Goal: Information Seeking & Learning: Learn about a topic

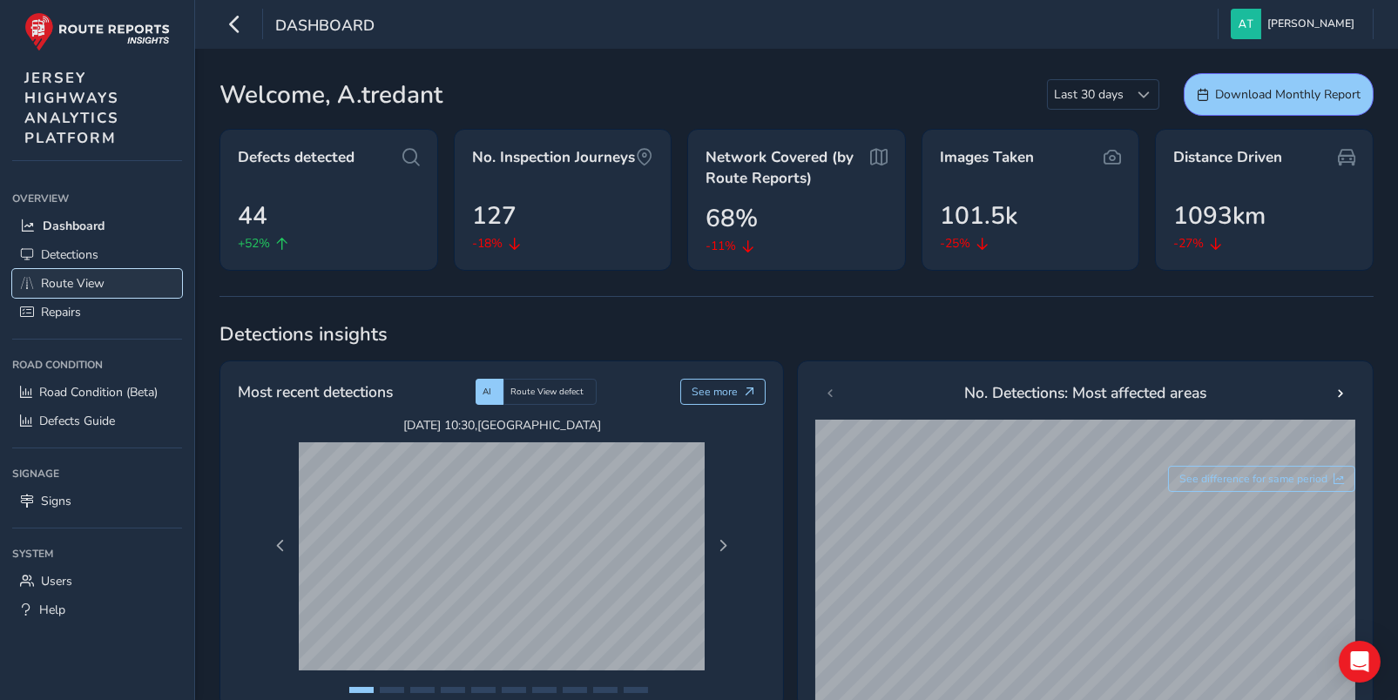
click at [61, 279] on span "Route View" at bounding box center [73, 283] width 64 height 17
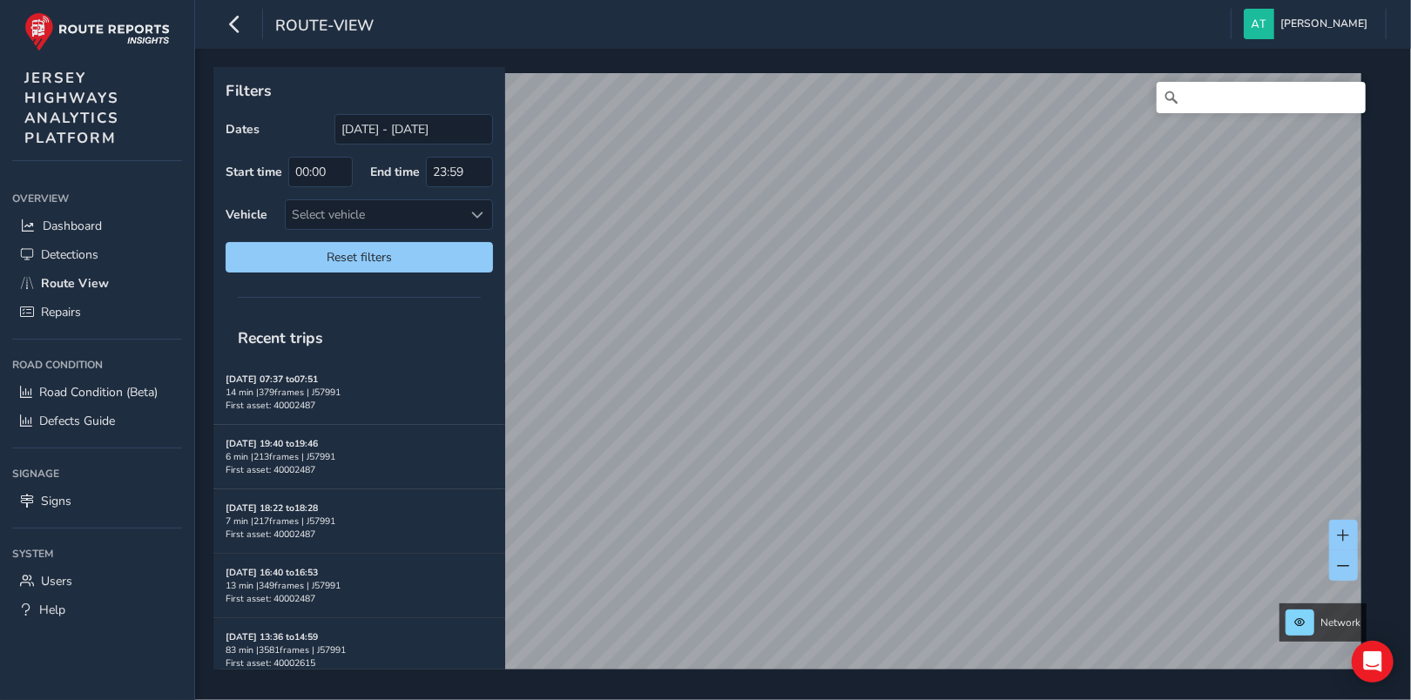
click at [590, 18] on div "route-view [PERSON_NAME] Colour Scheme: Dark Dim Light Logout" at bounding box center [803, 24] width 1216 height 49
click at [64, 254] on span "Detections" at bounding box center [69, 255] width 57 height 17
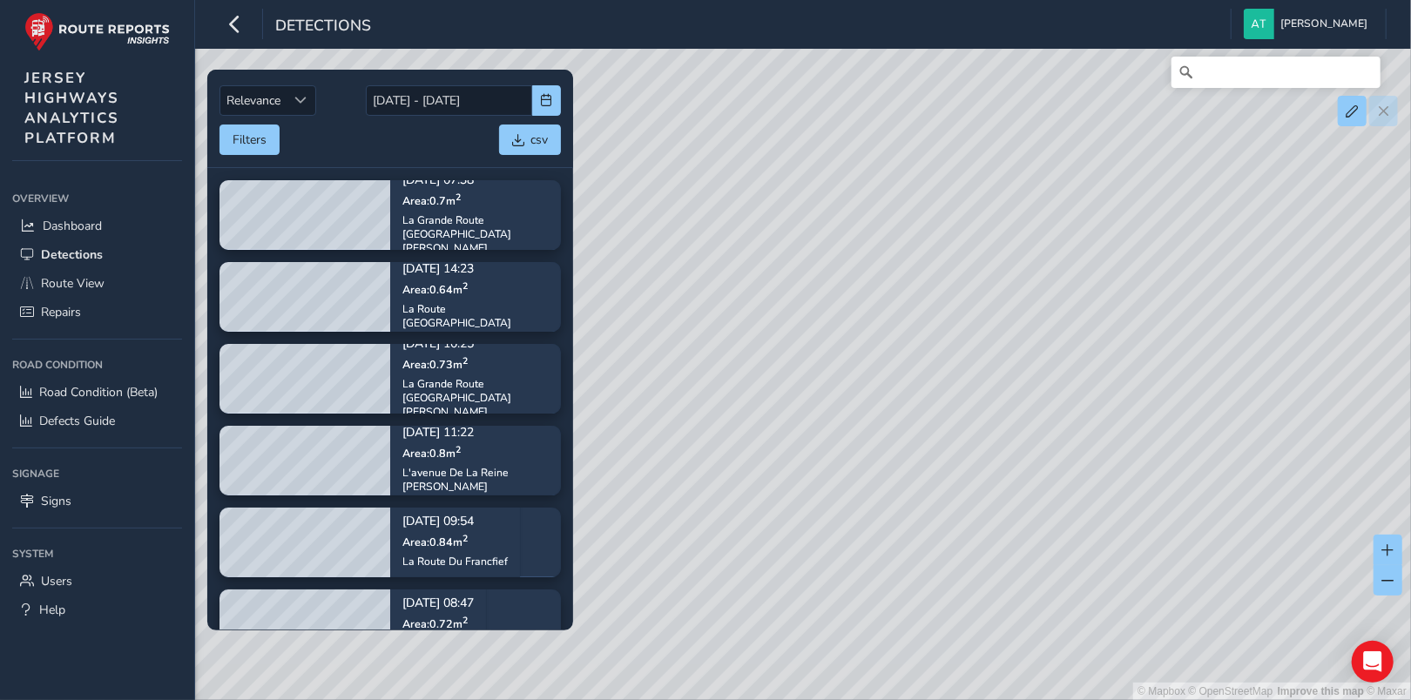
drag, startPoint x: 1183, startPoint y: 458, endPoint x: 882, endPoint y: 466, distance: 301.5
click at [881, 467] on div "© Mapbox © OpenStreetMap Improve this map © Maxar" at bounding box center [705, 350] width 1411 height 700
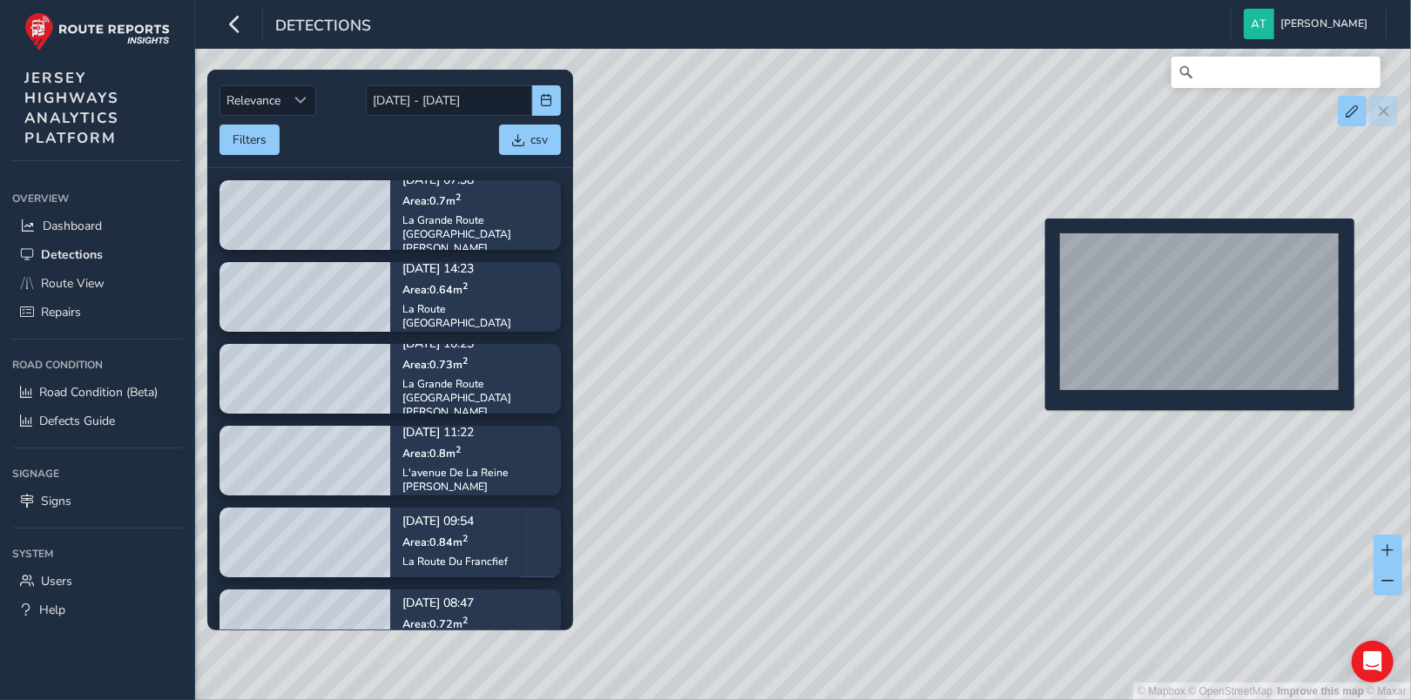
click at [1035, 247] on div "© Mapbox © OpenStreetMap Improve this map © Maxar" at bounding box center [705, 350] width 1411 height 700
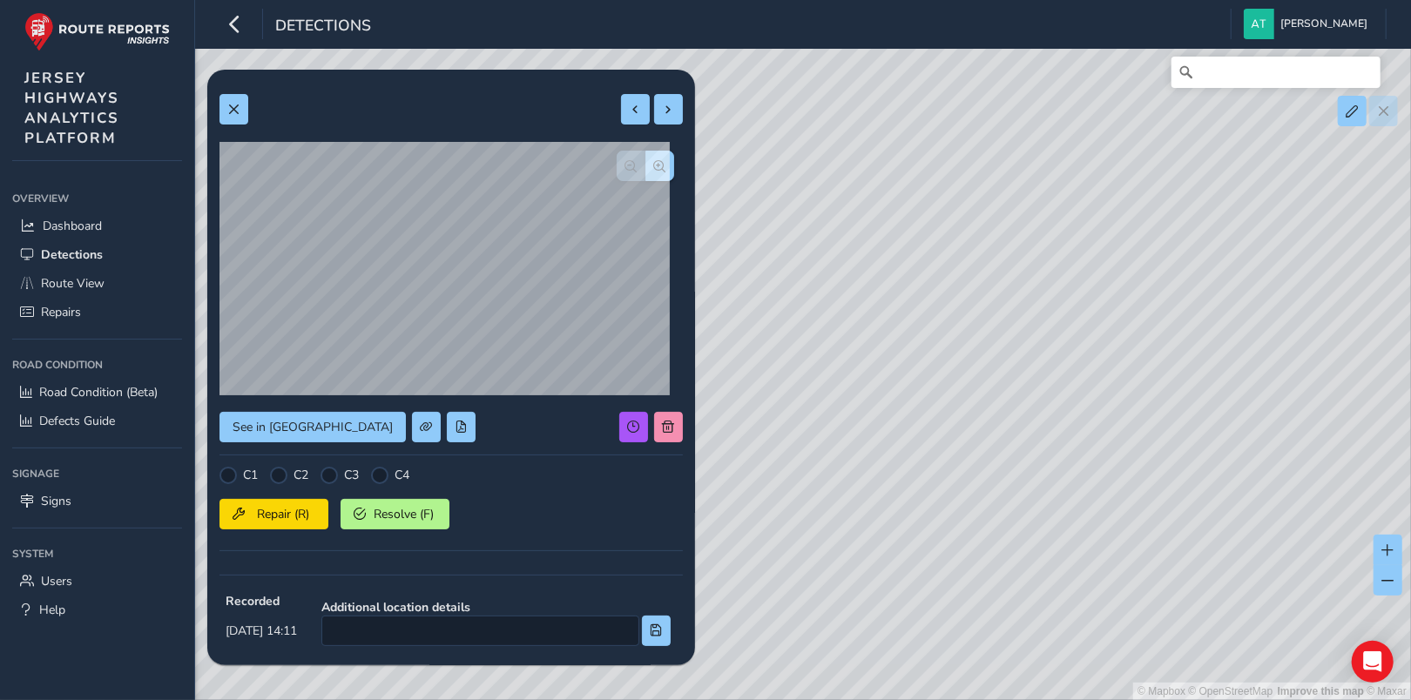
drag, startPoint x: 1123, startPoint y: 319, endPoint x: 891, endPoint y: 510, distance: 300.1
click at [874, 535] on div "© Mapbox © OpenStreetMap Improve this map © Maxar" at bounding box center [705, 350] width 1411 height 700
drag, startPoint x: 932, startPoint y: 363, endPoint x: 1043, endPoint y: 422, distance: 125.1
click at [1043, 422] on div "© Mapbox © OpenStreetMap Improve this map © Maxar" at bounding box center [705, 350] width 1411 height 700
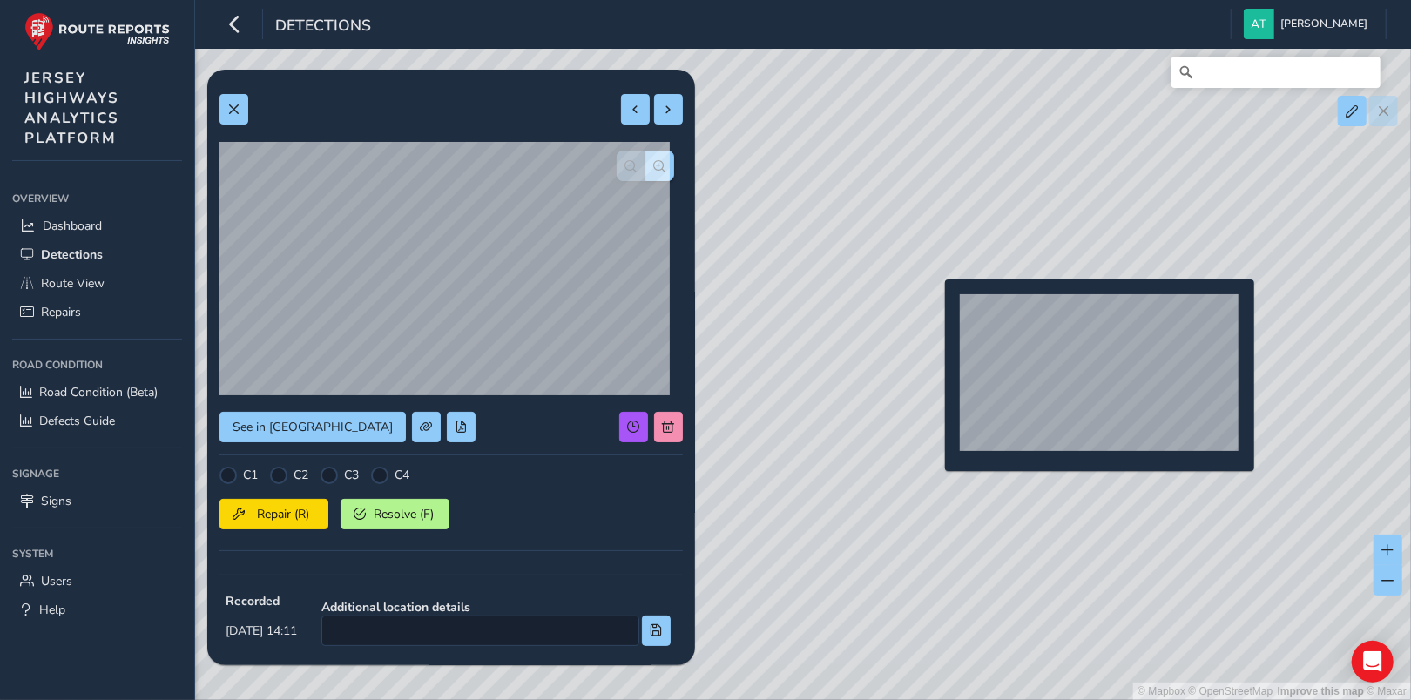
click at [935, 307] on div "© Mapbox © OpenStreetMap Improve this map © Maxar" at bounding box center [705, 350] width 1411 height 700
type input "735"
type input "949"
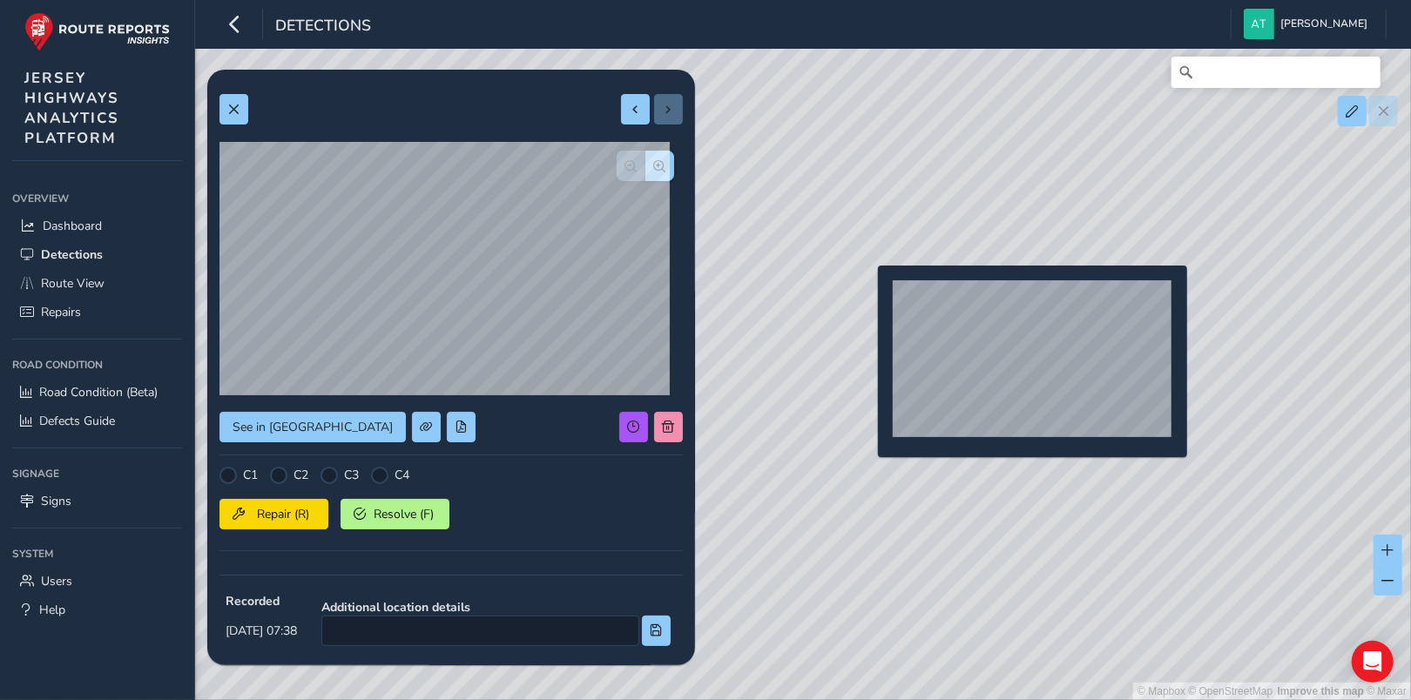
click at [868, 294] on div "© Mapbox © OpenStreetMap Improve this map © Maxar" at bounding box center [705, 350] width 1411 height 700
type input "764"
type input "1109"
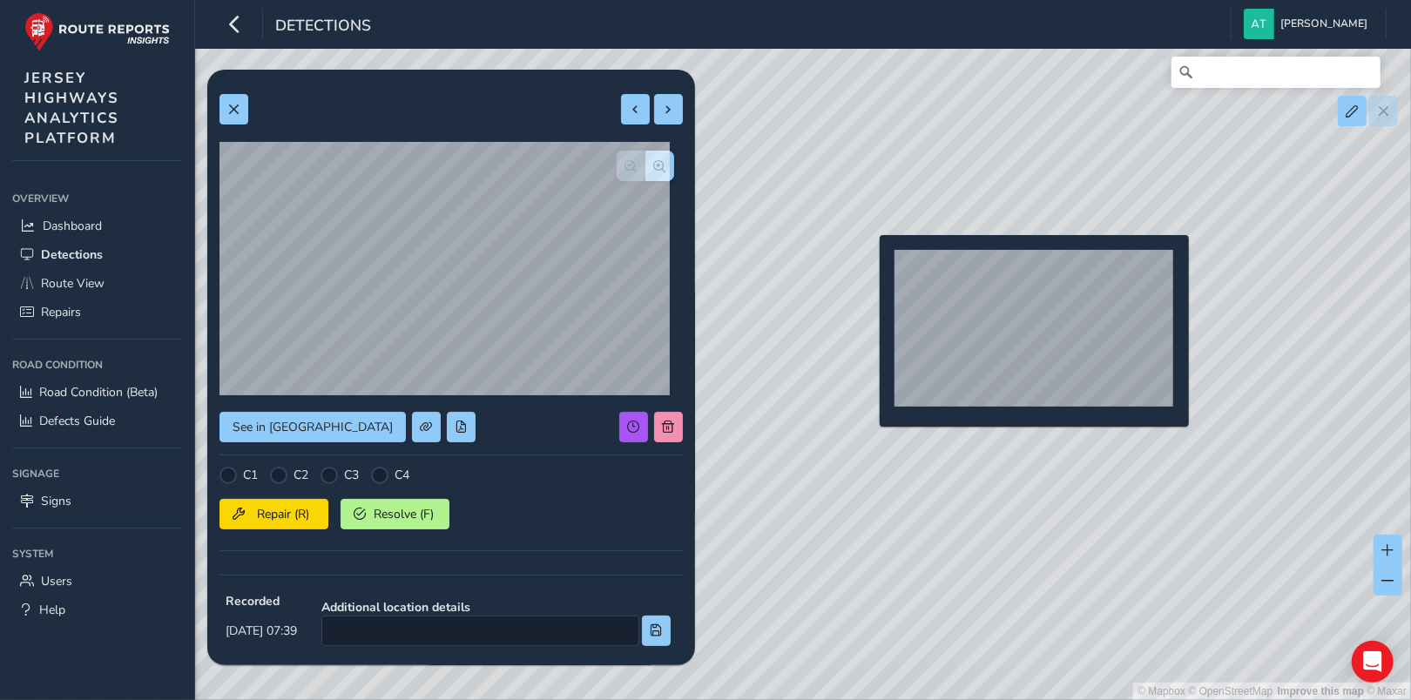
click at [869, 263] on div "© Mapbox © OpenStreetMap Improve this map © Maxar" at bounding box center [705, 350] width 1411 height 700
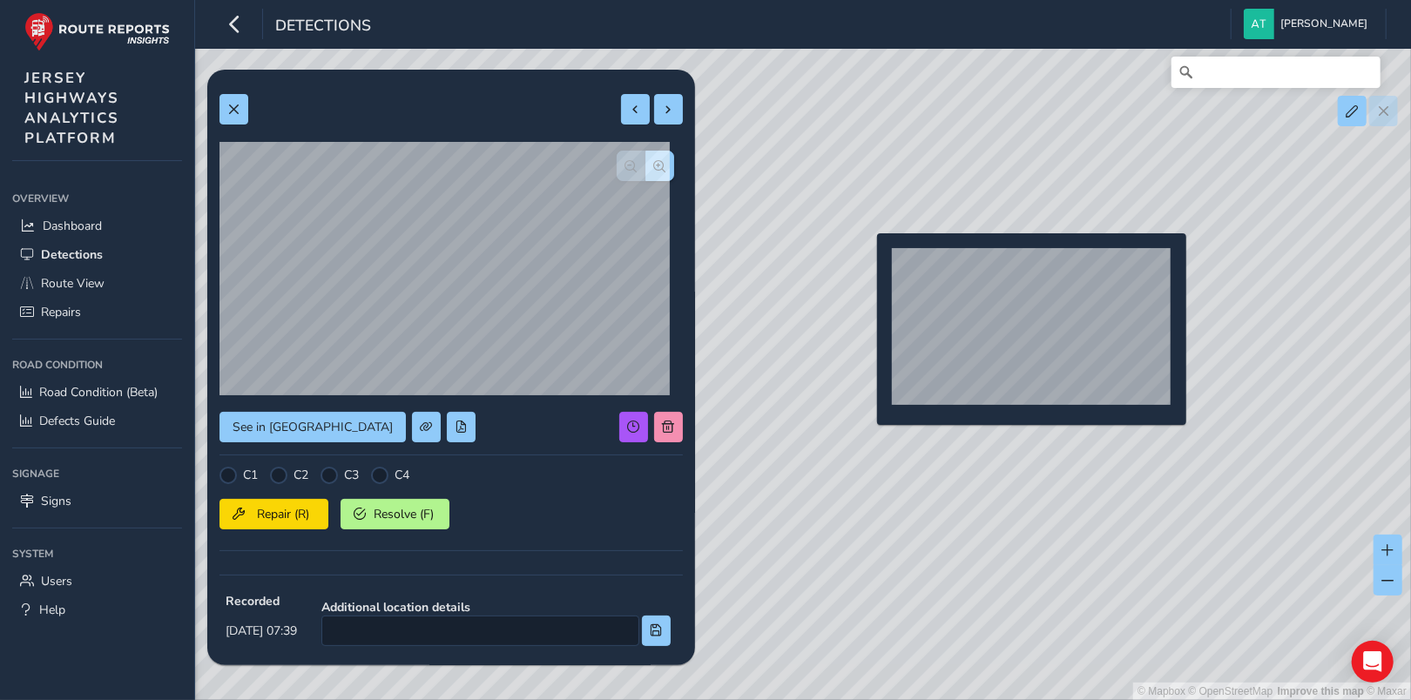
type input "791"
type input "1153"
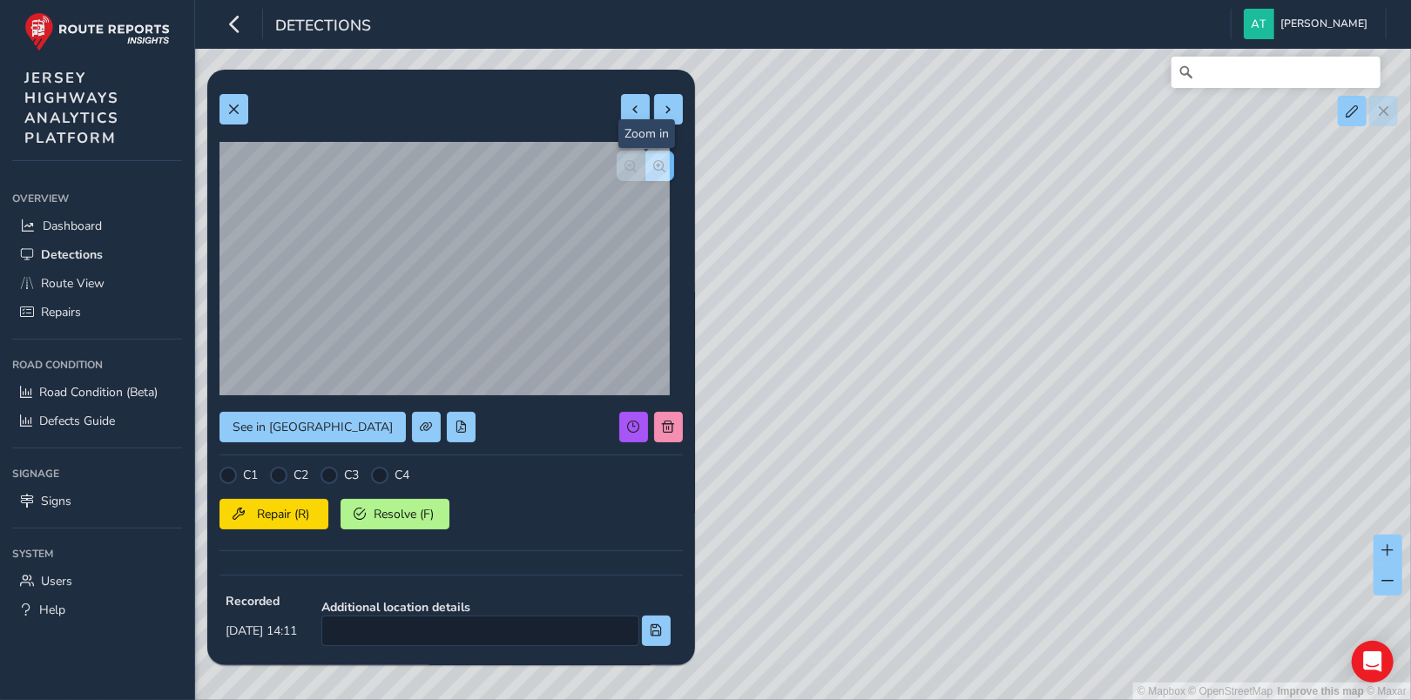
click at [654, 165] on span "button" at bounding box center [660, 166] width 12 height 12
click at [654, 160] on span "button" at bounding box center [660, 166] width 12 height 12
click at [625, 162] on span "button" at bounding box center [631, 166] width 12 height 12
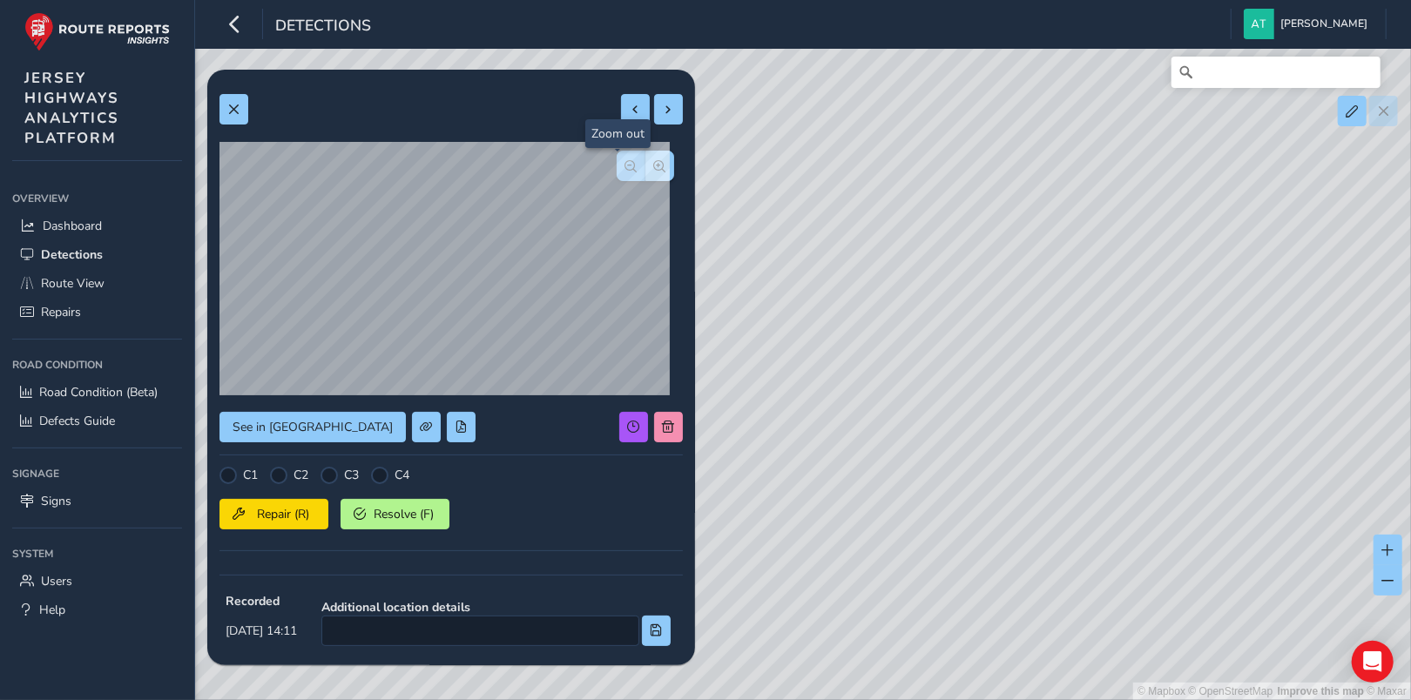
click at [625, 162] on span "button" at bounding box center [631, 166] width 12 height 12
drag, startPoint x: 231, startPoint y: 107, endPoint x: 267, endPoint y: 129, distance: 41.8
click at [242, 111] on button at bounding box center [234, 109] width 29 height 30
click at [233, 109] on span at bounding box center [233, 110] width 12 height 12
click at [654, 167] on span "button" at bounding box center [660, 166] width 12 height 12
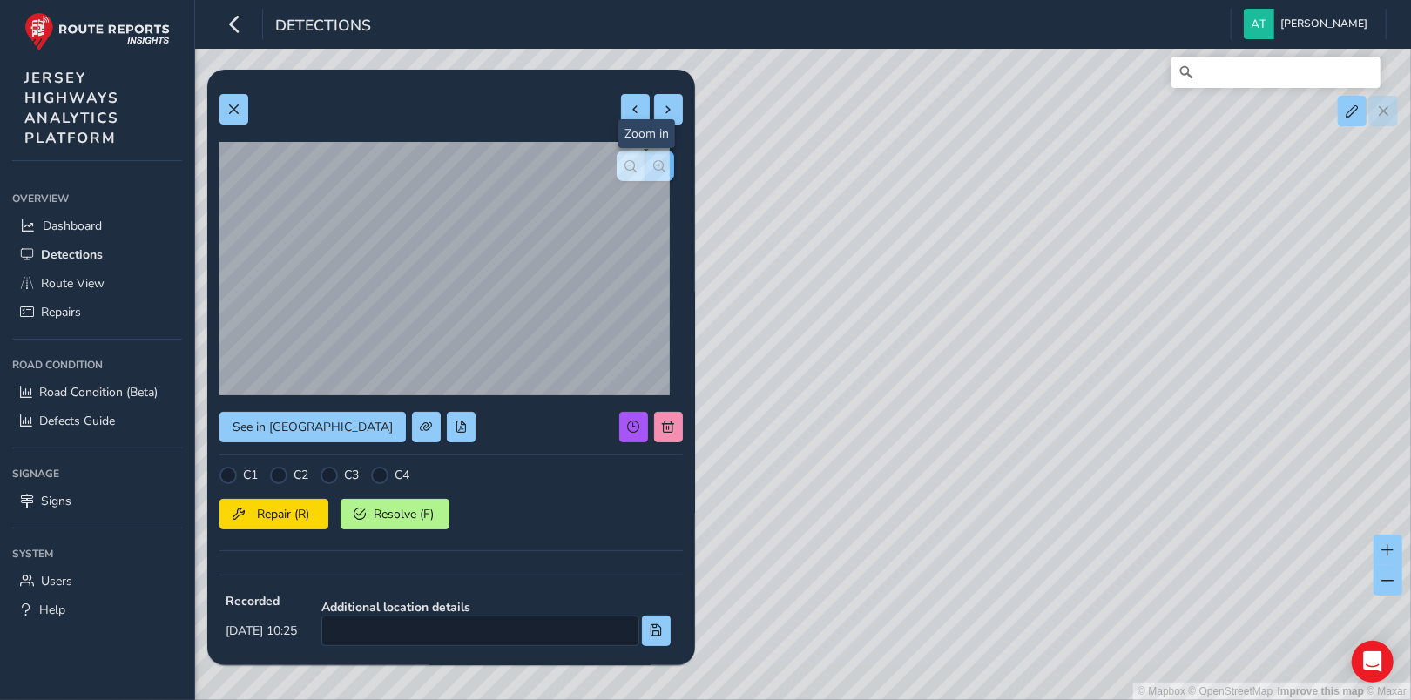
click at [654, 167] on span "button" at bounding box center [660, 166] width 12 height 12
click at [238, 109] on span at bounding box center [233, 110] width 12 height 12
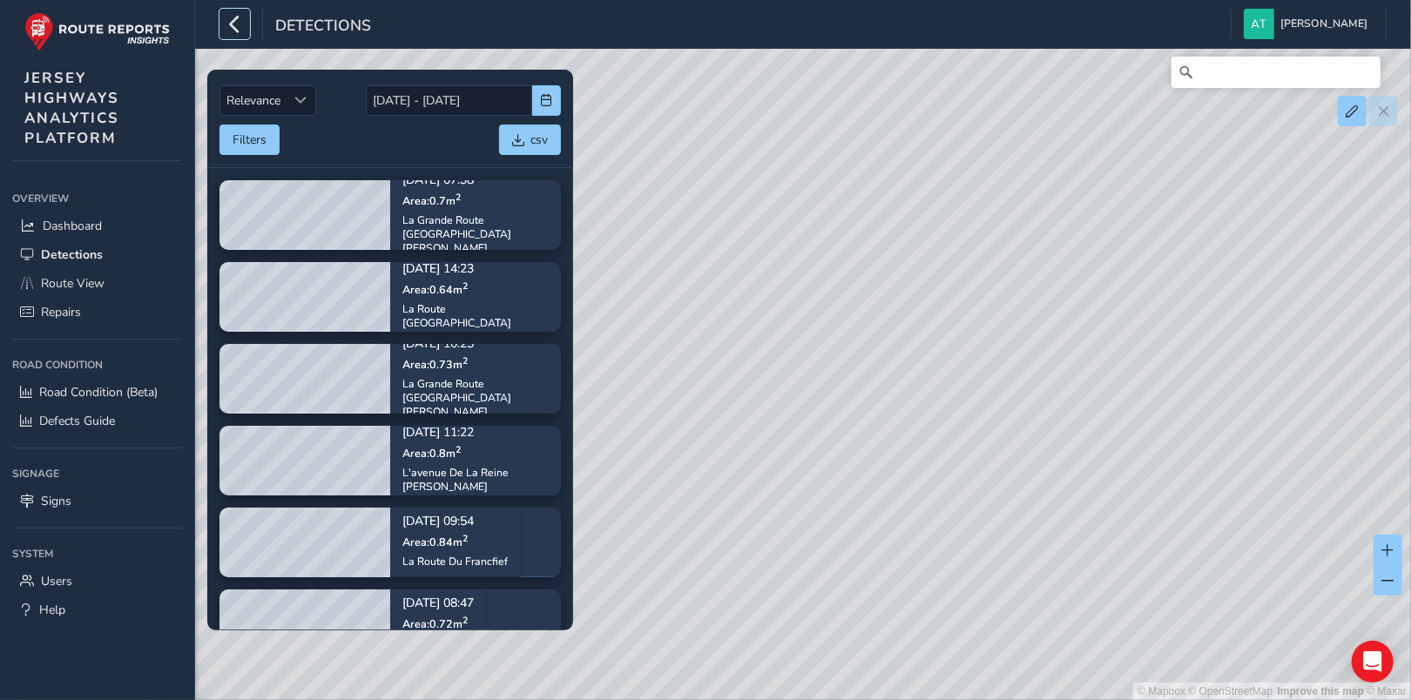
drag, startPoint x: 232, startPoint y: 17, endPoint x: 258, endPoint y: 45, distance: 38.2
click at [233, 17] on icon "button" at bounding box center [235, 24] width 18 height 30
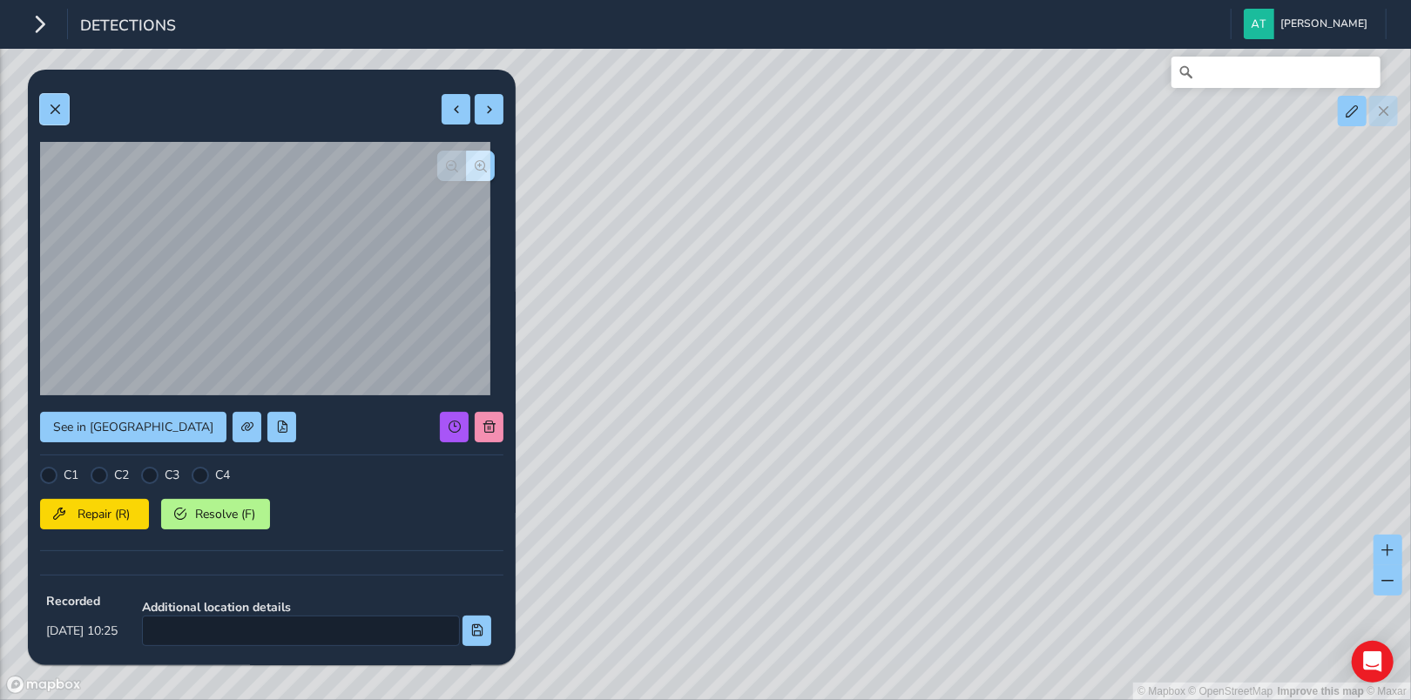
click at [59, 106] on span at bounding box center [55, 110] width 12 height 12
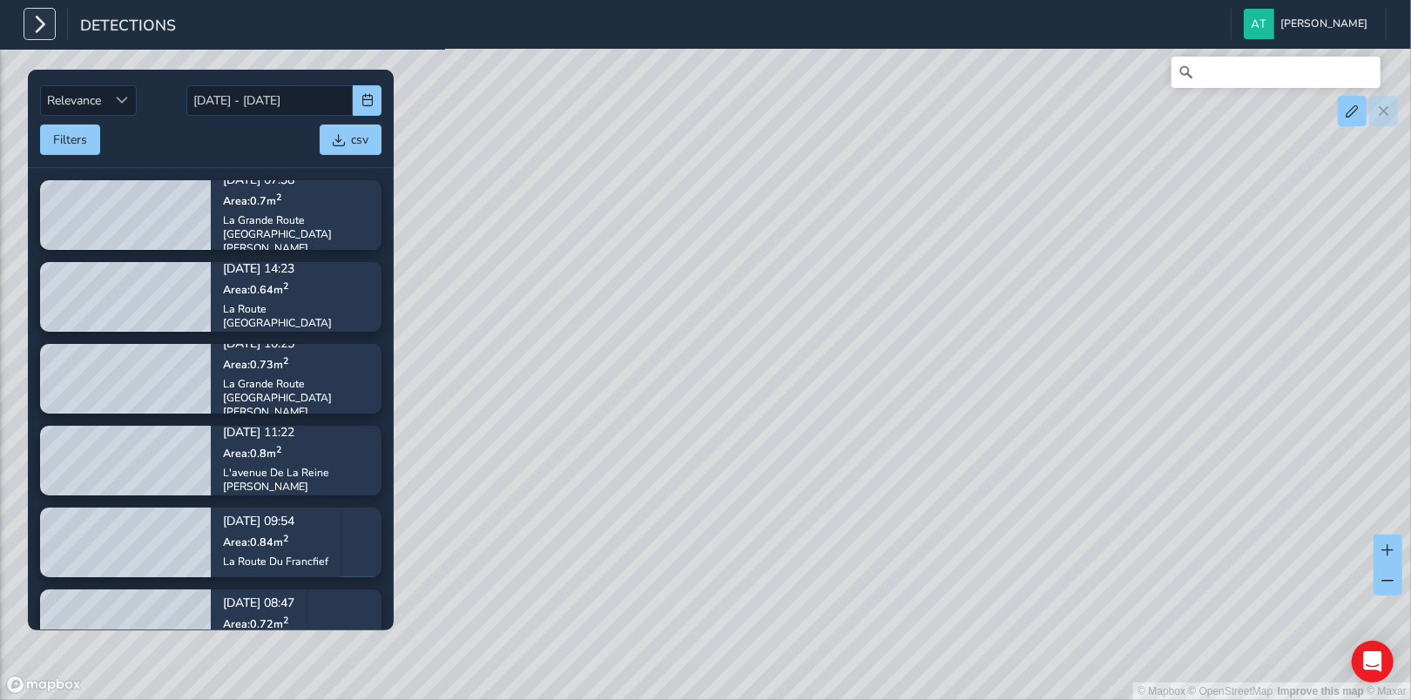
click at [41, 17] on icon "button" at bounding box center [39, 24] width 18 height 30
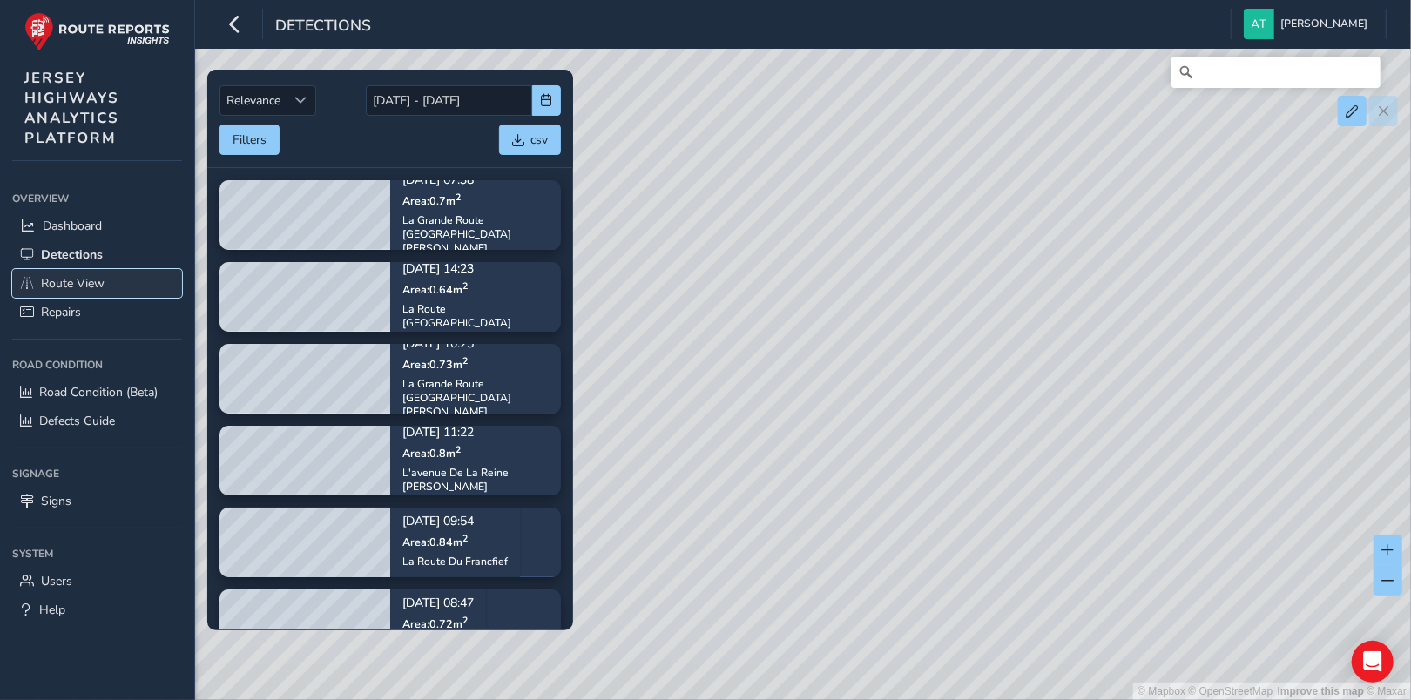
click at [58, 282] on span "Route View" at bounding box center [73, 283] width 64 height 17
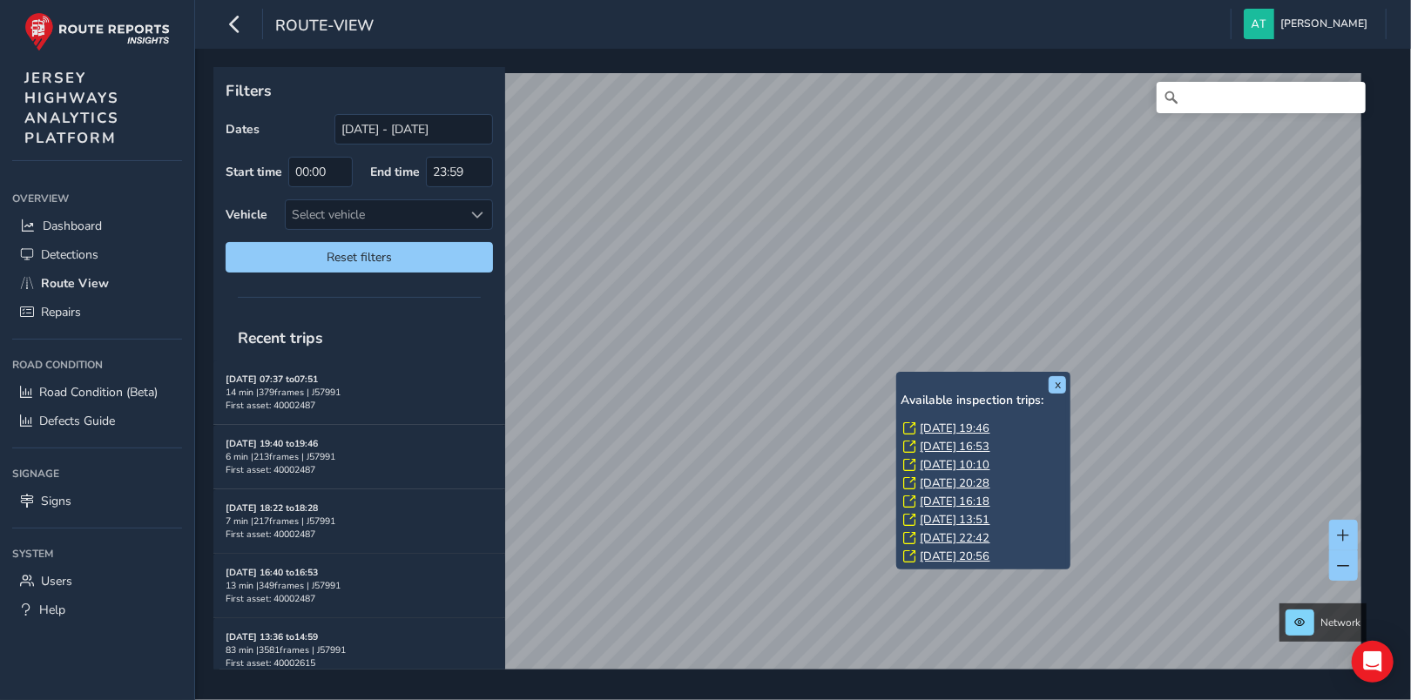
click at [949, 429] on link "[DATE] 19:46" at bounding box center [955, 429] width 70 height 16
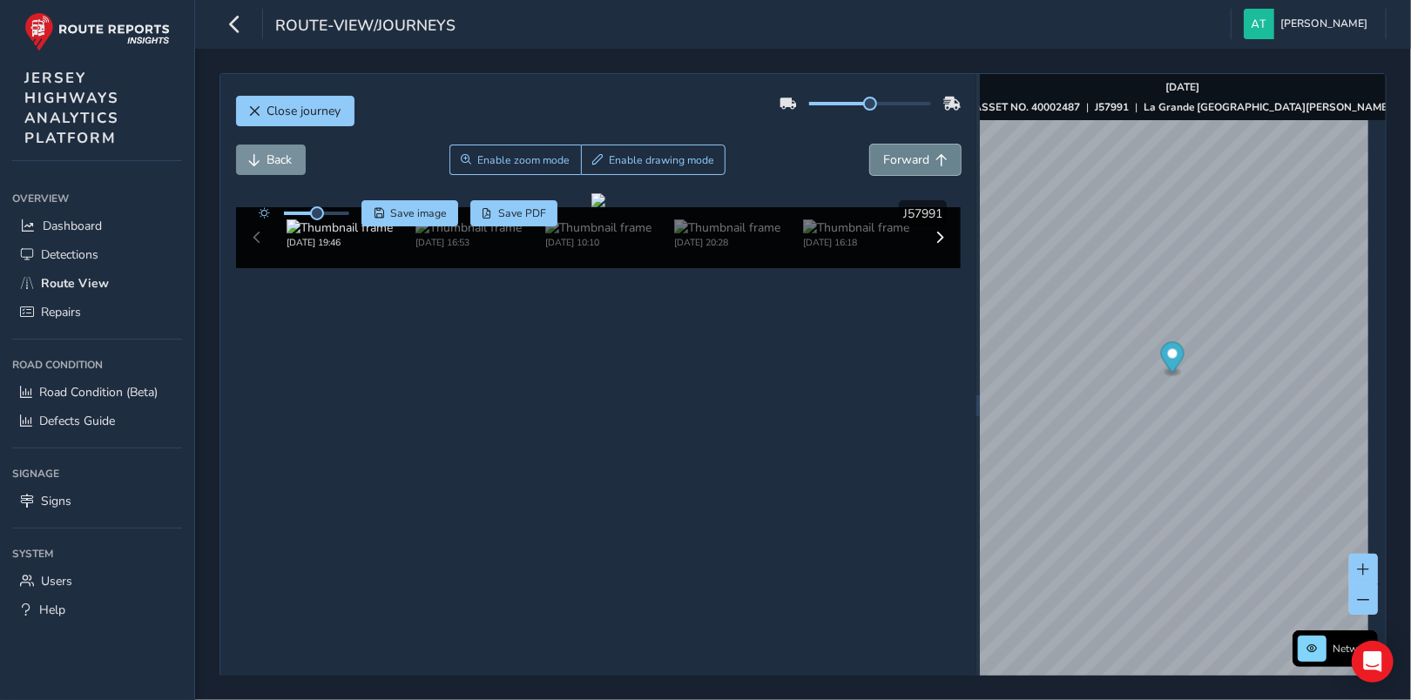
click at [894, 157] on span "Forward" at bounding box center [906, 160] width 46 height 17
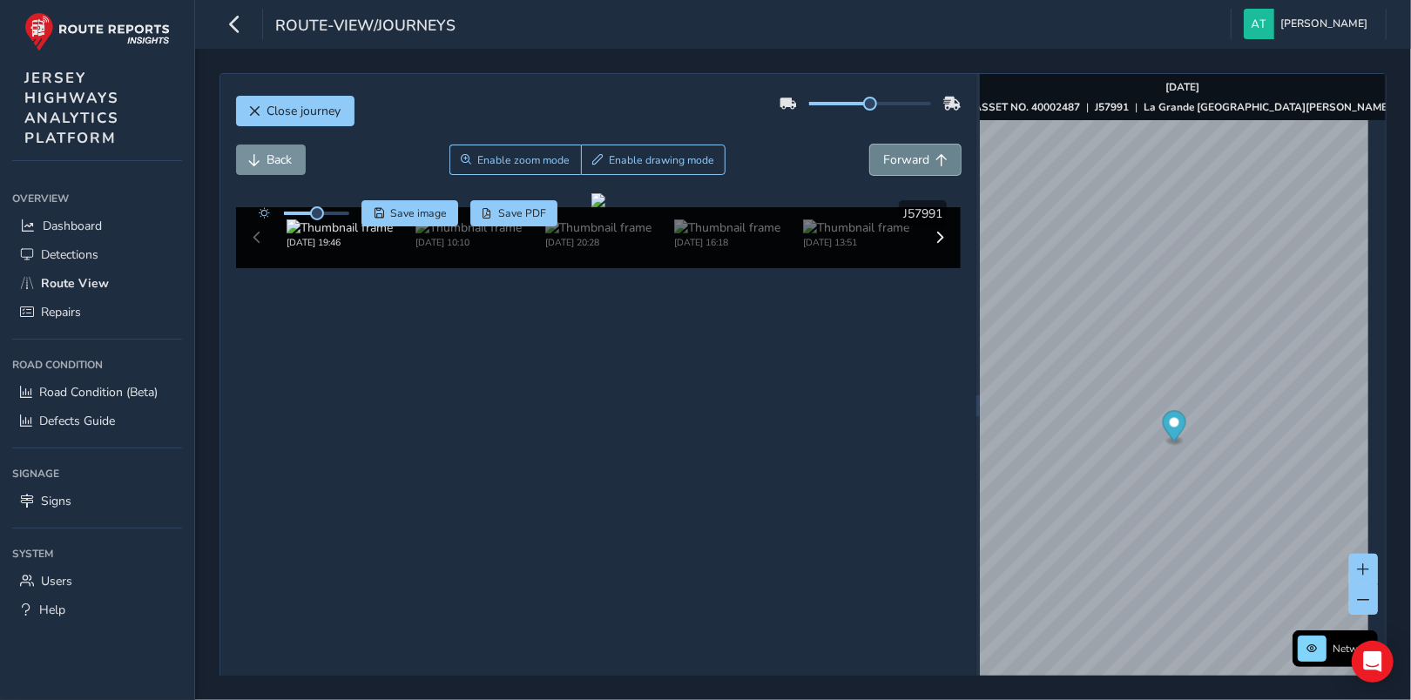
click at [894, 157] on span "Forward" at bounding box center [906, 160] width 46 height 17
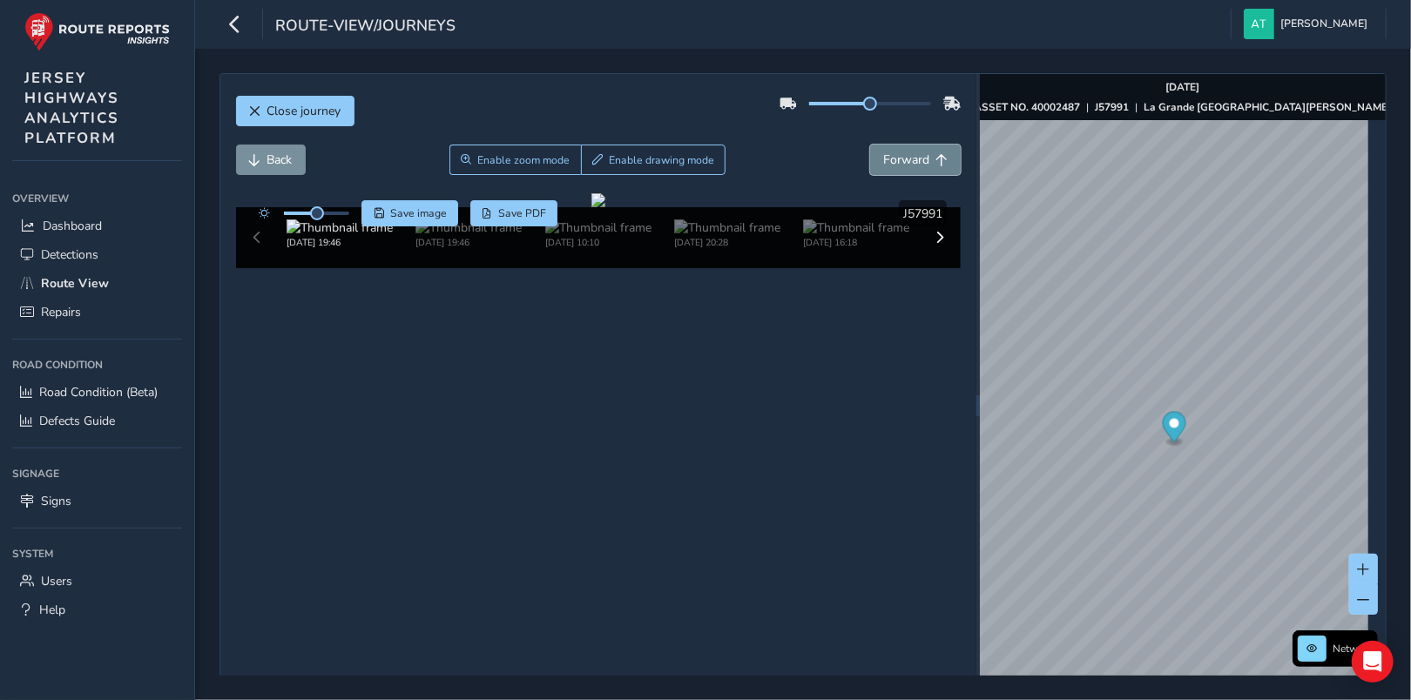
click at [894, 157] on span "Forward" at bounding box center [906, 160] width 46 height 17
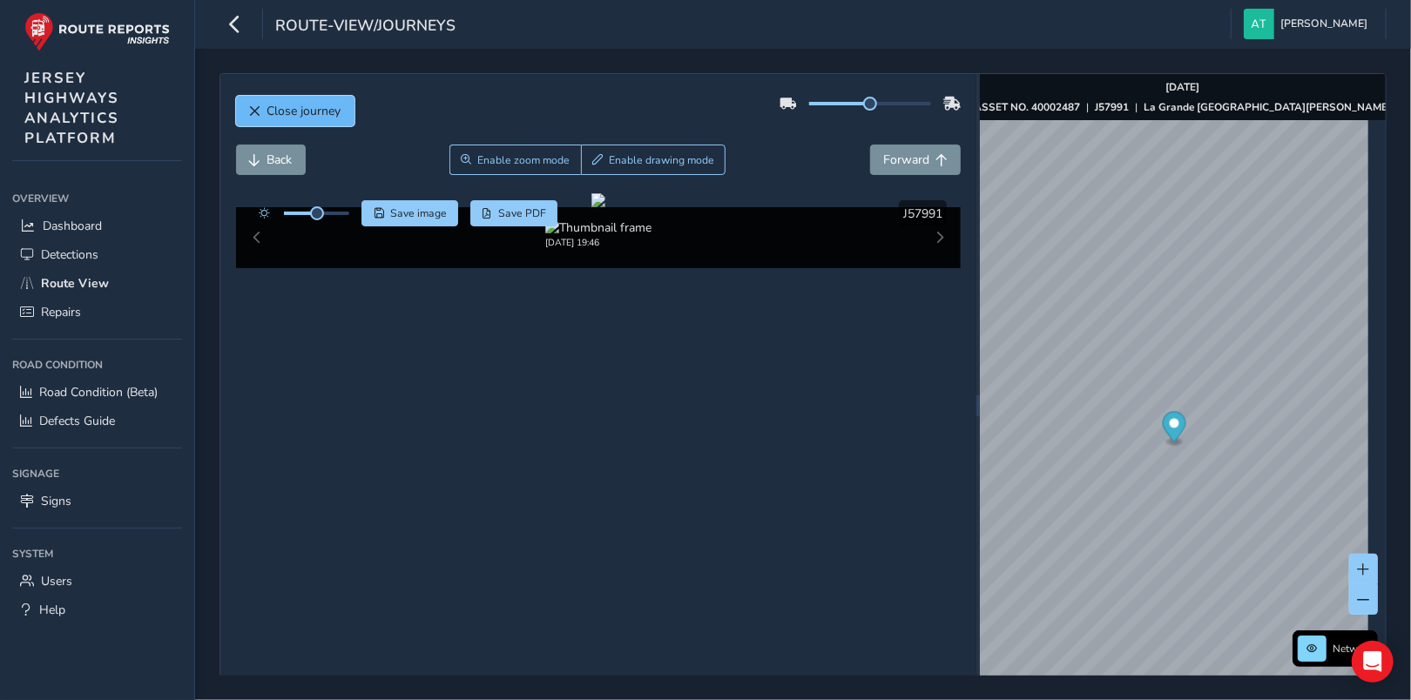
click at [262, 110] on button "Close journey" at bounding box center [295, 111] width 118 height 30
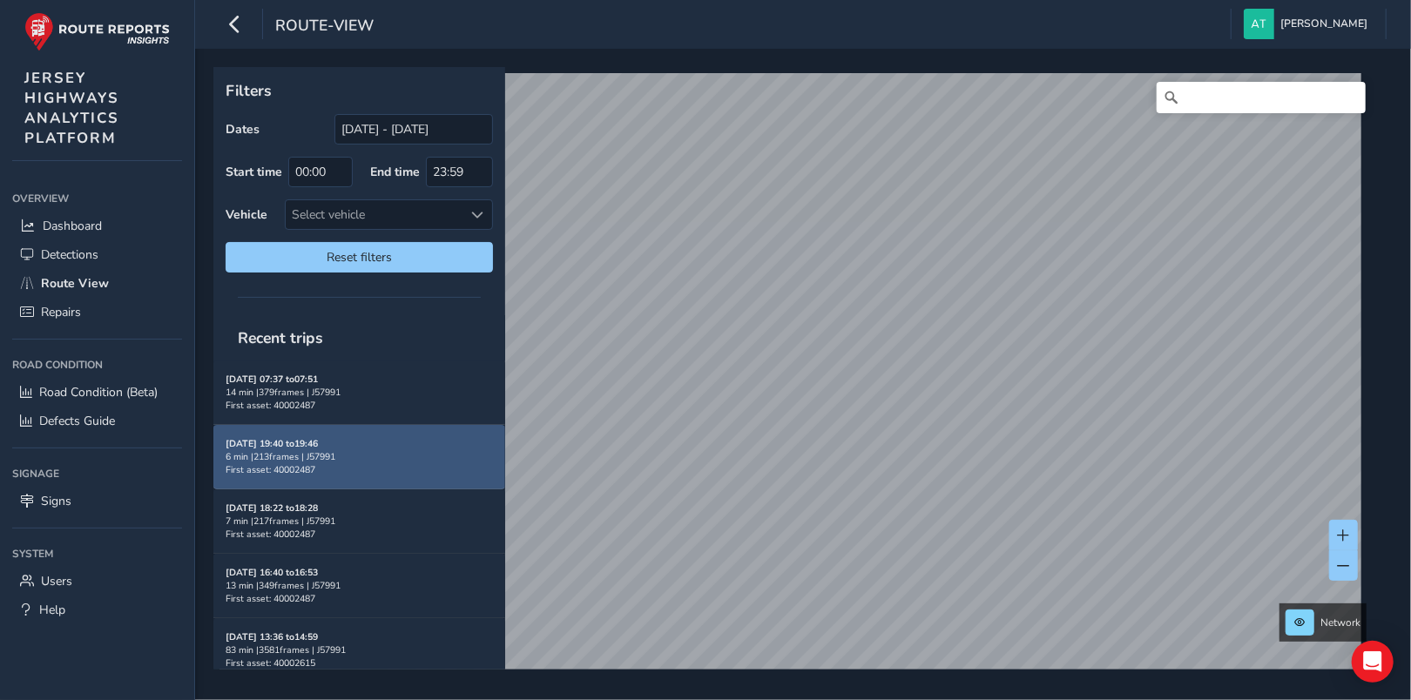
click at [272, 446] on strong "[DATE] 19:40 to 19:46" at bounding box center [272, 443] width 92 height 13
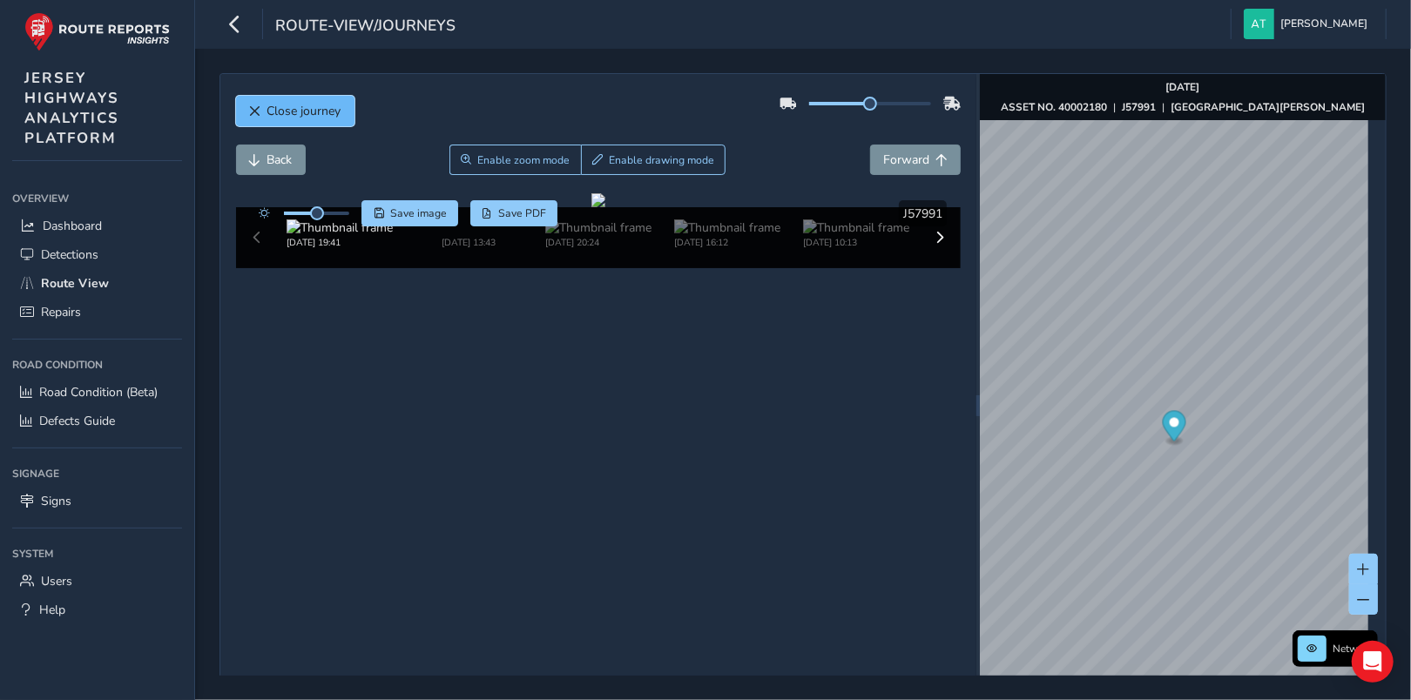
click at [261, 103] on button "Close journey" at bounding box center [295, 111] width 118 height 30
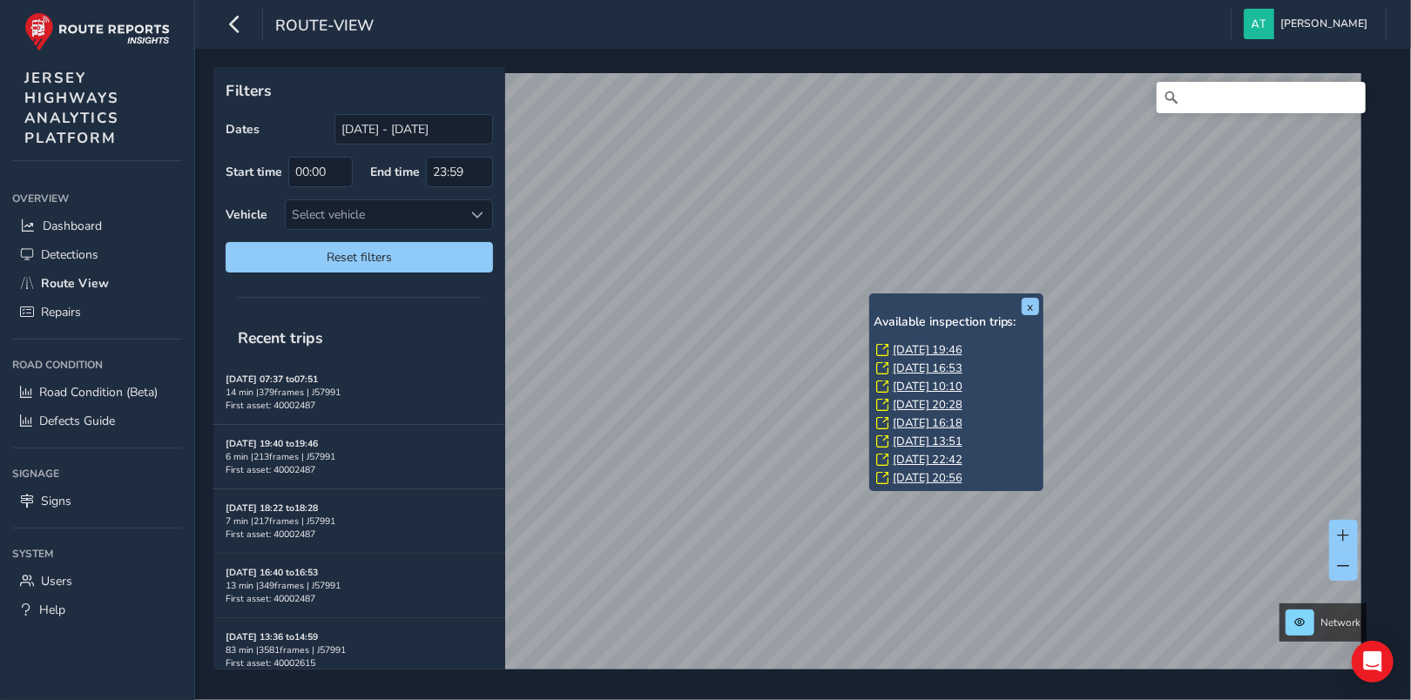
click at [906, 383] on link "[DATE] 10:10" at bounding box center [928, 387] width 70 height 16
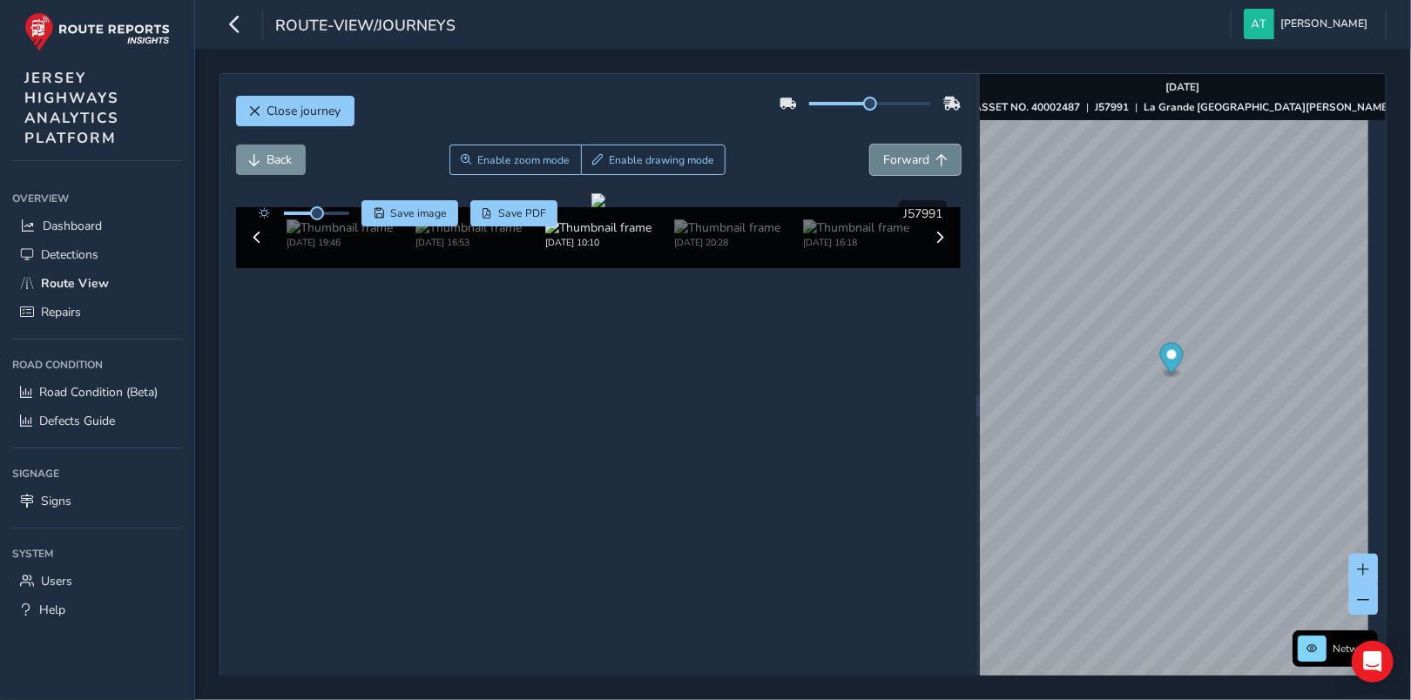
click at [892, 158] on span "Forward" at bounding box center [906, 160] width 46 height 17
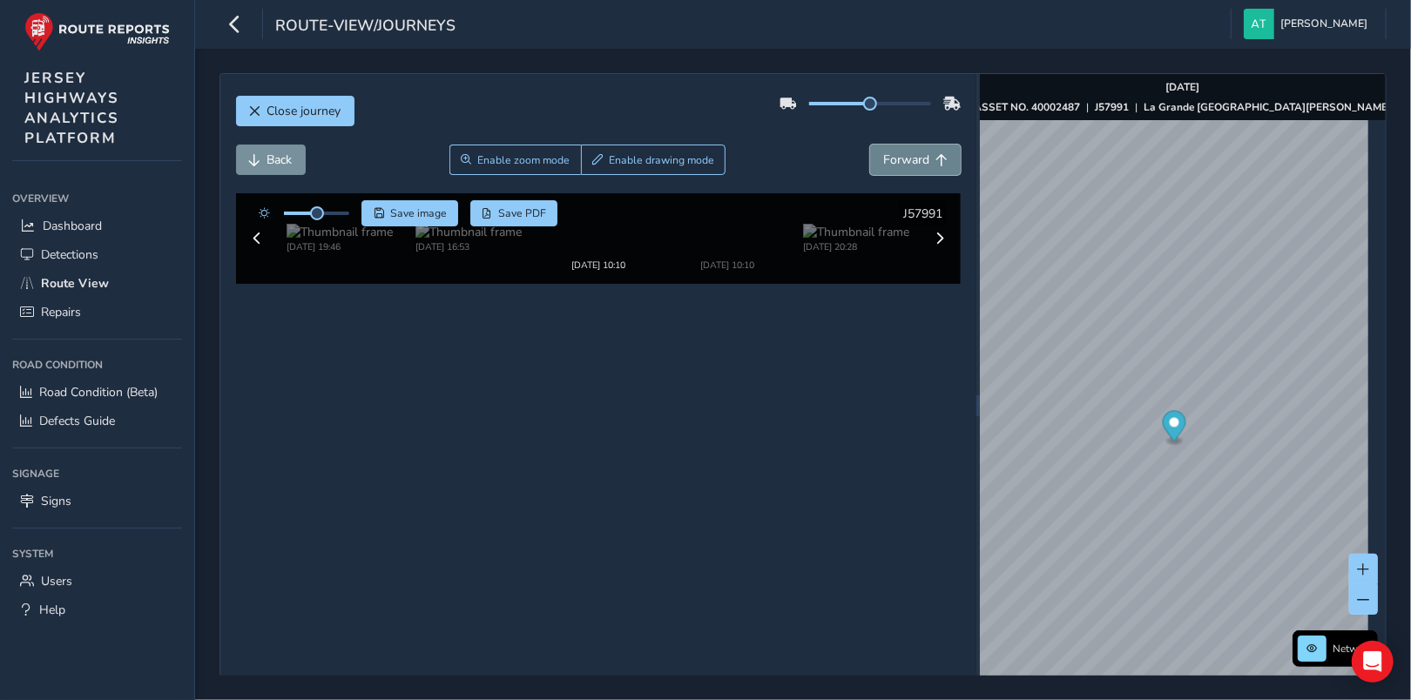
click at [892, 158] on span "Forward" at bounding box center [906, 160] width 46 height 17
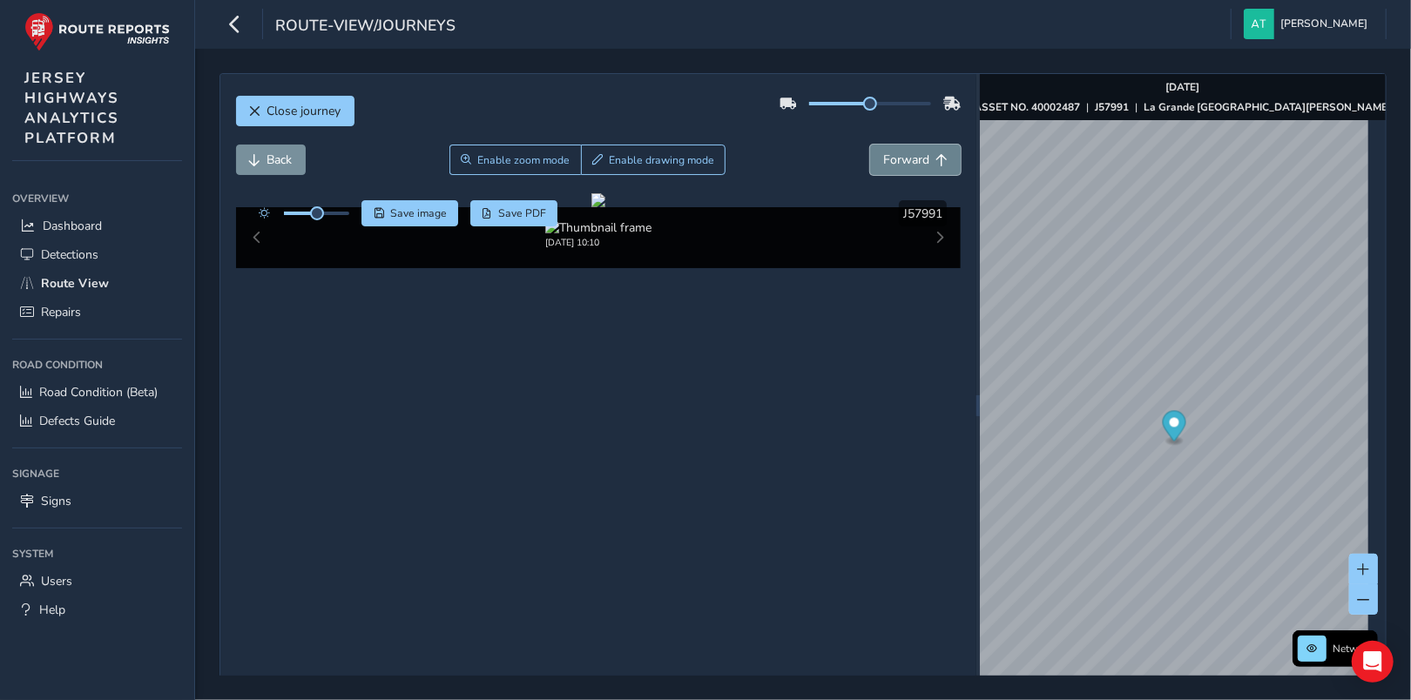
click at [892, 158] on span "Forward" at bounding box center [906, 160] width 46 height 17
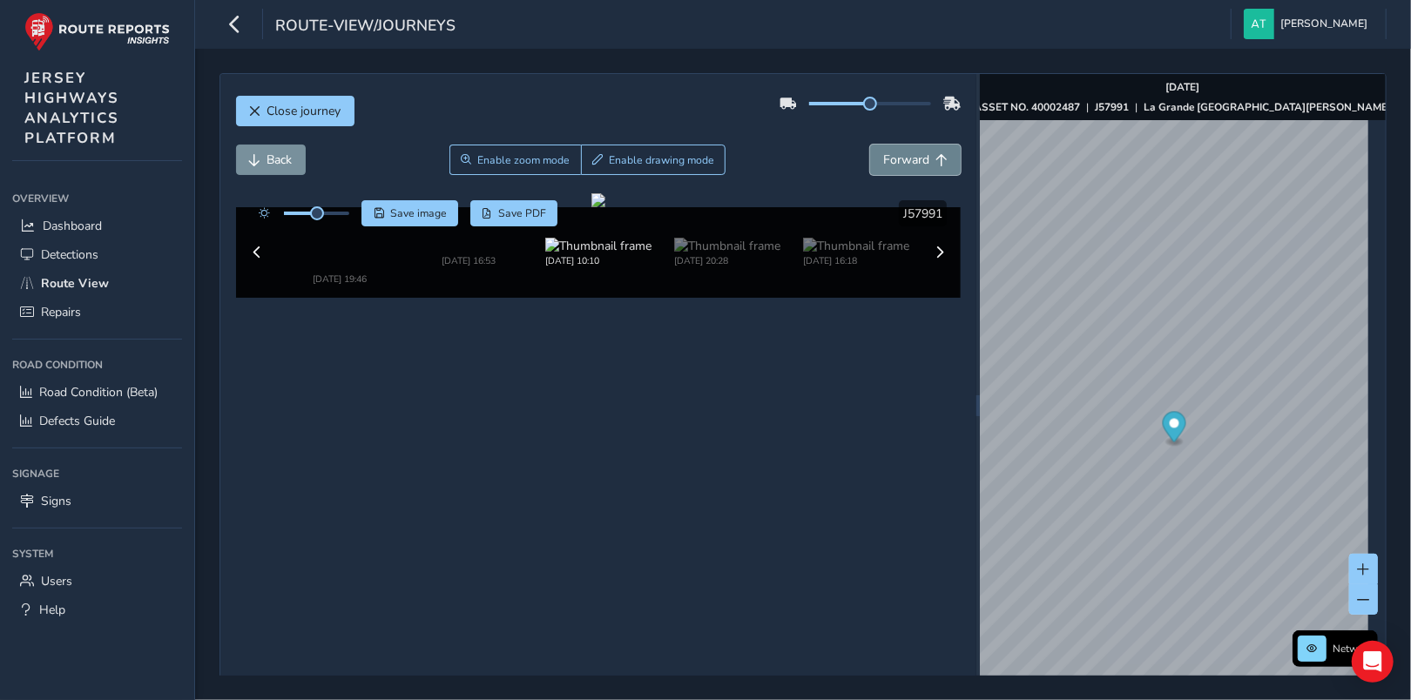
click at [892, 158] on span "Forward" at bounding box center [906, 160] width 46 height 17
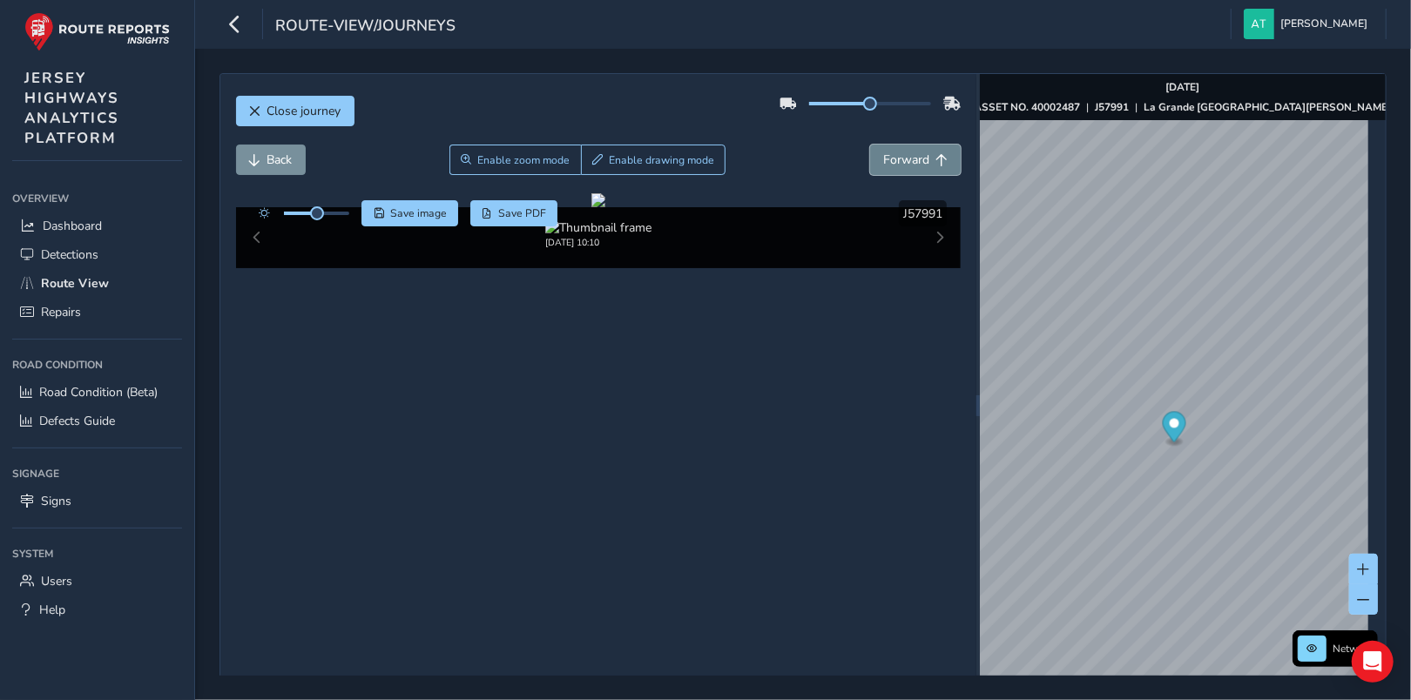
click at [892, 158] on span "Forward" at bounding box center [906, 160] width 46 height 17
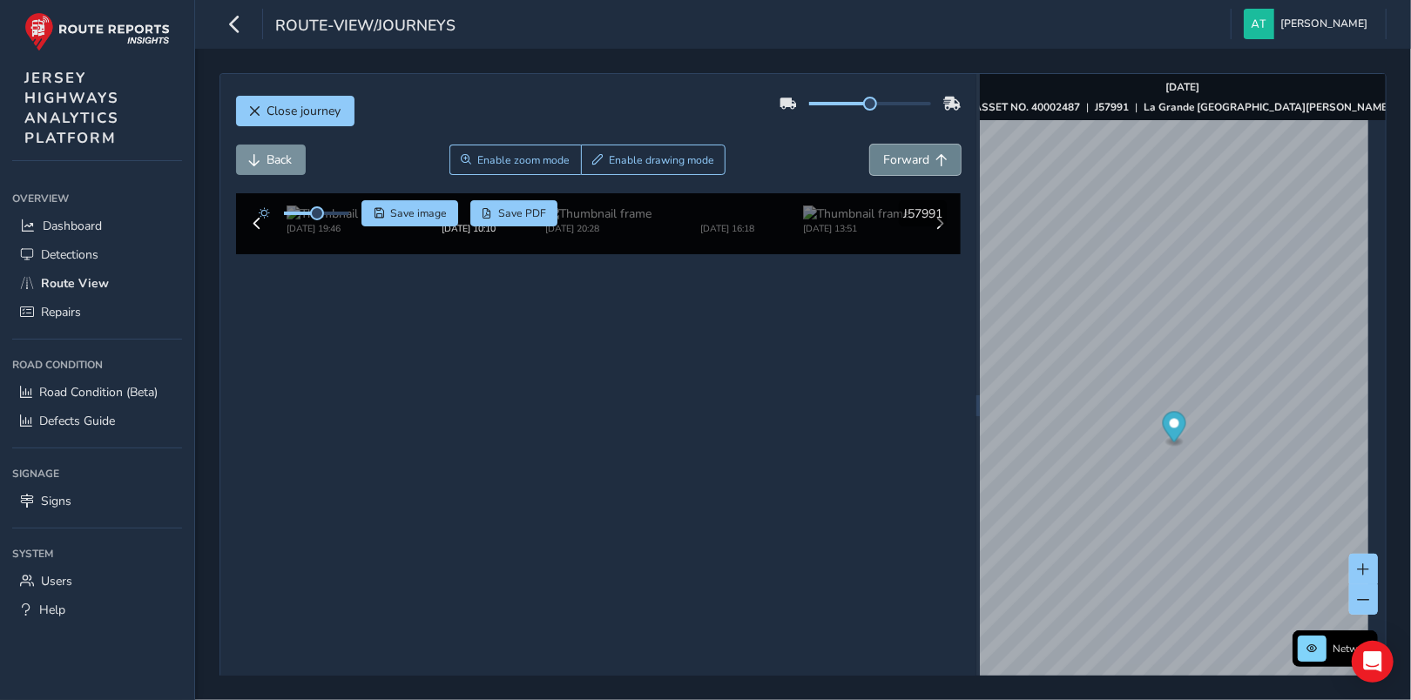
click at [892, 158] on span "Forward" at bounding box center [906, 160] width 46 height 17
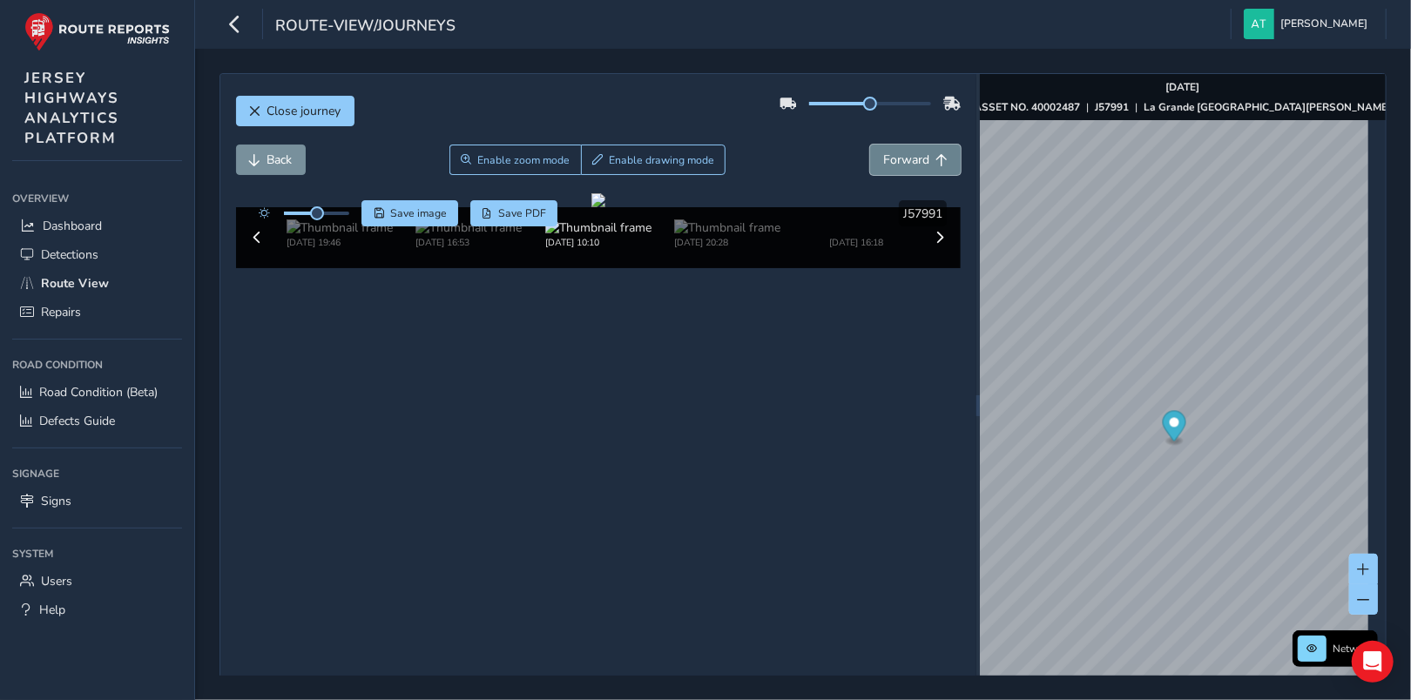
click at [892, 158] on span "Forward" at bounding box center [906, 160] width 46 height 17
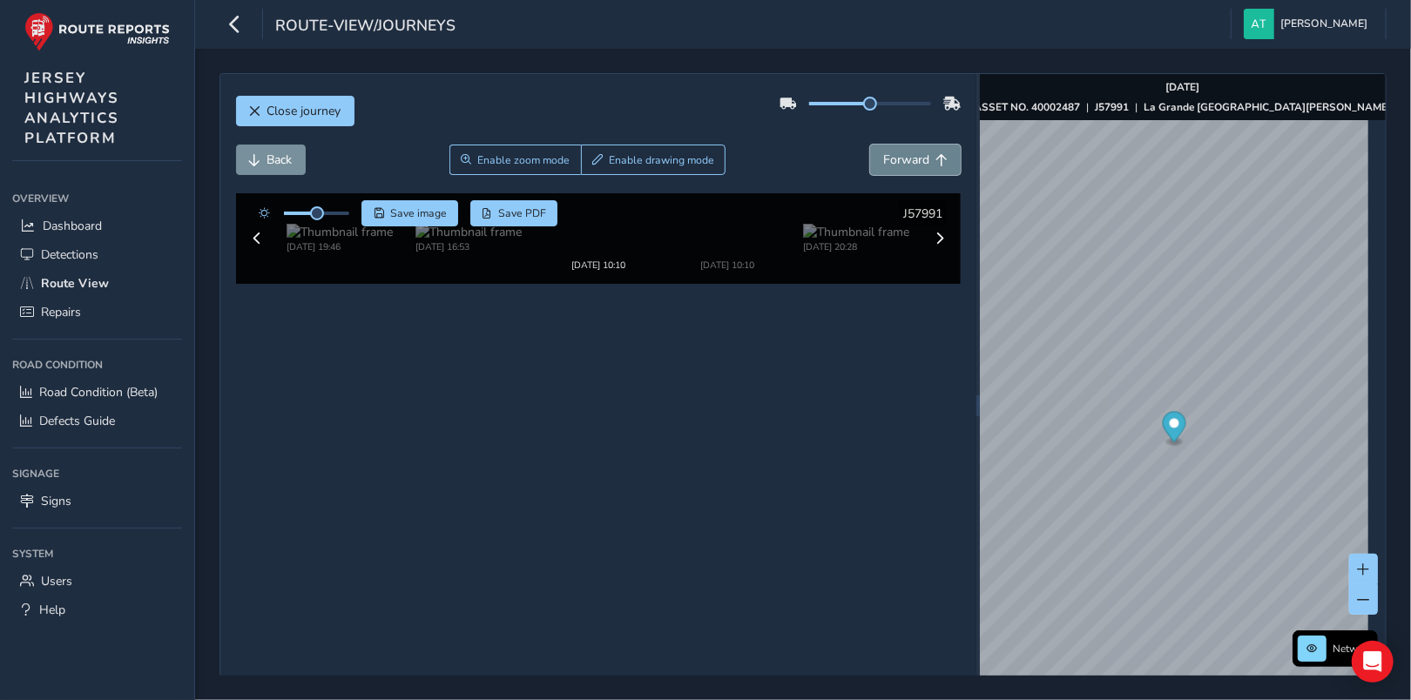
click at [892, 158] on span "Forward" at bounding box center [906, 160] width 46 height 17
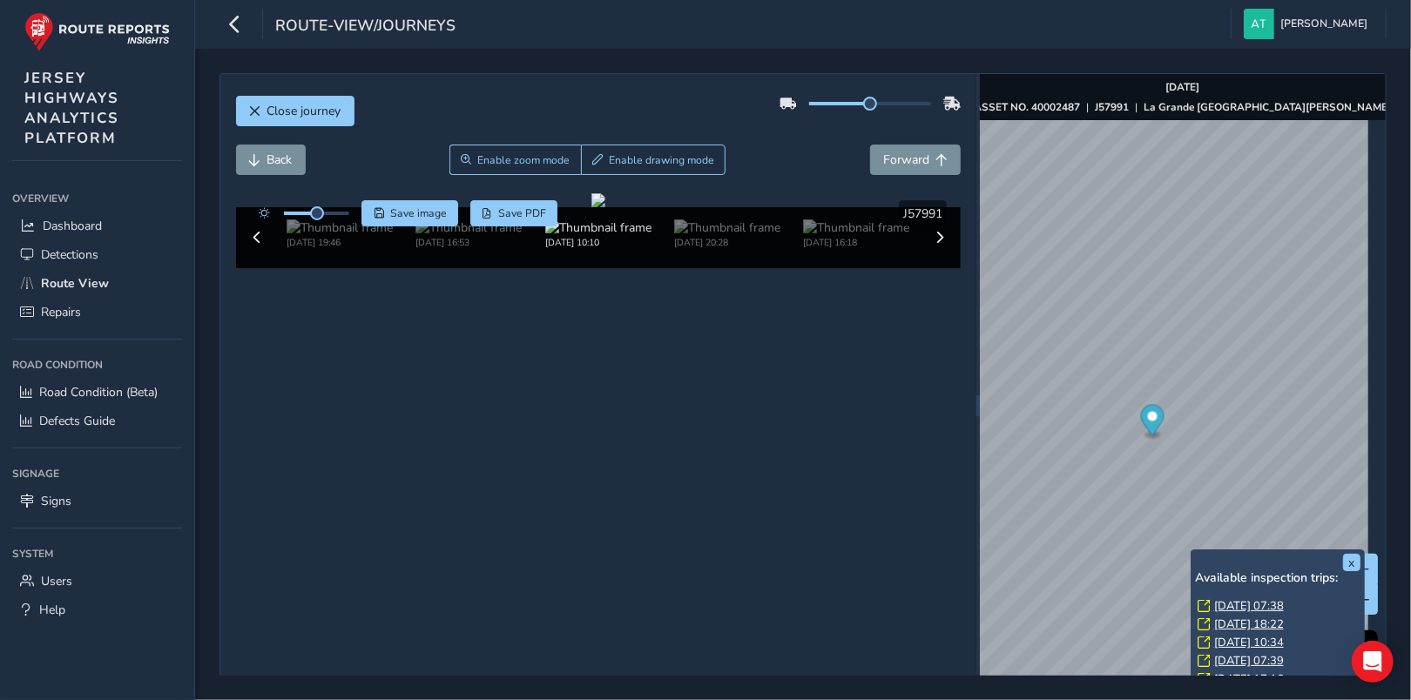
click at [1234, 607] on link "[DATE] 07:38" at bounding box center [1249, 606] width 70 height 16
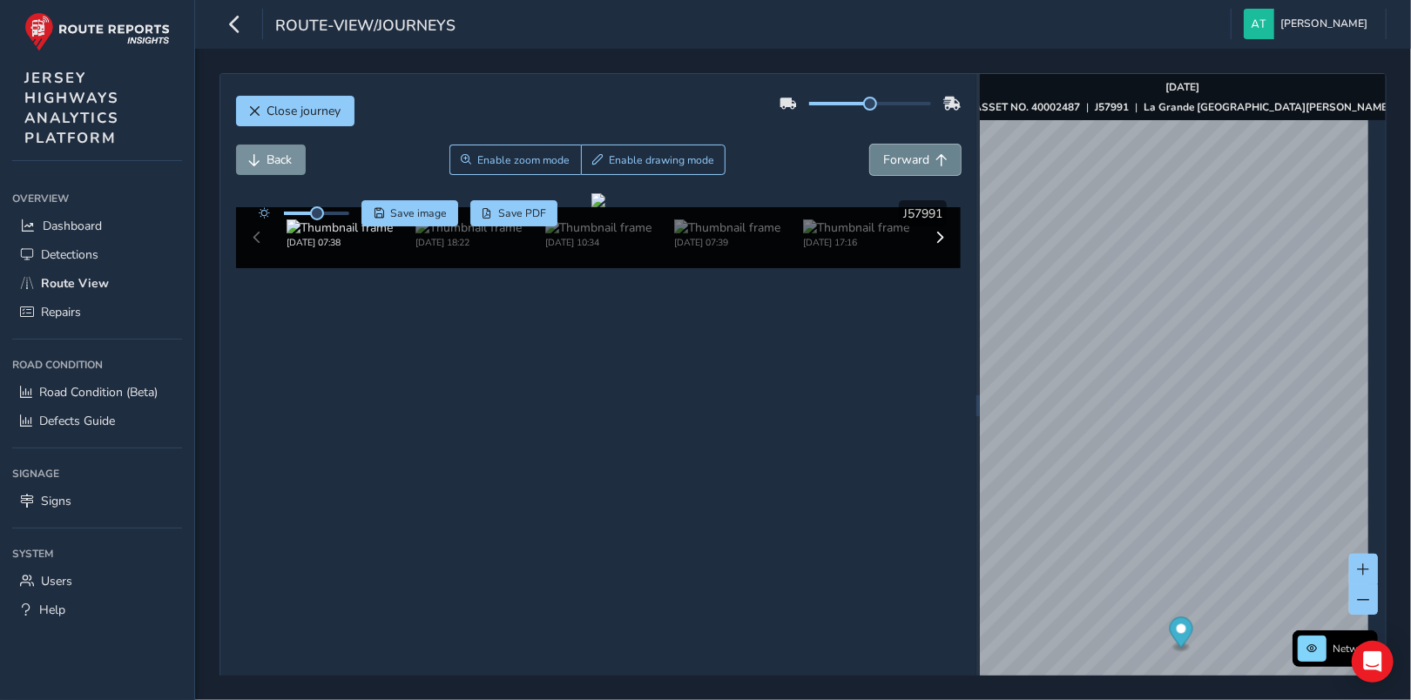
click at [922, 155] on button "Forward" at bounding box center [915, 160] width 91 height 30
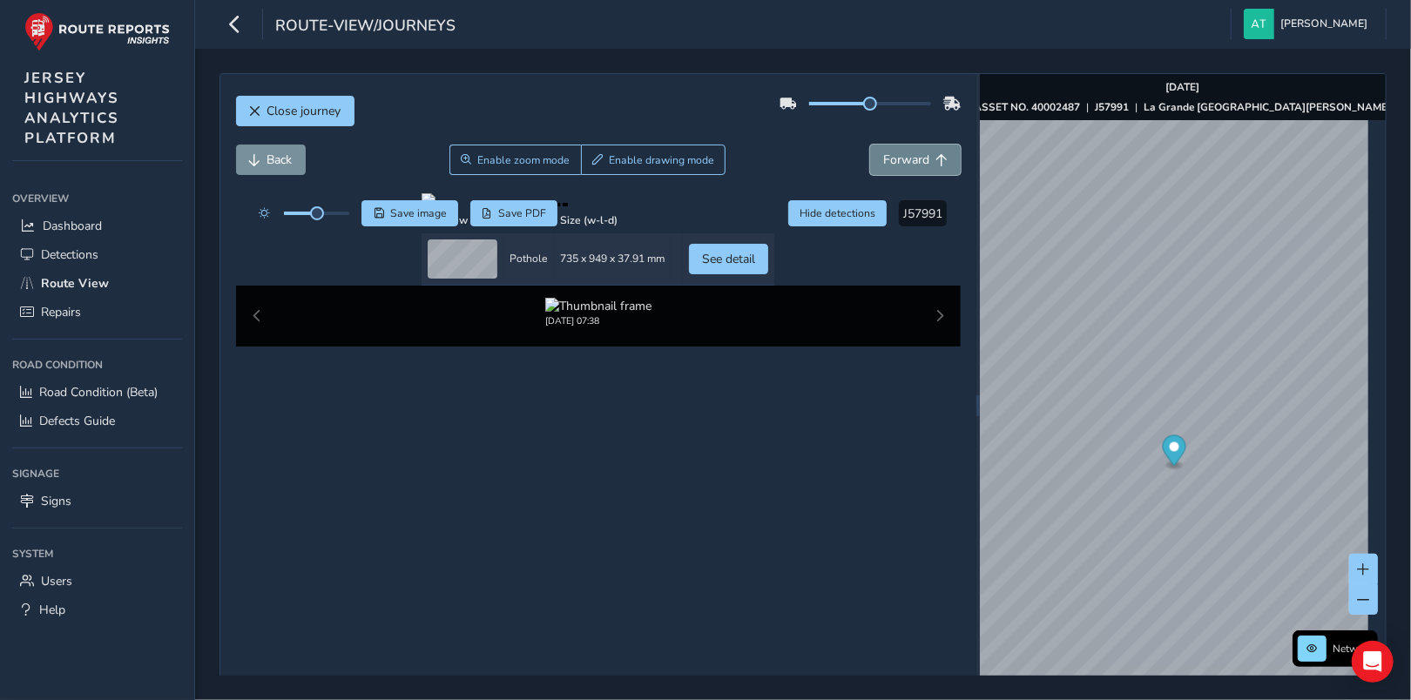
click at [922, 155] on button "Forward" at bounding box center [915, 160] width 91 height 30
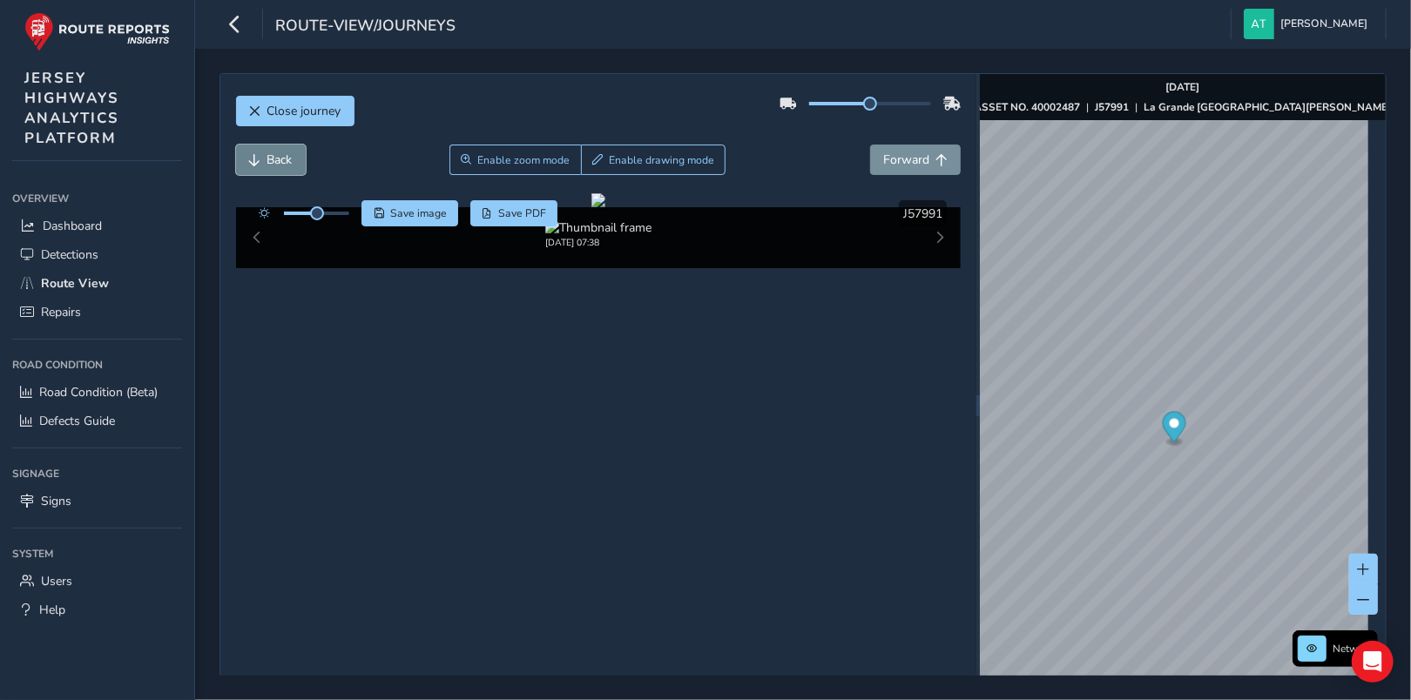
click at [279, 157] on span "Back" at bounding box center [279, 160] width 25 height 17
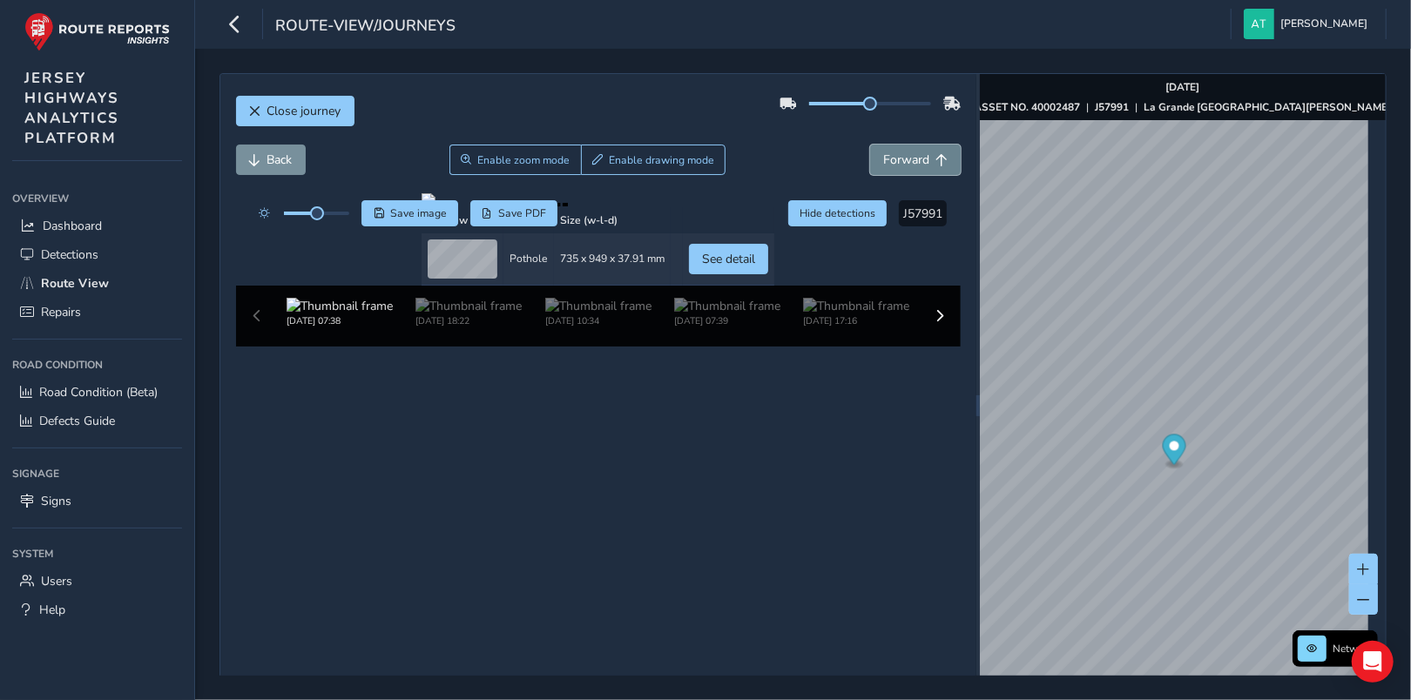
click at [926, 152] on button "Forward" at bounding box center [915, 160] width 91 height 30
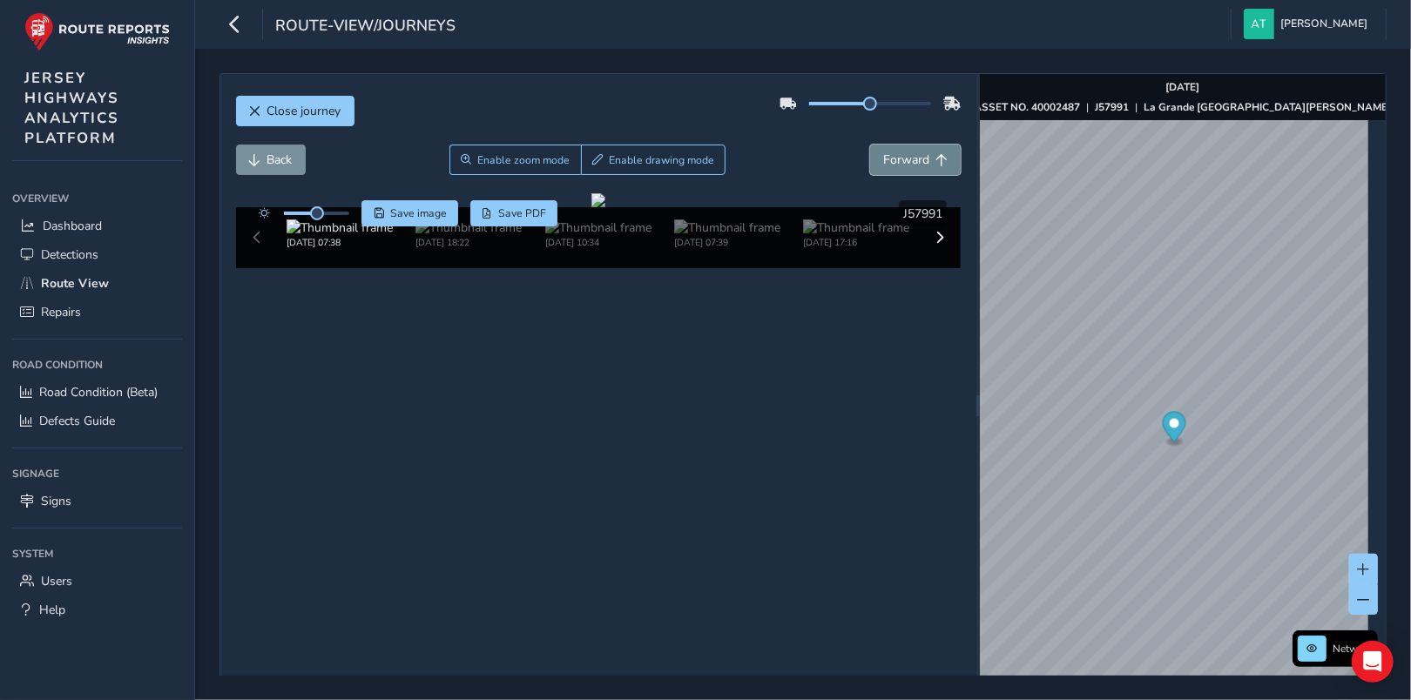
click at [926, 152] on button "Forward" at bounding box center [915, 160] width 91 height 30
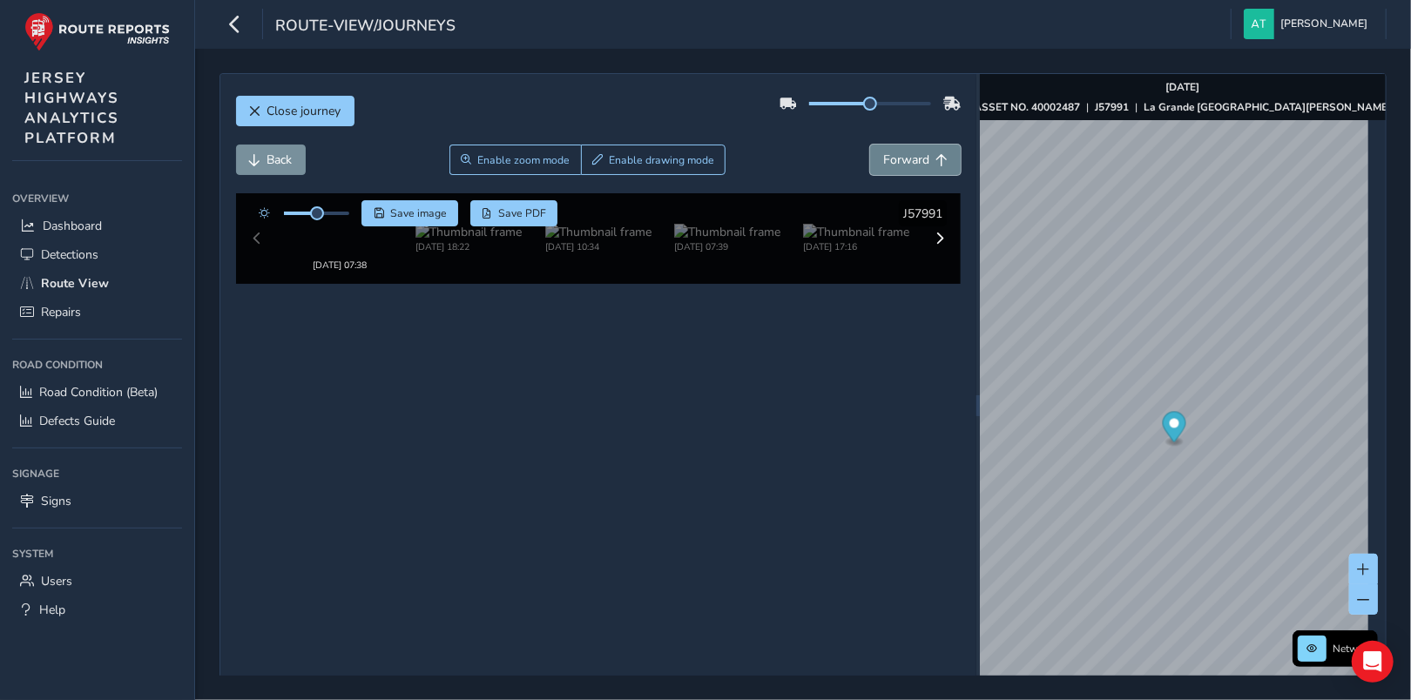
click at [926, 152] on button "Forward" at bounding box center [915, 160] width 91 height 30
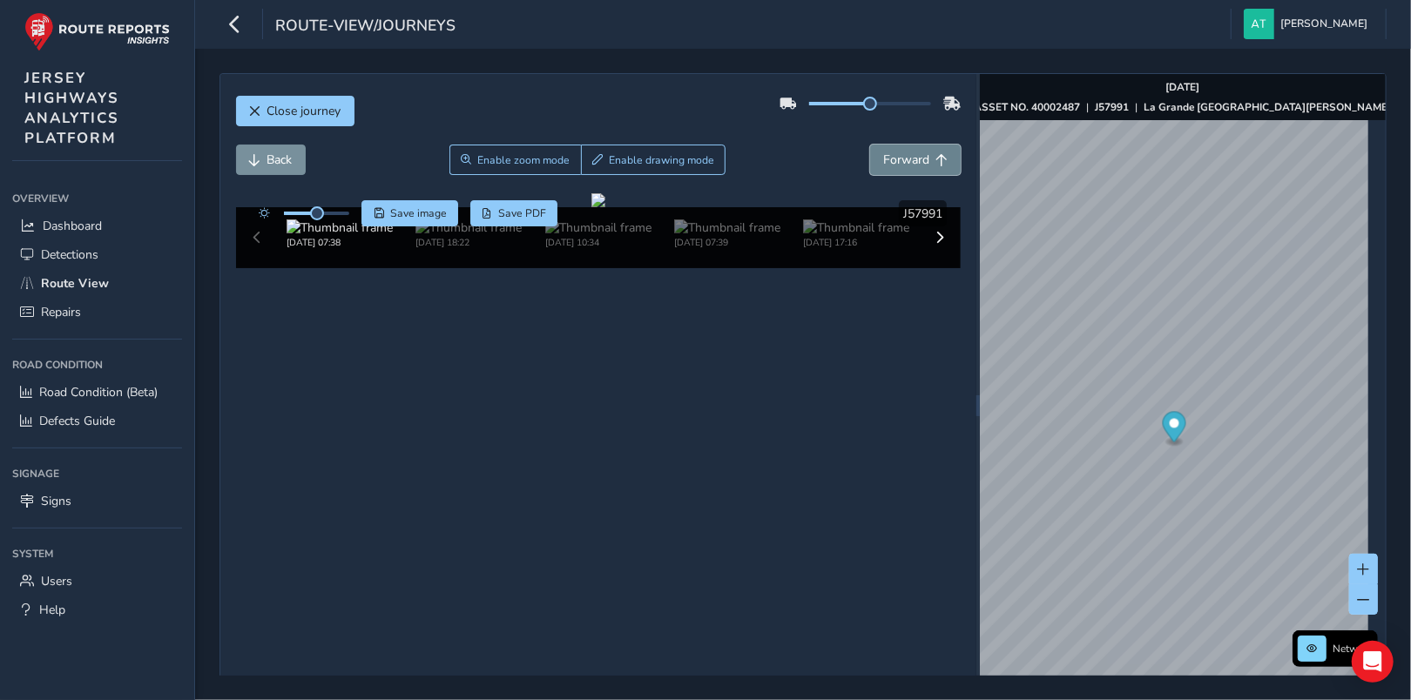
click at [926, 152] on button "Forward" at bounding box center [915, 160] width 91 height 30
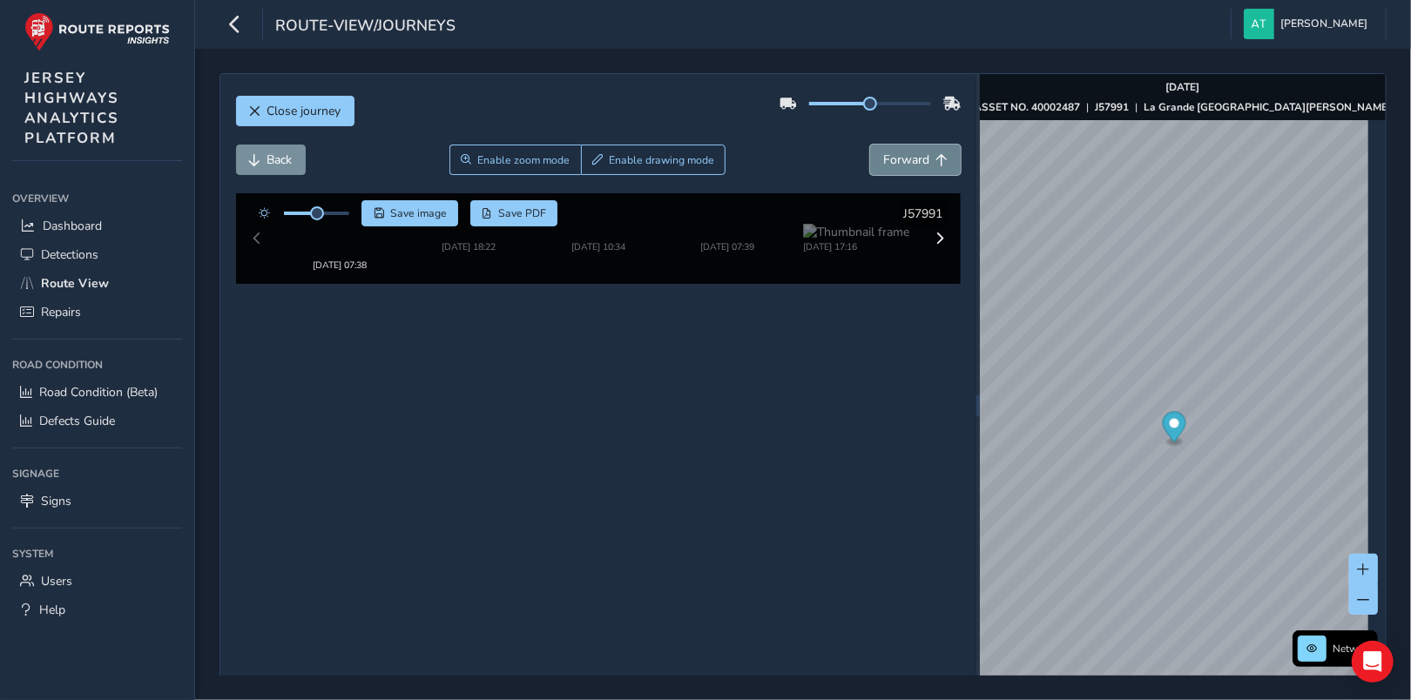
click at [926, 152] on button "Forward" at bounding box center [915, 160] width 91 height 30
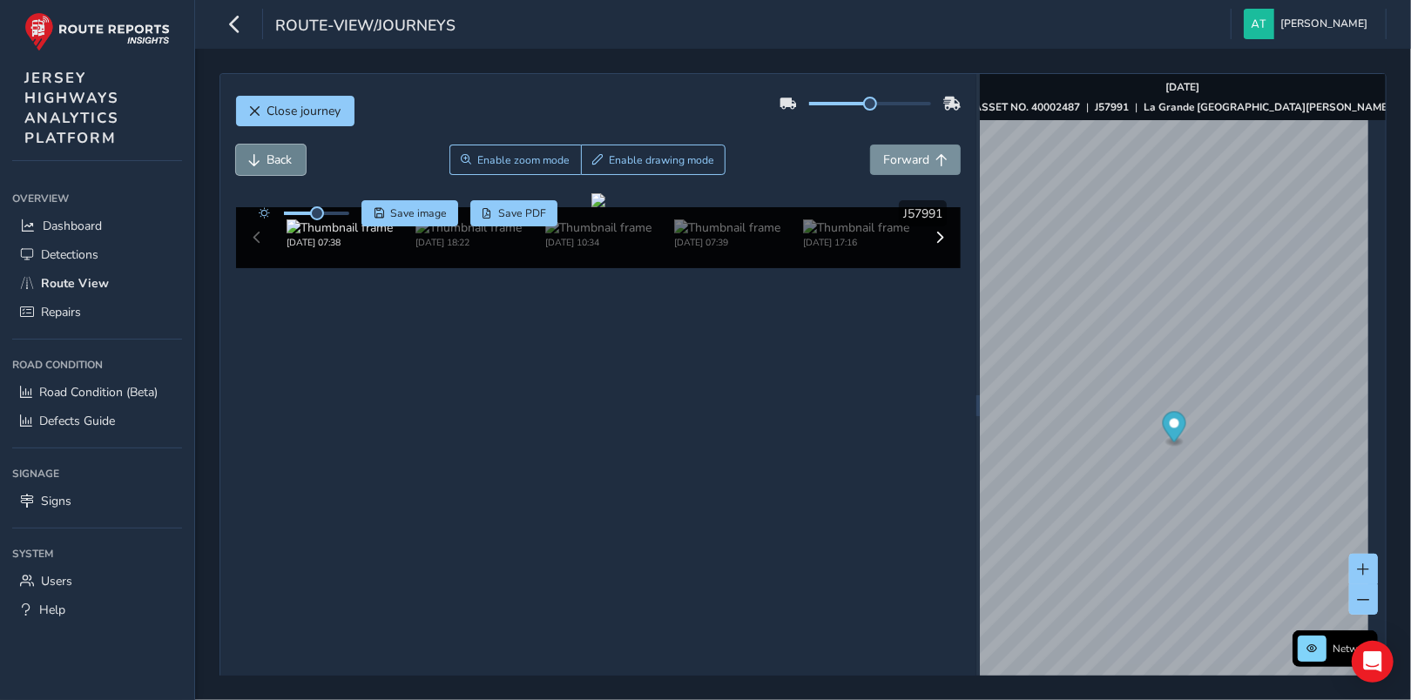
click at [267, 153] on span "Back" at bounding box center [279, 160] width 25 height 17
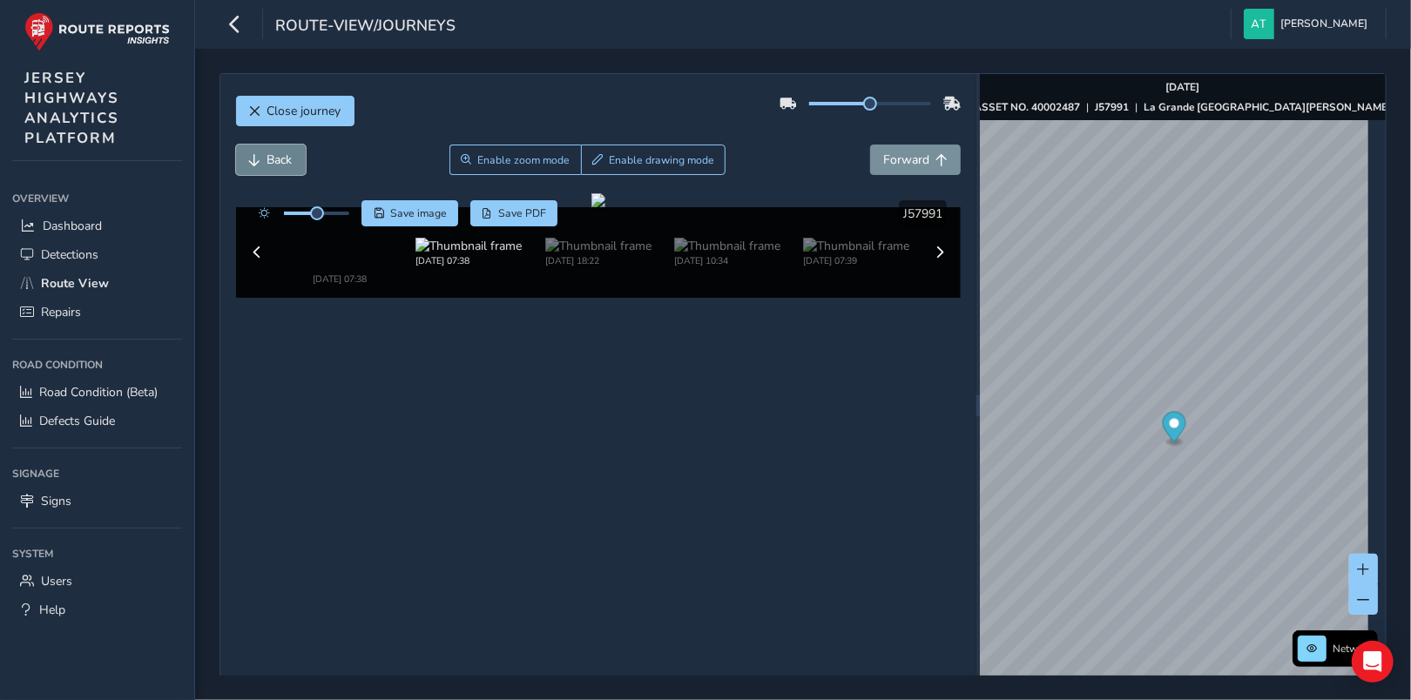
click at [267, 153] on span "Back" at bounding box center [279, 160] width 25 height 17
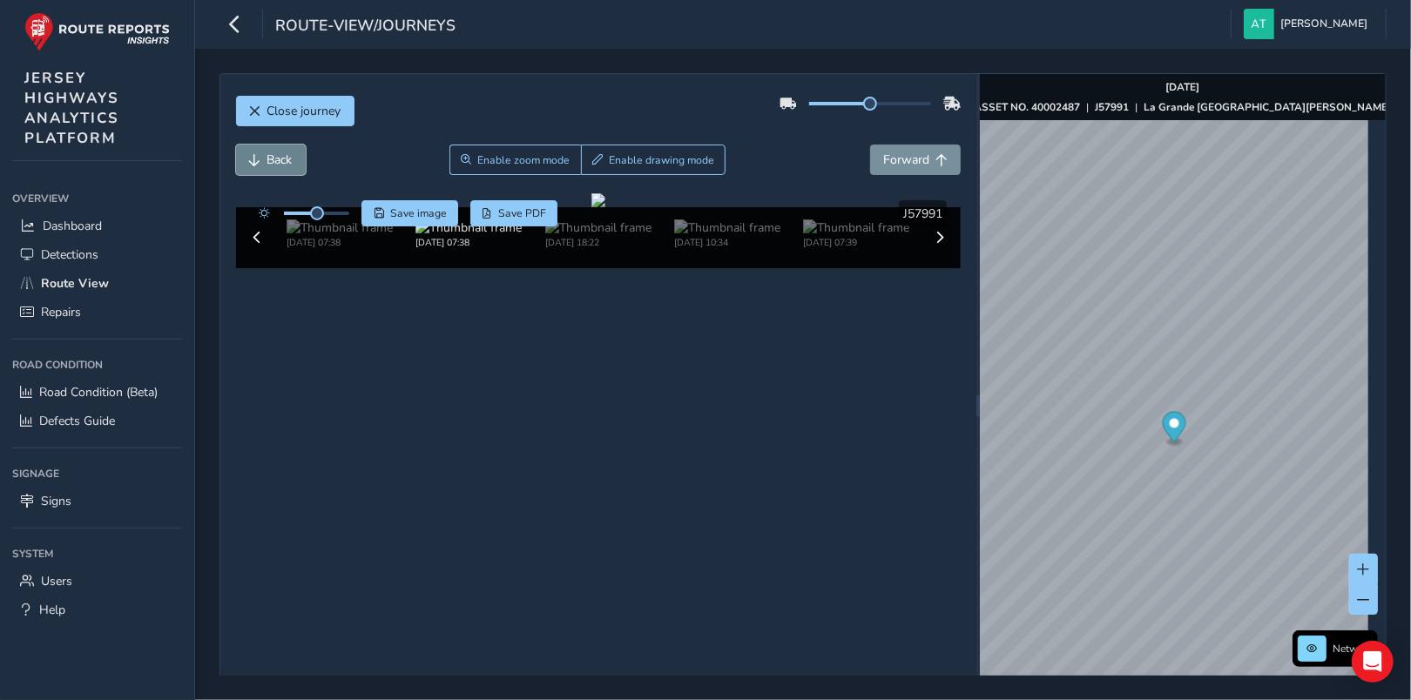
click at [267, 153] on span "Back" at bounding box center [279, 160] width 25 height 17
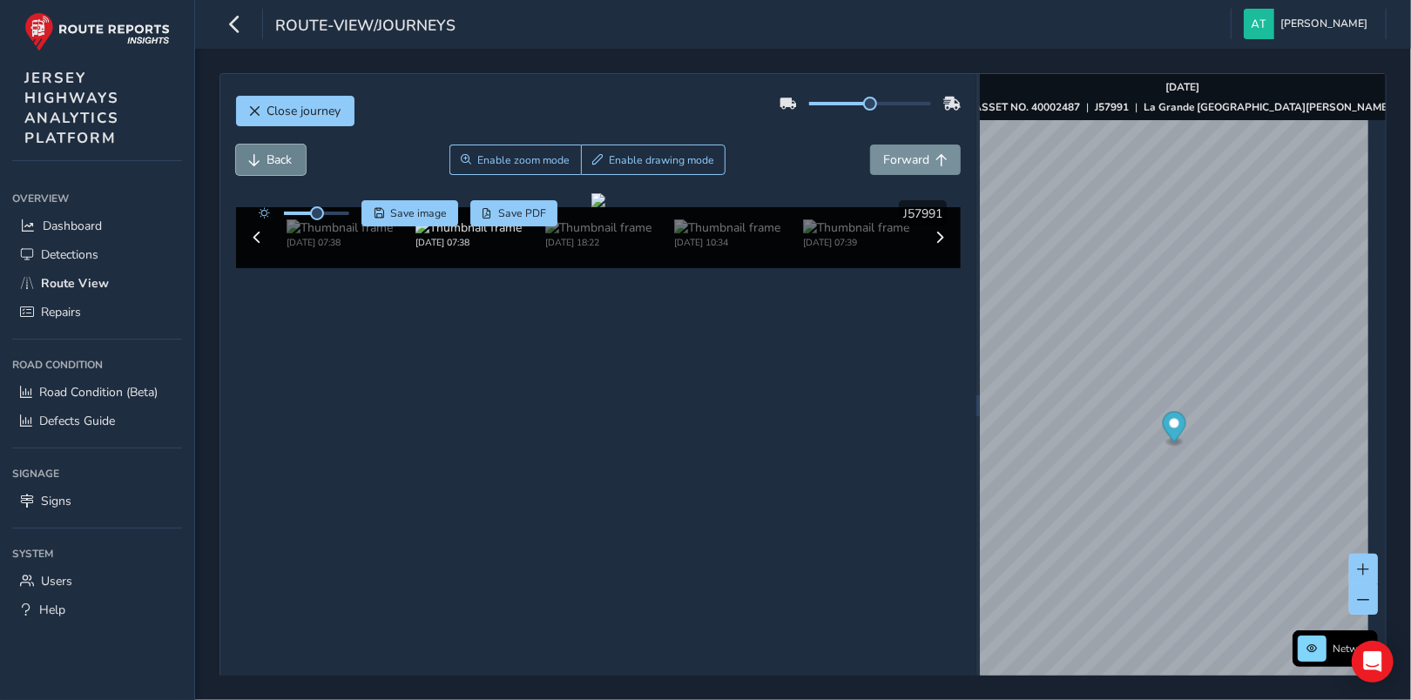
click at [267, 153] on span "Back" at bounding box center [279, 160] width 25 height 17
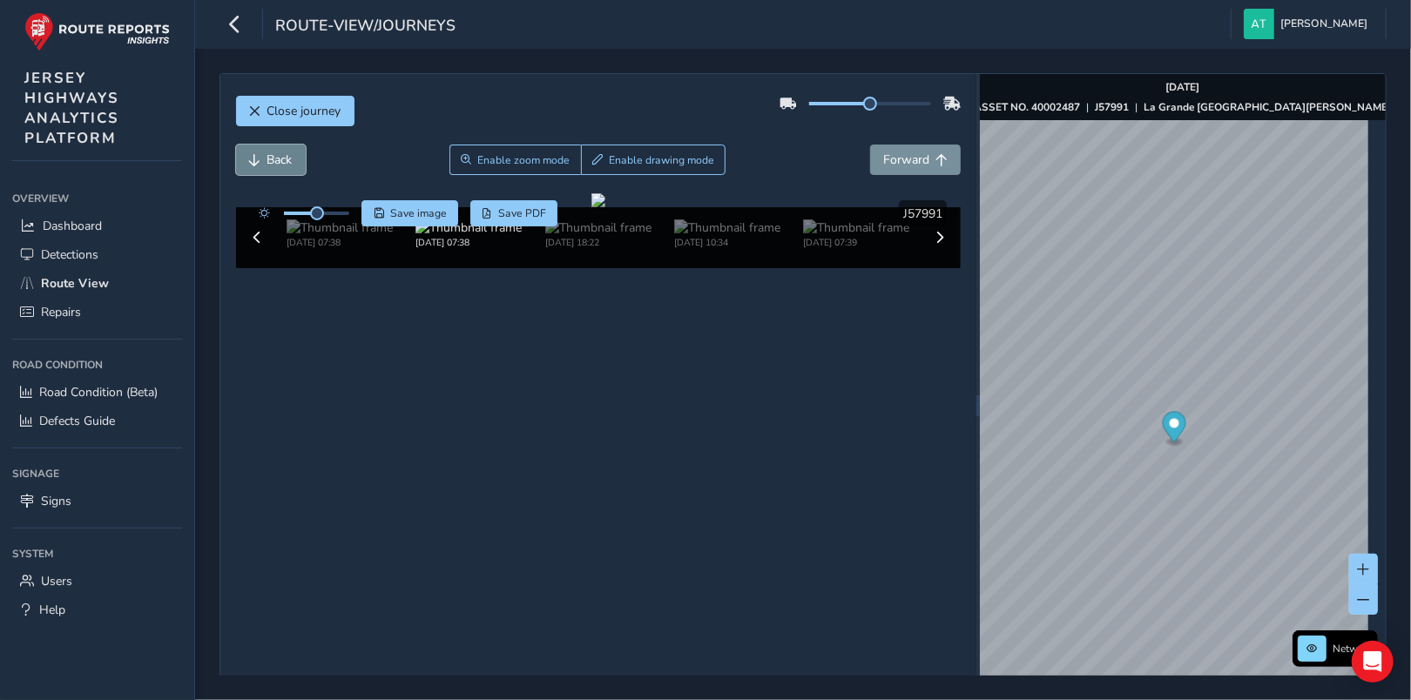
click at [267, 153] on span "Back" at bounding box center [279, 160] width 25 height 17
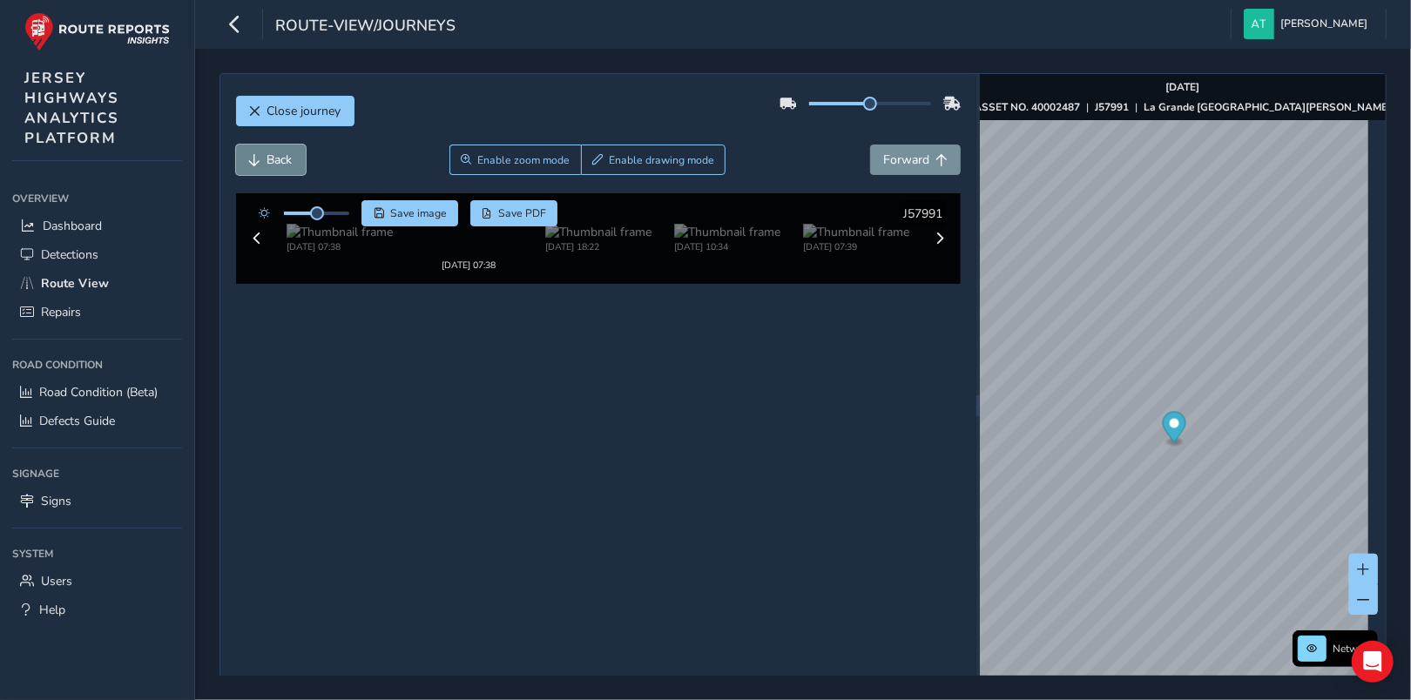
click at [267, 153] on span "Back" at bounding box center [279, 160] width 25 height 17
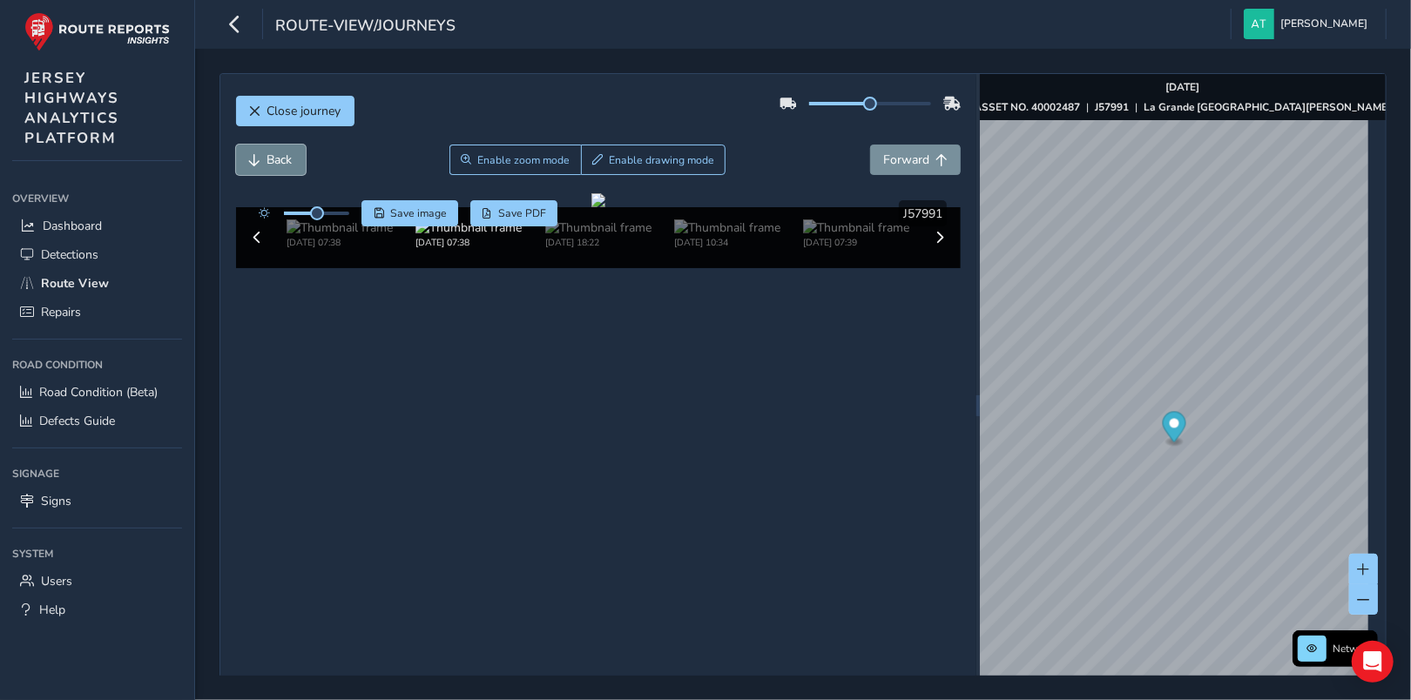
click at [267, 153] on span "Back" at bounding box center [279, 160] width 25 height 17
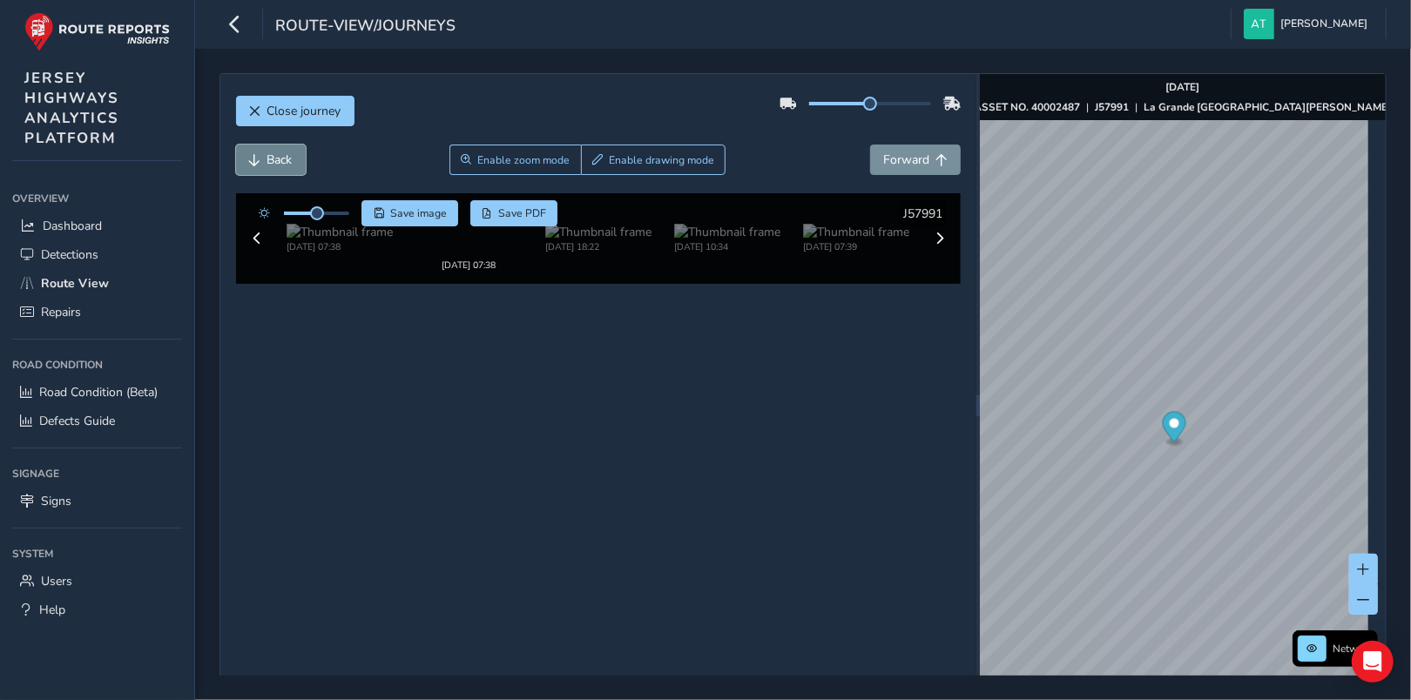
click at [267, 153] on span "Back" at bounding box center [279, 160] width 25 height 17
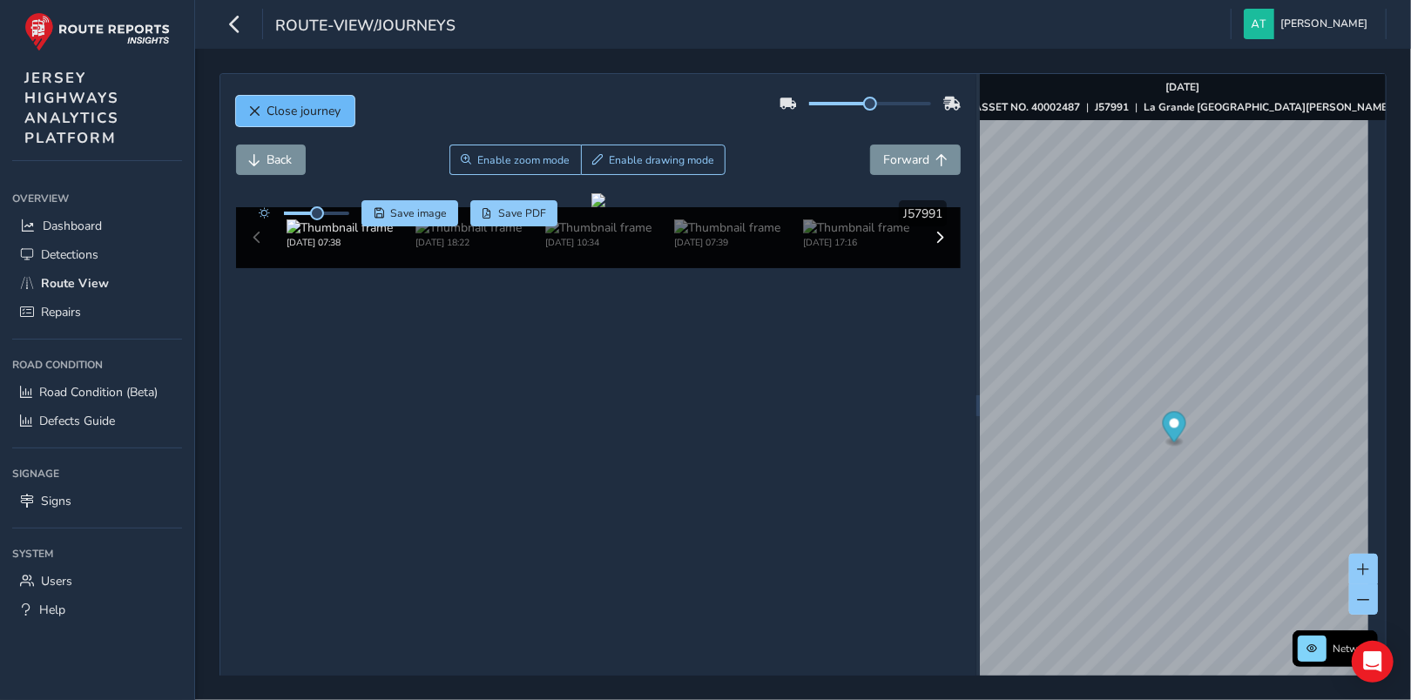
click at [296, 111] on span "Close journey" at bounding box center [304, 111] width 74 height 17
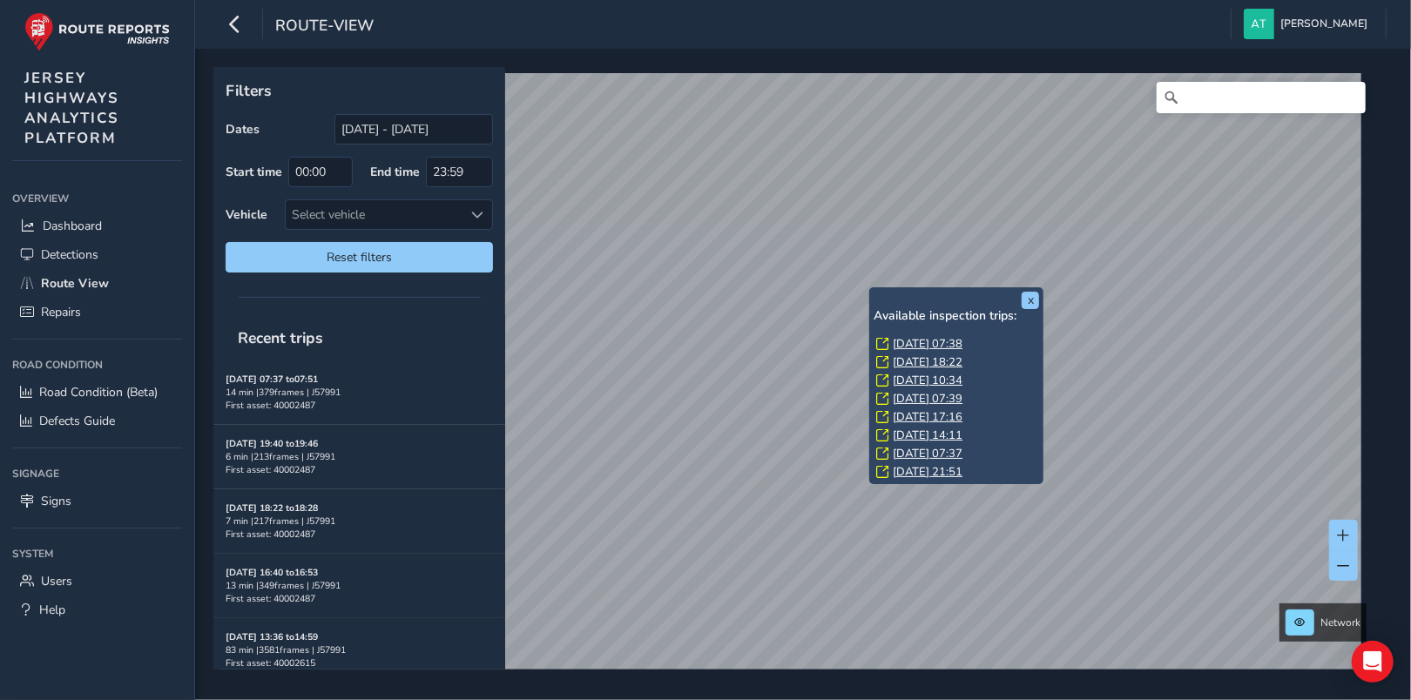
click at [911, 376] on link "[DATE] 10:34" at bounding box center [928, 381] width 70 height 16
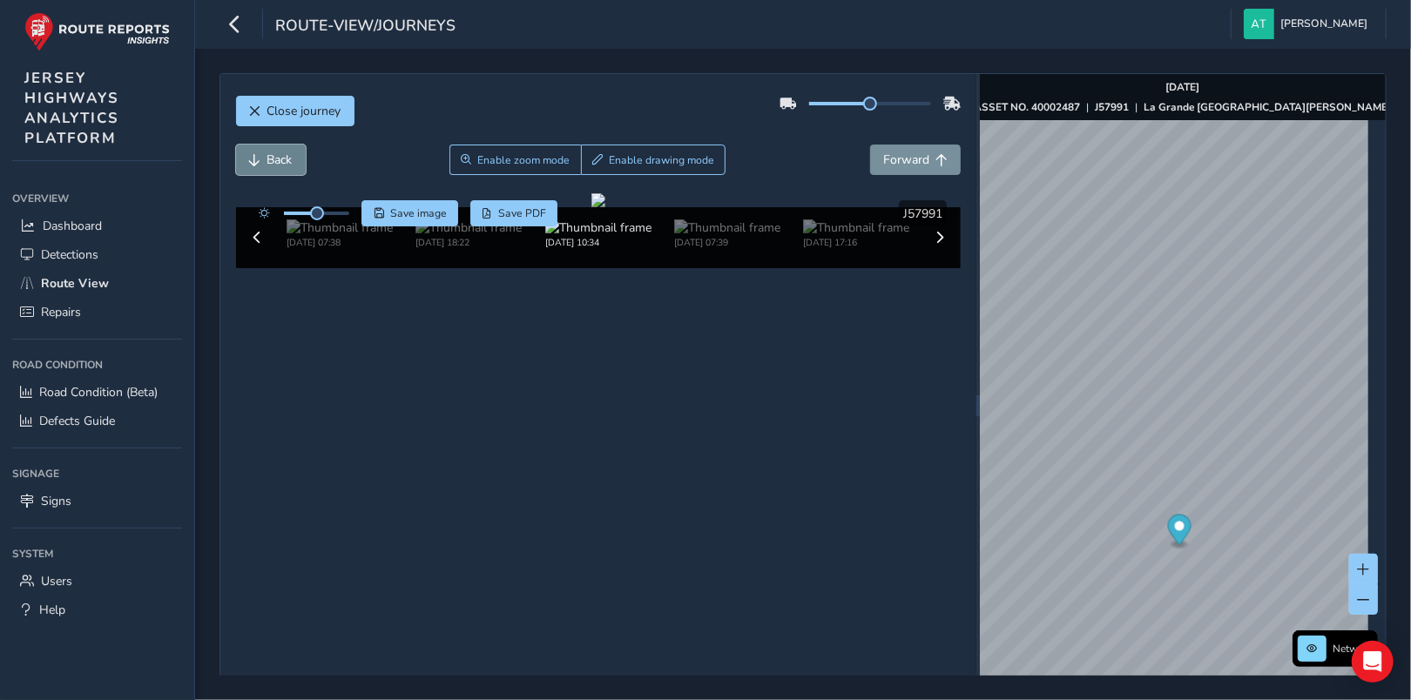
click at [253, 155] on span "Back" at bounding box center [255, 160] width 12 height 12
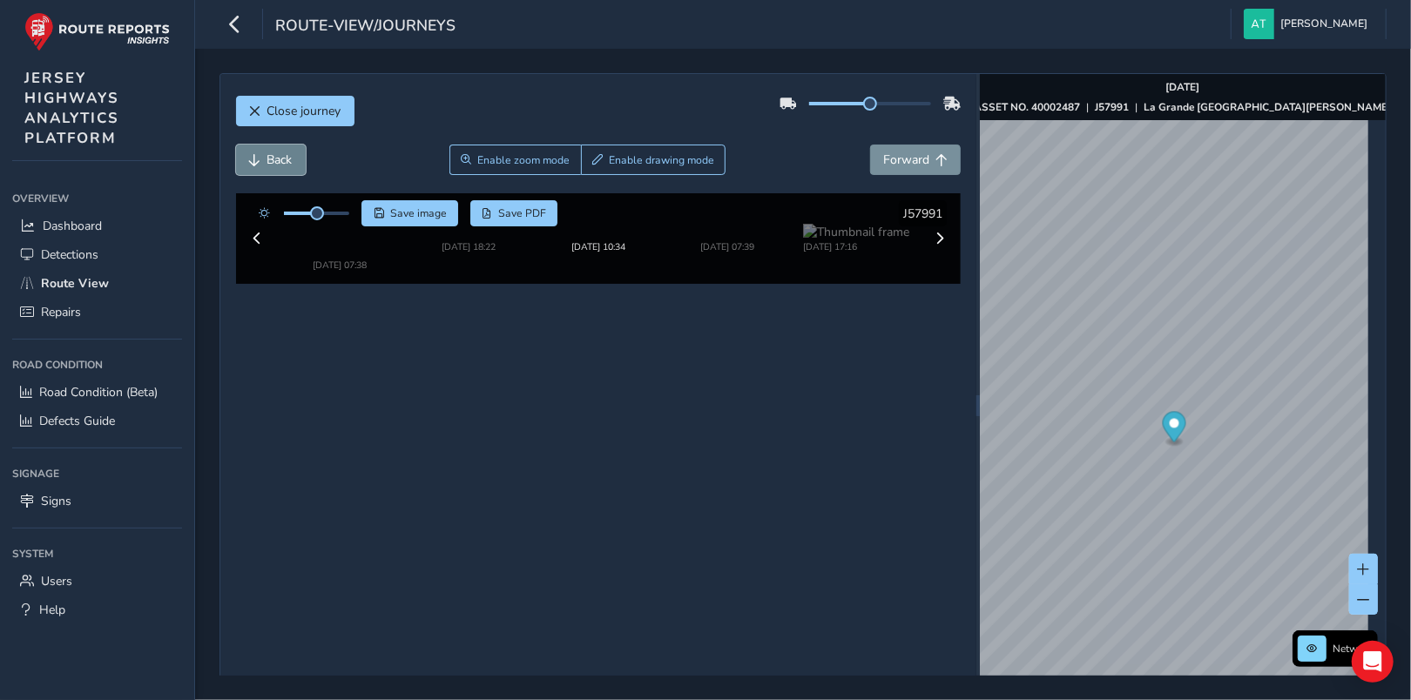
click at [258, 156] on span "Back" at bounding box center [255, 160] width 12 height 12
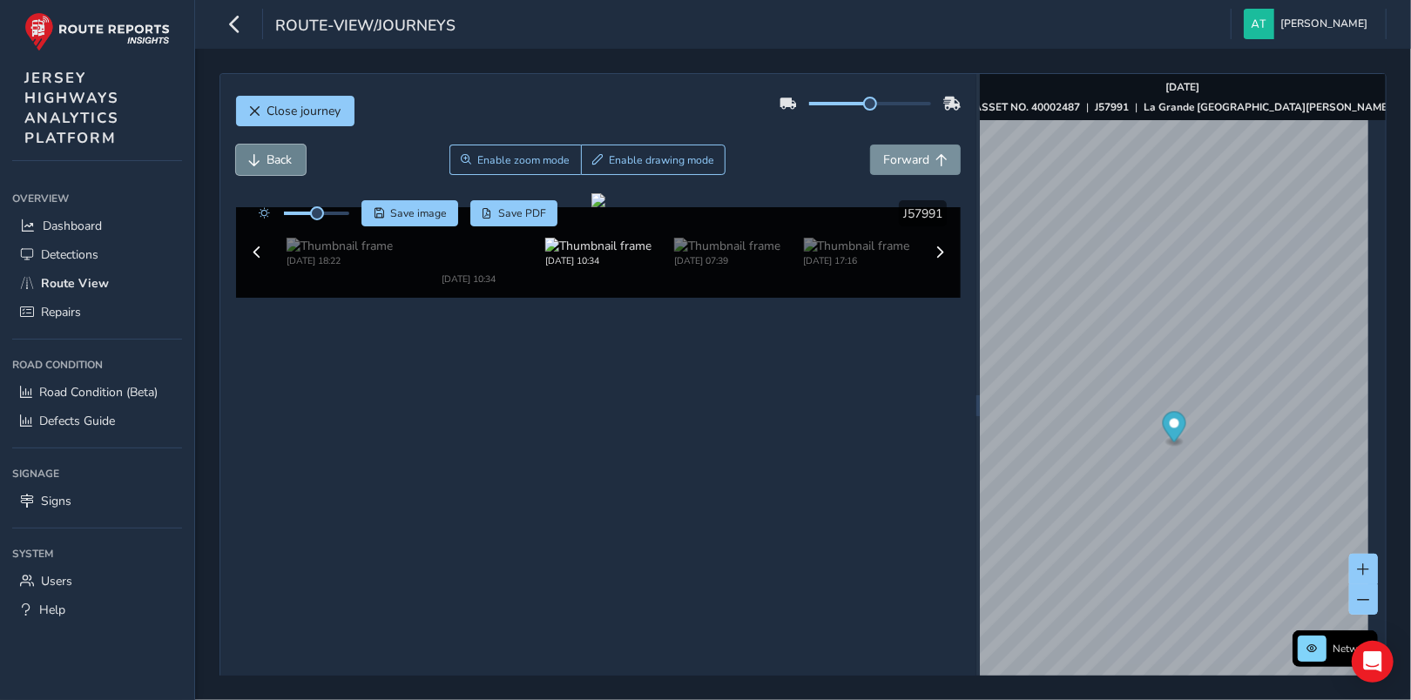
click at [258, 156] on span "Back" at bounding box center [255, 160] width 12 height 12
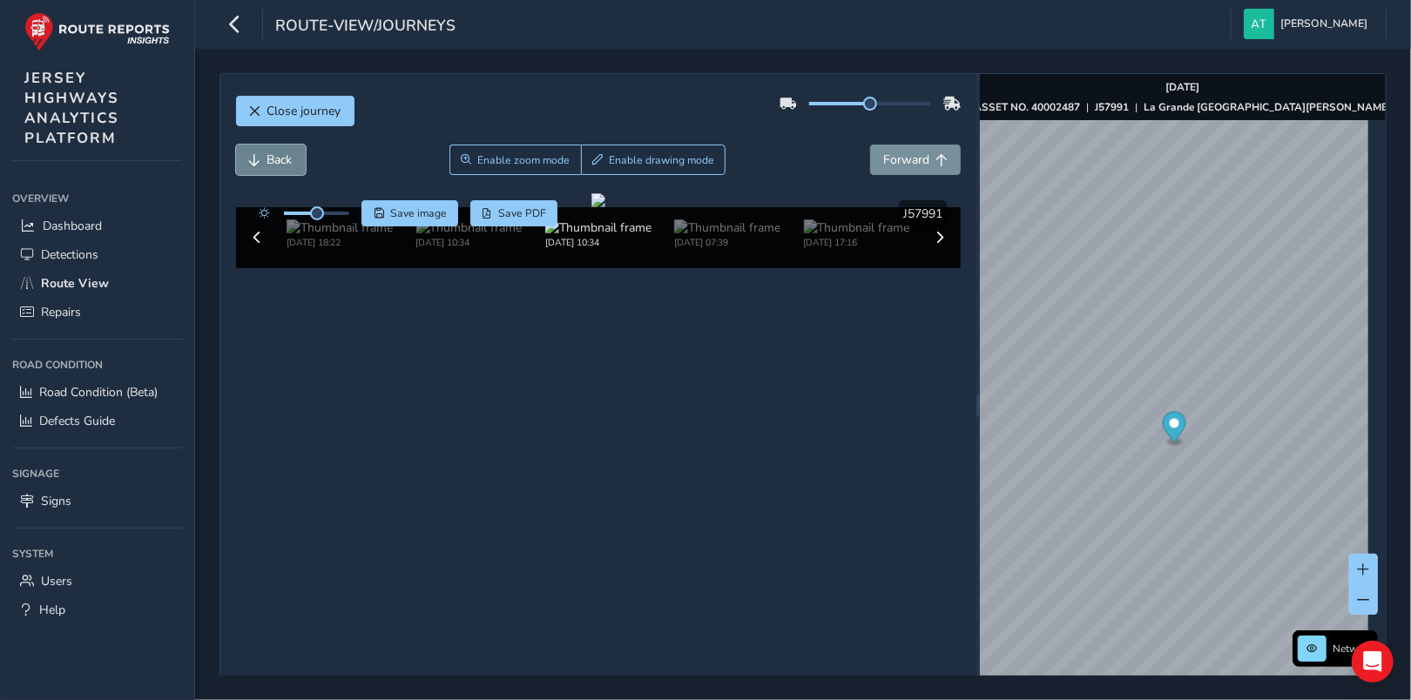
click at [258, 156] on span "Back" at bounding box center [255, 160] width 12 height 12
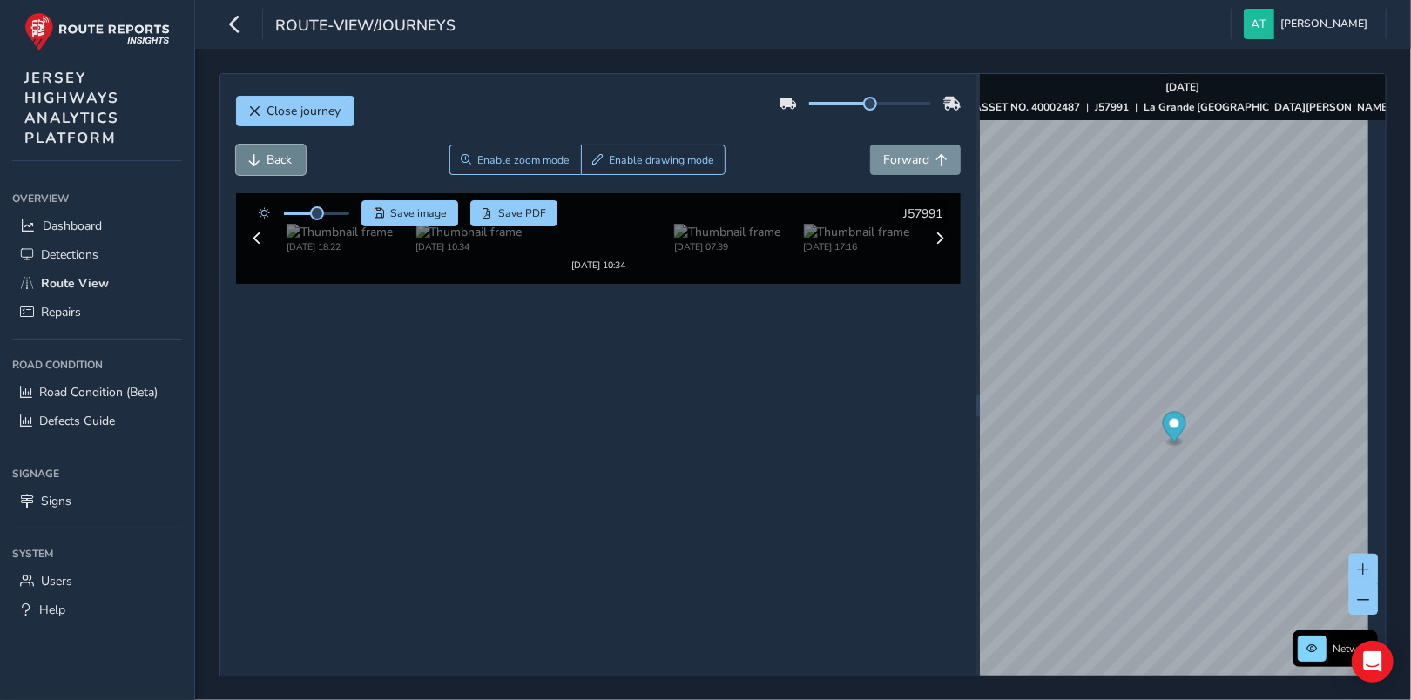
click at [258, 156] on span "Back" at bounding box center [255, 160] width 12 height 12
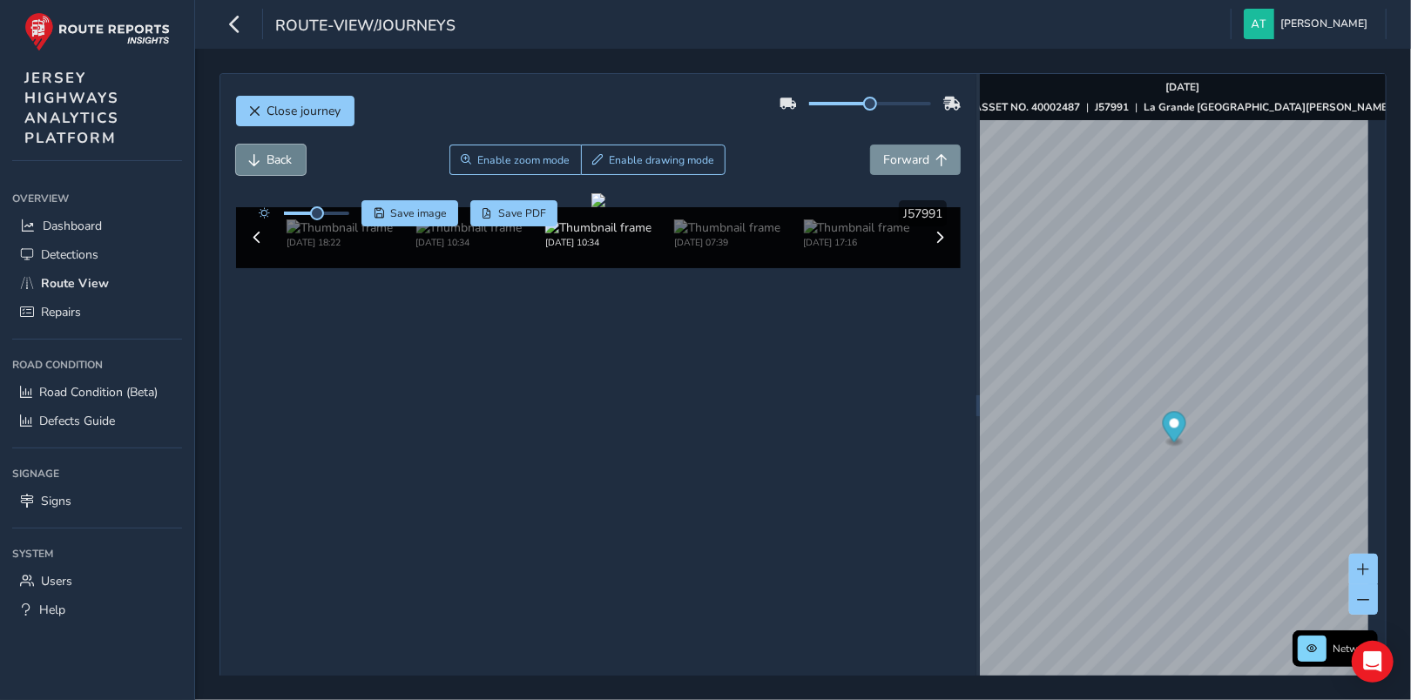
click at [258, 156] on span "Back" at bounding box center [255, 160] width 12 height 12
click at [906, 156] on span "Forward" at bounding box center [906, 160] width 46 height 17
click at [258, 152] on button "Back" at bounding box center [271, 160] width 70 height 30
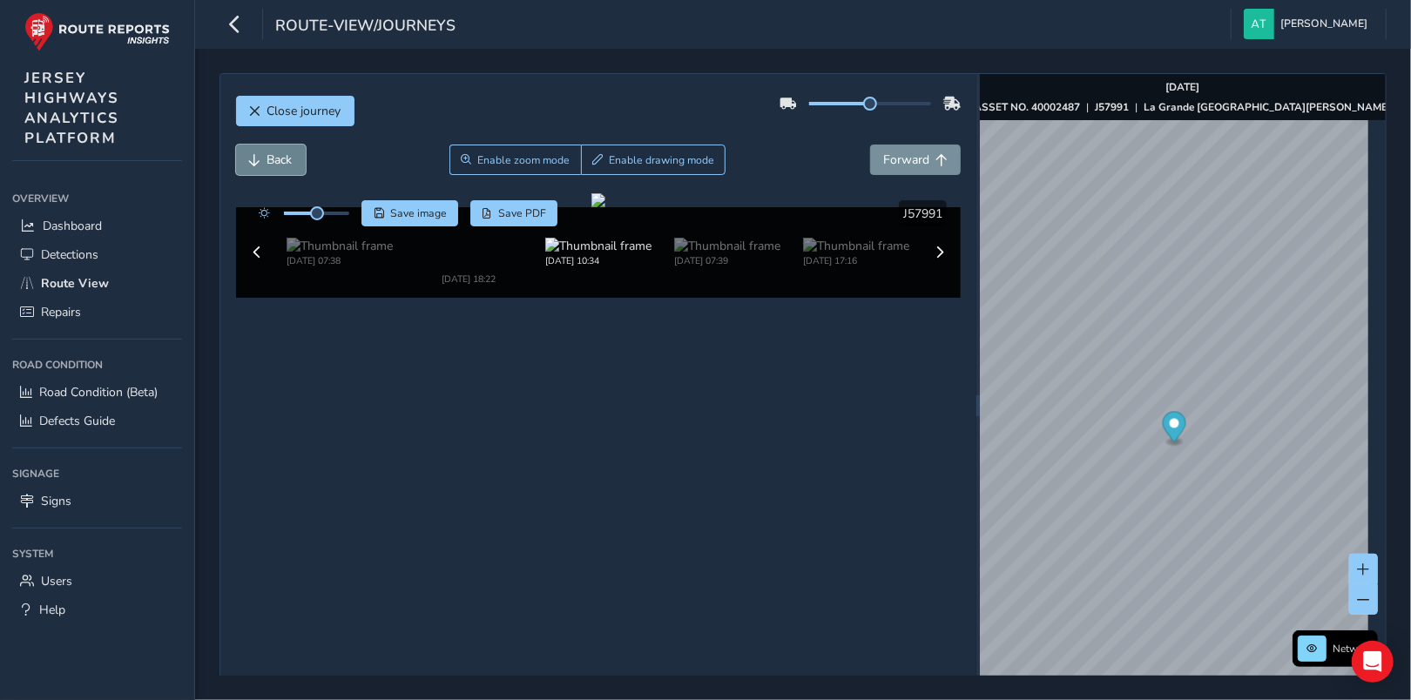
click at [259, 158] on span "Back" at bounding box center [255, 160] width 12 height 12
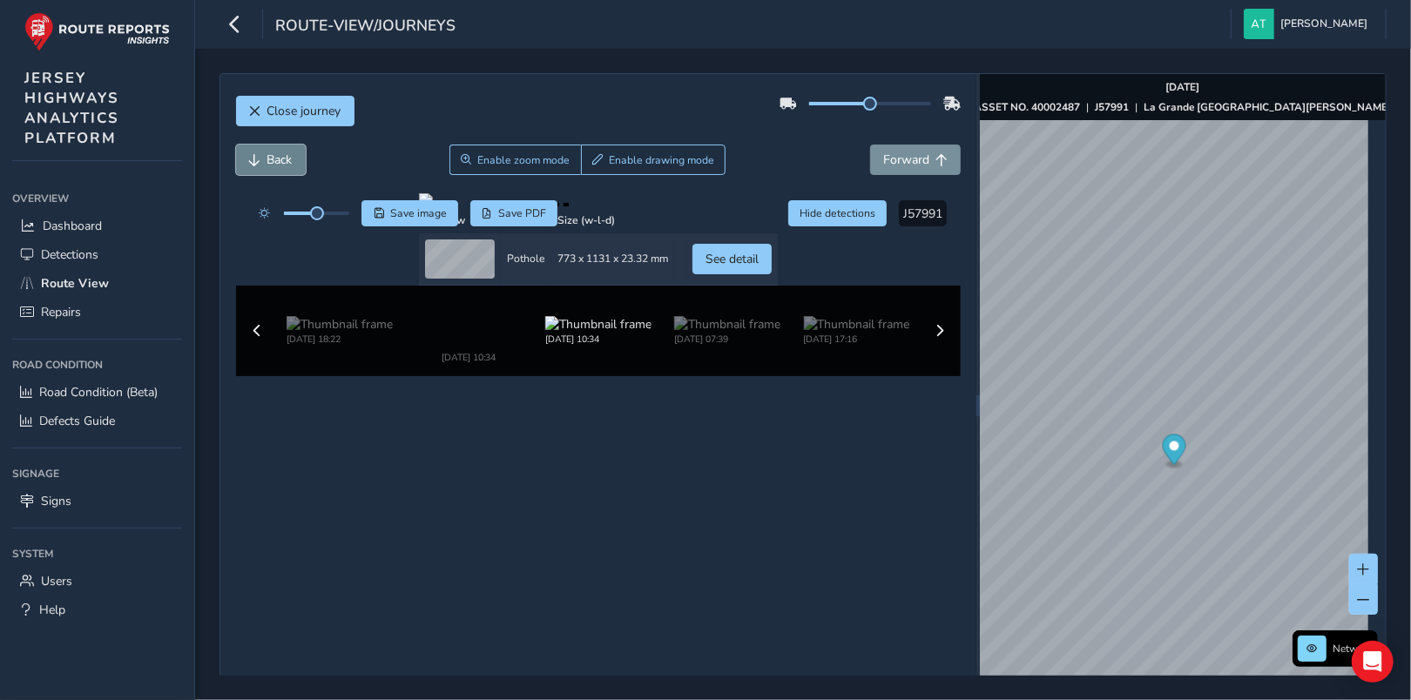
click at [259, 158] on span "Back" at bounding box center [255, 160] width 12 height 12
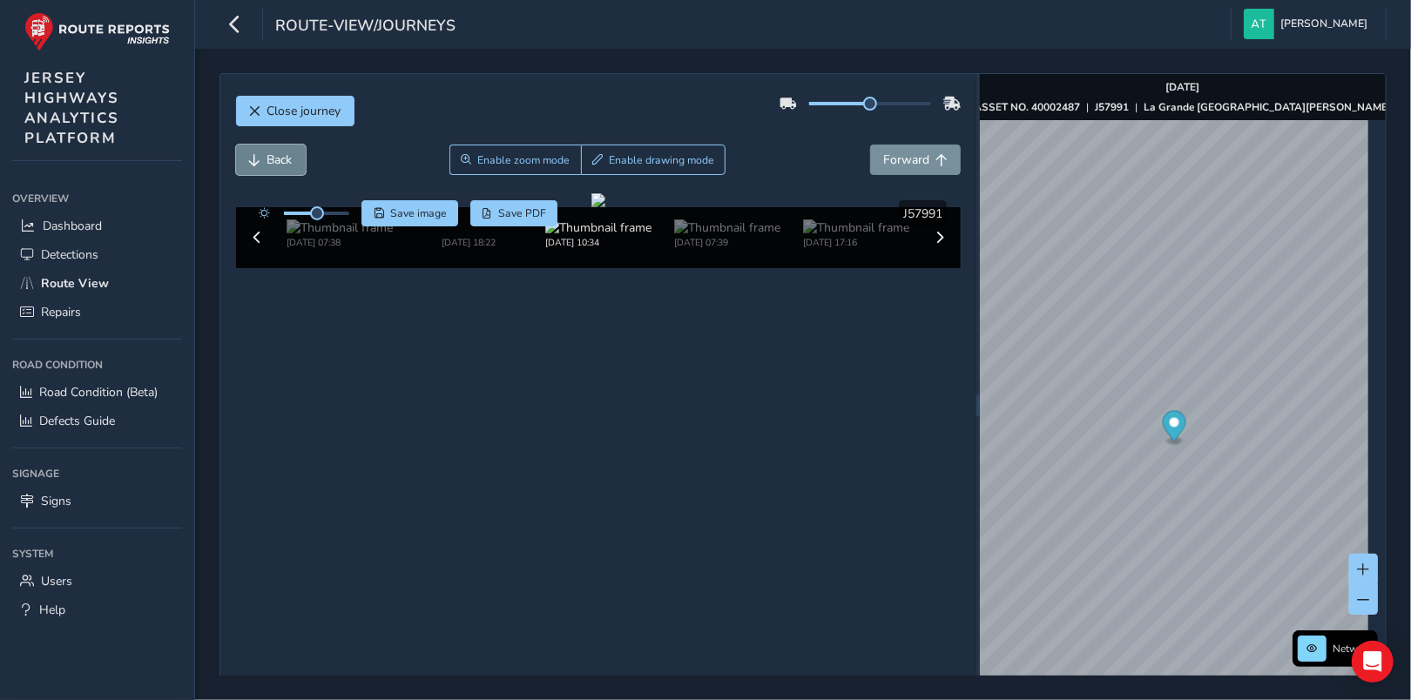
click at [259, 158] on span "Back" at bounding box center [255, 160] width 12 height 12
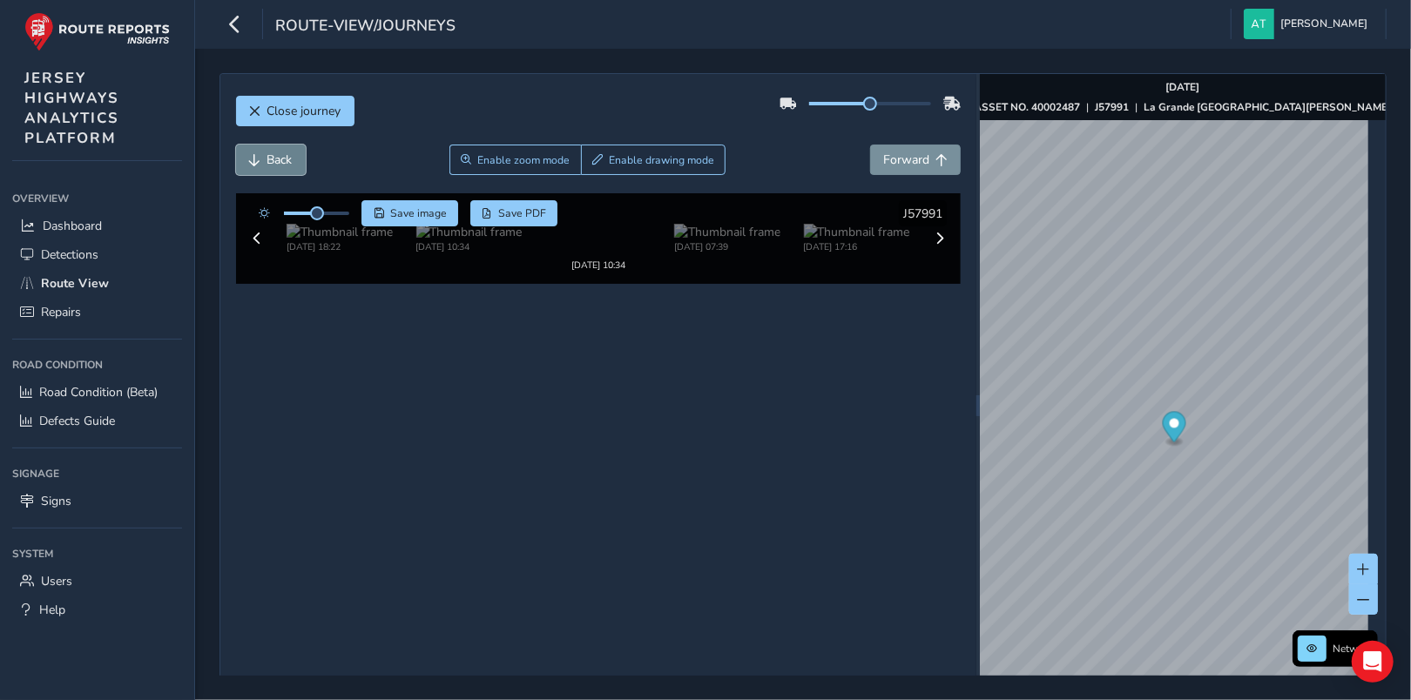
click at [259, 158] on span "Back" at bounding box center [255, 160] width 12 height 12
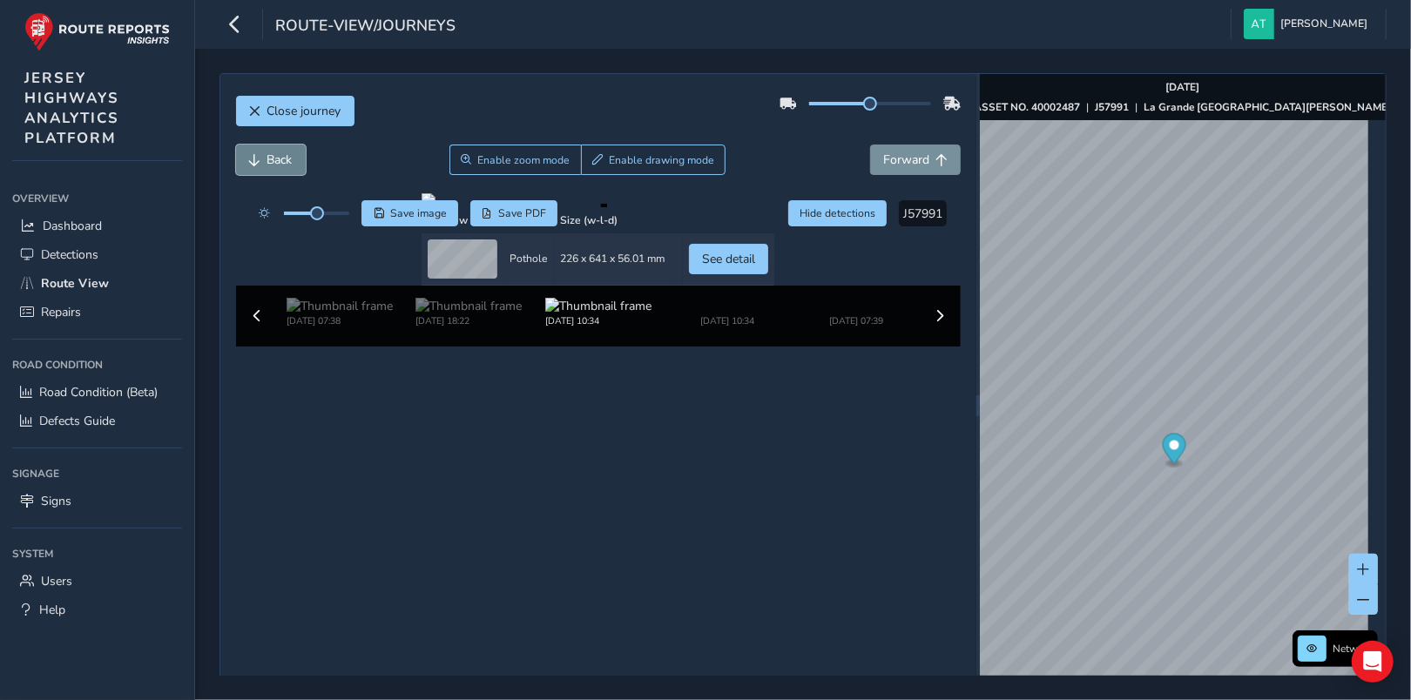
click at [258, 158] on span "Back" at bounding box center [255, 160] width 12 height 12
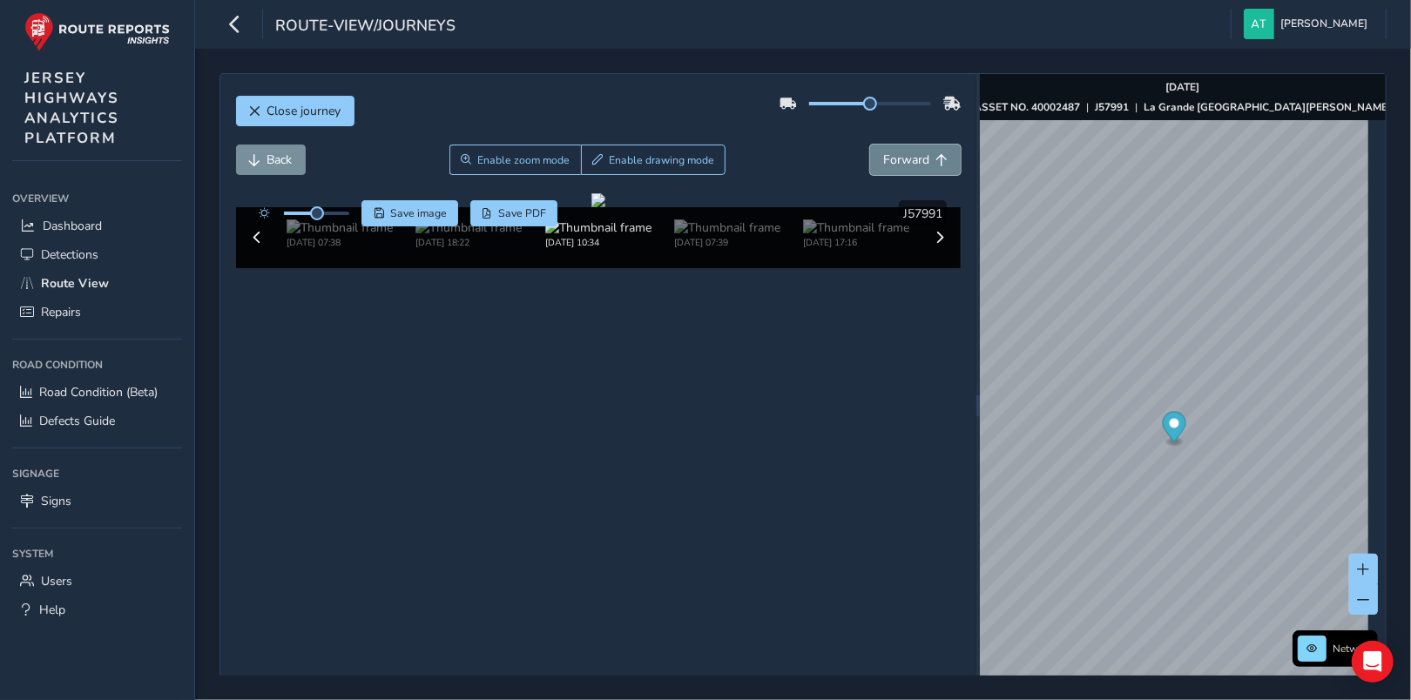
click at [940, 158] on button "Forward" at bounding box center [915, 160] width 91 height 30
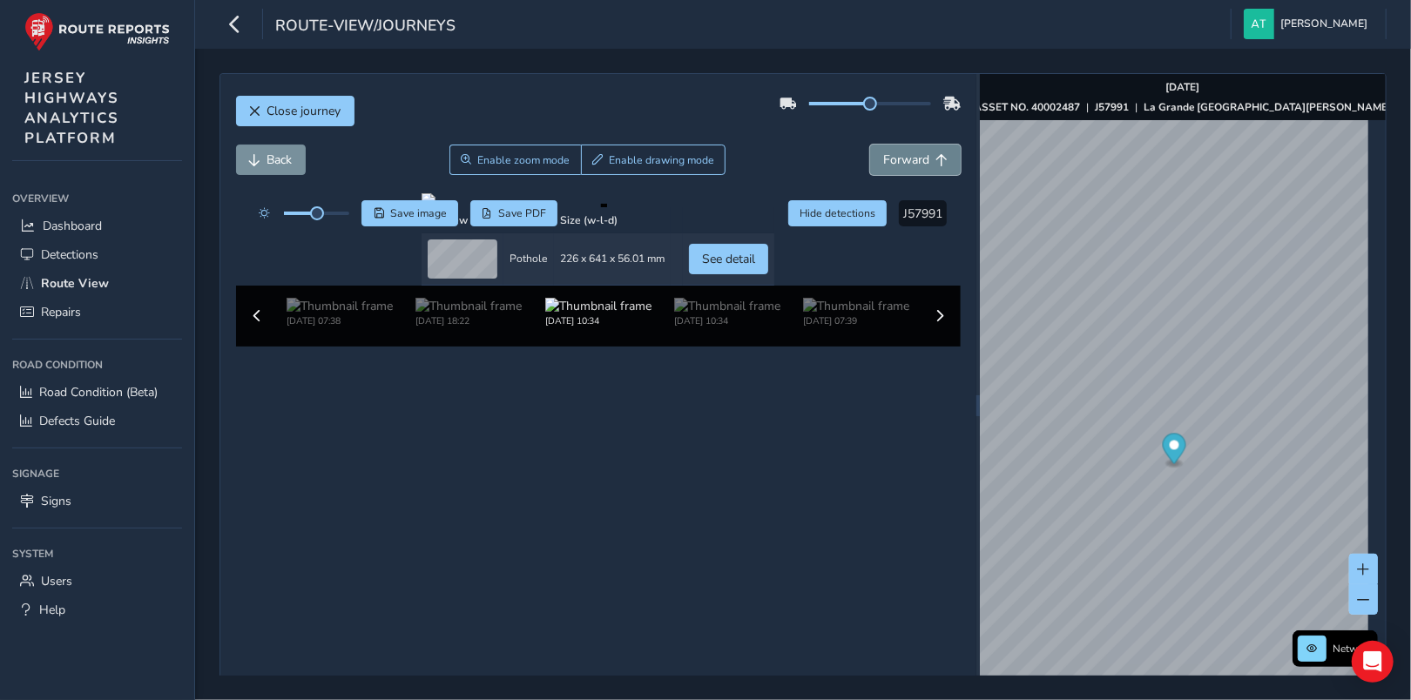
click at [936, 155] on span "Forward" at bounding box center [942, 160] width 12 height 12
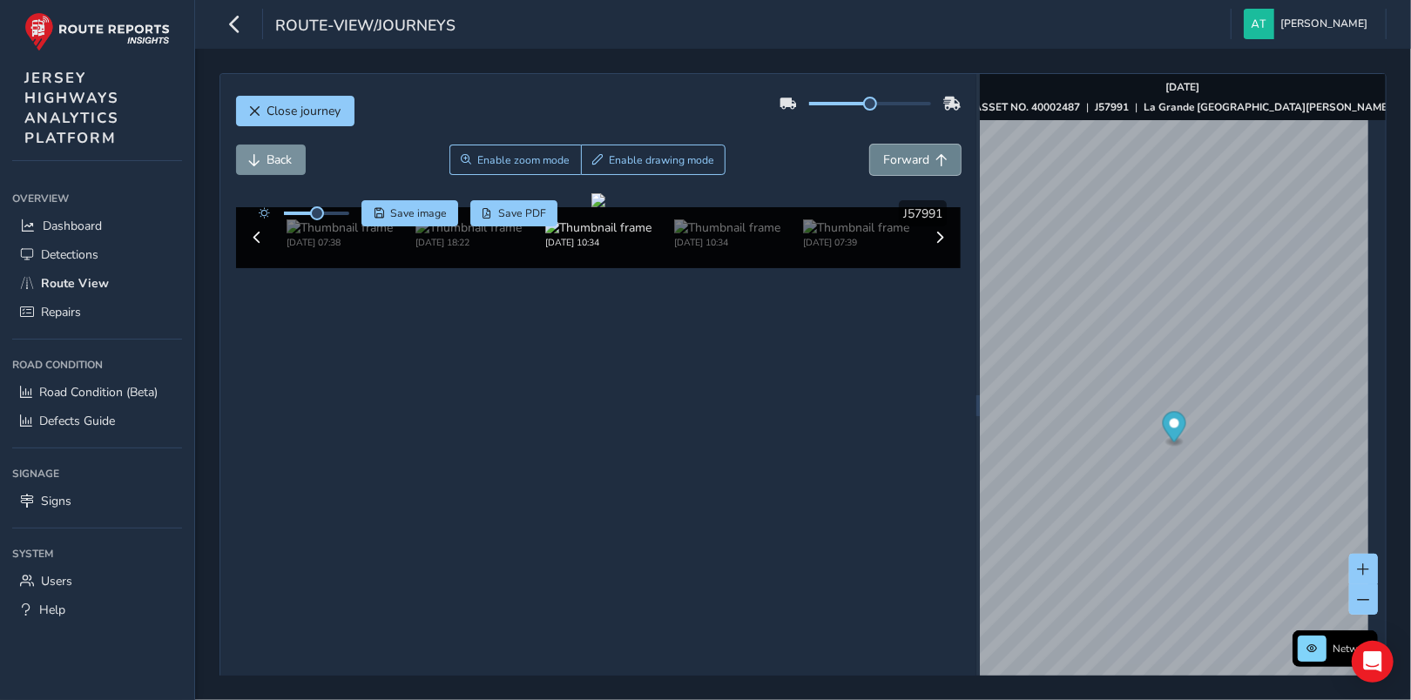
click at [936, 155] on span "Forward" at bounding box center [942, 160] width 12 height 12
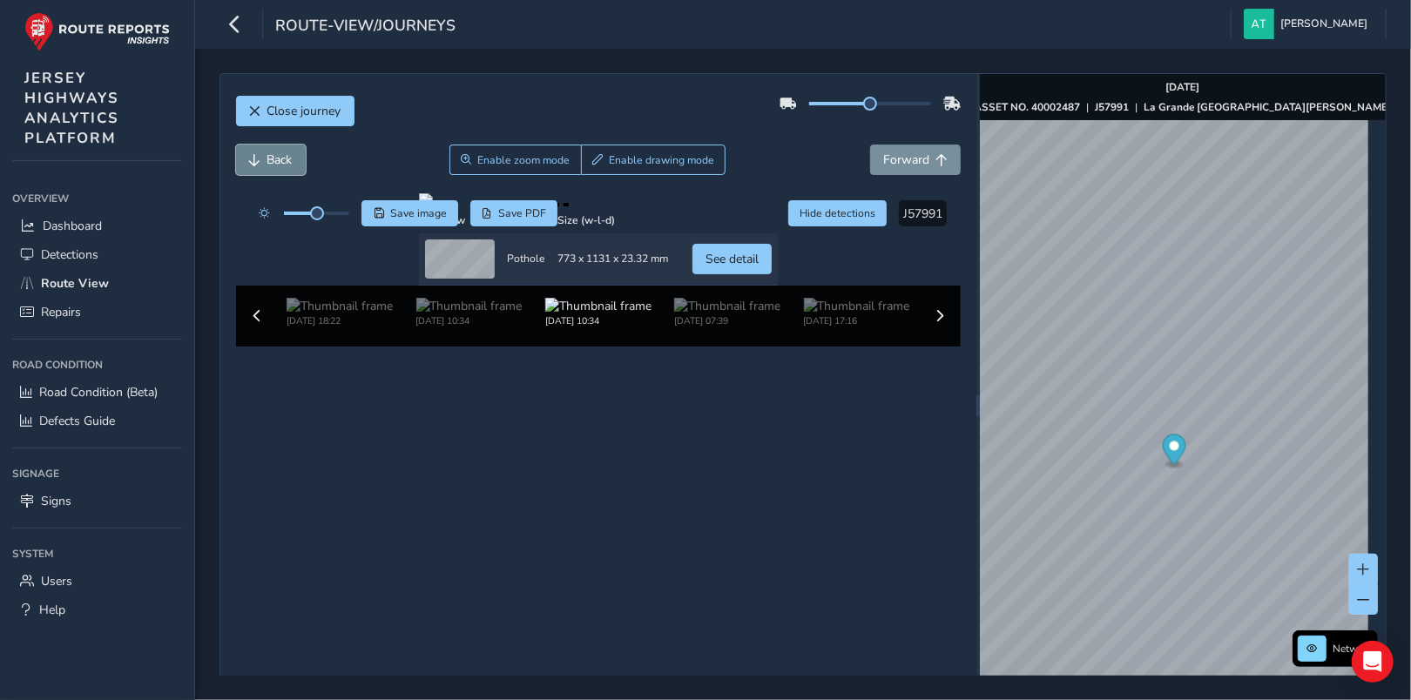
click at [261, 154] on button "Back" at bounding box center [271, 160] width 70 height 30
click at [261, 153] on button "Back" at bounding box center [271, 160] width 70 height 30
click at [261, 152] on button "Back" at bounding box center [271, 160] width 70 height 30
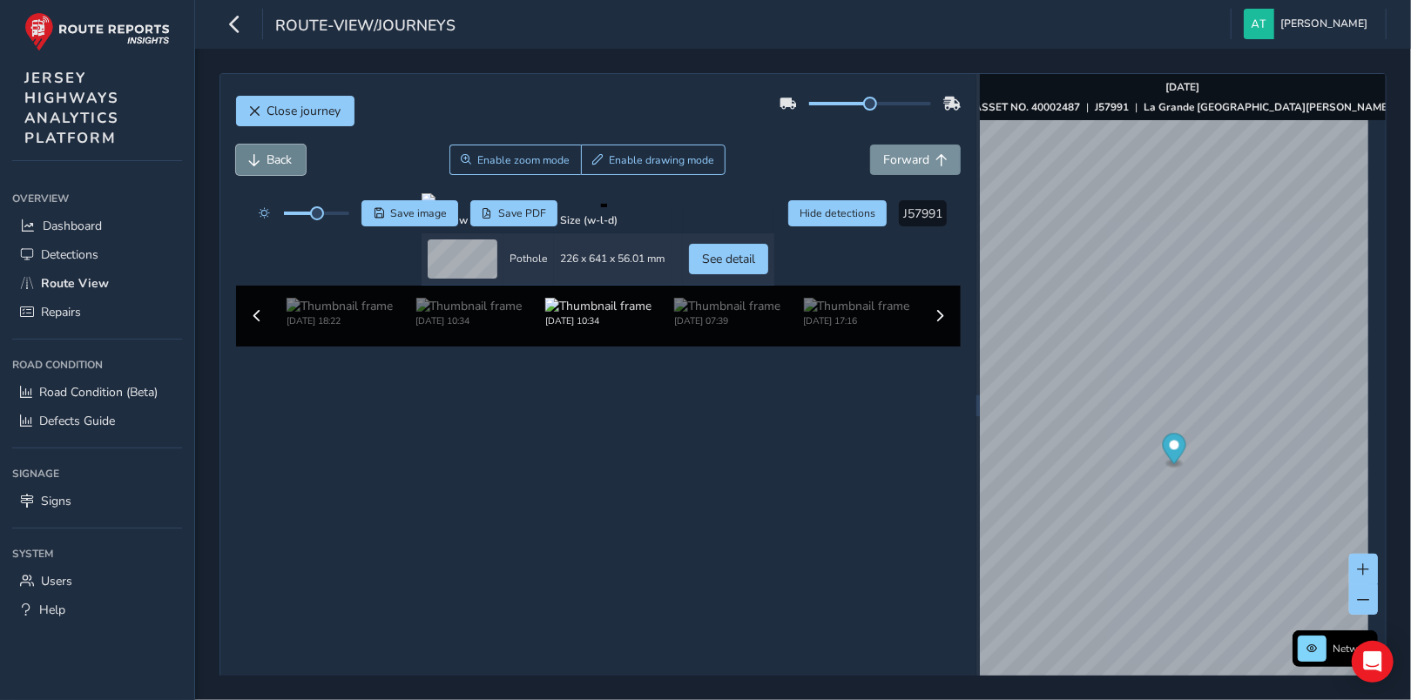
click at [261, 152] on button "Back" at bounding box center [271, 160] width 70 height 30
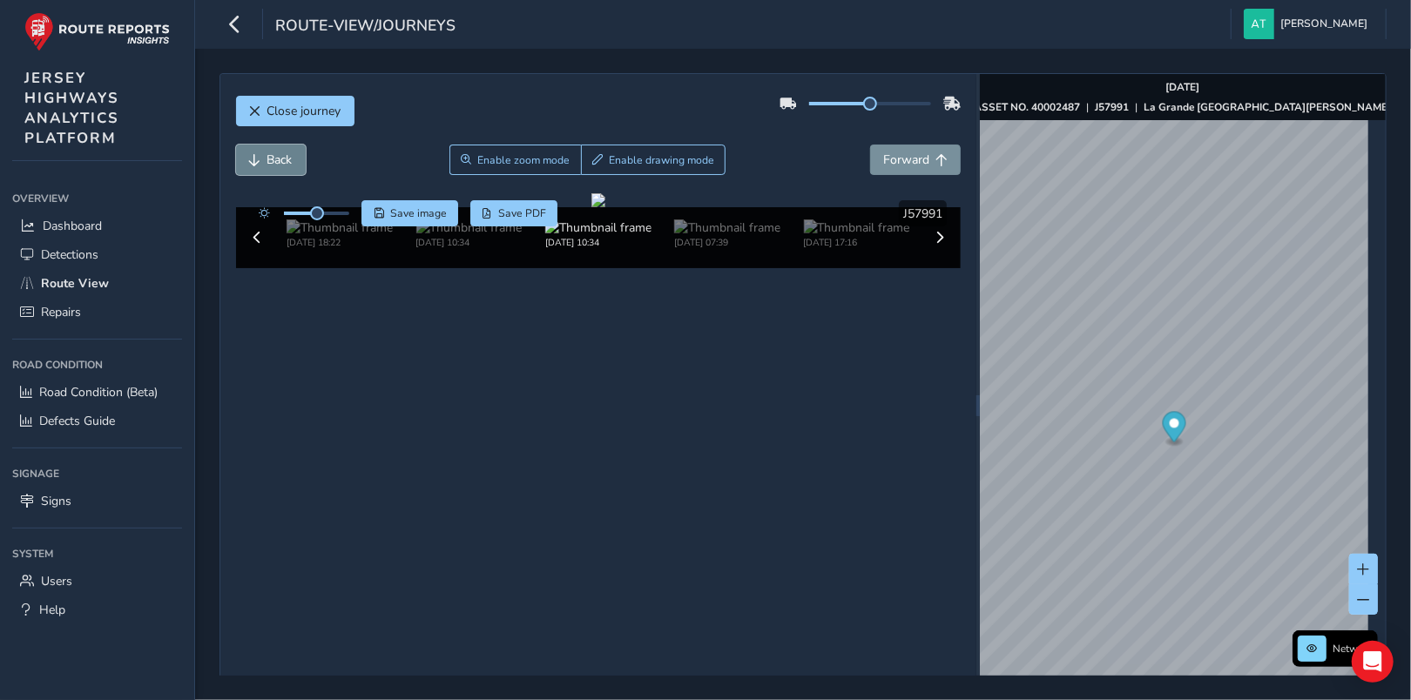
click at [261, 152] on button "Back" at bounding box center [271, 160] width 70 height 30
click at [904, 154] on span "Forward" at bounding box center [906, 160] width 46 height 17
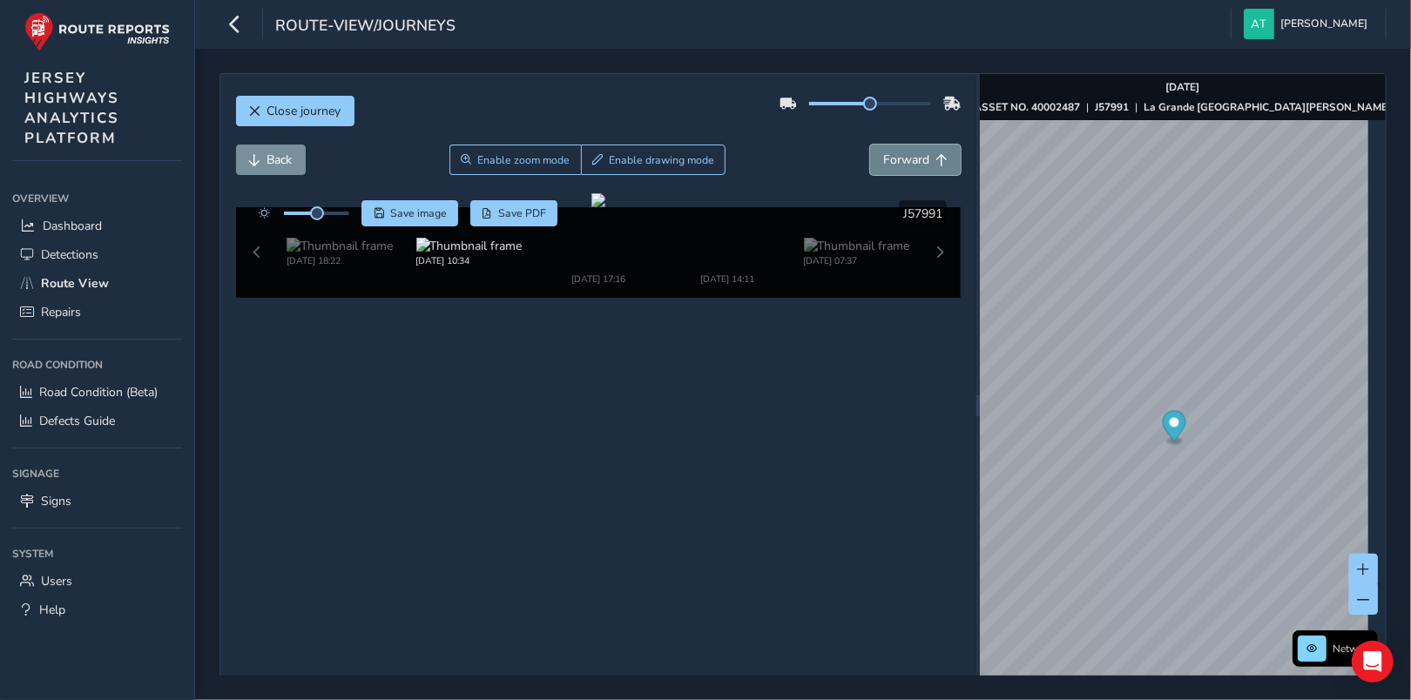
drag, startPoint x: 905, startPoint y: 160, endPoint x: 896, endPoint y: 161, distance: 8.8
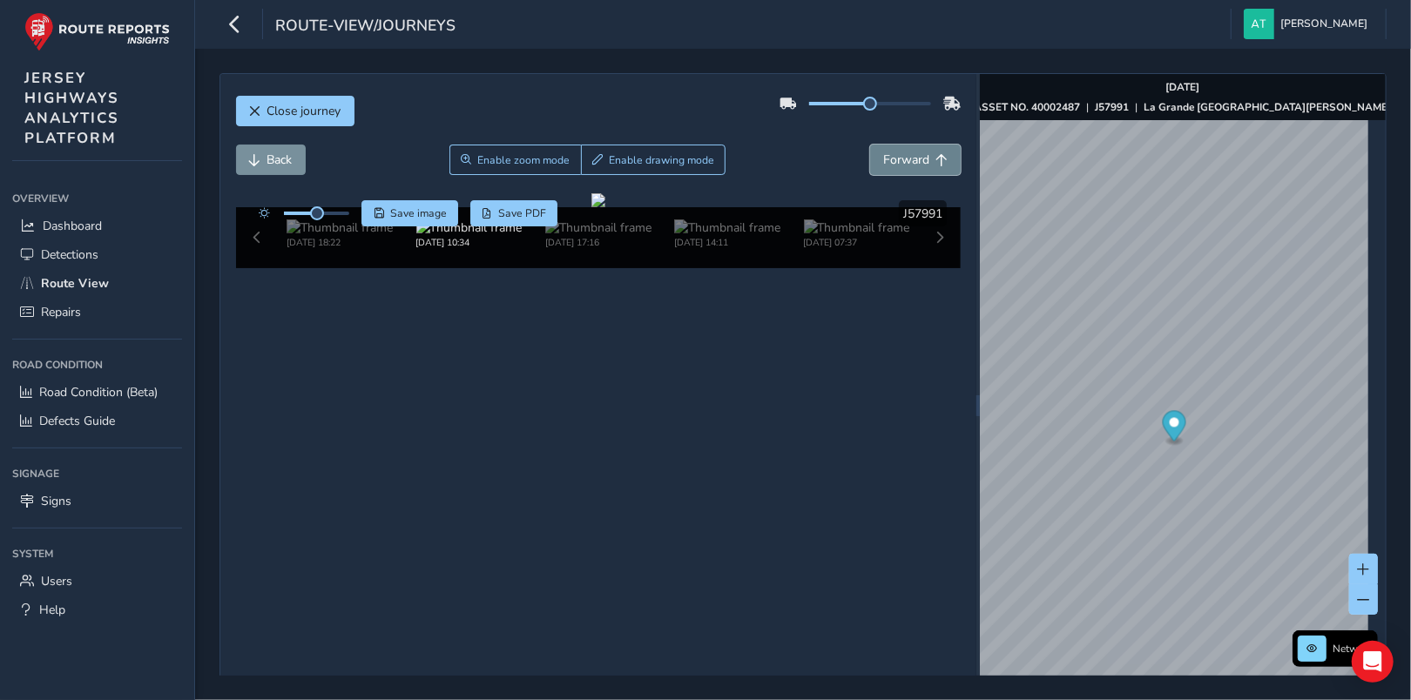
click at [905, 160] on span "Forward" at bounding box center [906, 160] width 46 height 17
click at [901, 156] on span "Forward" at bounding box center [906, 160] width 46 height 17
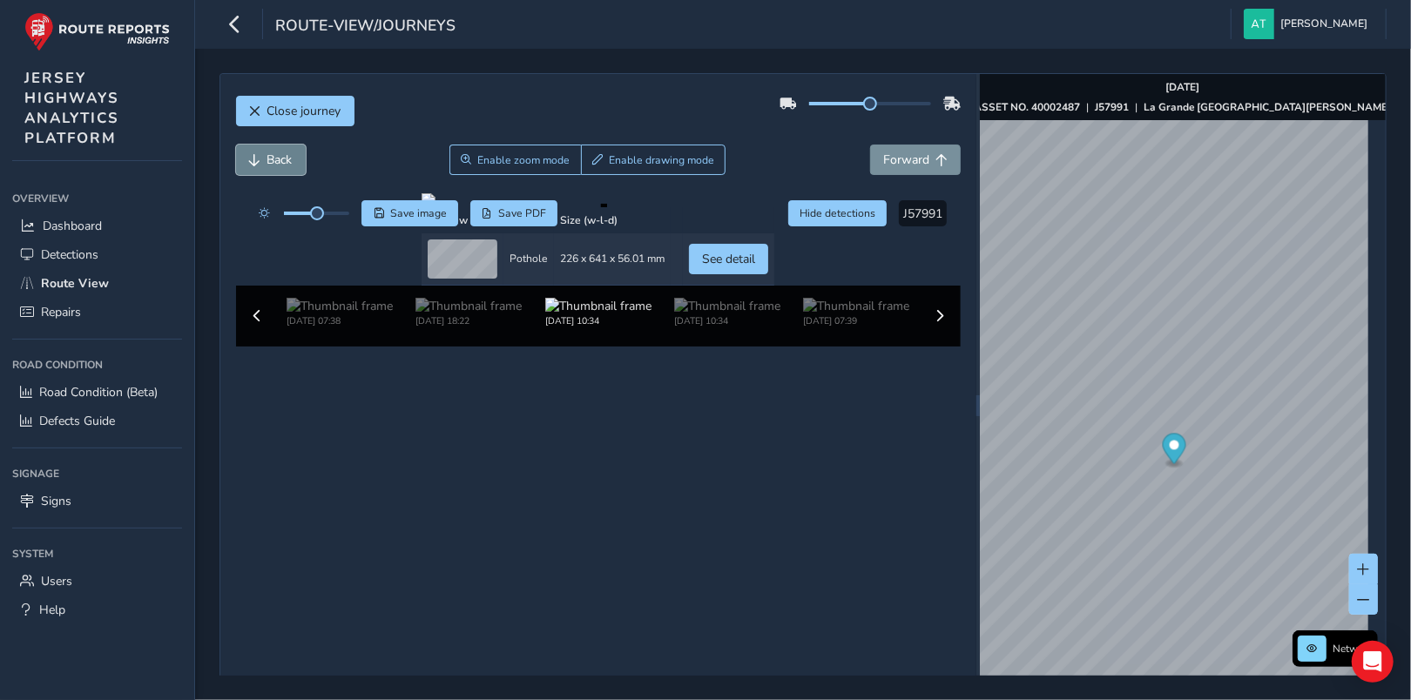
click at [287, 163] on span "Back" at bounding box center [279, 160] width 25 height 17
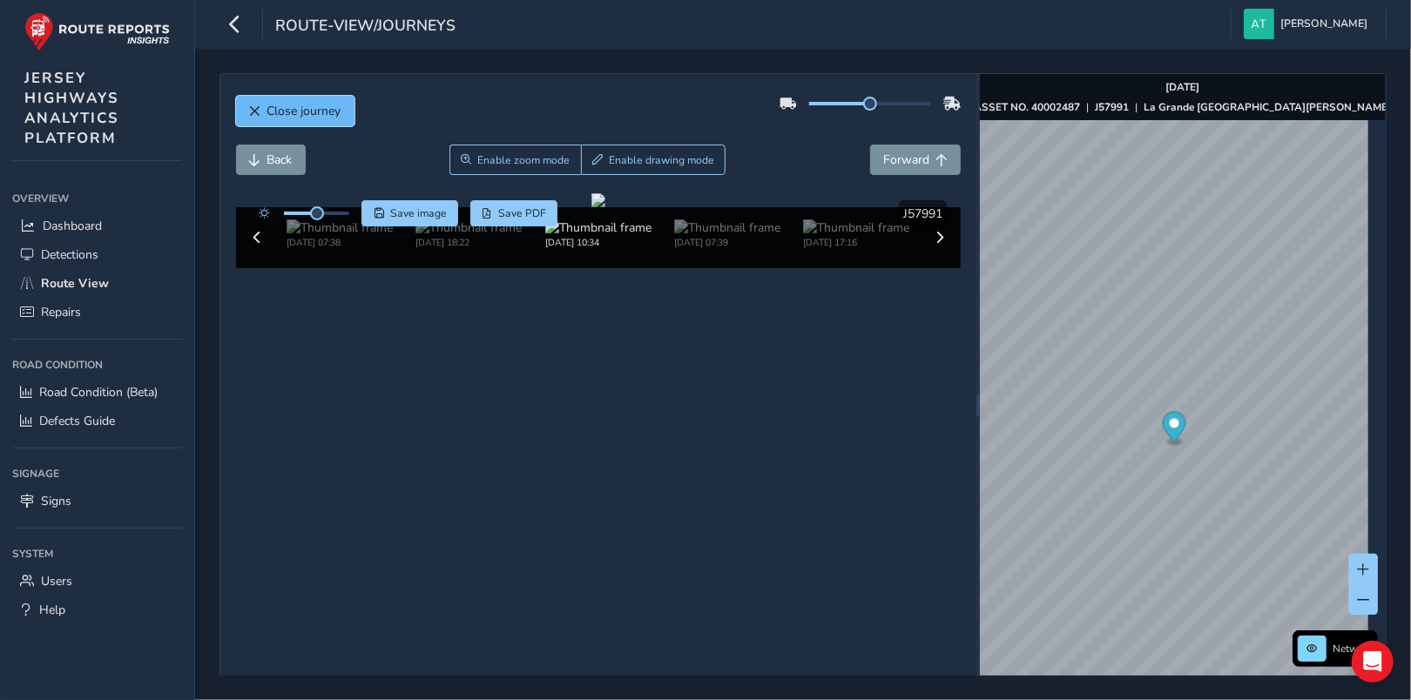
click at [253, 108] on span "Close journey" at bounding box center [255, 111] width 12 height 12
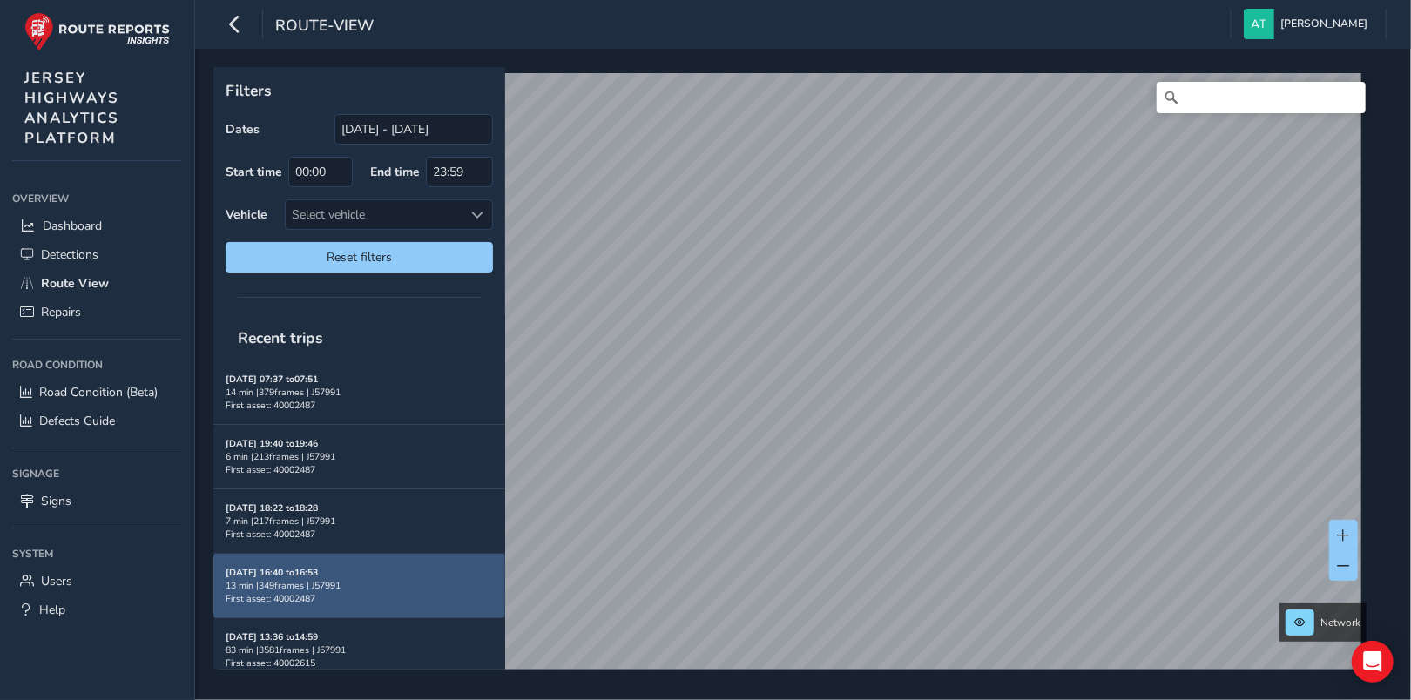
click at [263, 579] on div "13 min | 349 frames | J57991" at bounding box center [359, 585] width 267 height 13
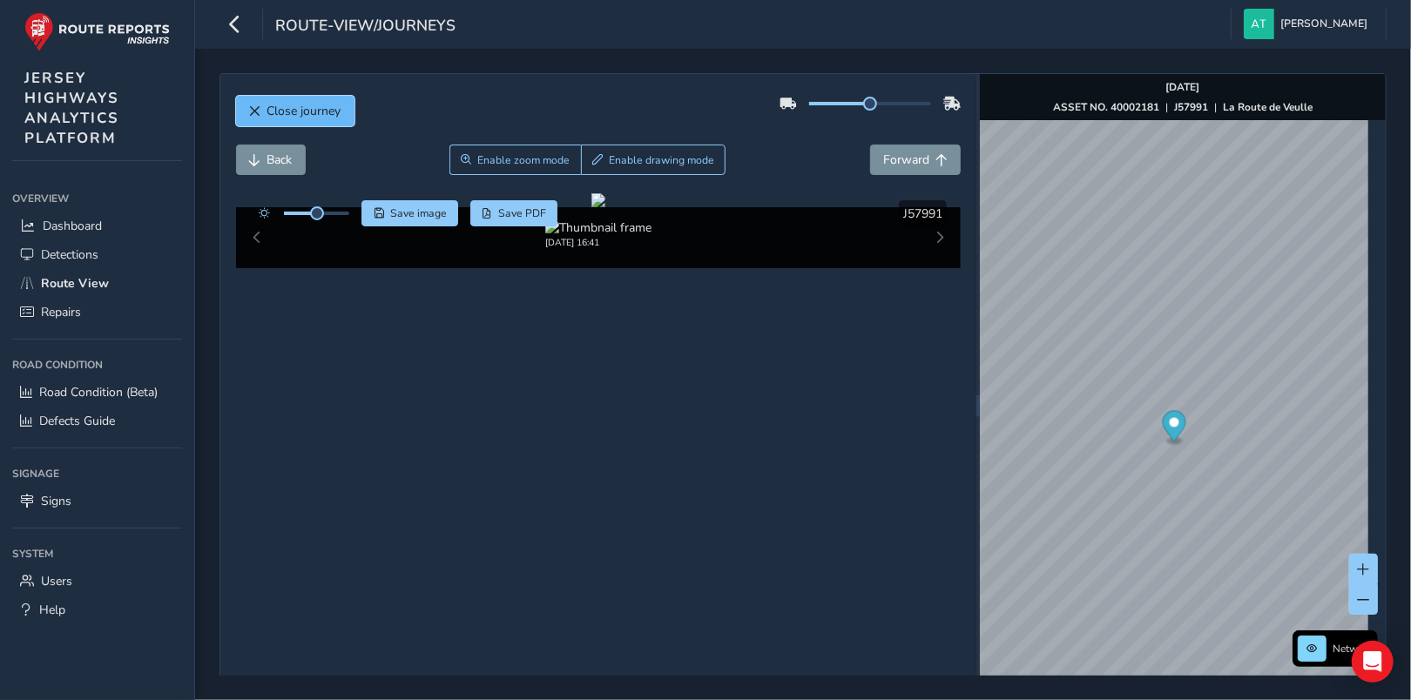
click at [249, 105] on button "Close journey" at bounding box center [295, 111] width 118 height 30
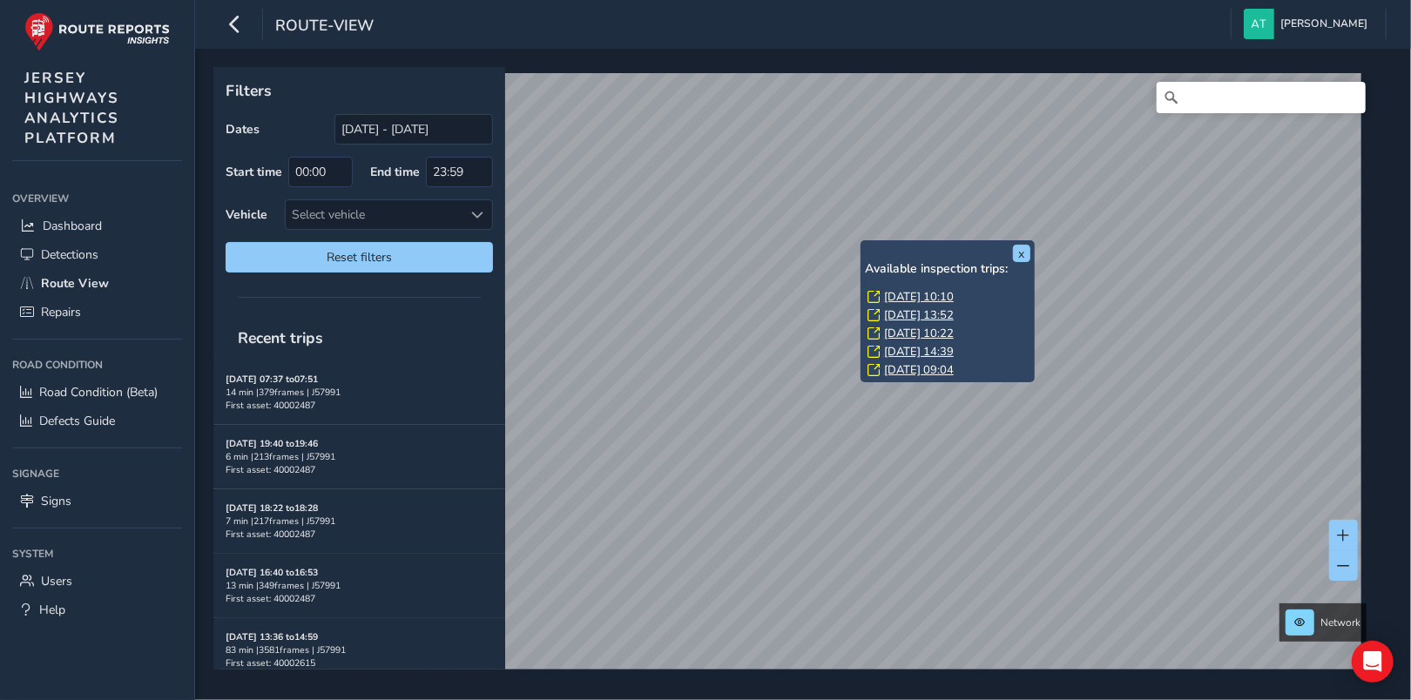
click at [911, 297] on link "[DATE] 10:10" at bounding box center [919, 297] width 70 height 16
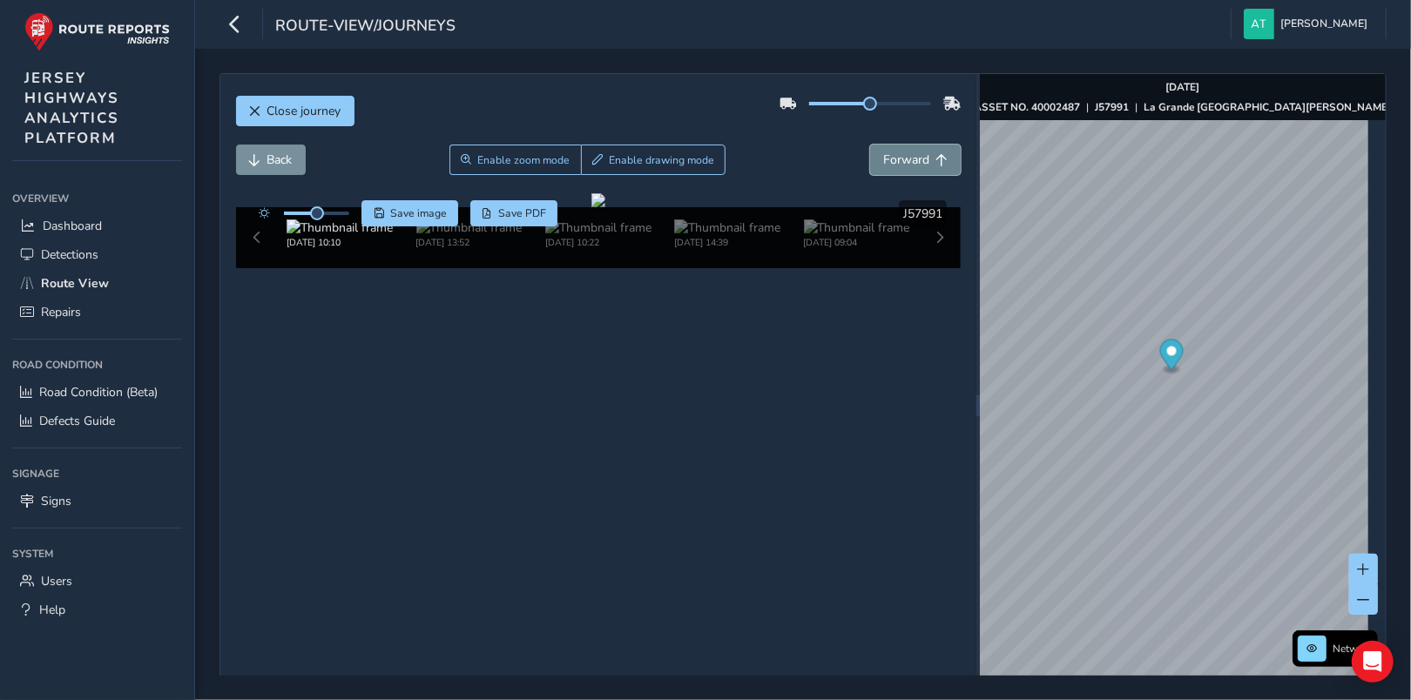
click at [918, 158] on span "Forward" at bounding box center [906, 160] width 46 height 17
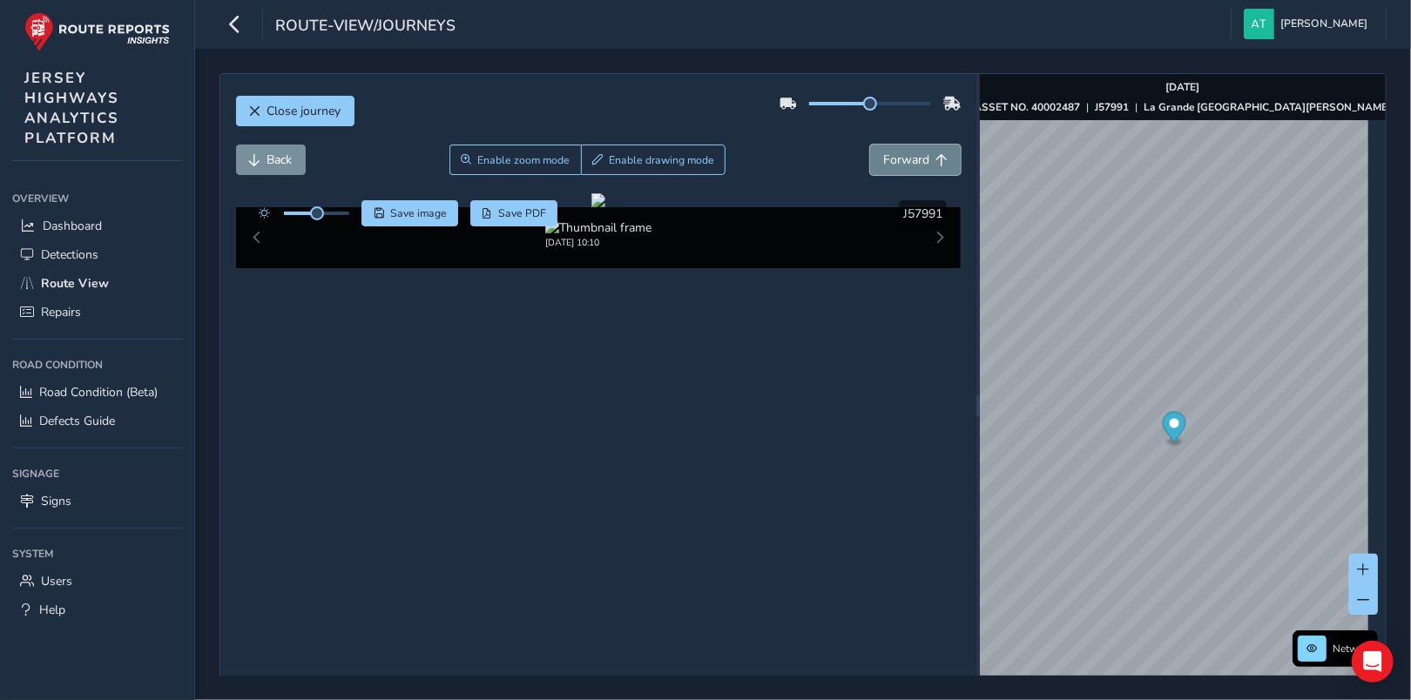
click at [918, 158] on span "Forward" at bounding box center [906, 160] width 46 height 17
click at [271, 163] on span "Back" at bounding box center [279, 160] width 25 height 17
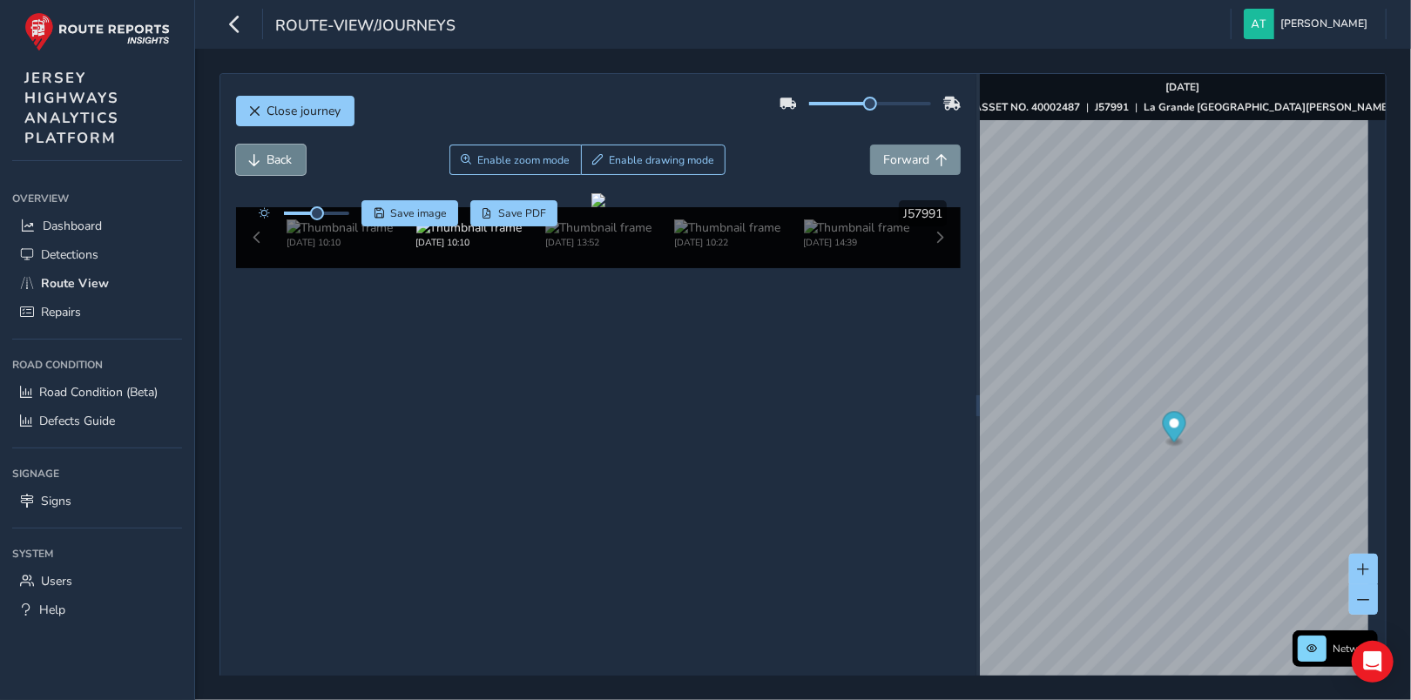
click at [271, 163] on span "Back" at bounding box center [279, 160] width 25 height 17
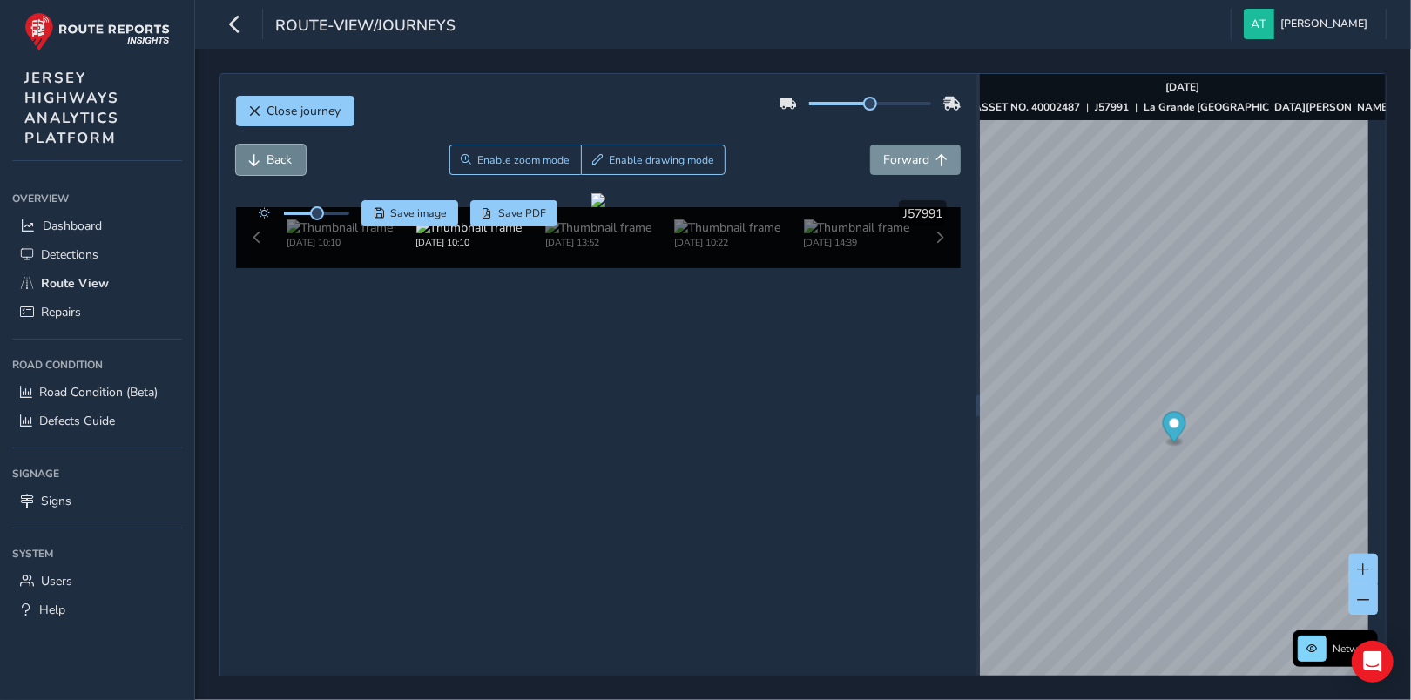
click at [271, 163] on span "Back" at bounding box center [279, 160] width 25 height 17
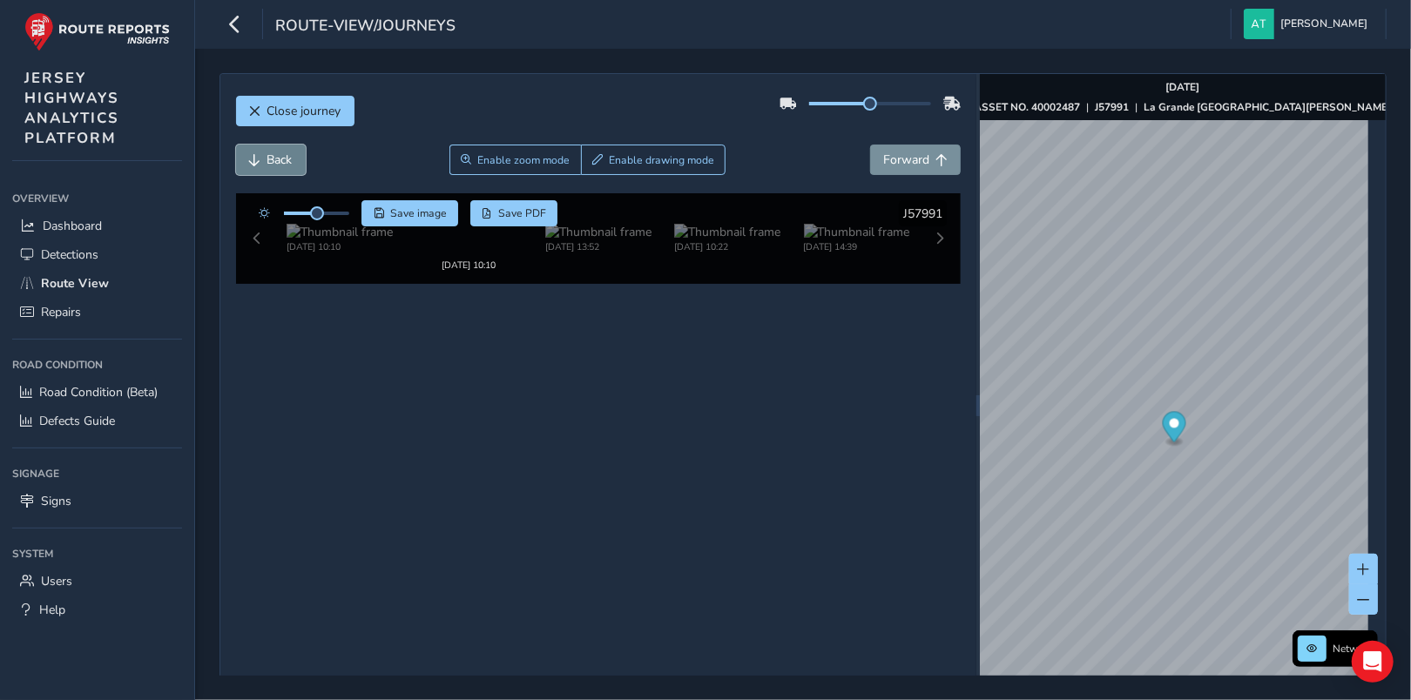
click at [271, 163] on span "Back" at bounding box center [279, 160] width 25 height 17
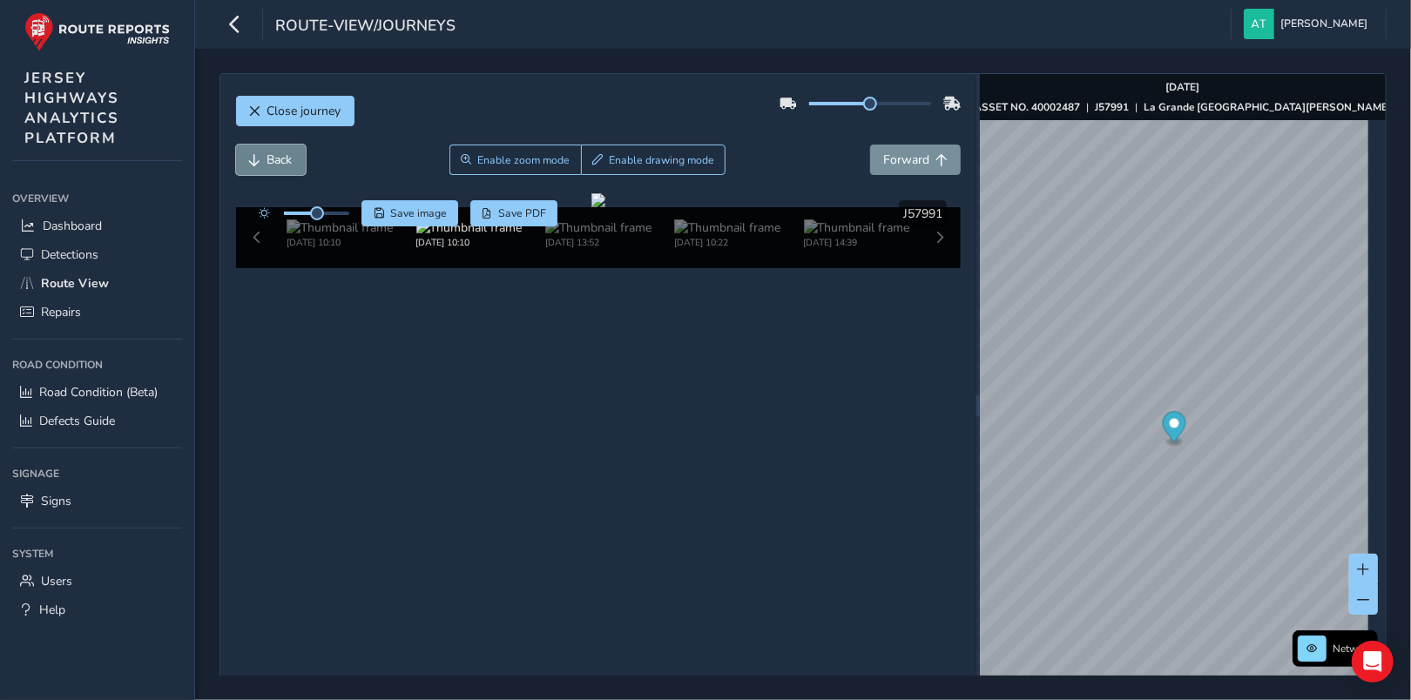
click at [271, 163] on span "Back" at bounding box center [279, 160] width 25 height 17
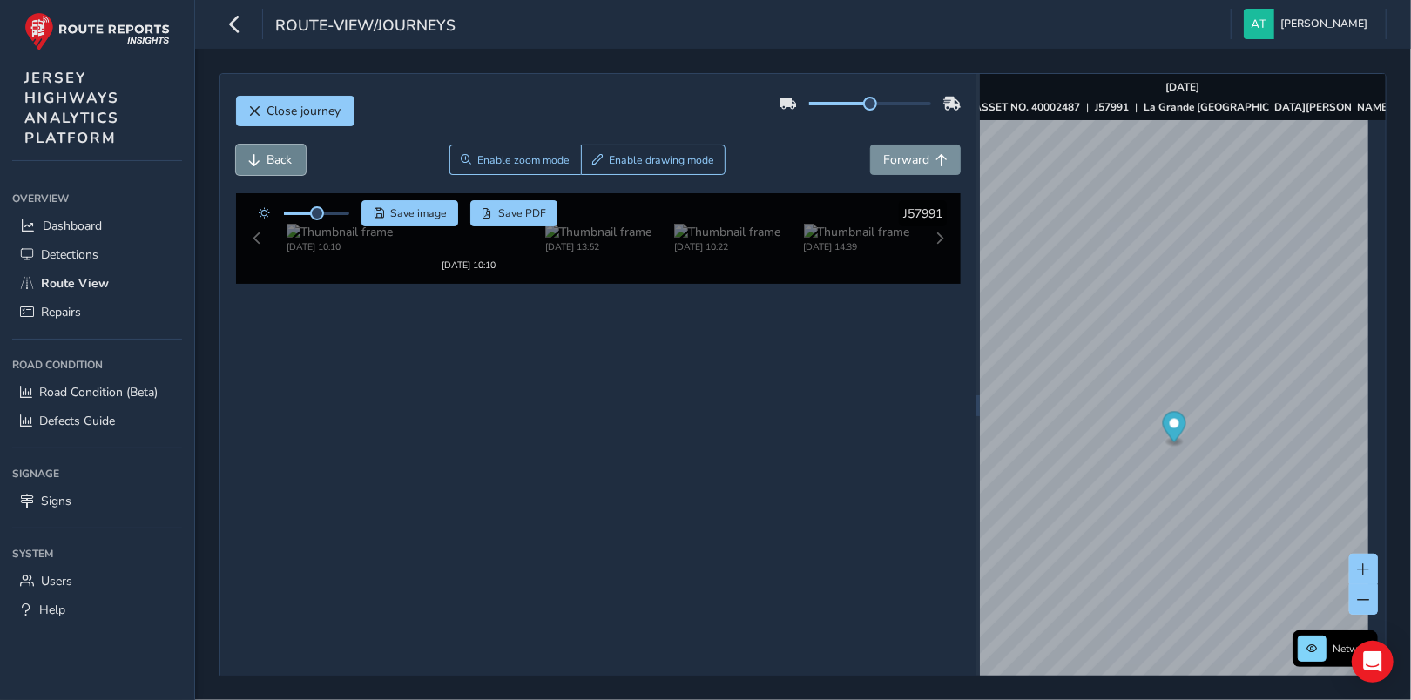
click at [271, 163] on span "Back" at bounding box center [279, 160] width 25 height 17
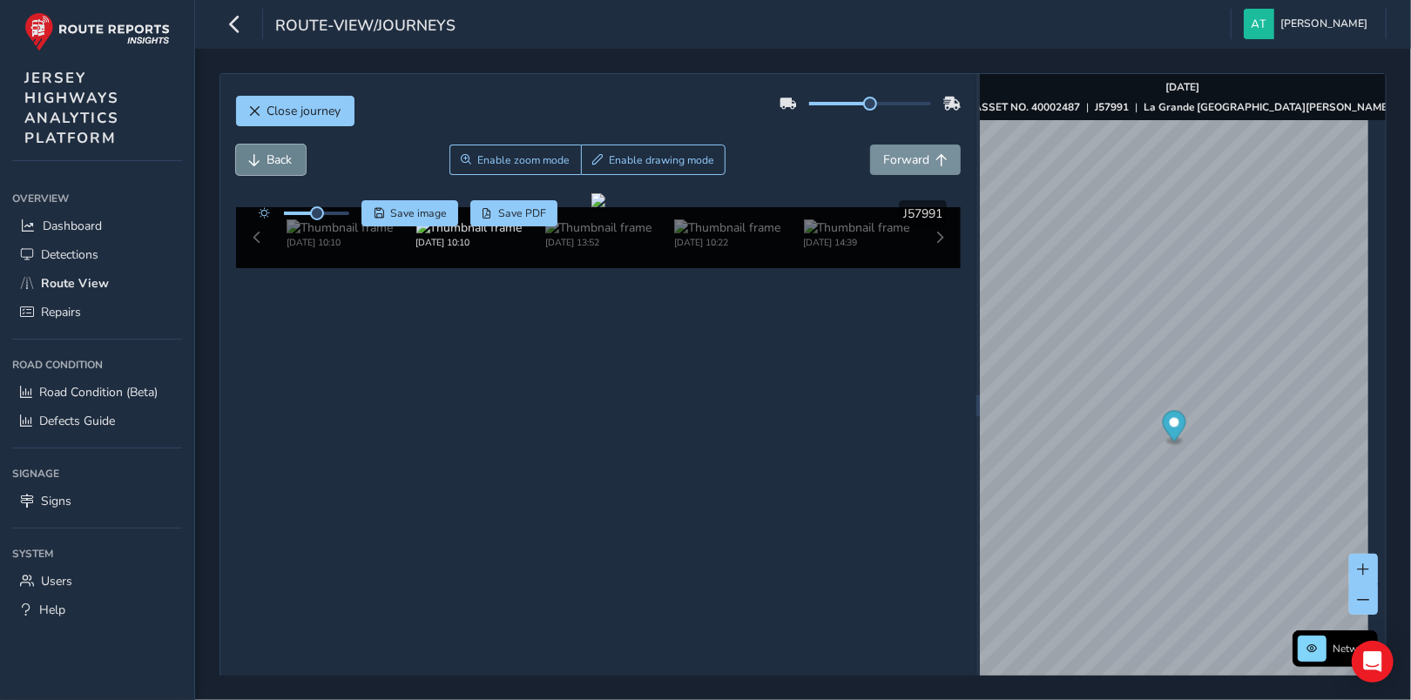
click at [271, 163] on span "Back" at bounding box center [279, 160] width 25 height 17
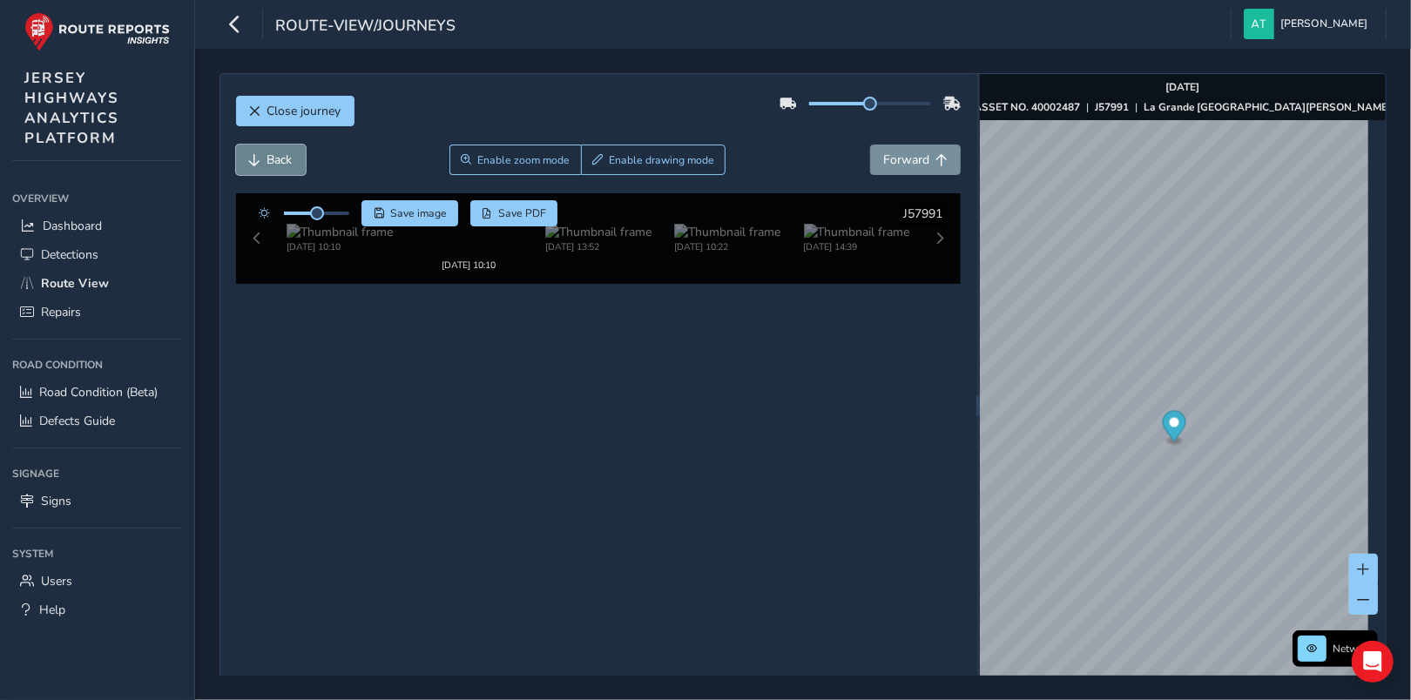
click at [271, 163] on span "Back" at bounding box center [279, 160] width 25 height 17
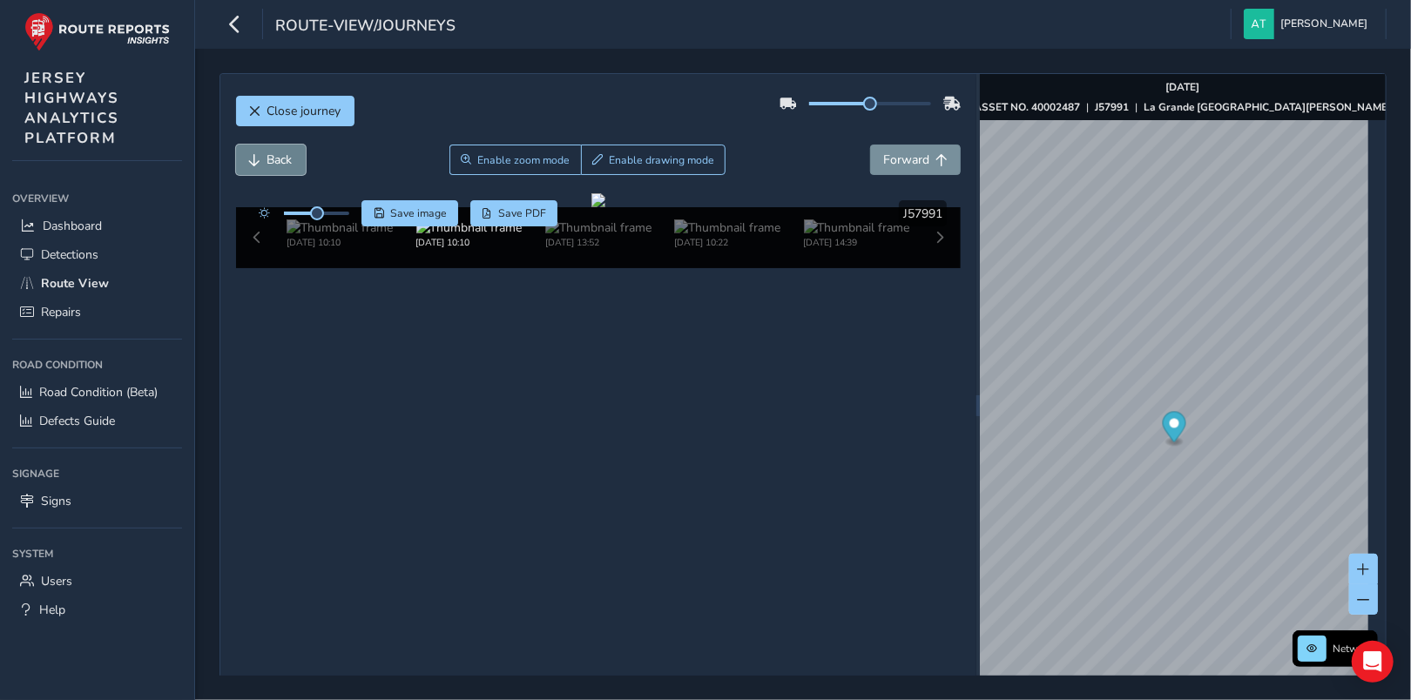
click at [271, 163] on span "Back" at bounding box center [279, 160] width 25 height 17
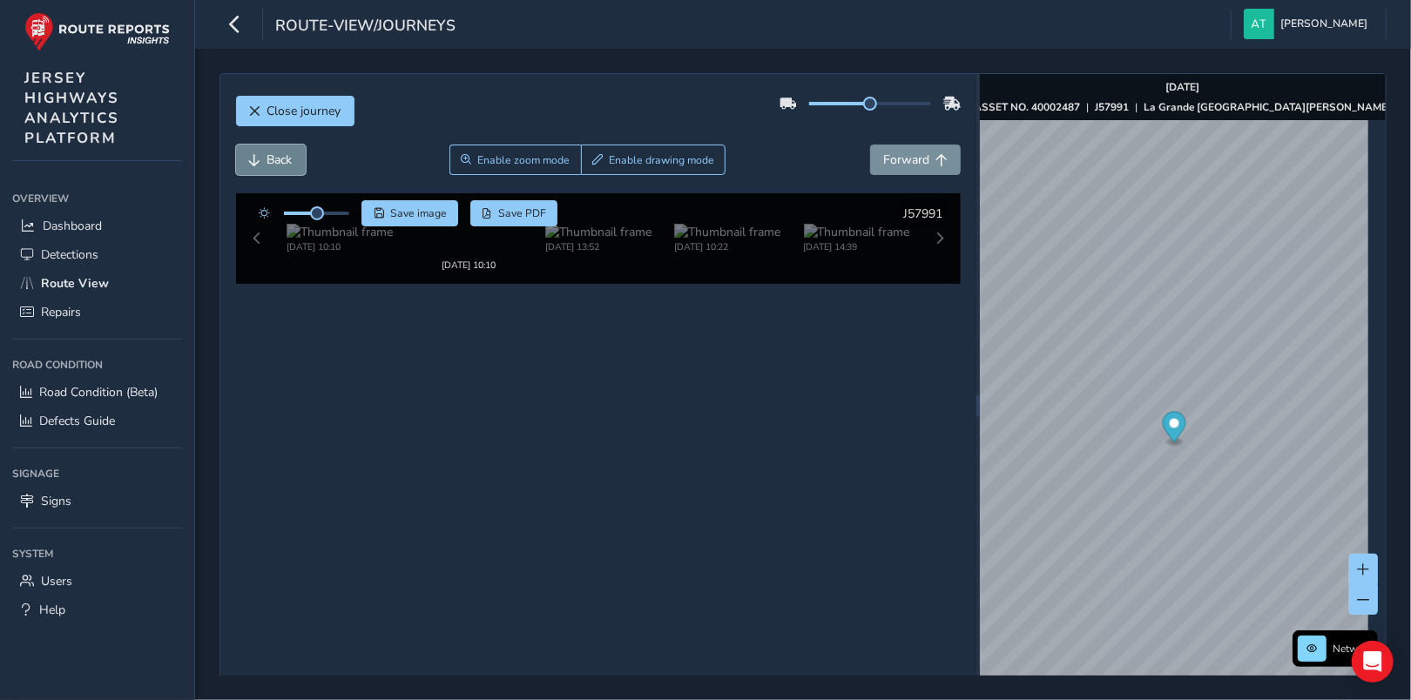
click at [271, 163] on span "Back" at bounding box center [279, 160] width 25 height 17
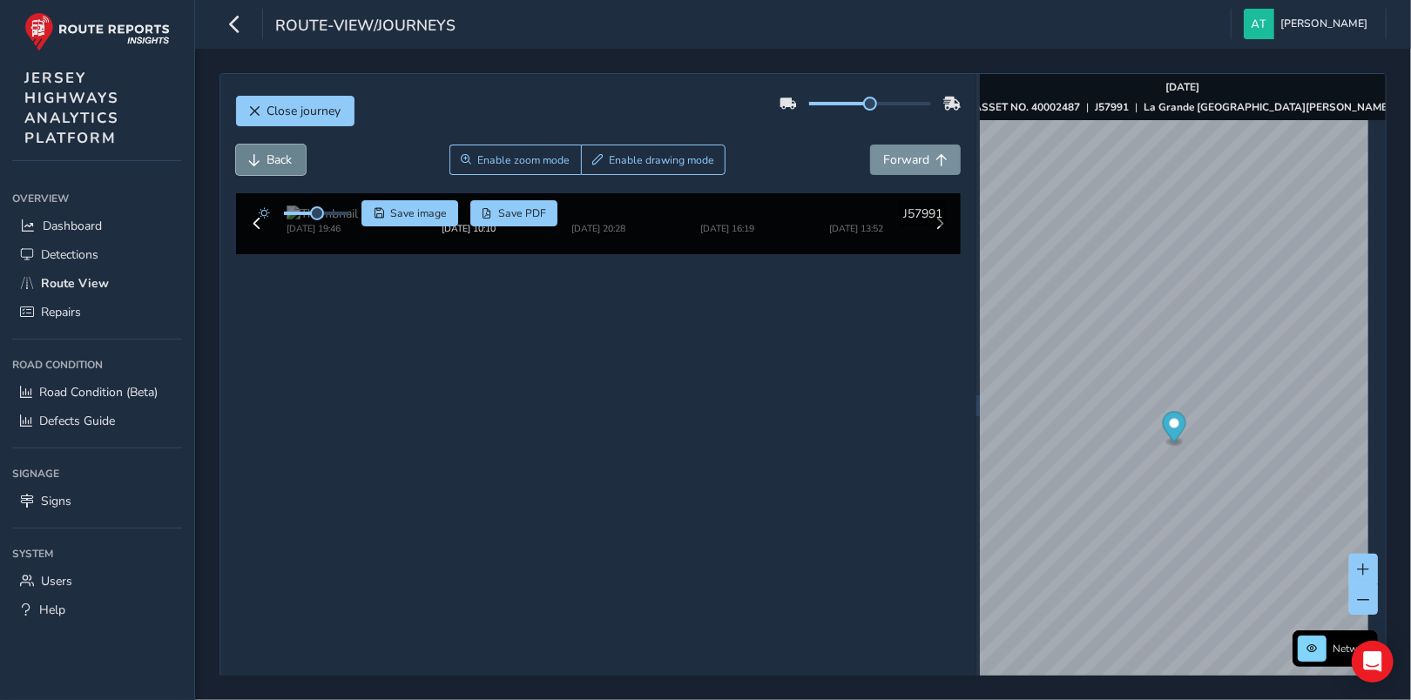
click at [271, 158] on span "Back" at bounding box center [279, 160] width 25 height 17
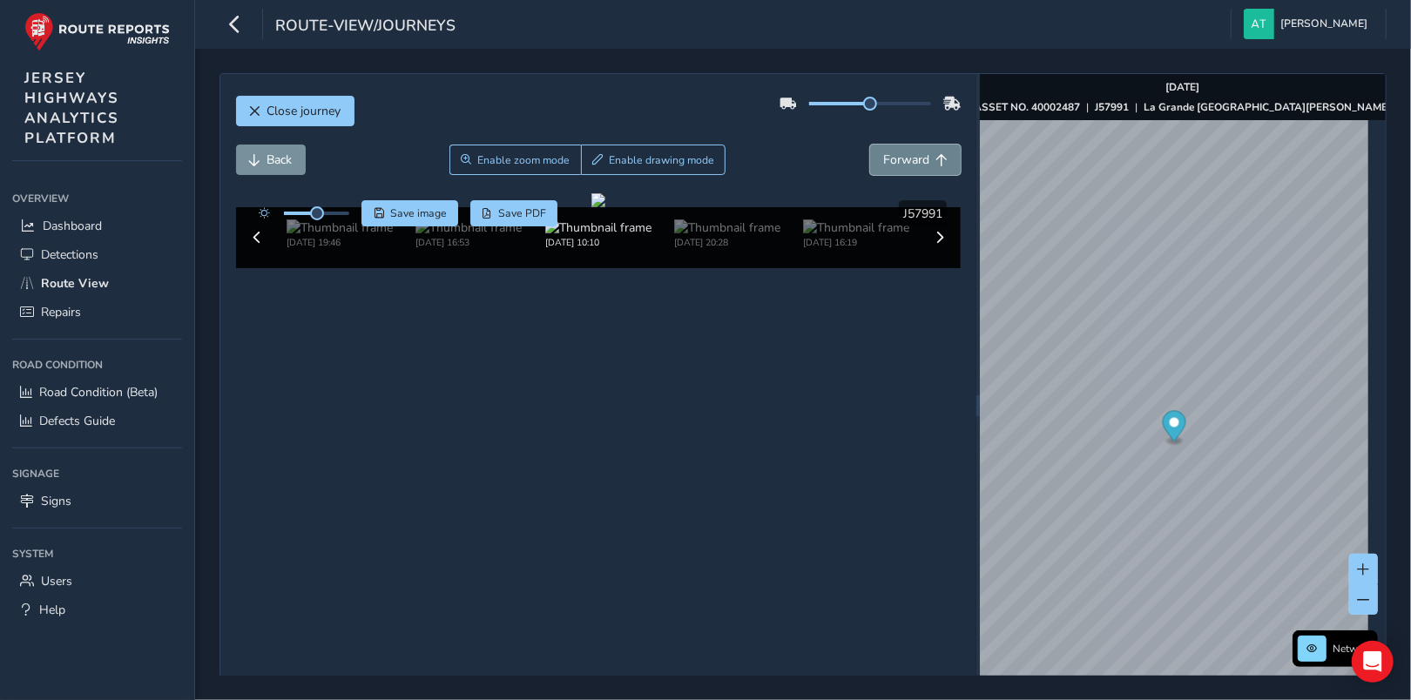
click at [922, 162] on button "Forward" at bounding box center [915, 160] width 91 height 30
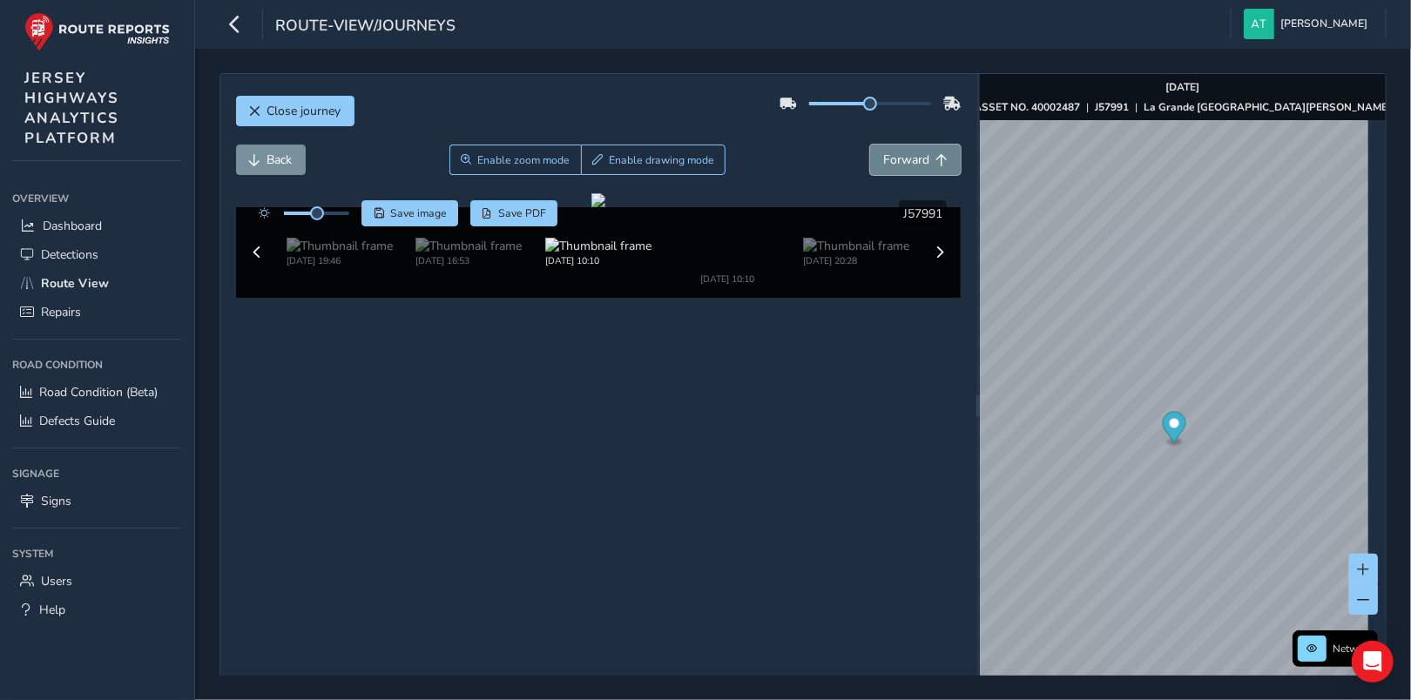
click at [922, 162] on button "Forward" at bounding box center [915, 160] width 91 height 30
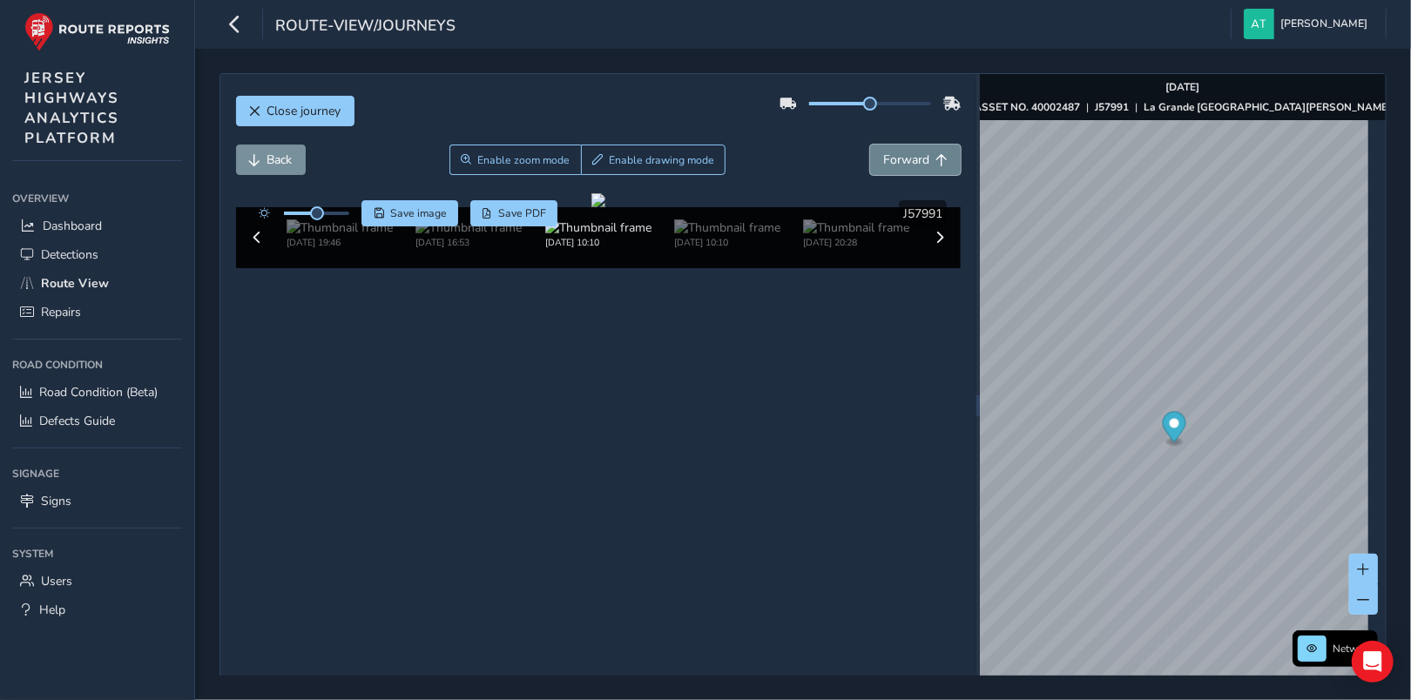
click at [922, 162] on button "Forward" at bounding box center [915, 160] width 91 height 30
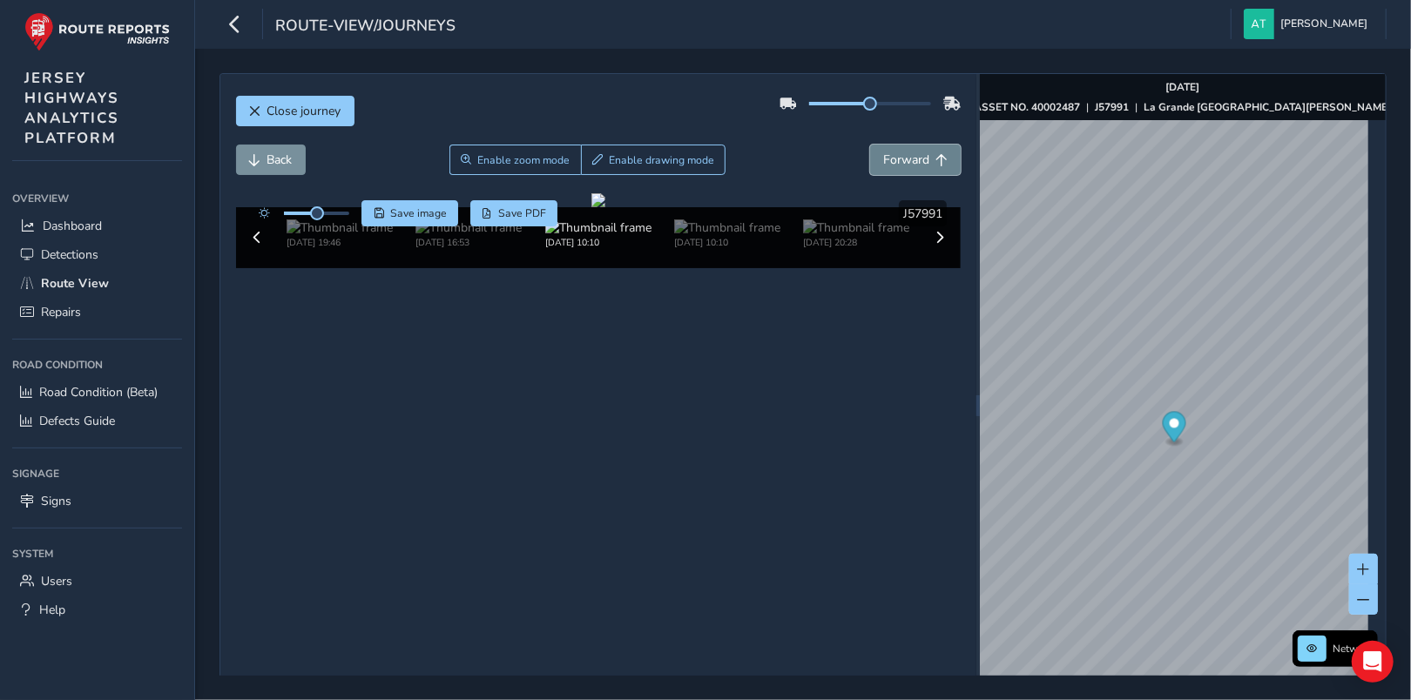
click at [922, 162] on button "Forward" at bounding box center [915, 160] width 91 height 30
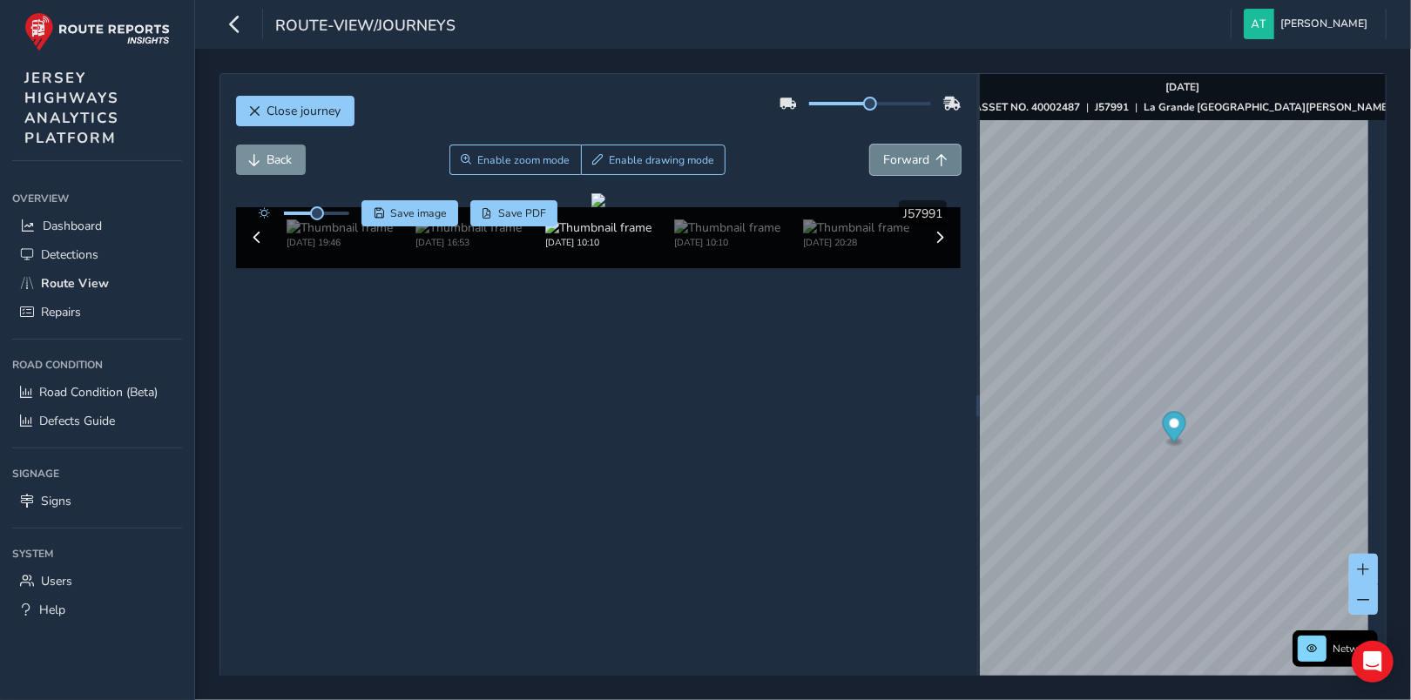
click at [922, 162] on button "Forward" at bounding box center [915, 160] width 91 height 30
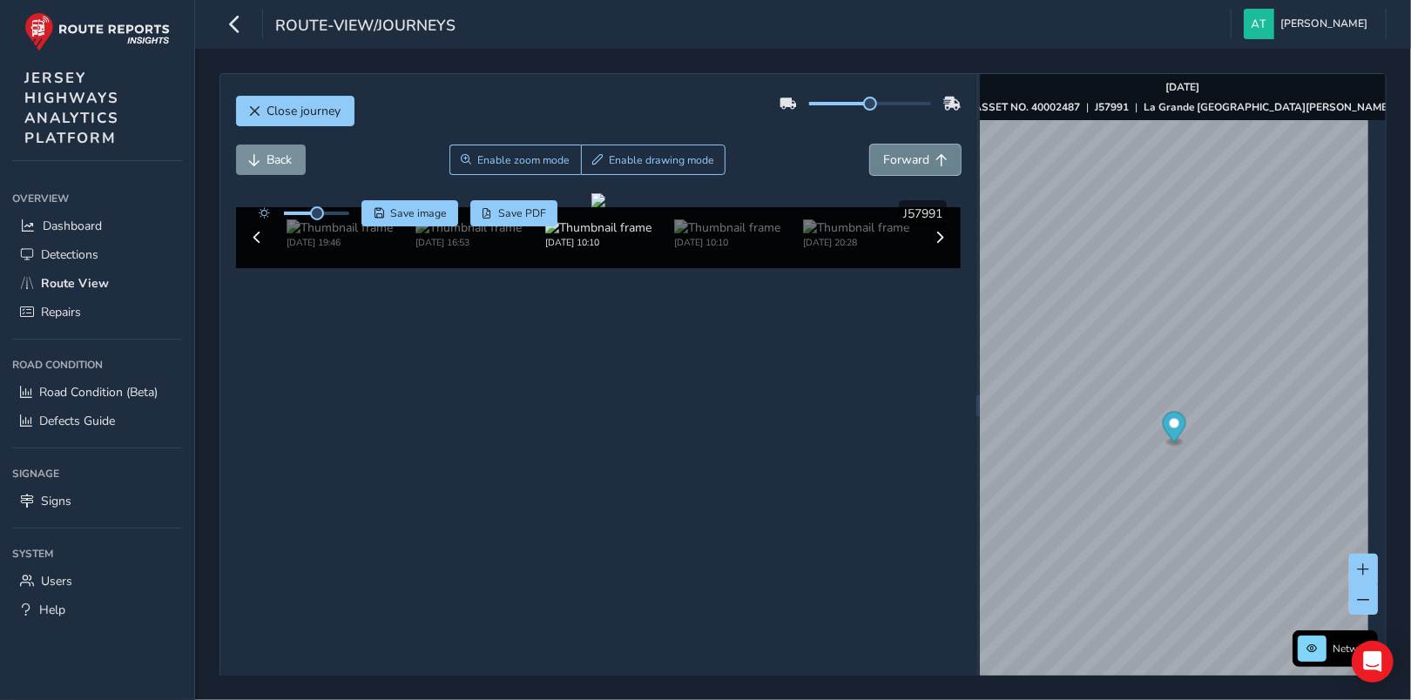
click at [922, 162] on button "Forward" at bounding box center [915, 160] width 91 height 30
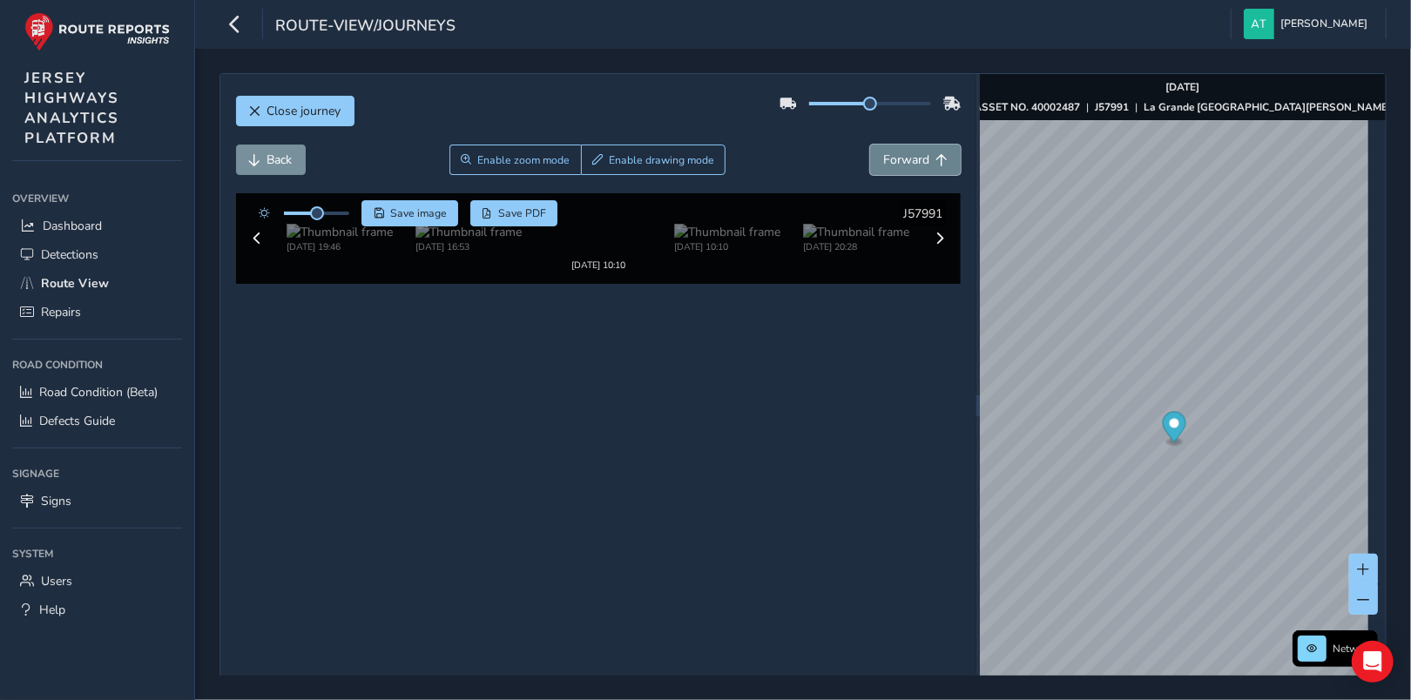
click at [922, 162] on button "Forward" at bounding box center [915, 160] width 91 height 30
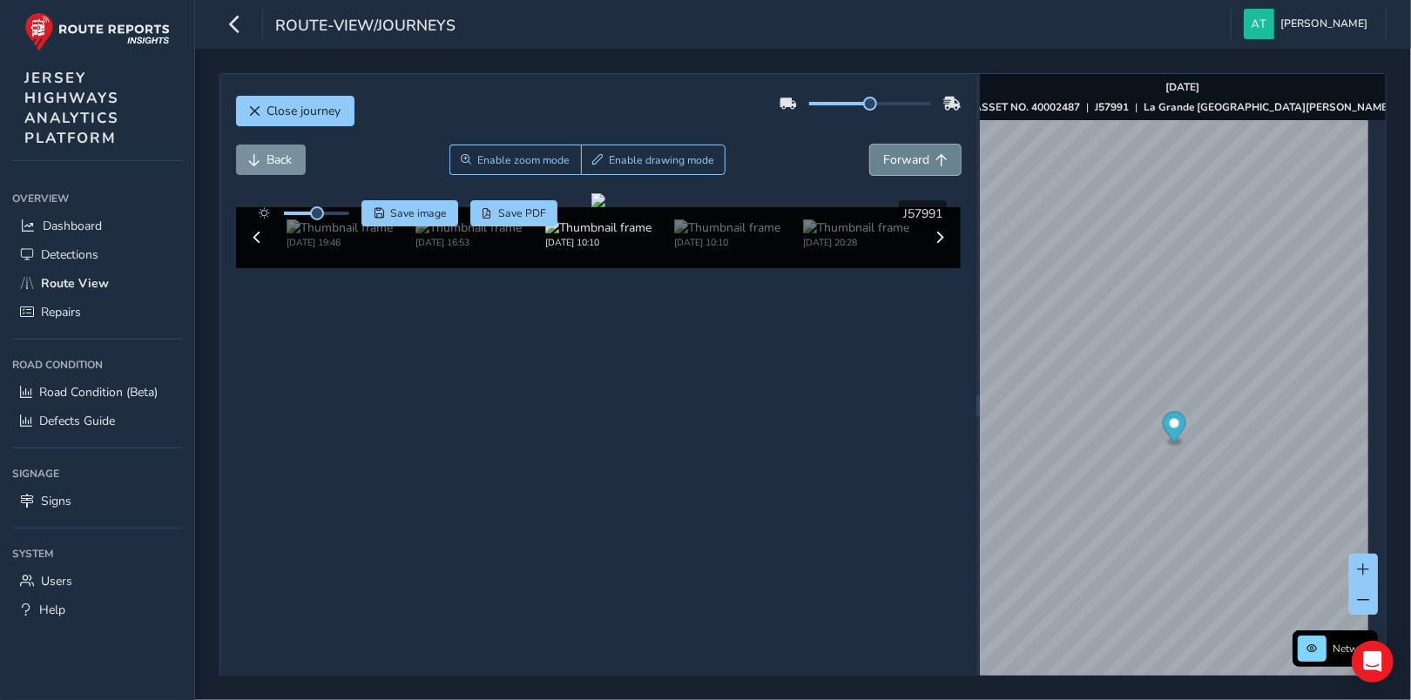
click at [922, 162] on button "Forward" at bounding box center [915, 160] width 91 height 30
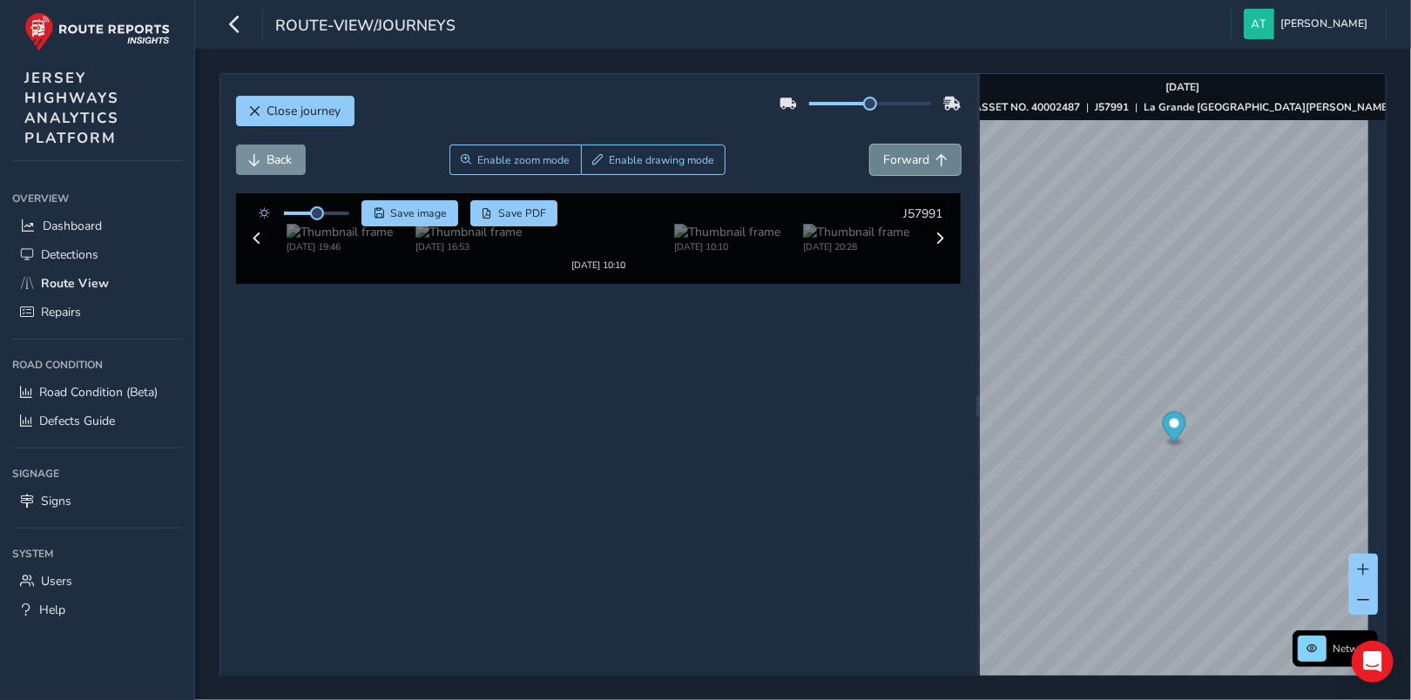
click at [922, 162] on button "Forward" at bounding box center [915, 160] width 91 height 30
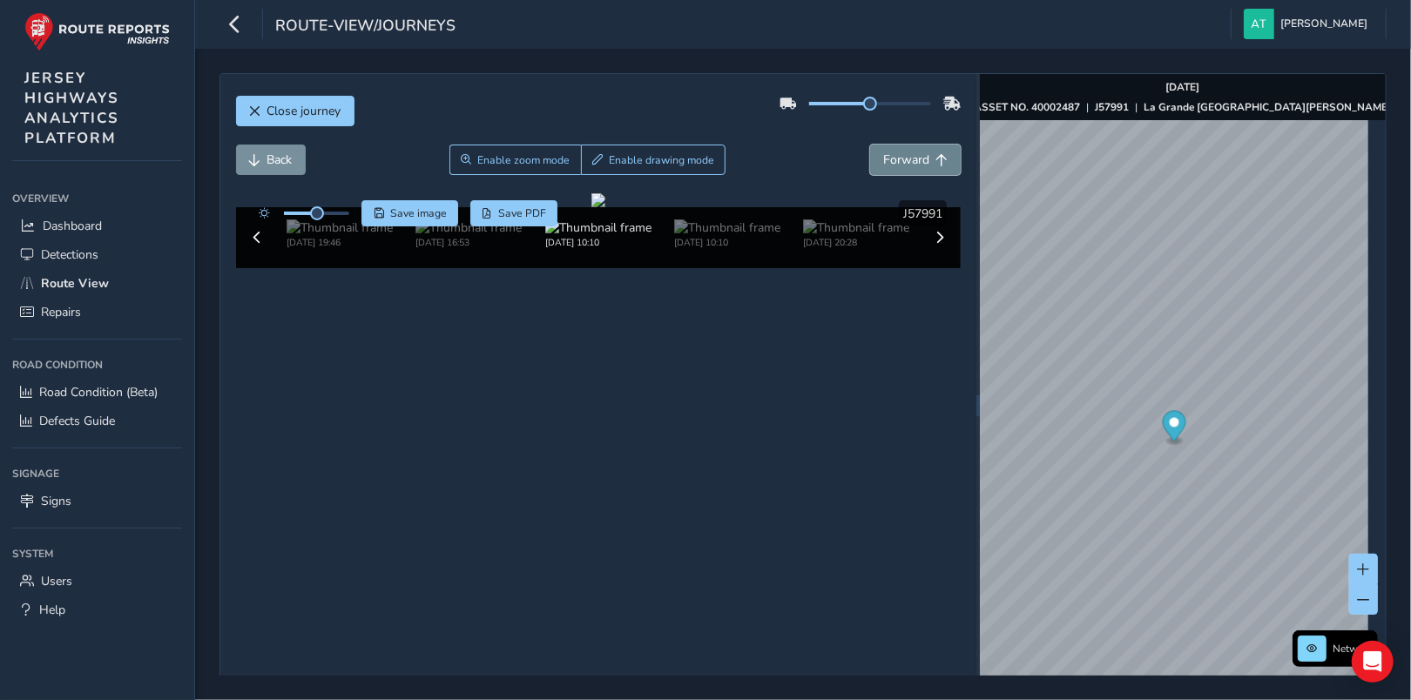
click at [922, 162] on button "Forward" at bounding box center [915, 160] width 91 height 30
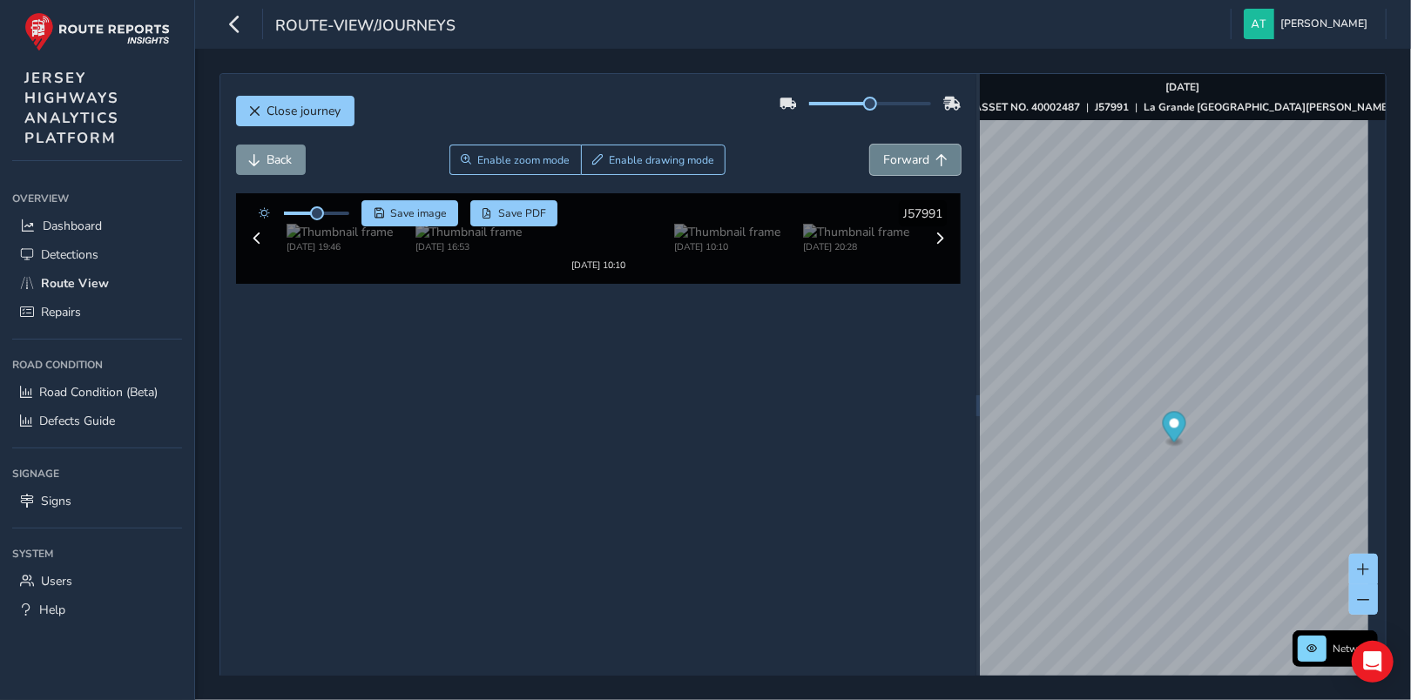
click at [922, 162] on button "Forward" at bounding box center [915, 160] width 91 height 30
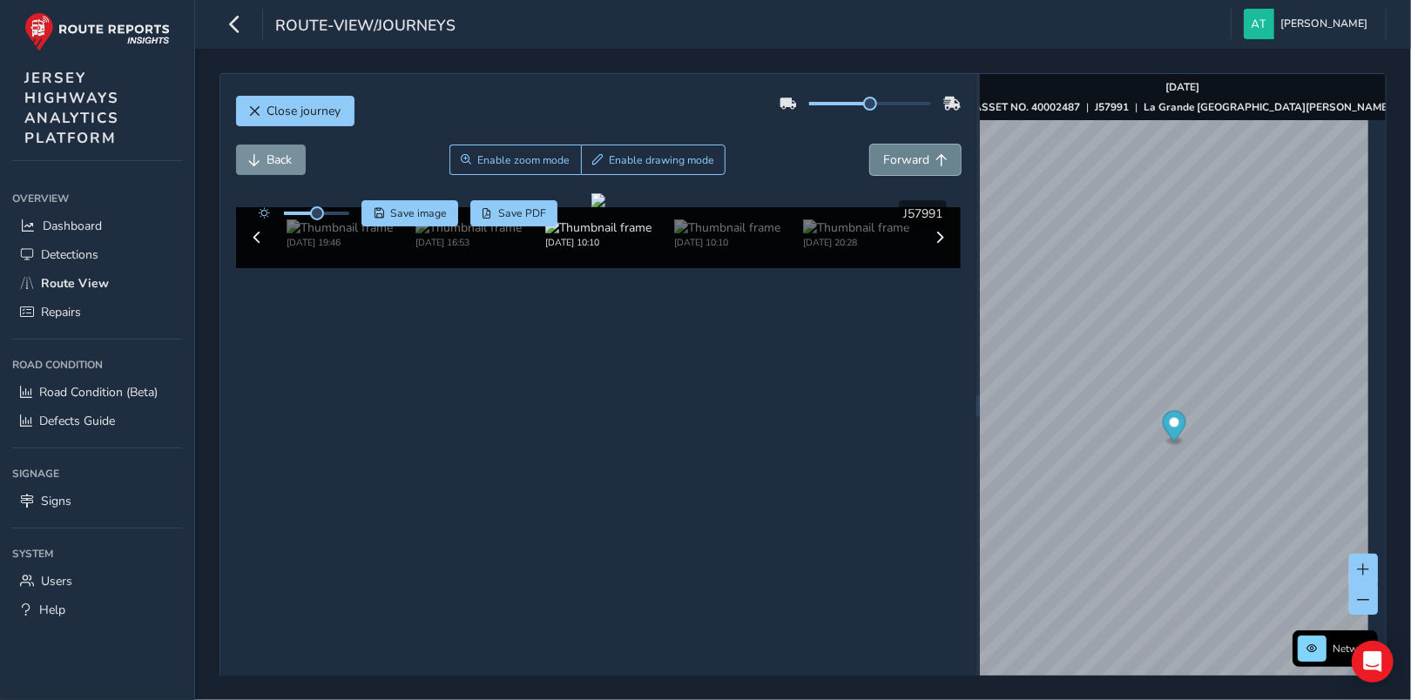
click at [922, 162] on button "Forward" at bounding box center [915, 160] width 91 height 30
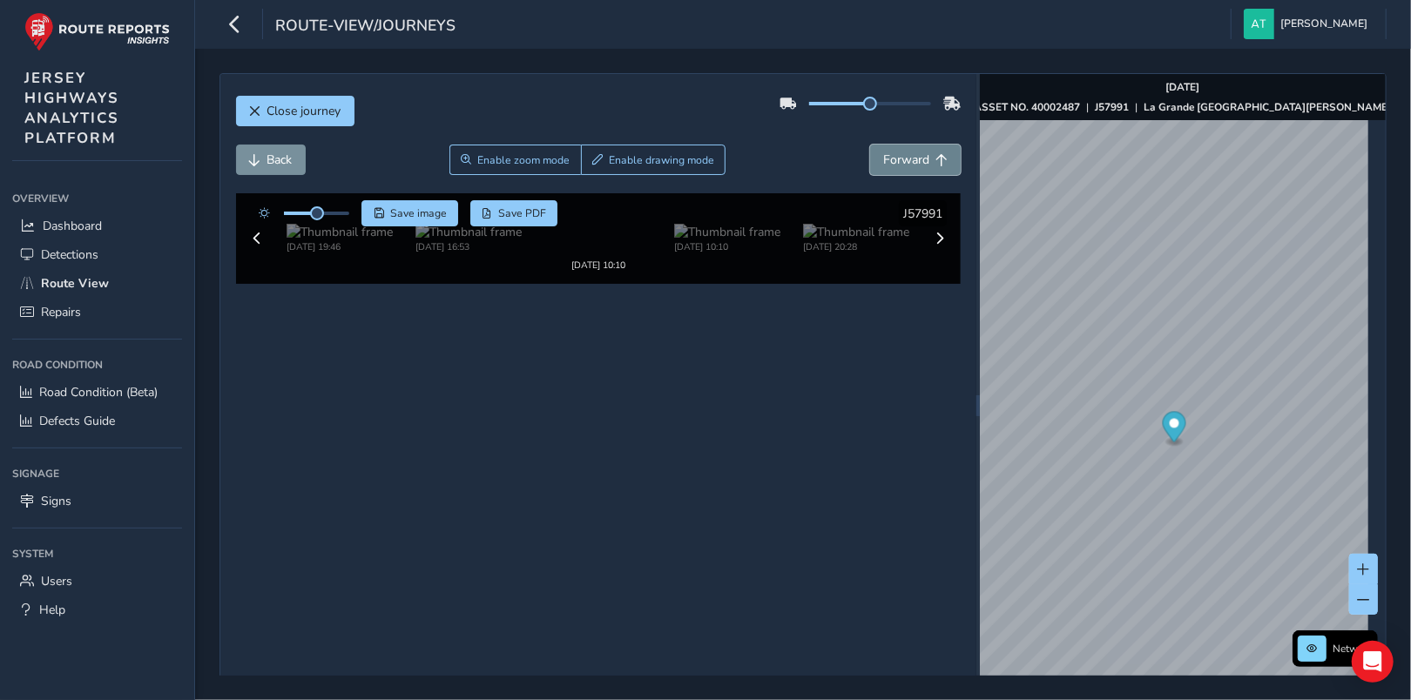
click at [922, 162] on button "Forward" at bounding box center [915, 160] width 91 height 30
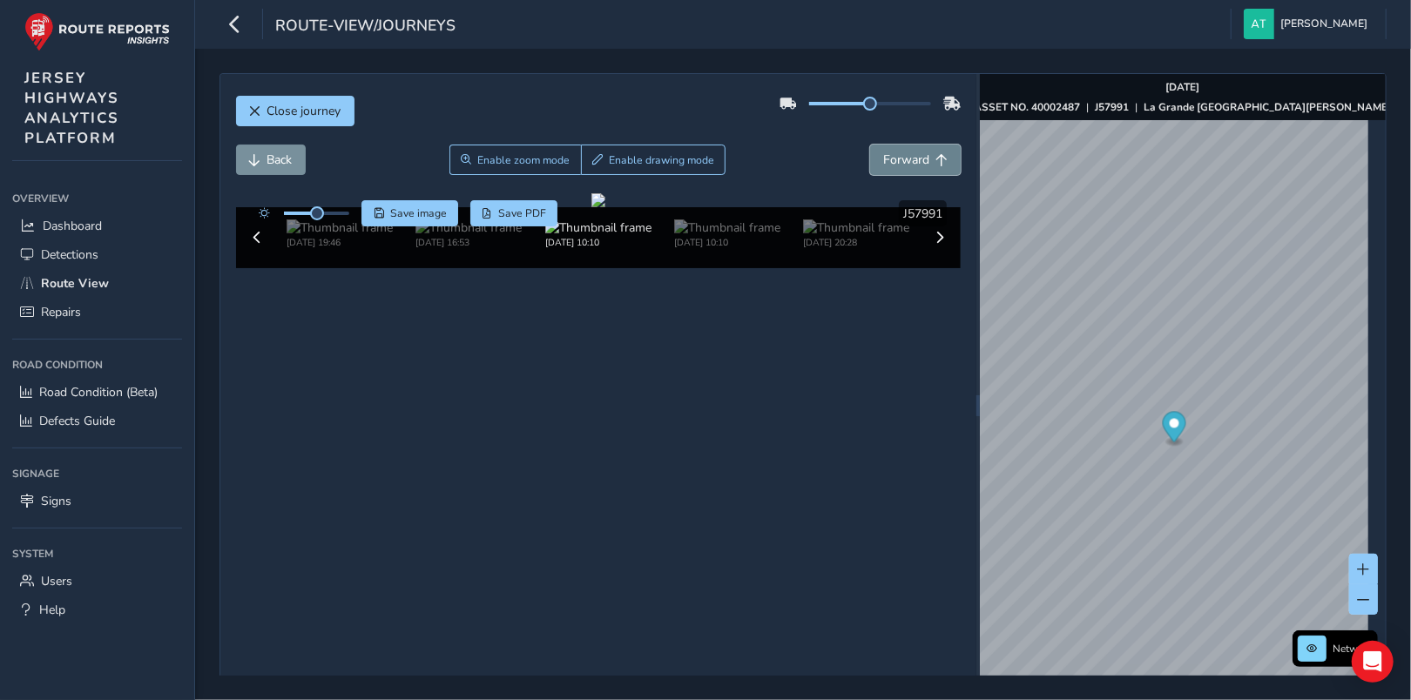
click at [922, 162] on button "Forward" at bounding box center [915, 160] width 91 height 30
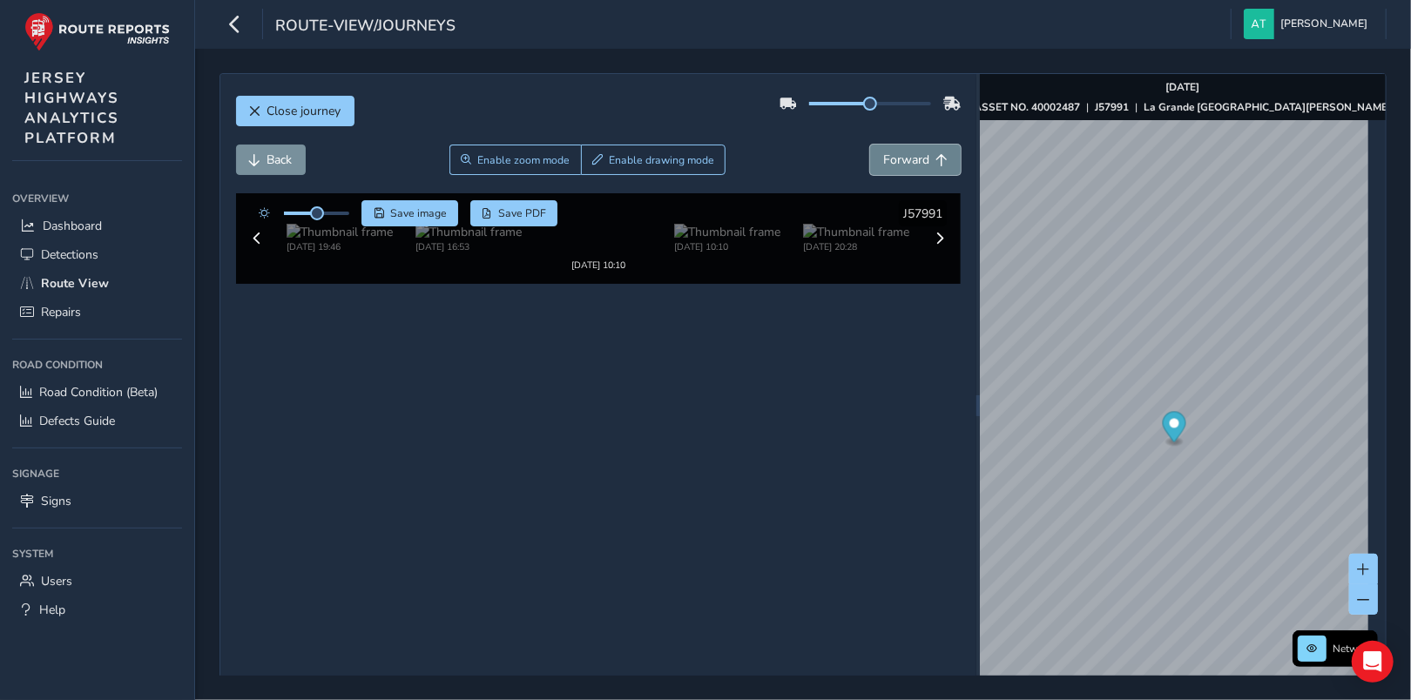
click at [922, 162] on button "Forward" at bounding box center [915, 160] width 91 height 30
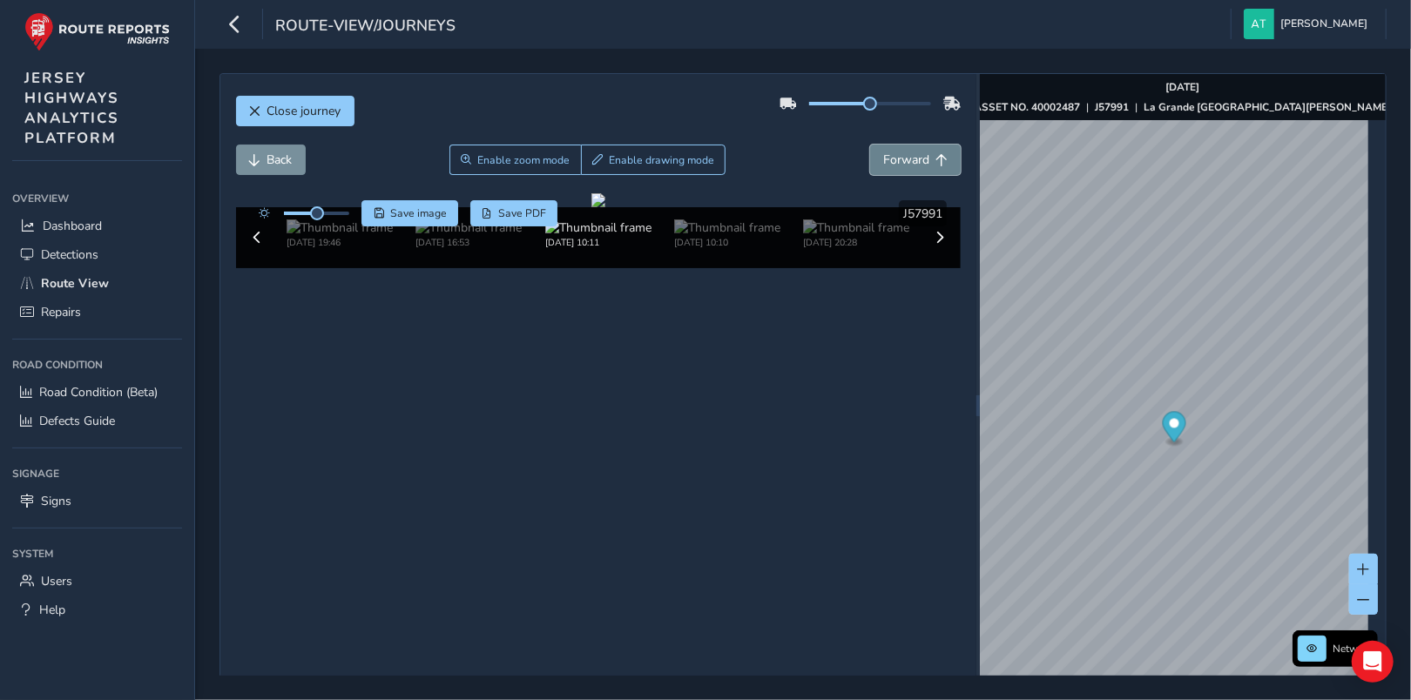
click at [922, 162] on button "Forward" at bounding box center [915, 160] width 91 height 30
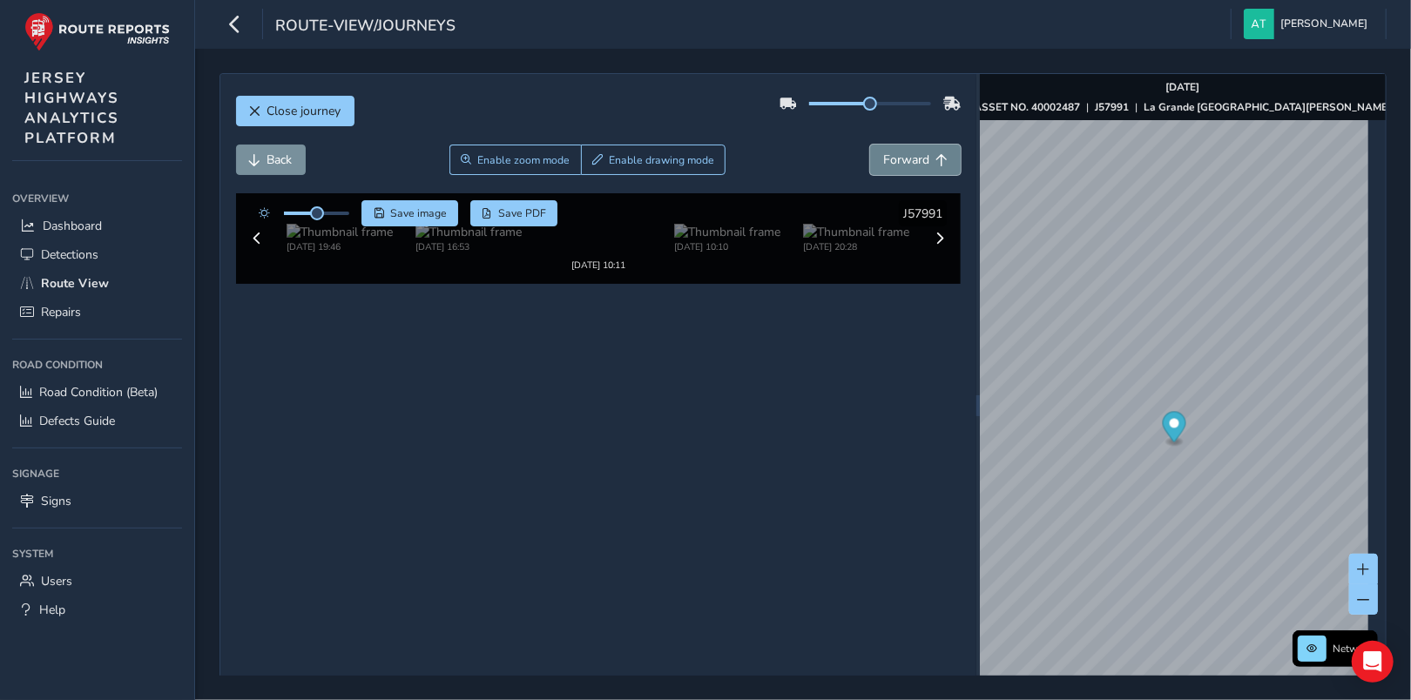
click at [922, 162] on button "Forward" at bounding box center [915, 160] width 91 height 30
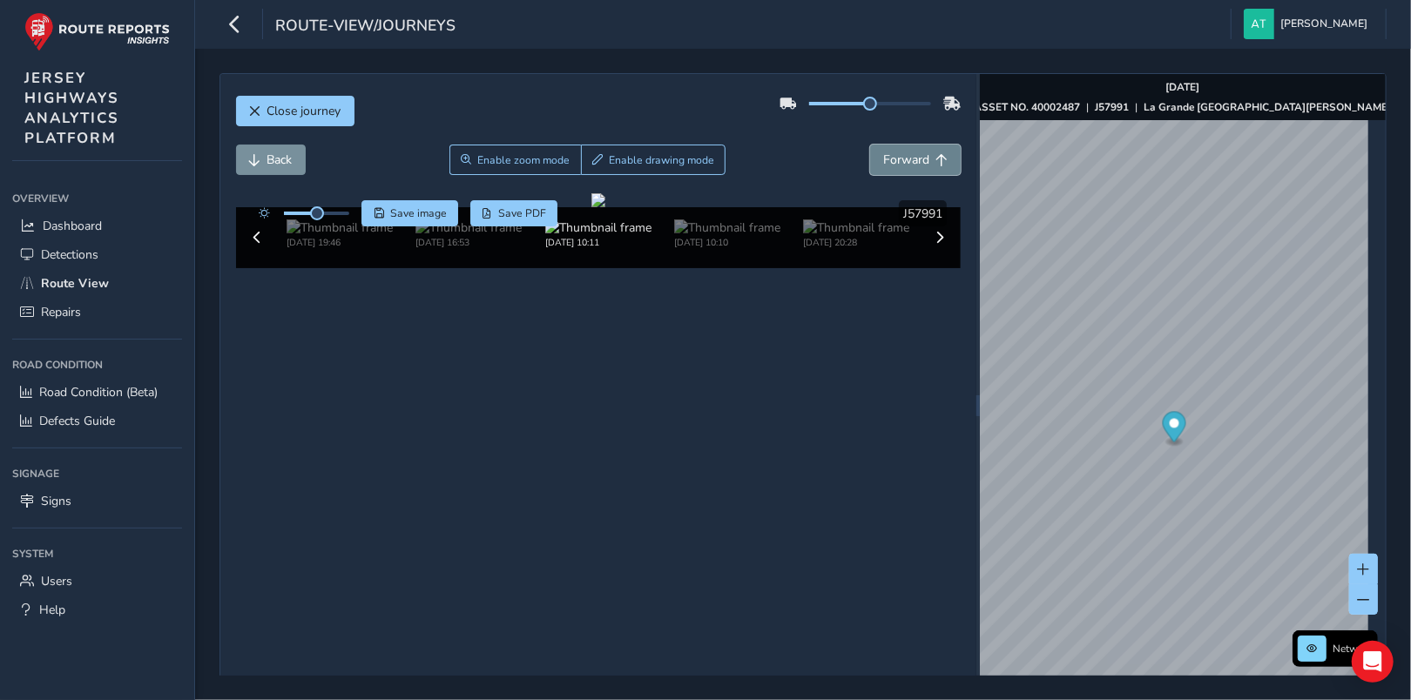
click at [922, 162] on button "Forward" at bounding box center [915, 160] width 91 height 30
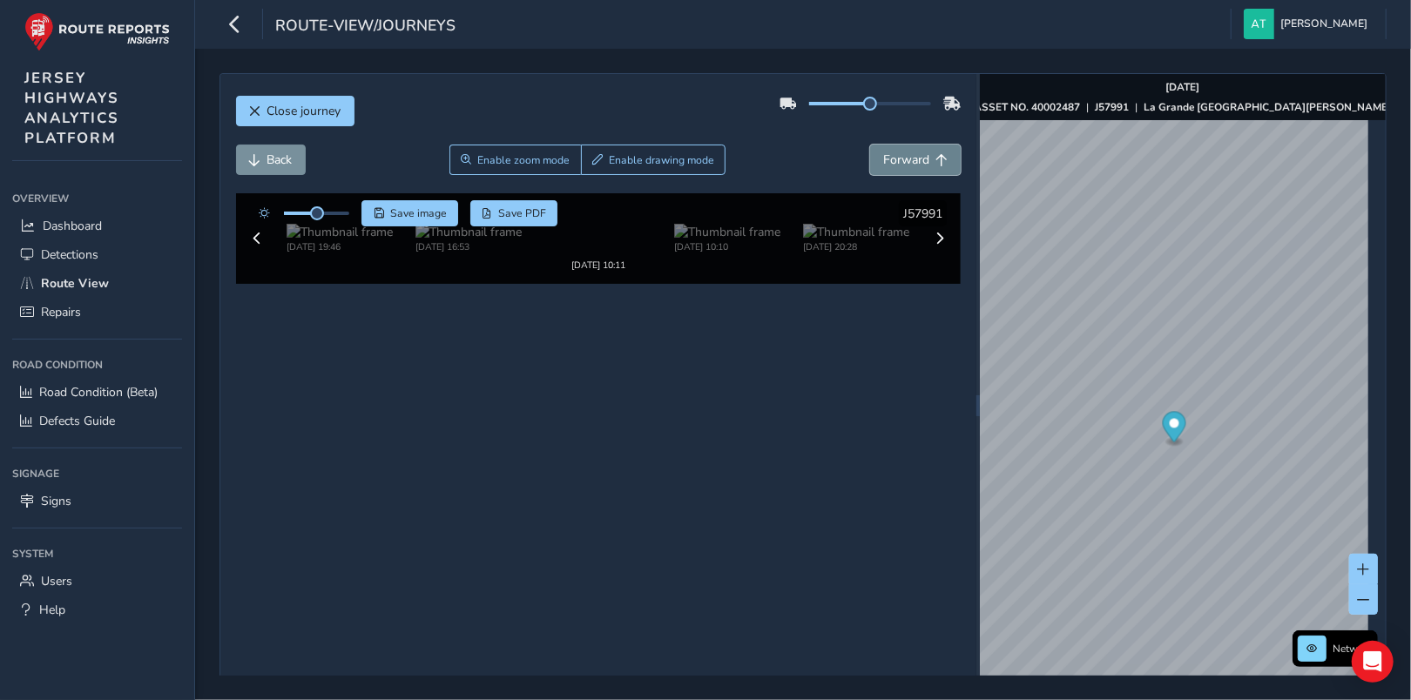
click at [922, 162] on button "Forward" at bounding box center [915, 160] width 91 height 30
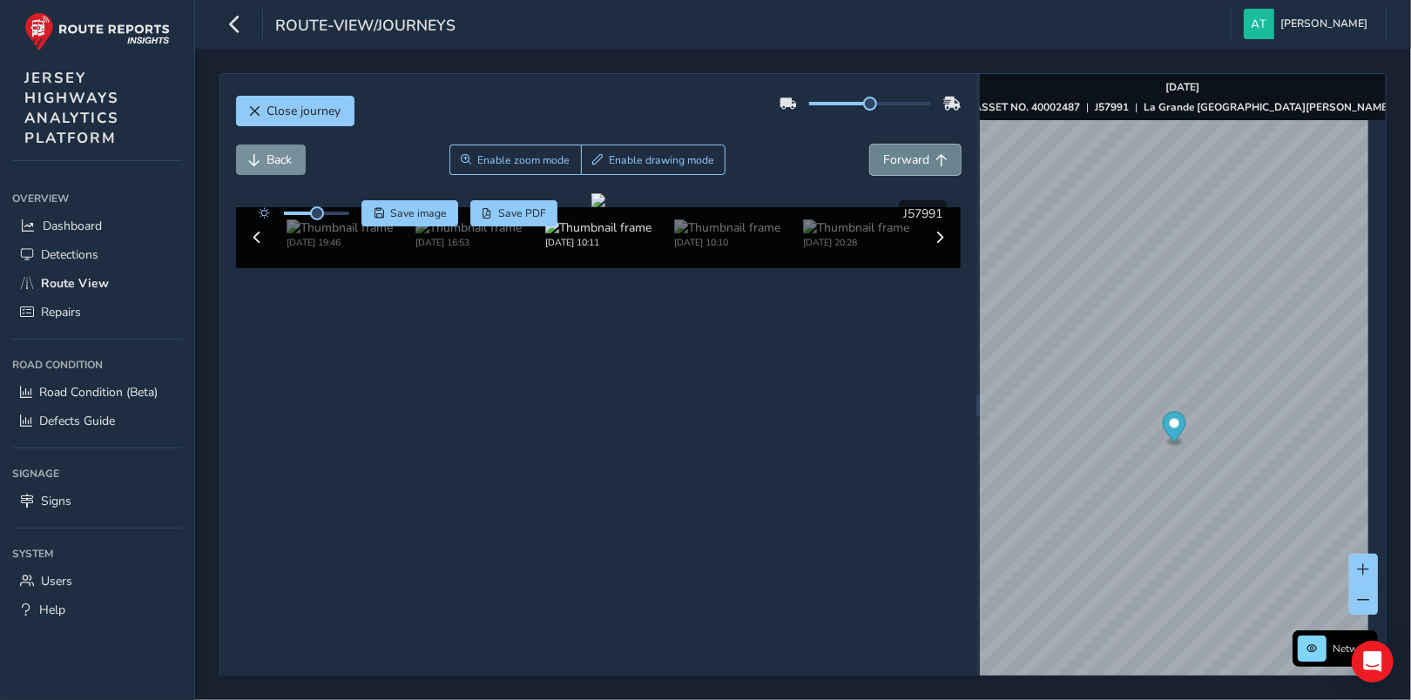
click at [922, 162] on button "Forward" at bounding box center [915, 160] width 91 height 30
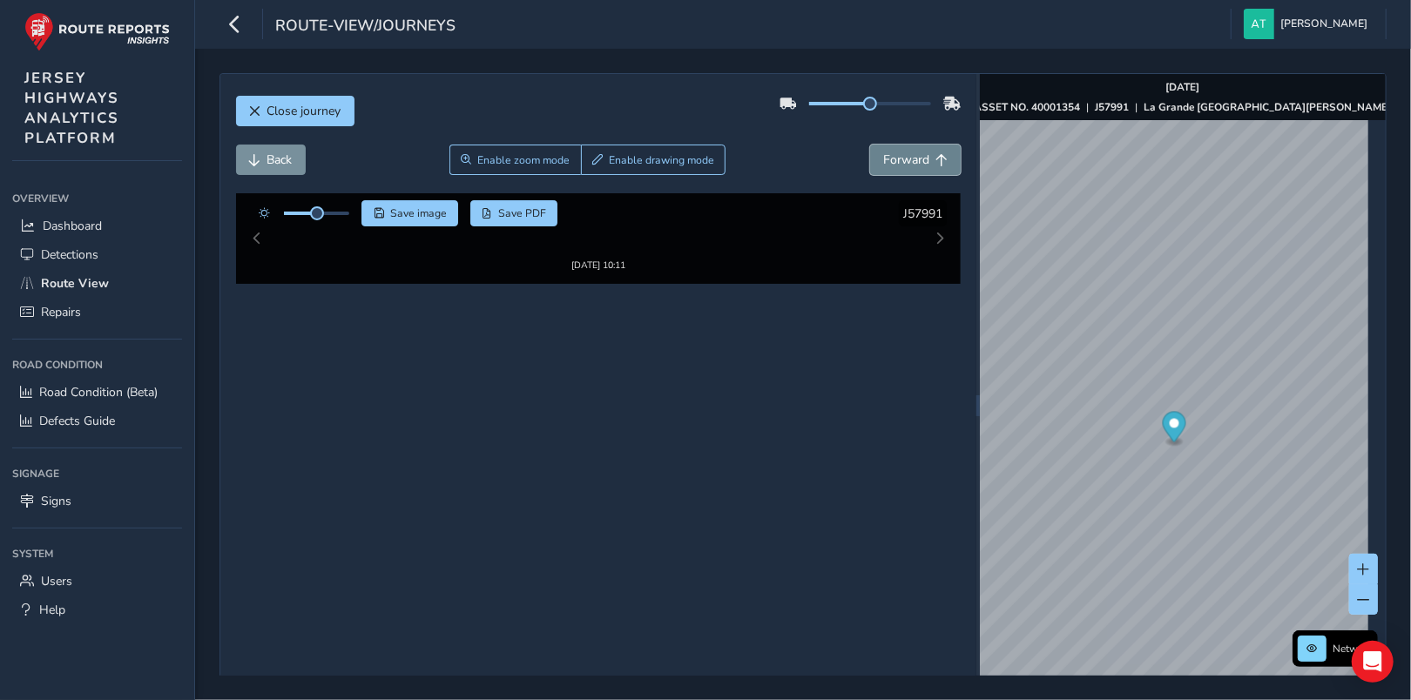
click at [922, 162] on button "Forward" at bounding box center [915, 160] width 91 height 30
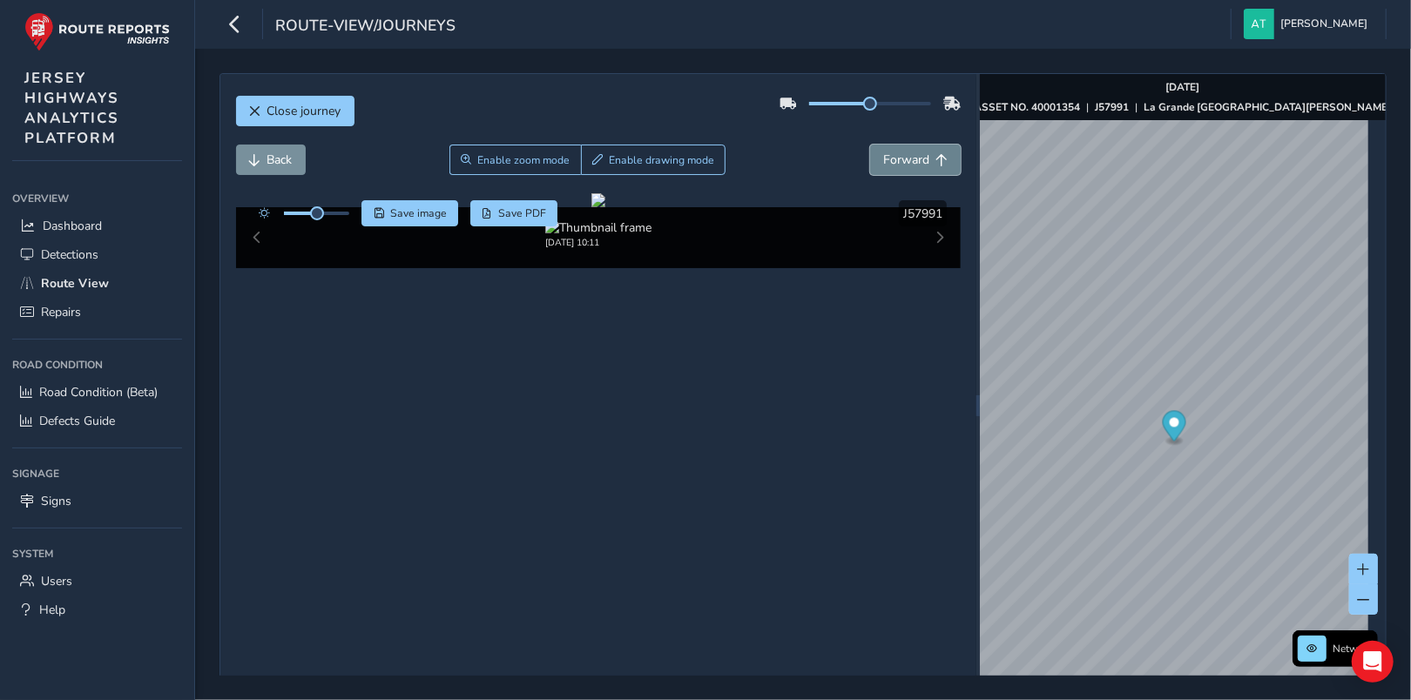
click at [922, 162] on button "Forward" at bounding box center [915, 160] width 91 height 30
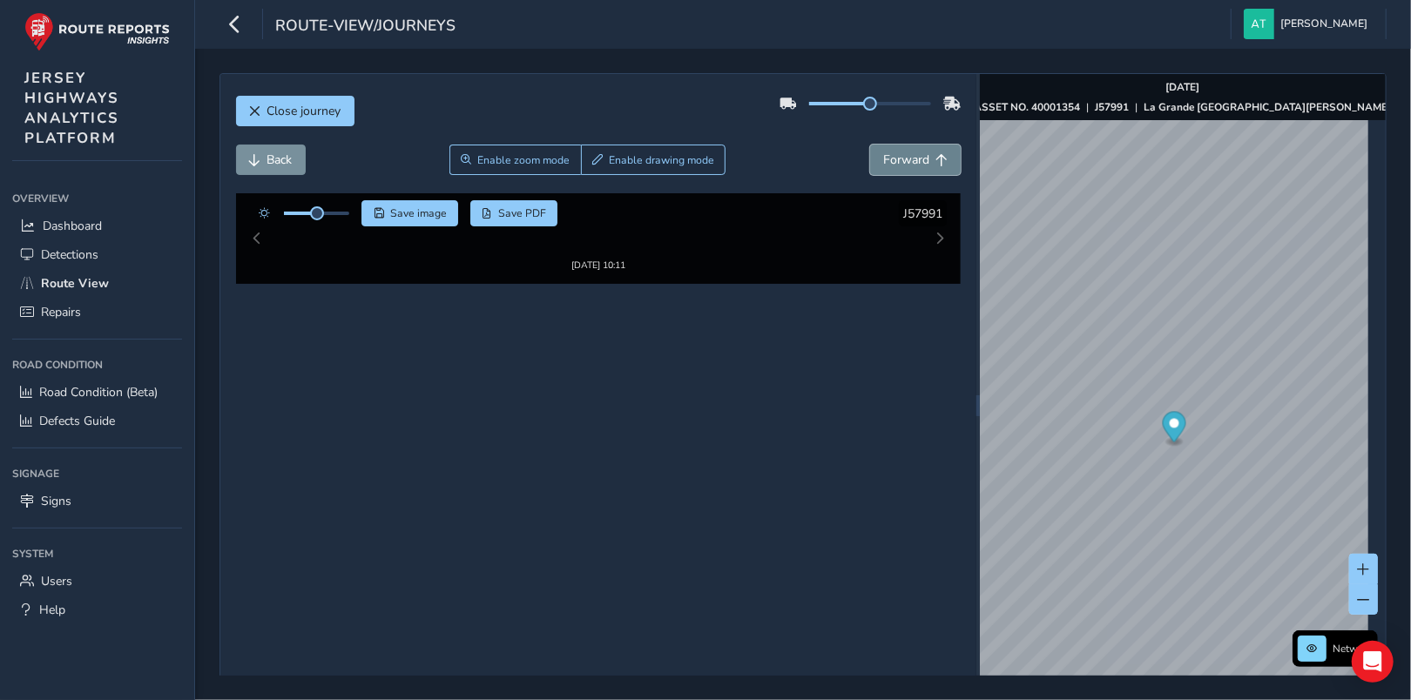
click at [922, 162] on button "Forward" at bounding box center [915, 160] width 91 height 30
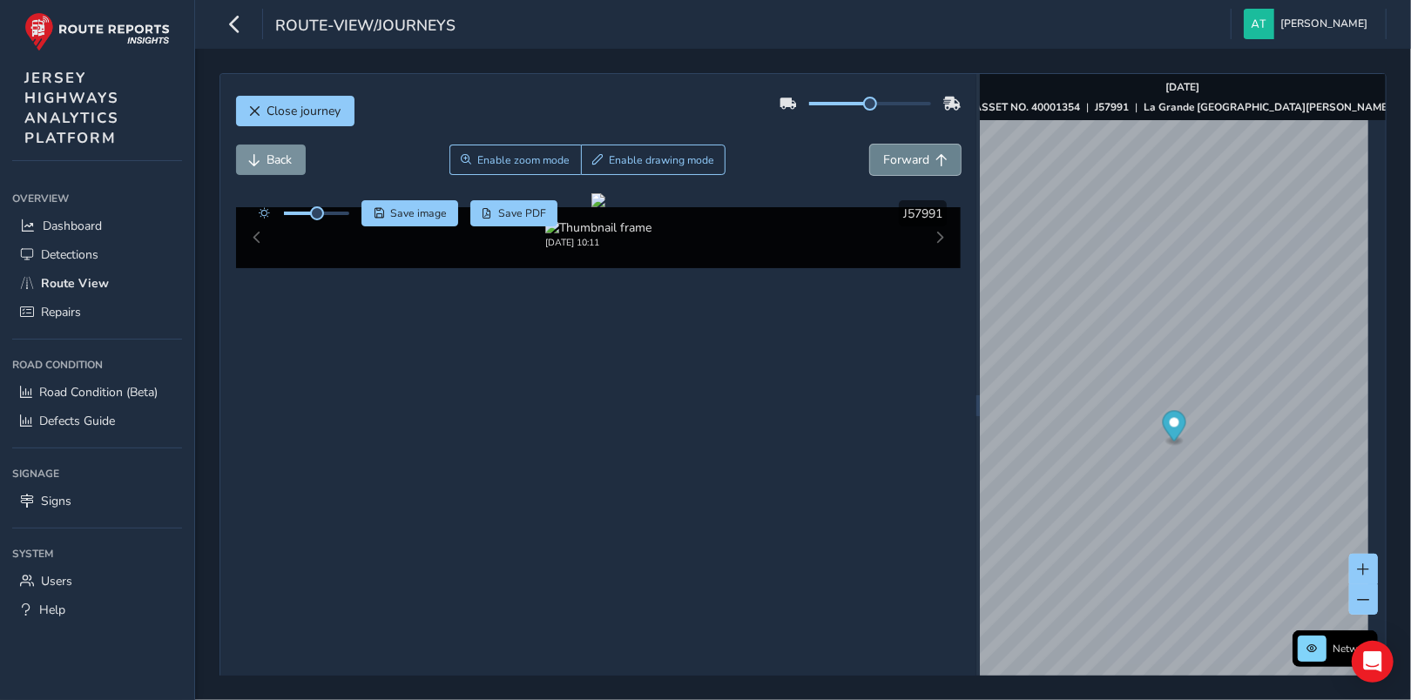
click at [922, 162] on button "Forward" at bounding box center [915, 160] width 91 height 30
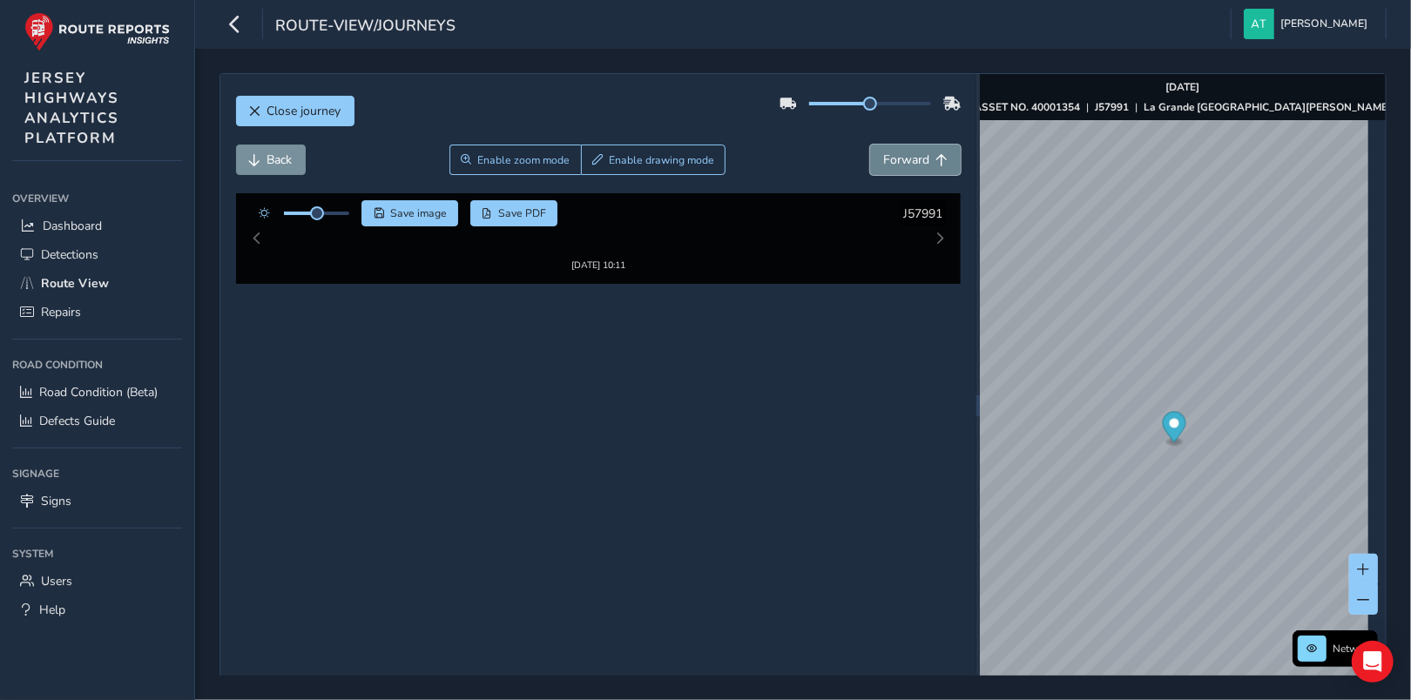
click at [922, 162] on button "Forward" at bounding box center [915, 160] width 91 height 30
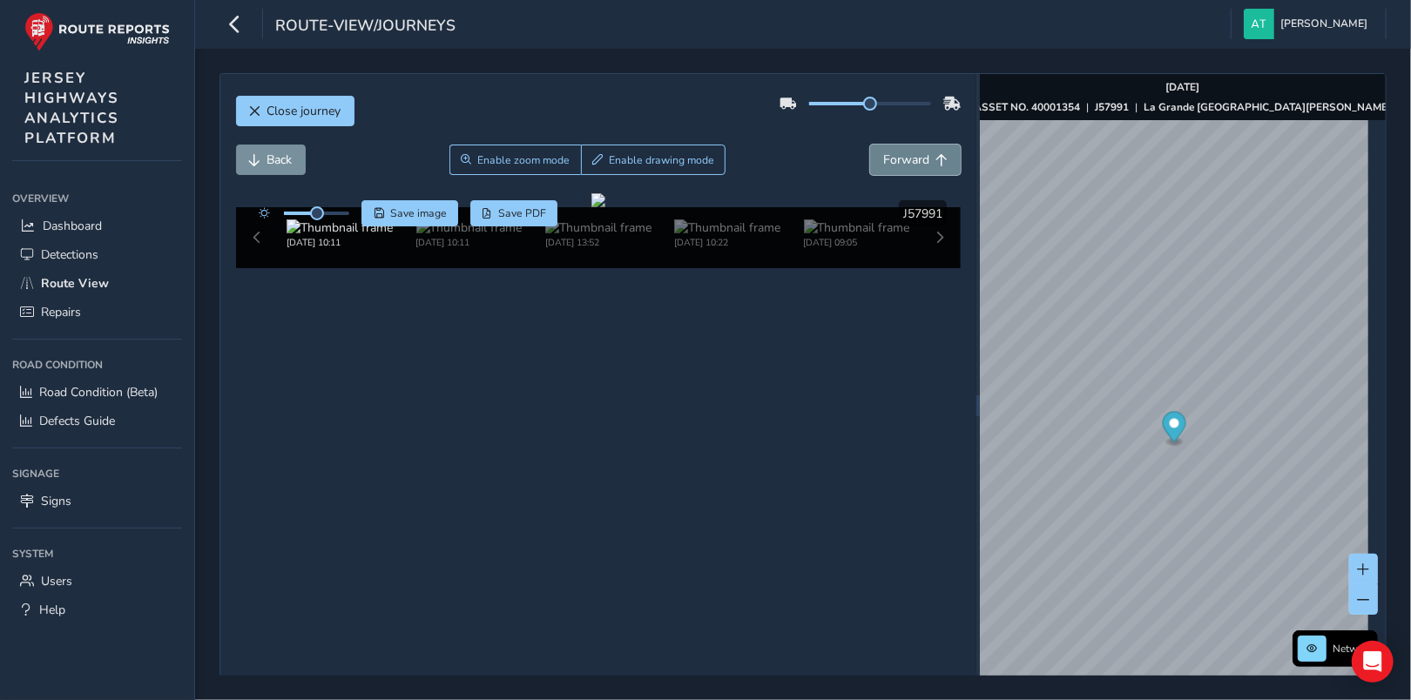
click at [922, 162] on button "Forward" at bounding box center [915, 160] width 91 height 30
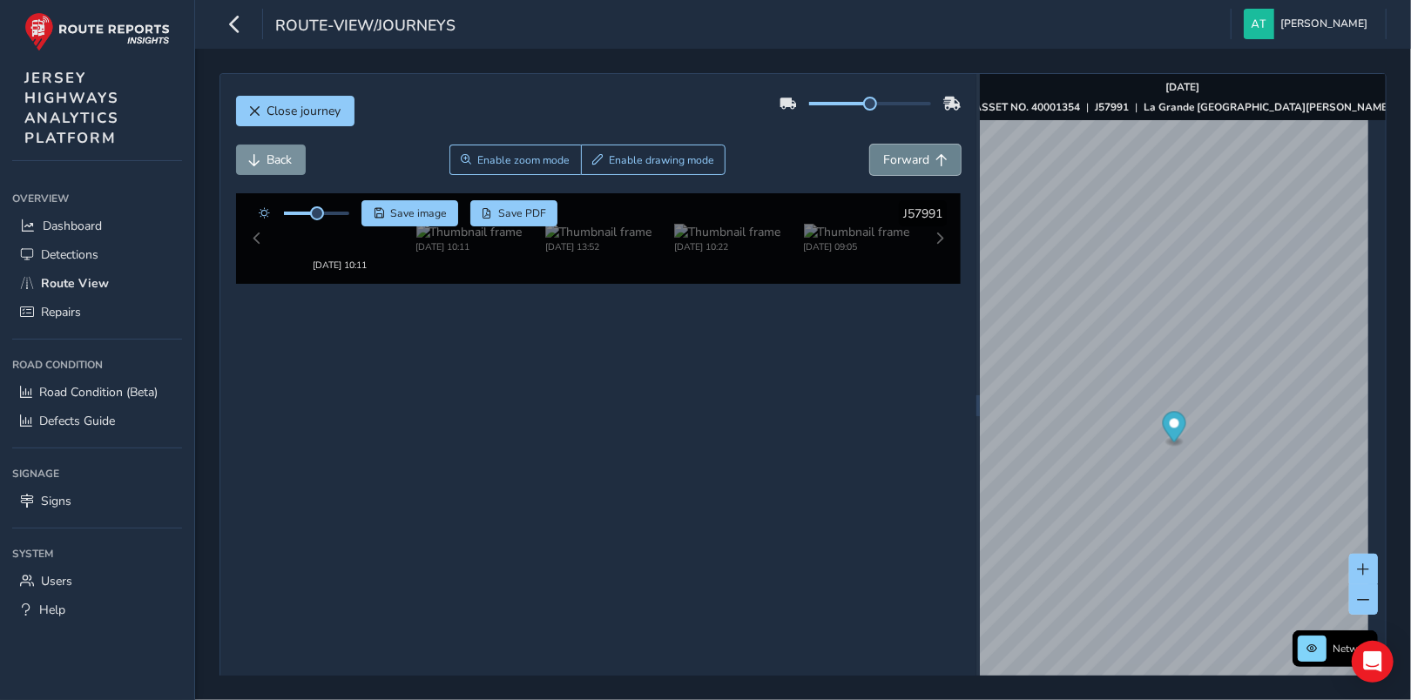
click at [922, 162] on button "Forward" at bounding box center [915, 160] width 91 height 30
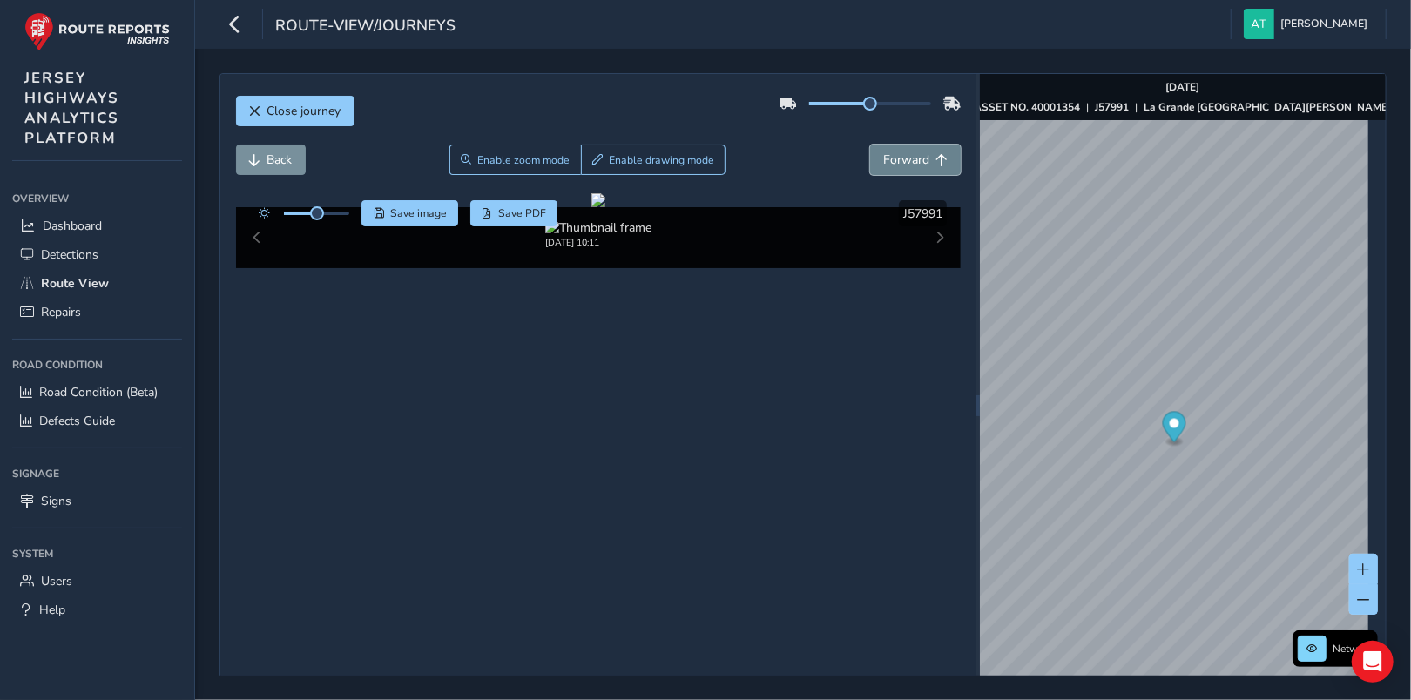
click at [922, 162] on button "Forward" at bounding box center [915, 160] width 91 height 30
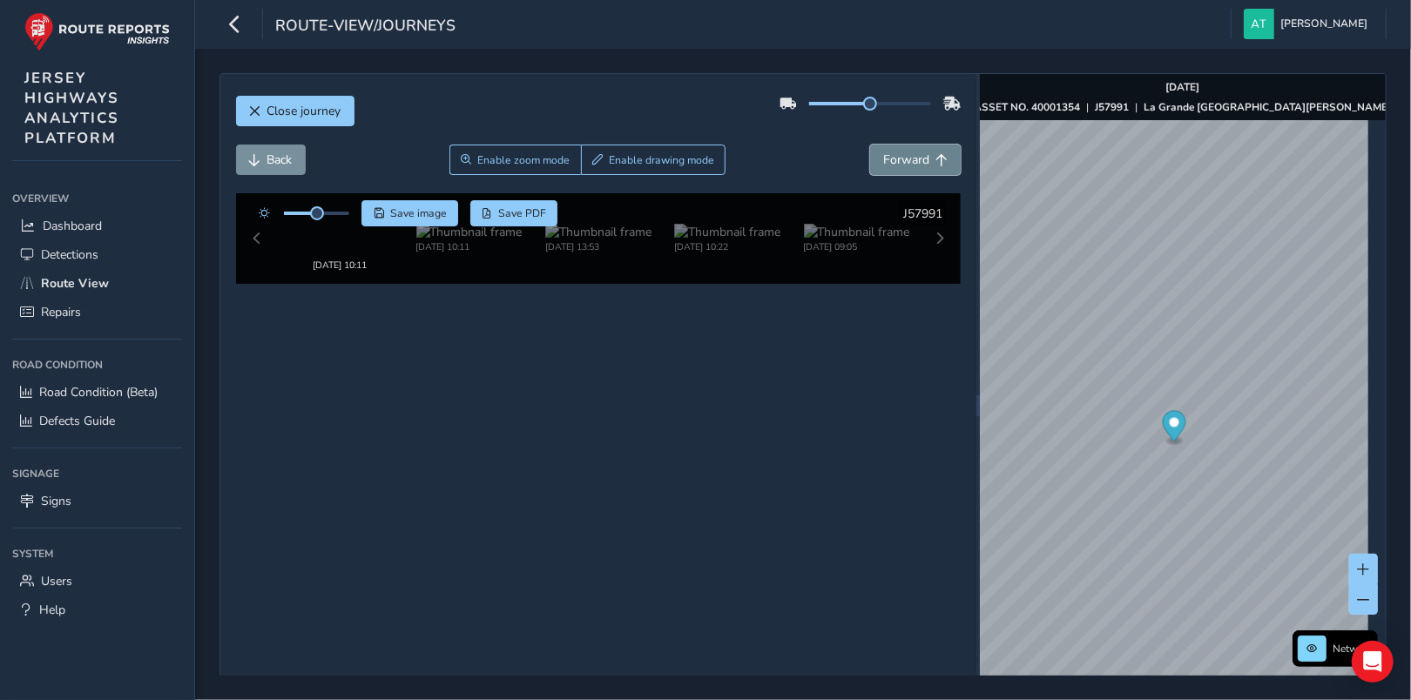
click at [922, 162] on button "Forward" at bounding box center [915, 160] width 91 height 30
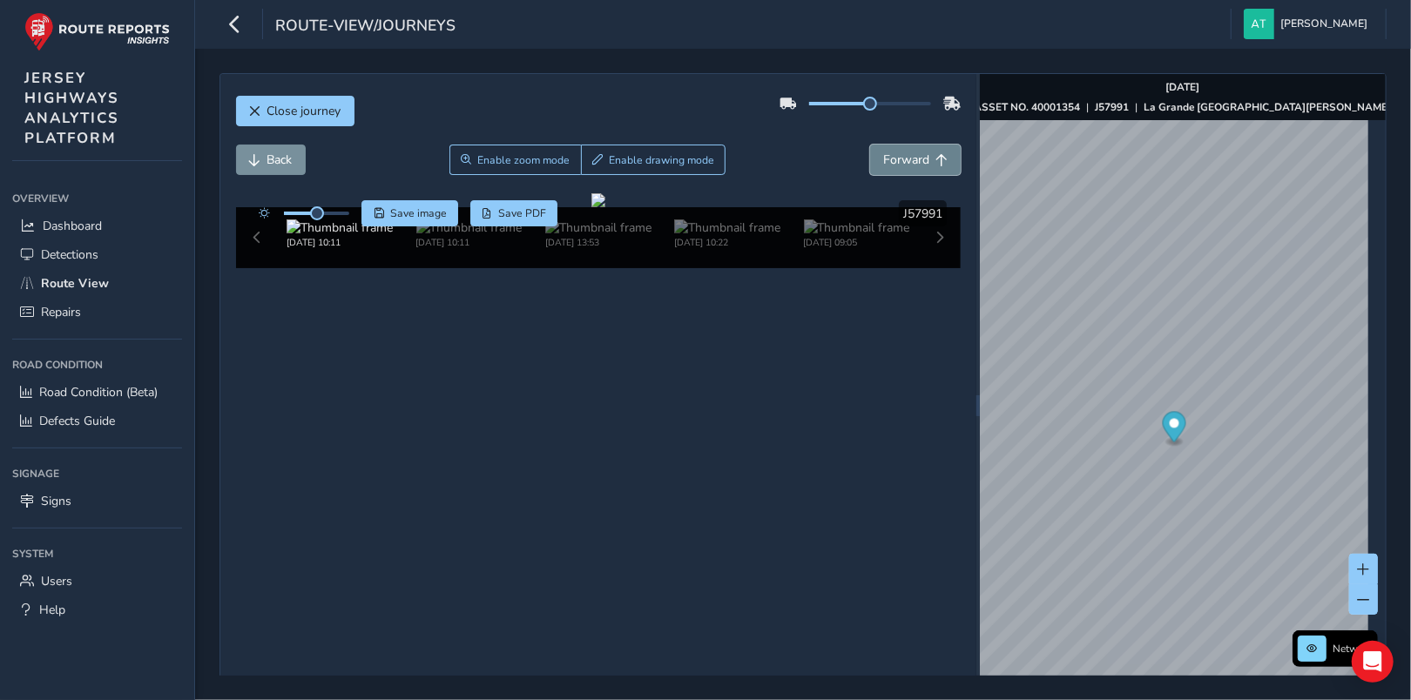
click at [922, 162] on button "Forward" at bounding box center [915, 160] width 91 height 30
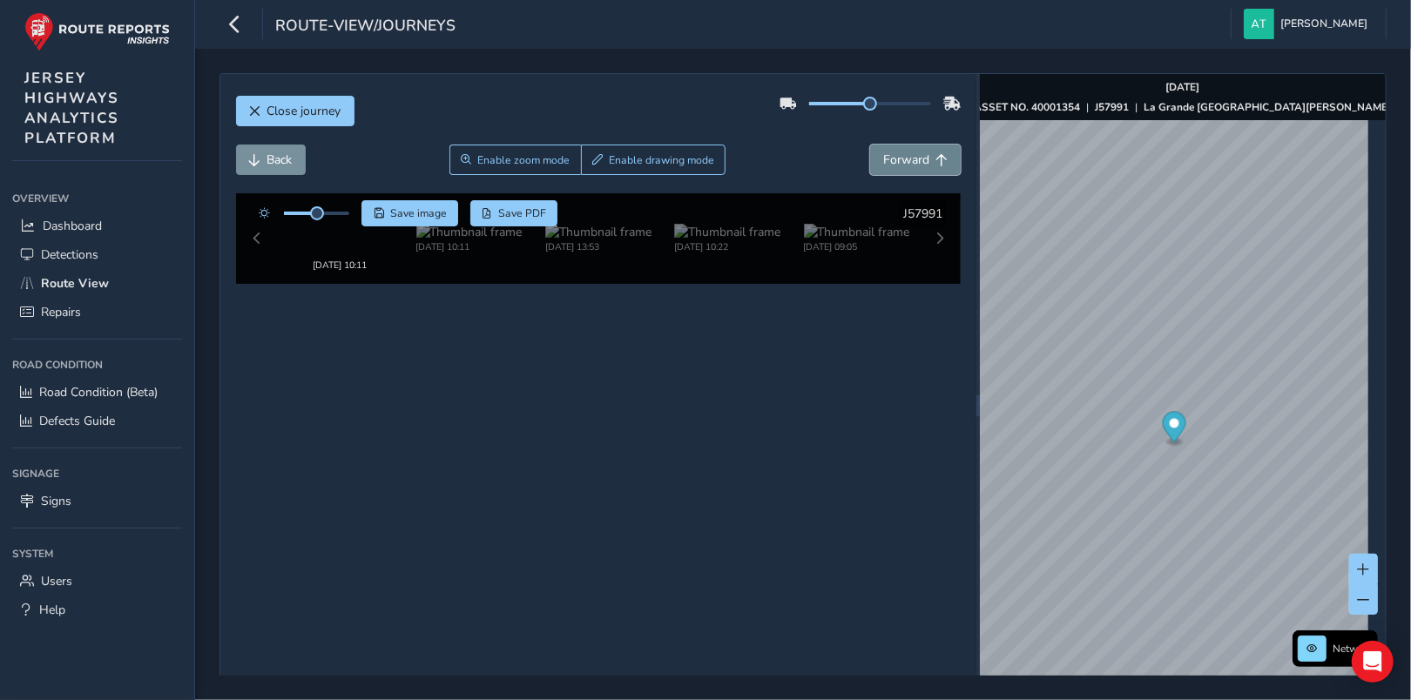
click at [922, 162] on button "Forward" at bounding box center [915, 160] width 91 height 30
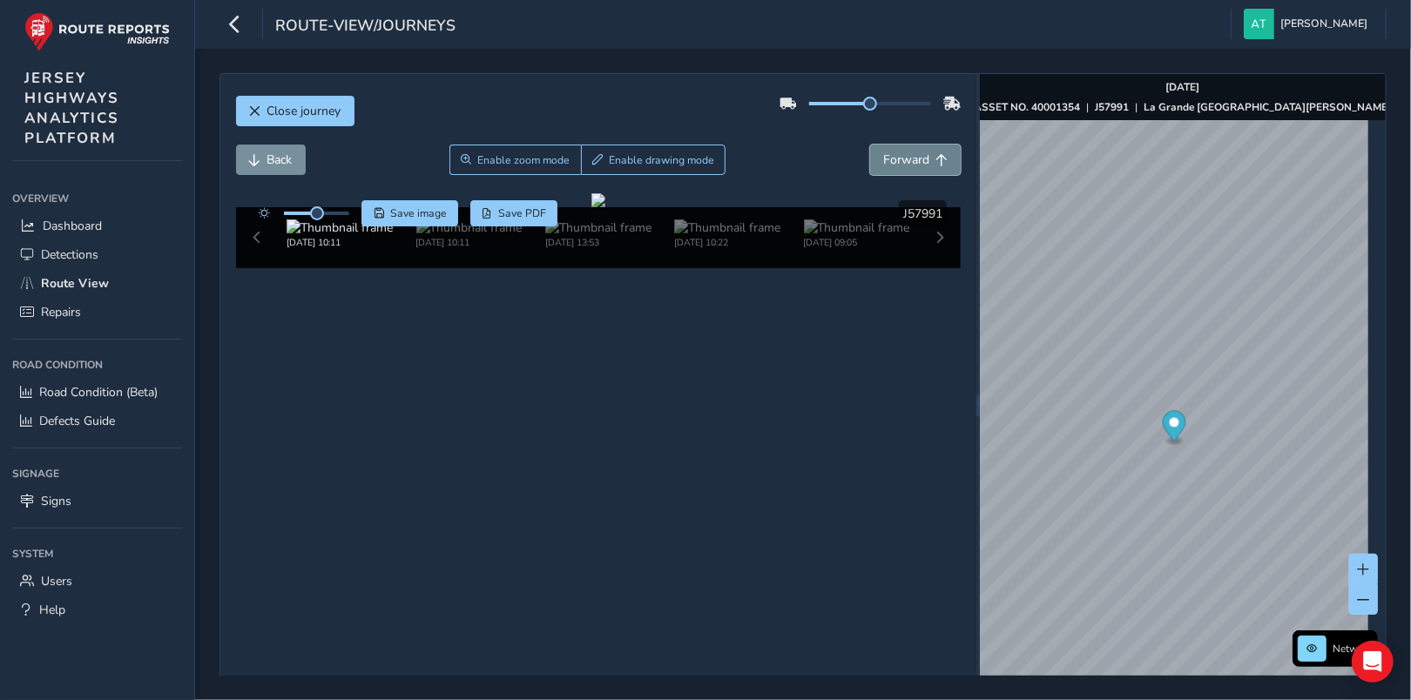
click at [922, 162] on button "Forward" at bounding box center [915, 160] width 91 height 30
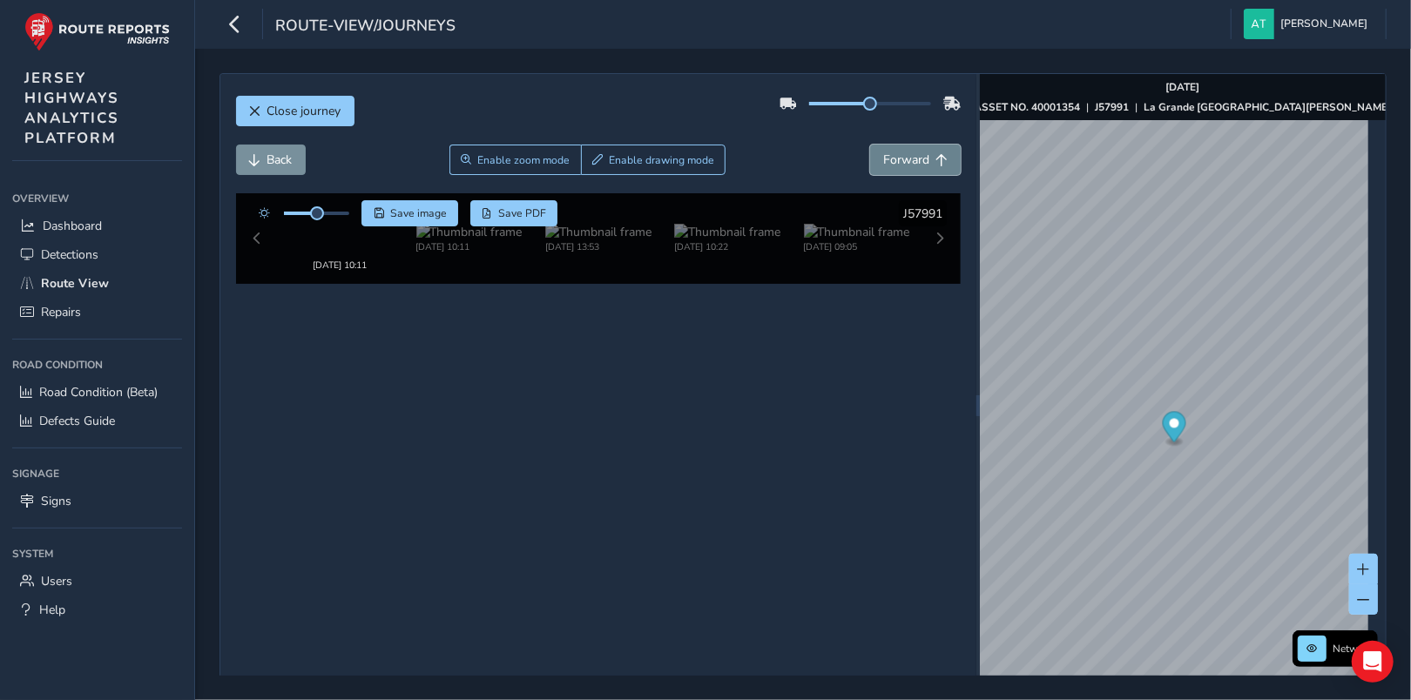
click at [922, 162] on button "Forward" at bounding box center [915, 160] width 91 height 30
click at [922, 160] on button "Forward" at bounding box center [915, 160] width 91 height 30
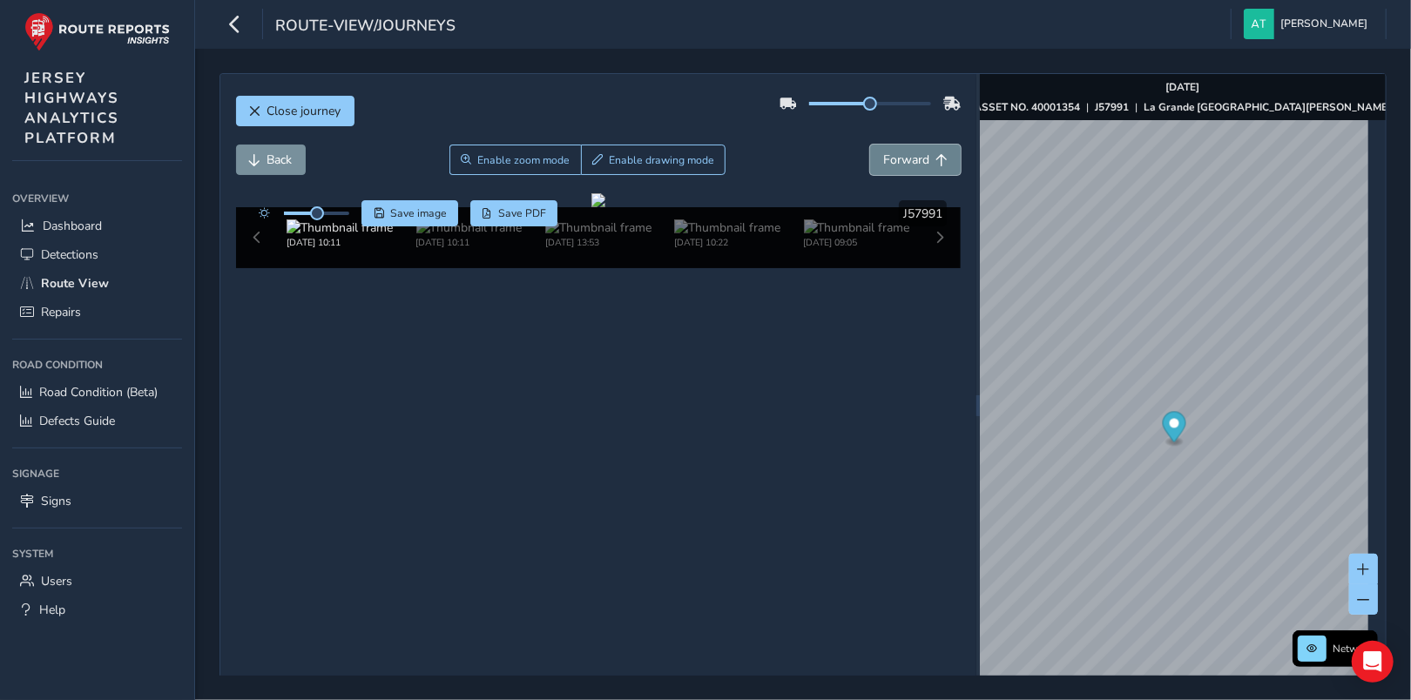
click at [922, 160] on button "Forward" at bounding box center [915, 160] width 91 height 30
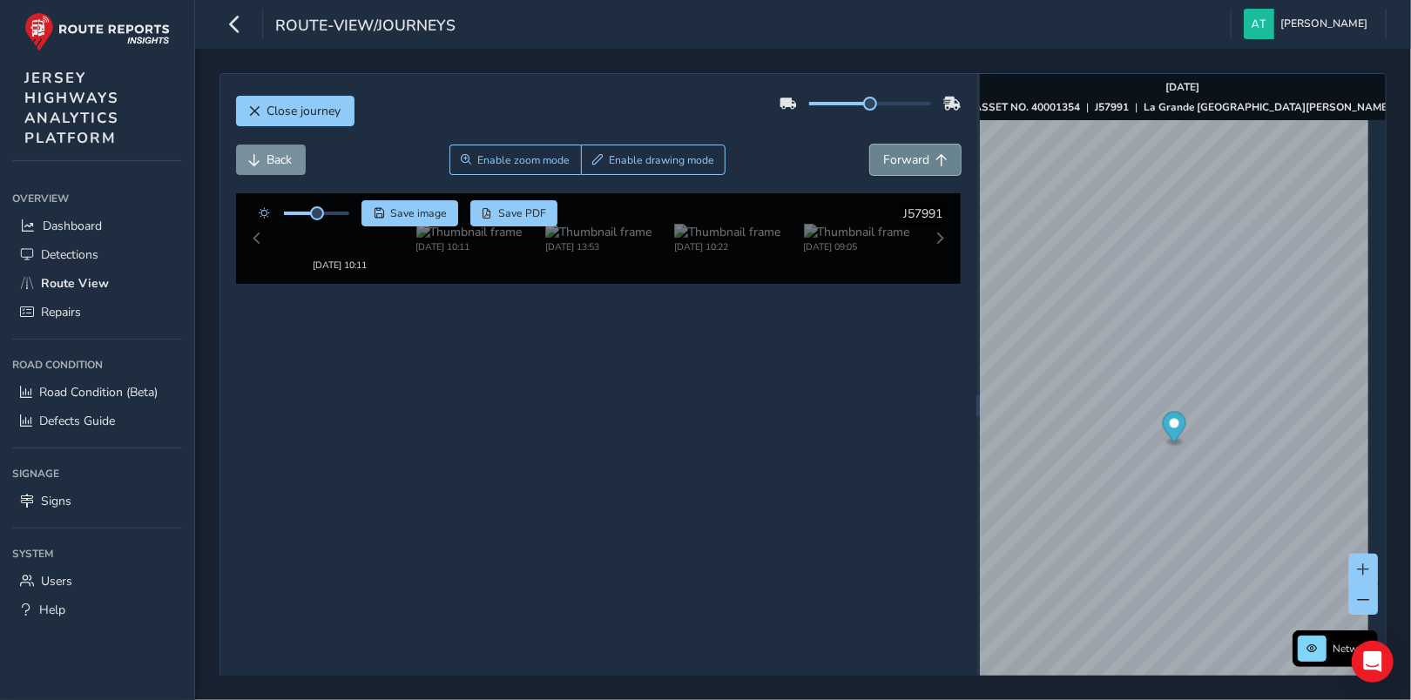
click at [922, 160] on button "Forward" at bounding box center [915, 160] width 91 height 30
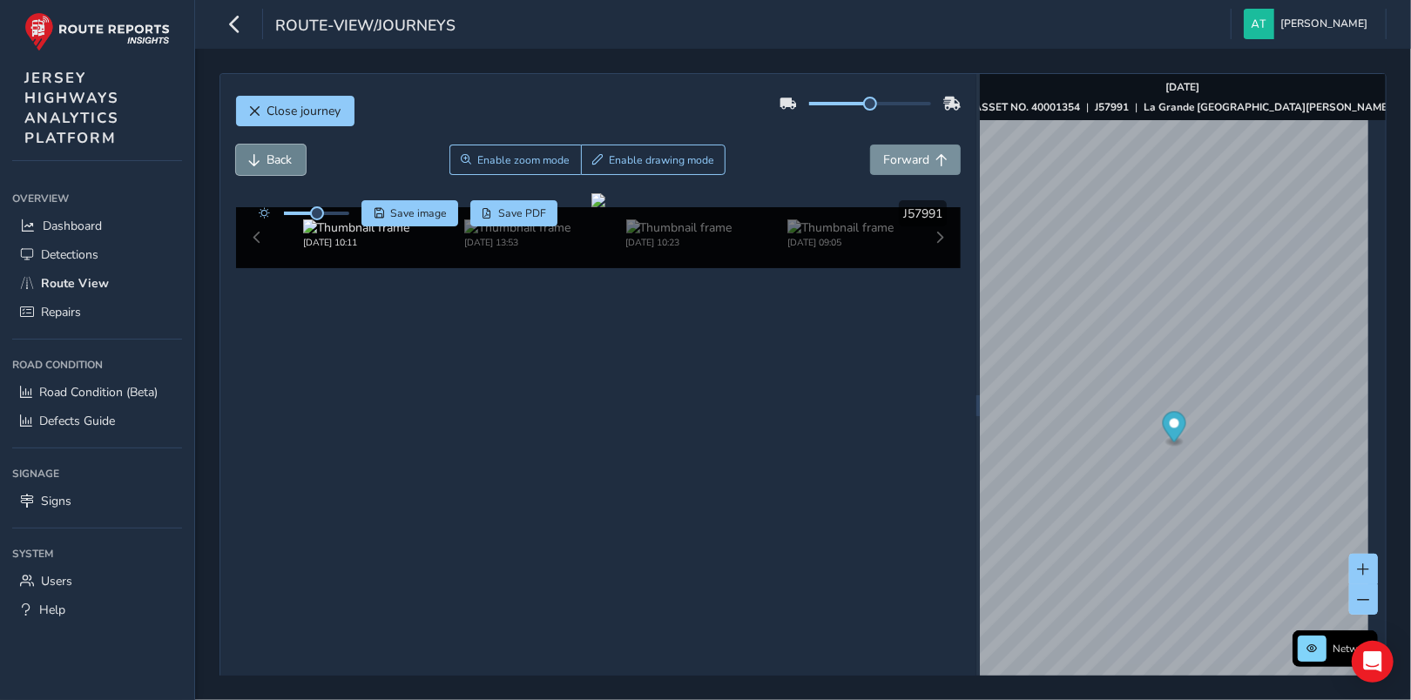
click at [262, 158] on button "Back" at bounding box center [271, 160] width 70 height 30
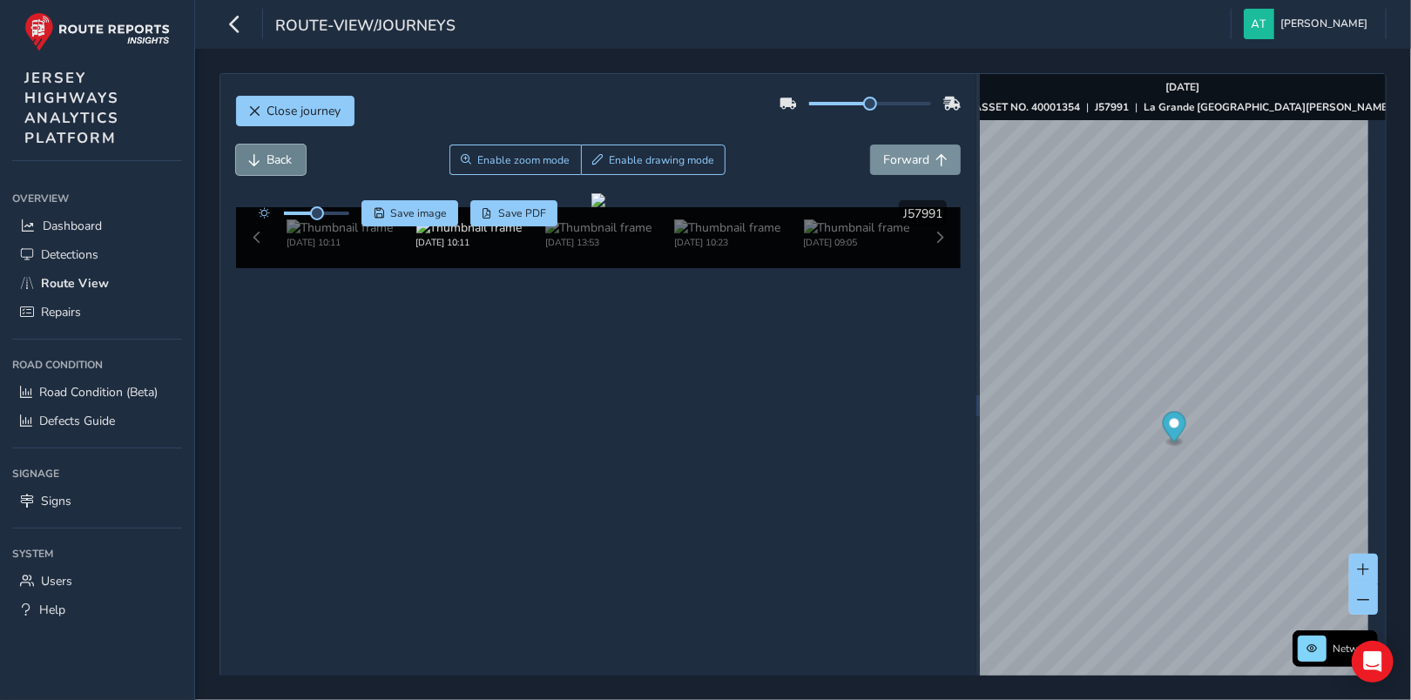
click at [262, 158] on button "Back" at bounding box center [271, 160] width 70 height 30
click at [263, 158] on button "Back" at bounding box center [271, 160] width 70 height 30
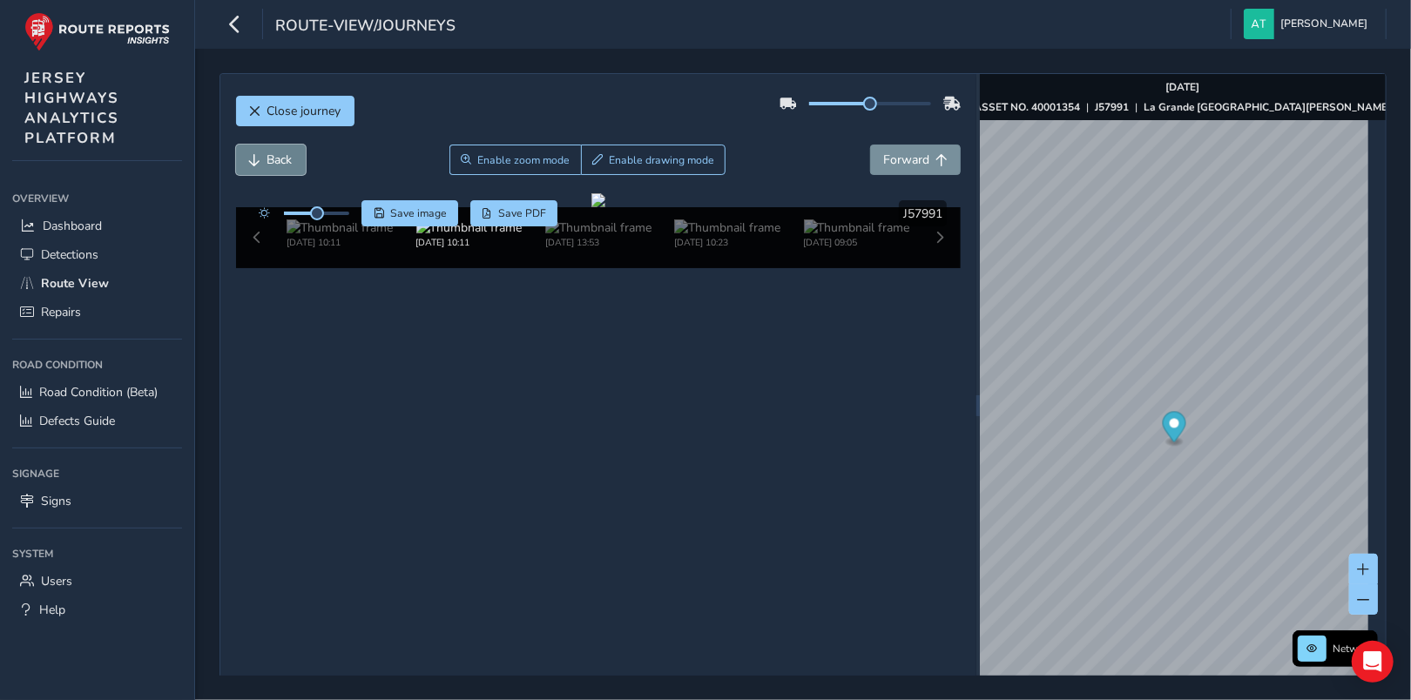
click at [264, 157] on button "Back" at bounding box center [271, 160] width 70 height 30
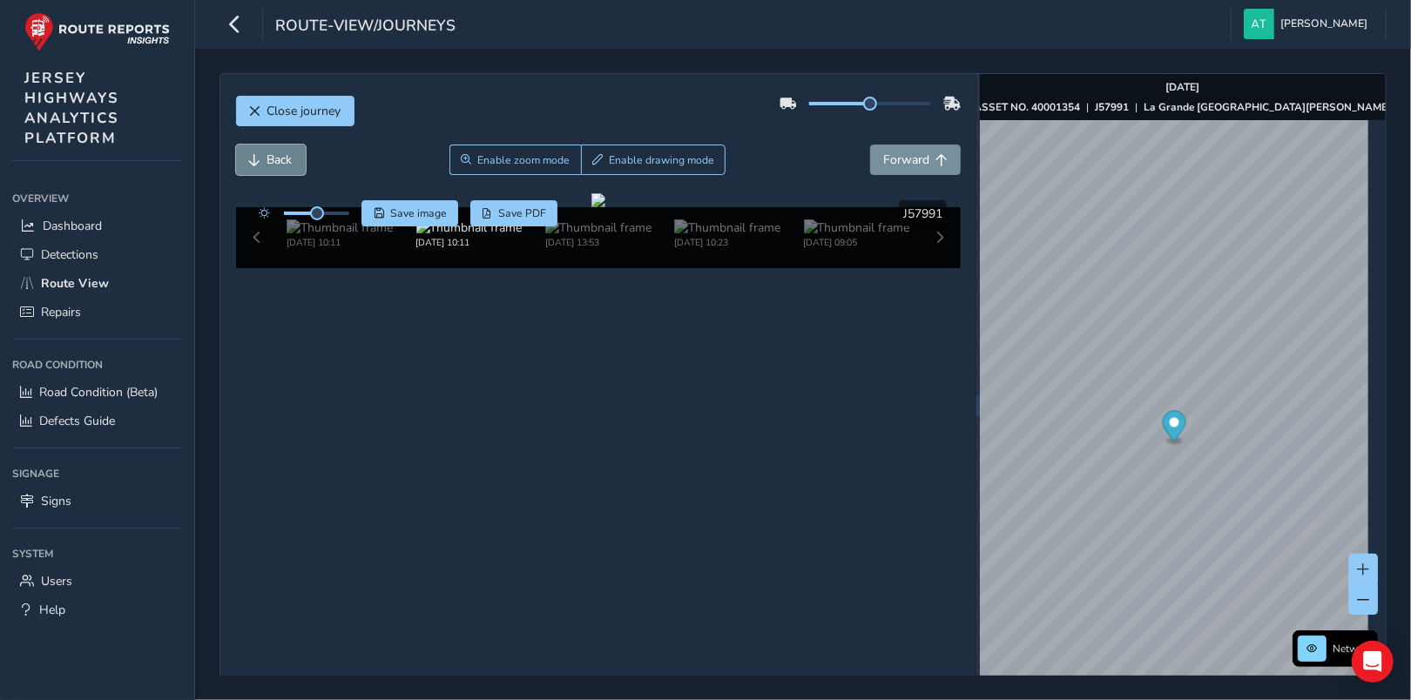
click at [264, 157] on button "Back" at bounding box center [271, 160] width 70 height 30
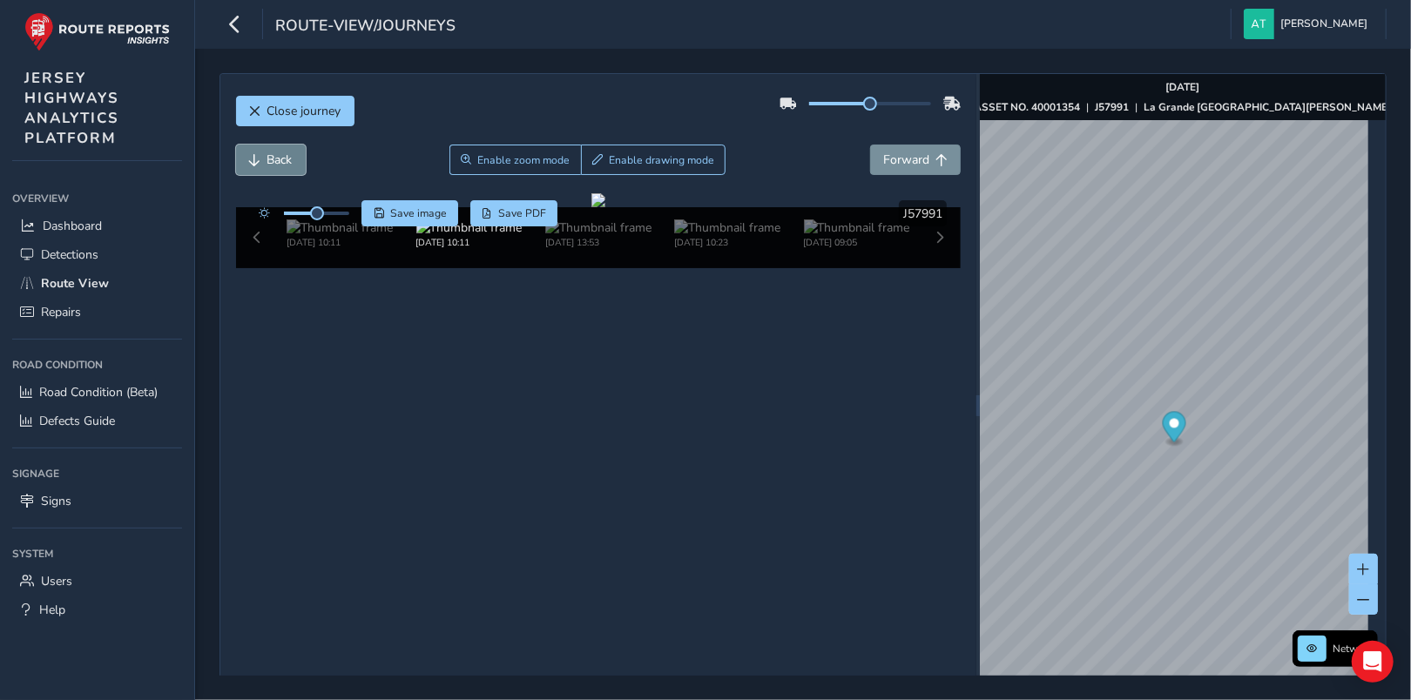
click at [264, 157] on button "Back" at bounding box center [271, 160] width 70 height 30
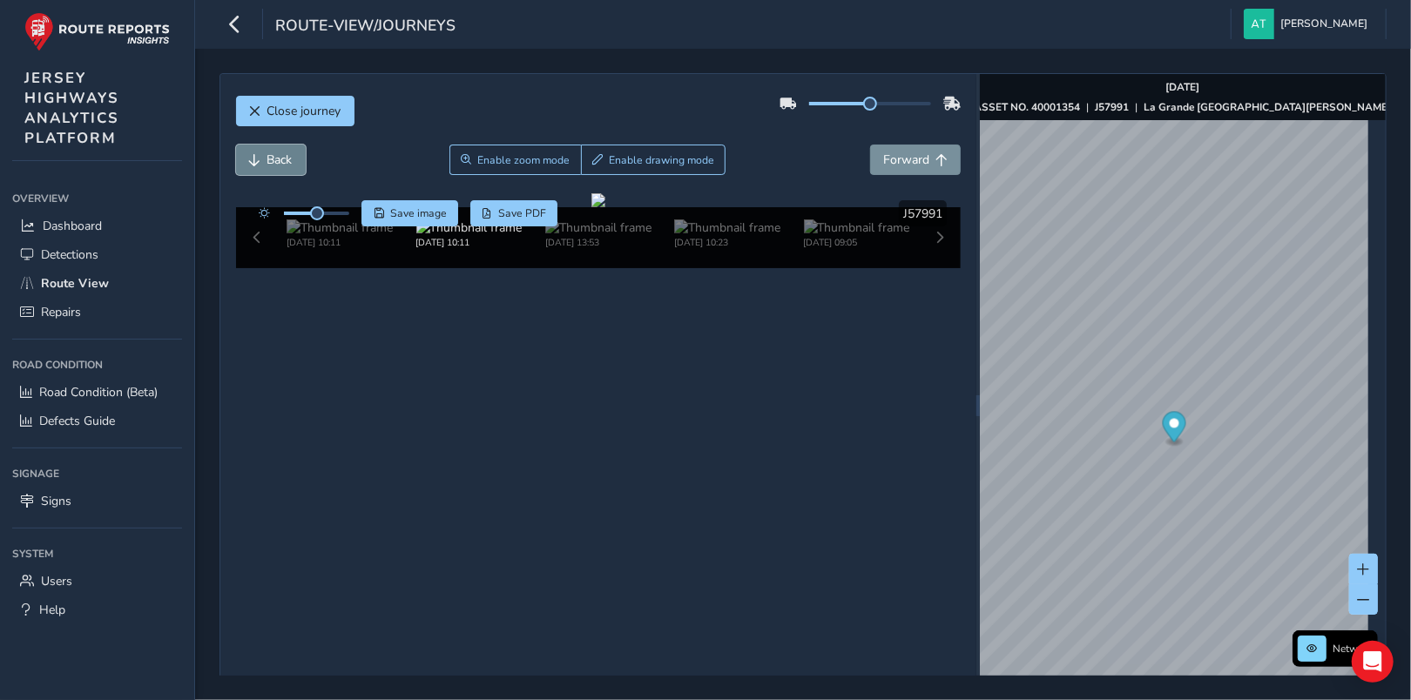
click at [264, 157] on button "Back" at bounding box center [271, 160] width 70 height 30
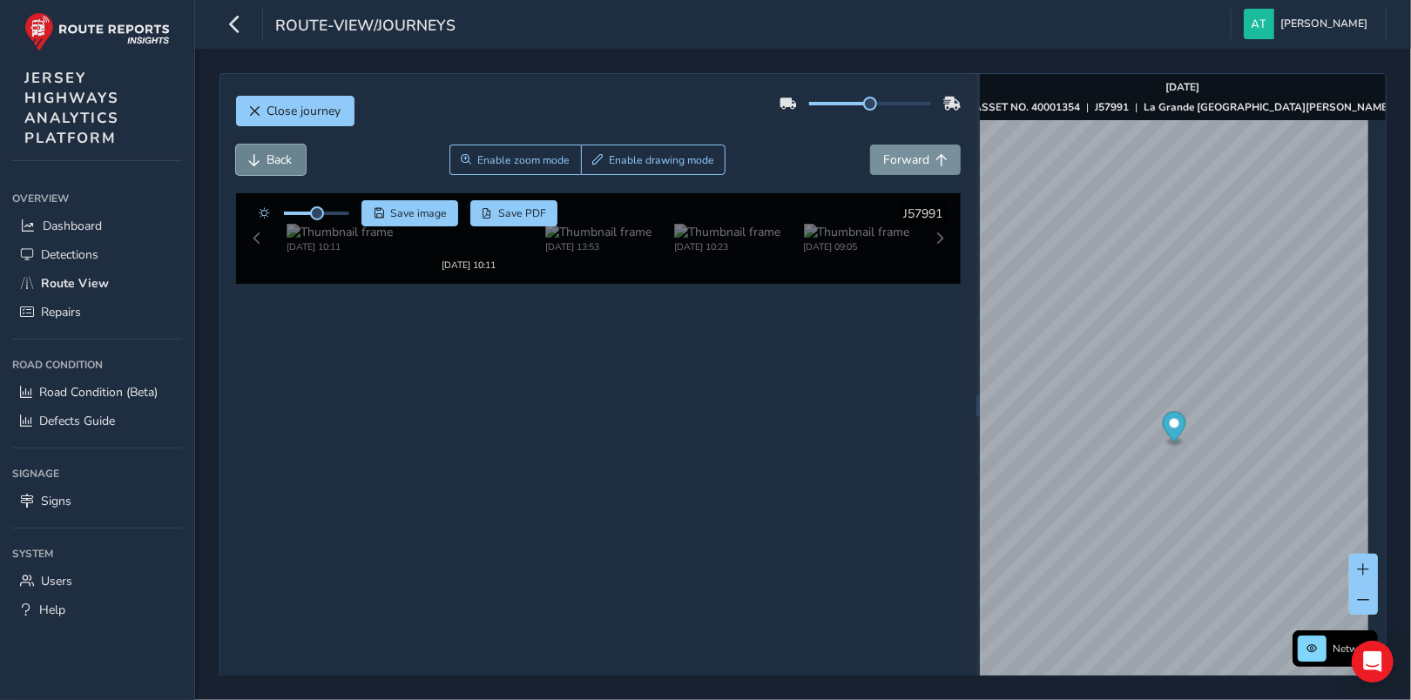
click at [264, 157] on button "Back" at bounding box center [271, 160] width 70 height 30
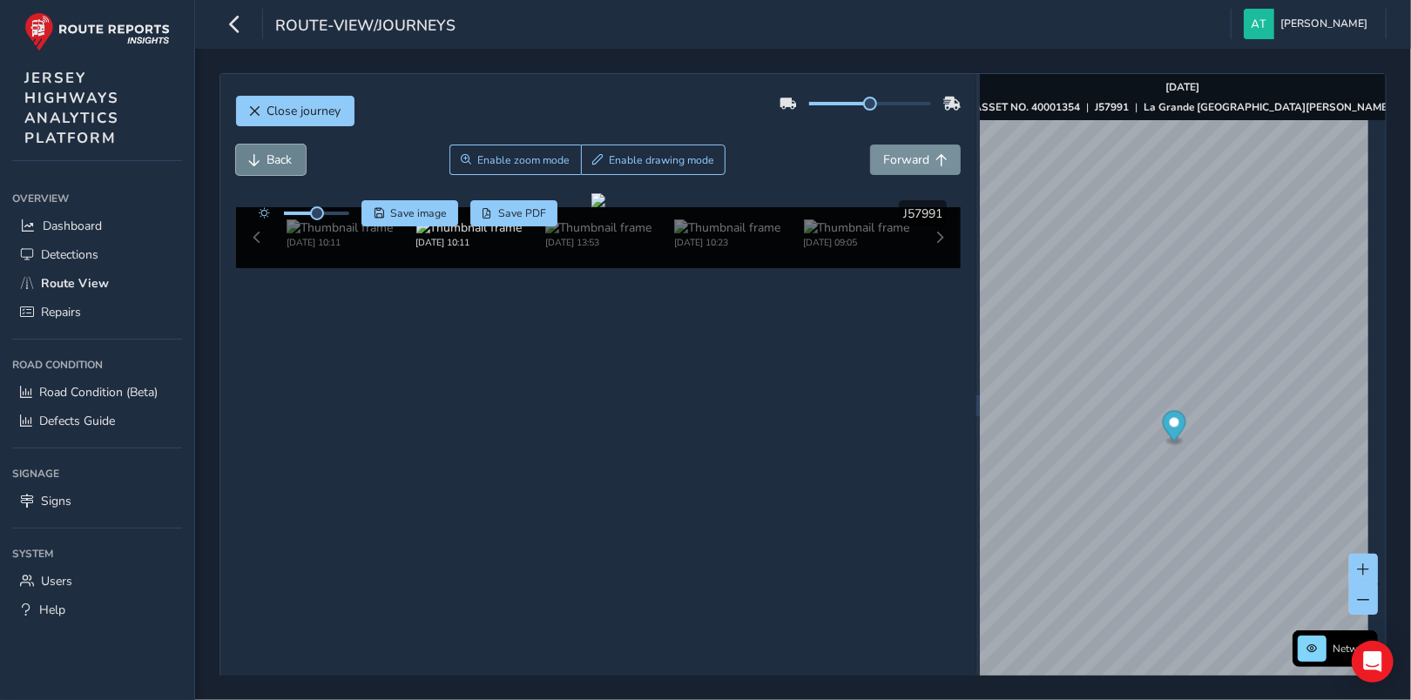
click at [264, 157] on button "Back" at bounding box center [271, 160] width 70 height 30
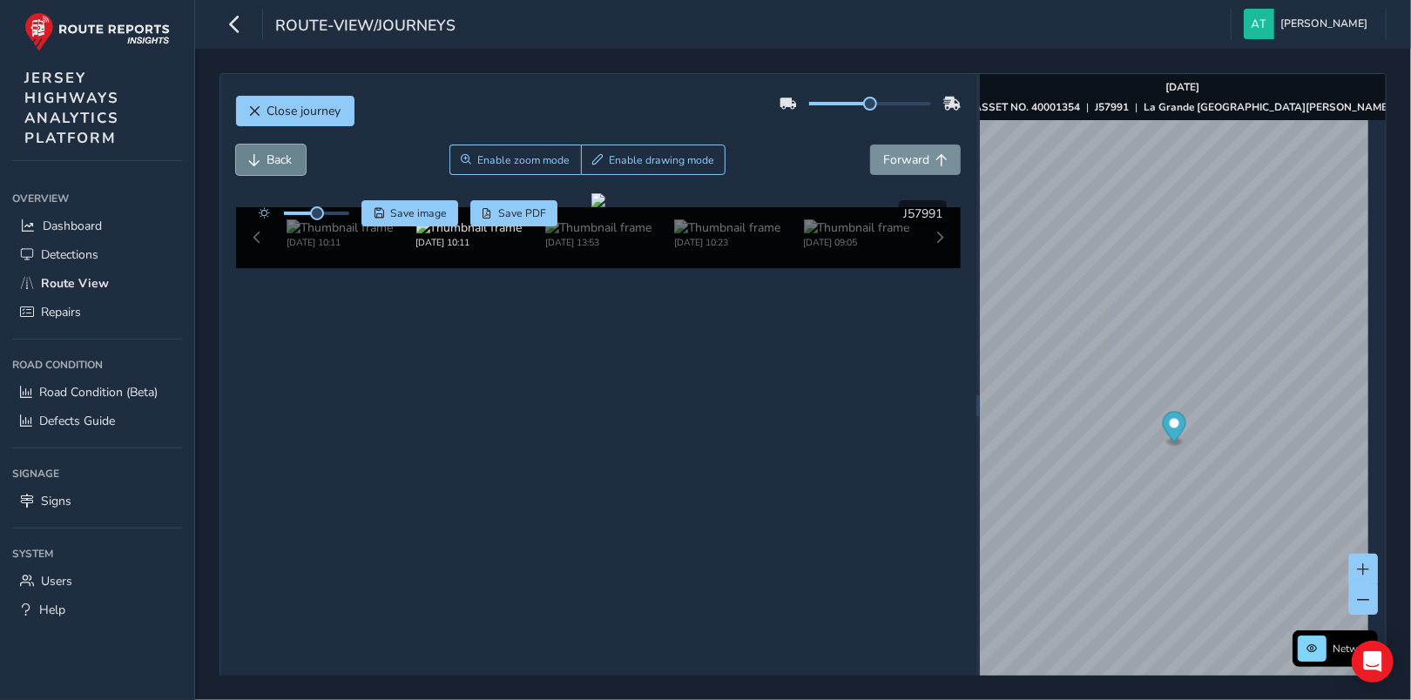
click at [264, 157] on button "Back" at bounding box center [271, 160] width 70 height 30
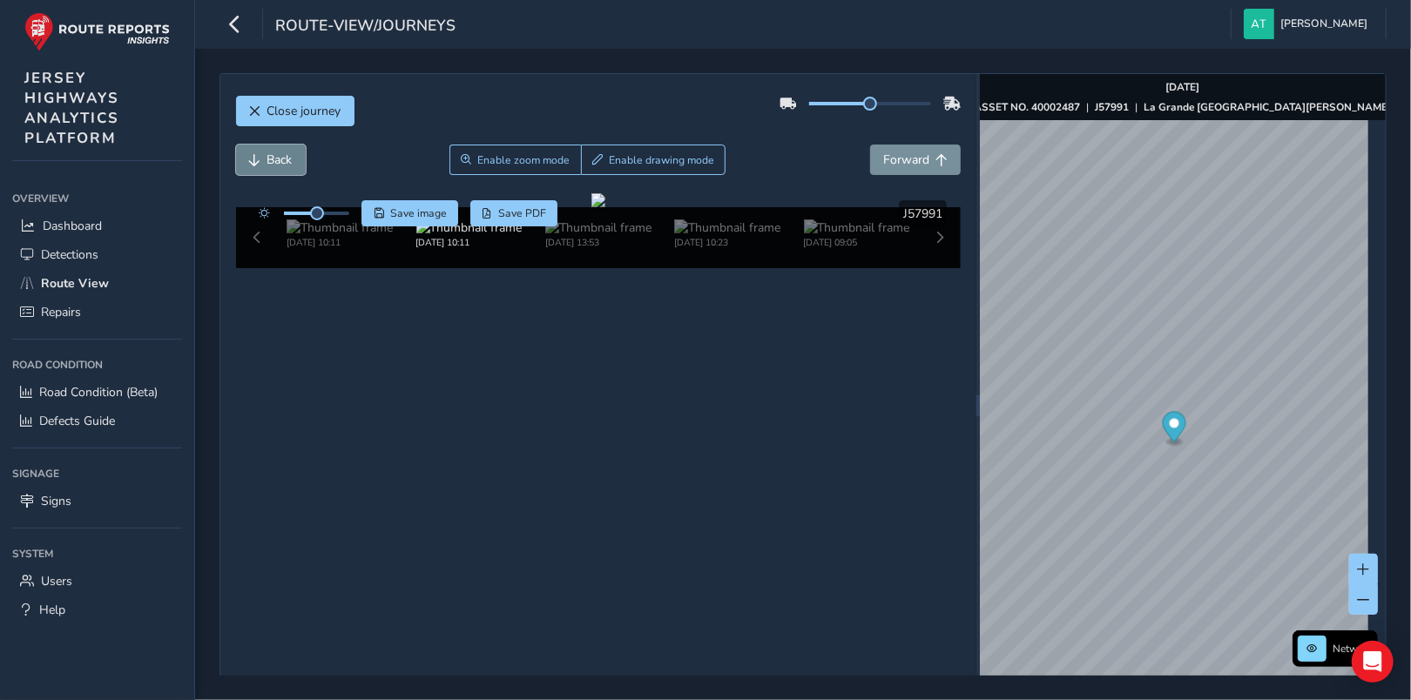
click at [264, 157] on button "Back" at bounding box center [271, 160] width 70 height 30
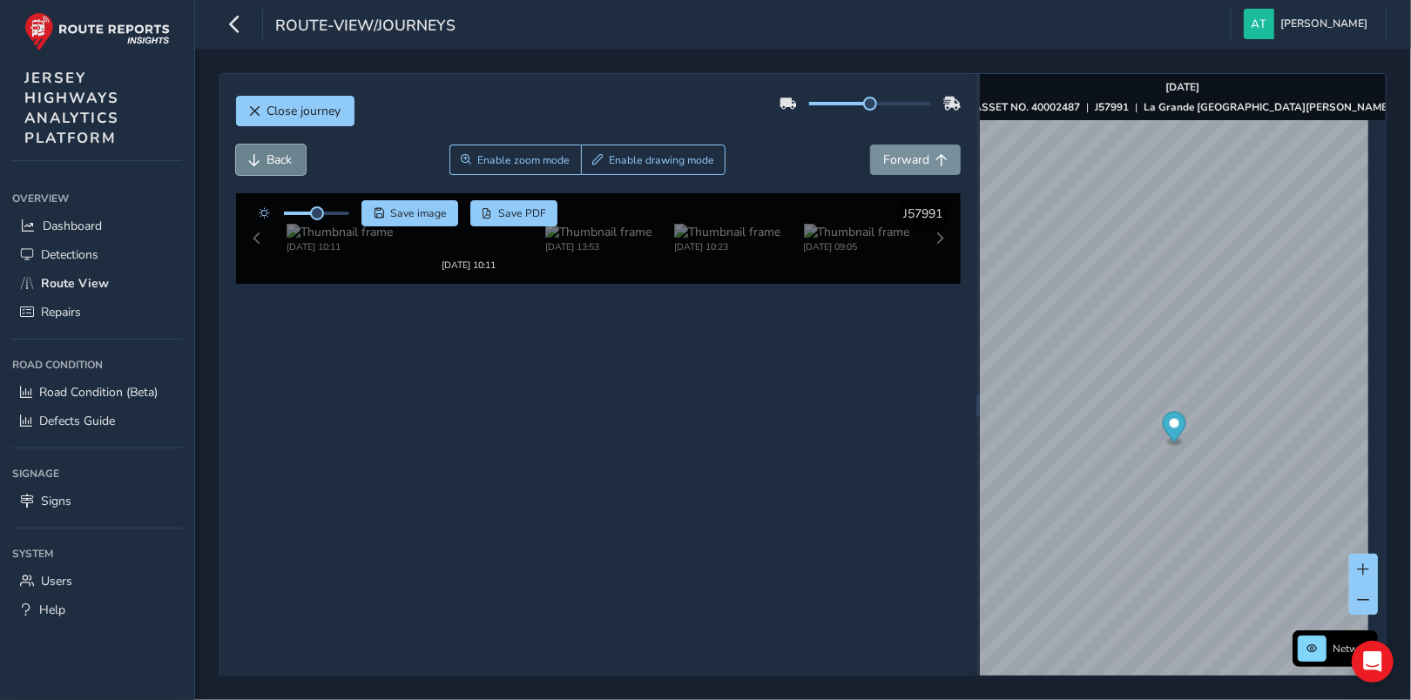
click at [264, 157] on button "Back" at bounding box center [271, 160] width 70 height 30
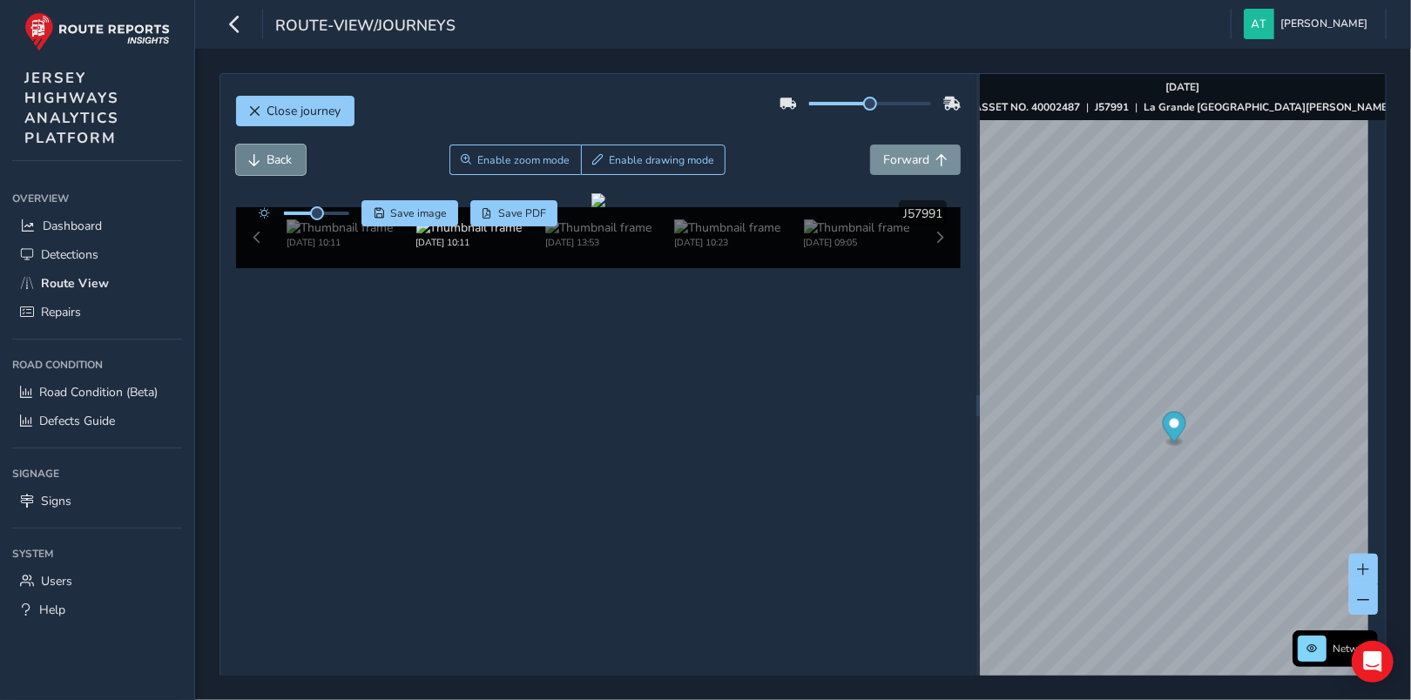
click at [264, 157] on button "Back" at bounding box center [271, 160] width 70 height 30
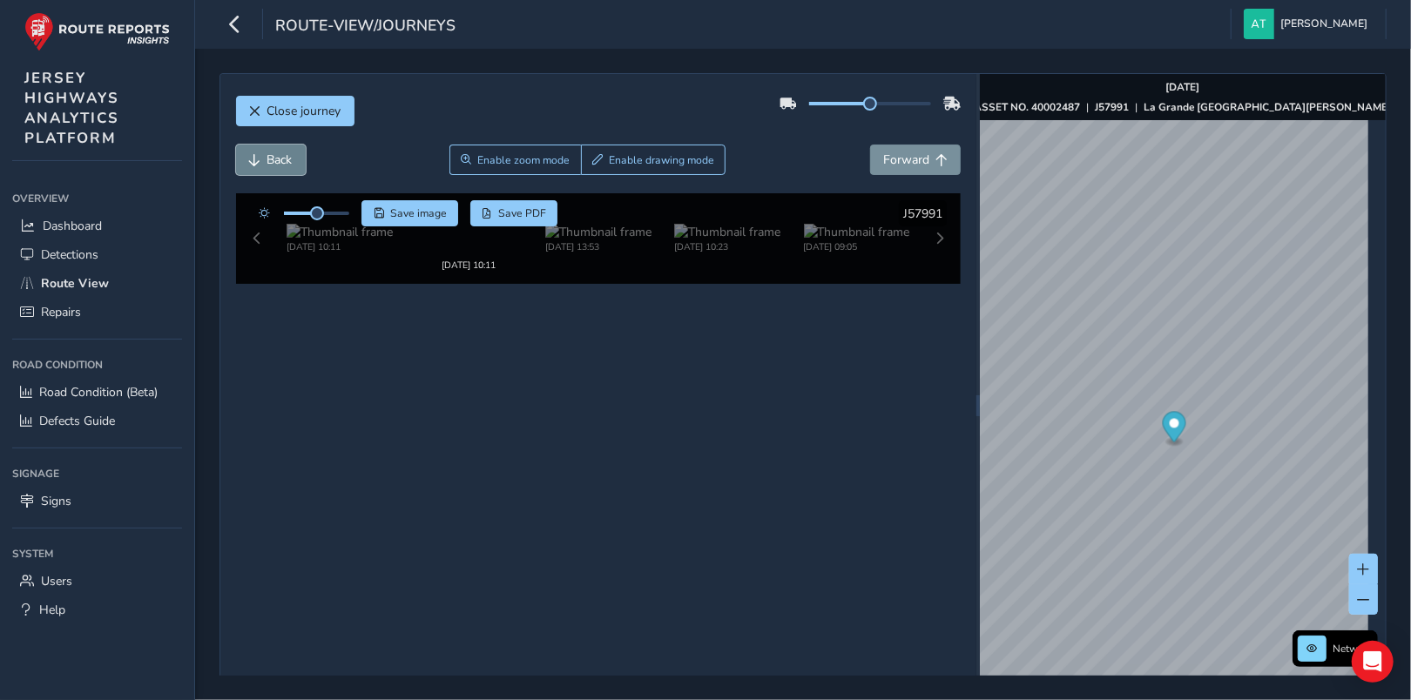
click at [264, 157] on button "Back" at bounding box center [271, 160] width 70 height 30
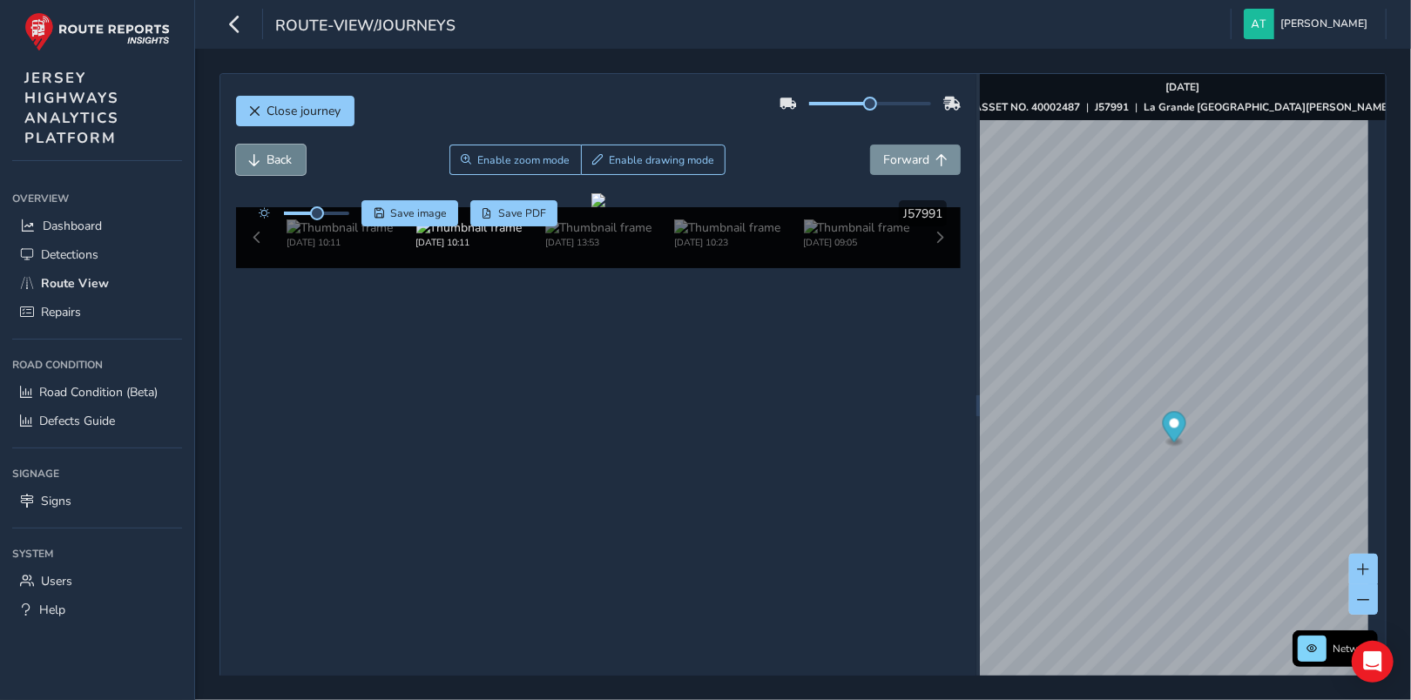
click at [264, 157] on button "Back" at bounding box center [271, 160] width 70 height 30
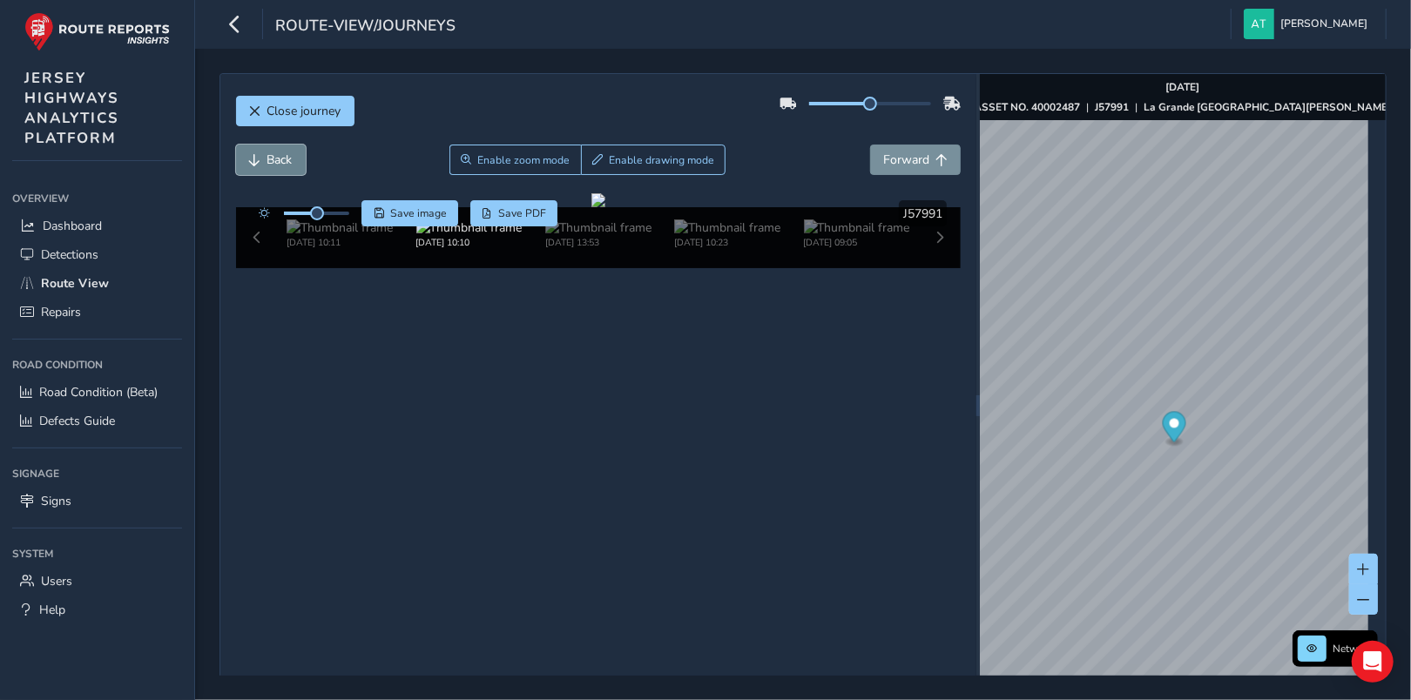
click at [264, 157] on button "Back" at bounding box center [271, 160] width 70 height 30
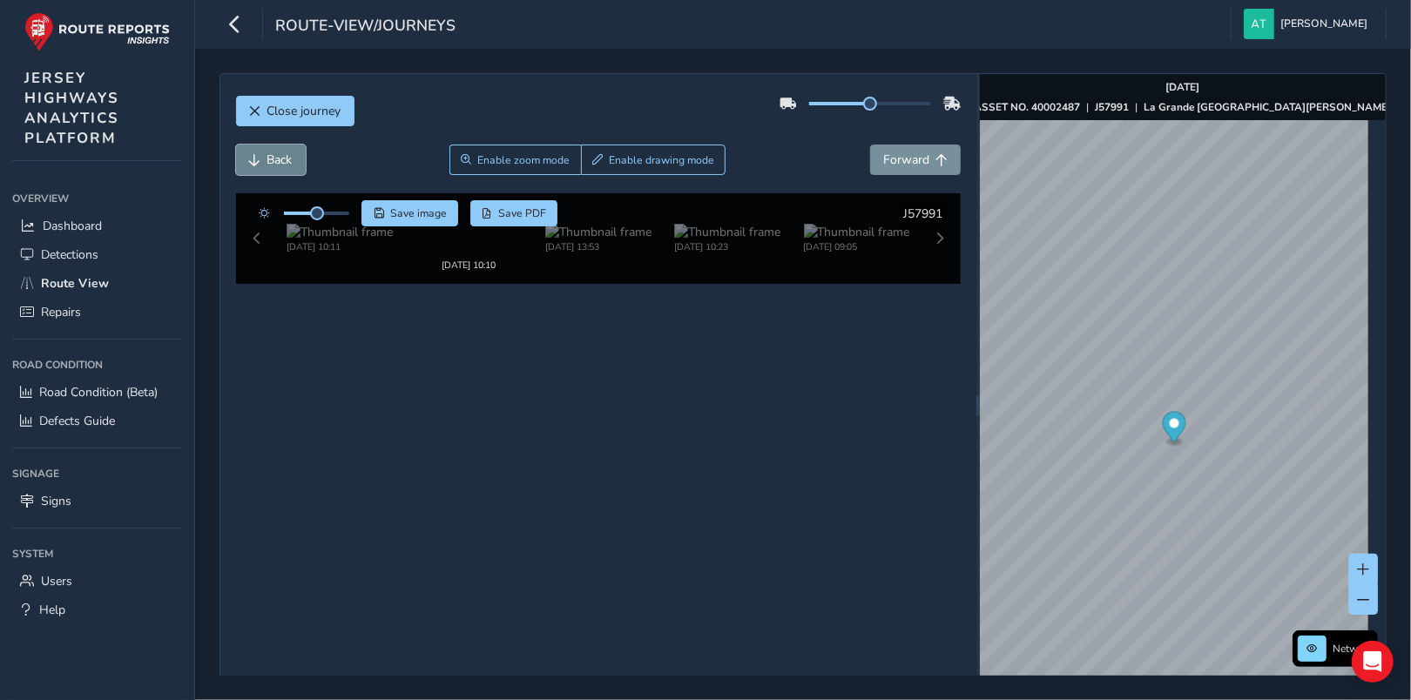
click at [264, 157] on button "Back" at bounding box center [271, 160] width 70 height 30
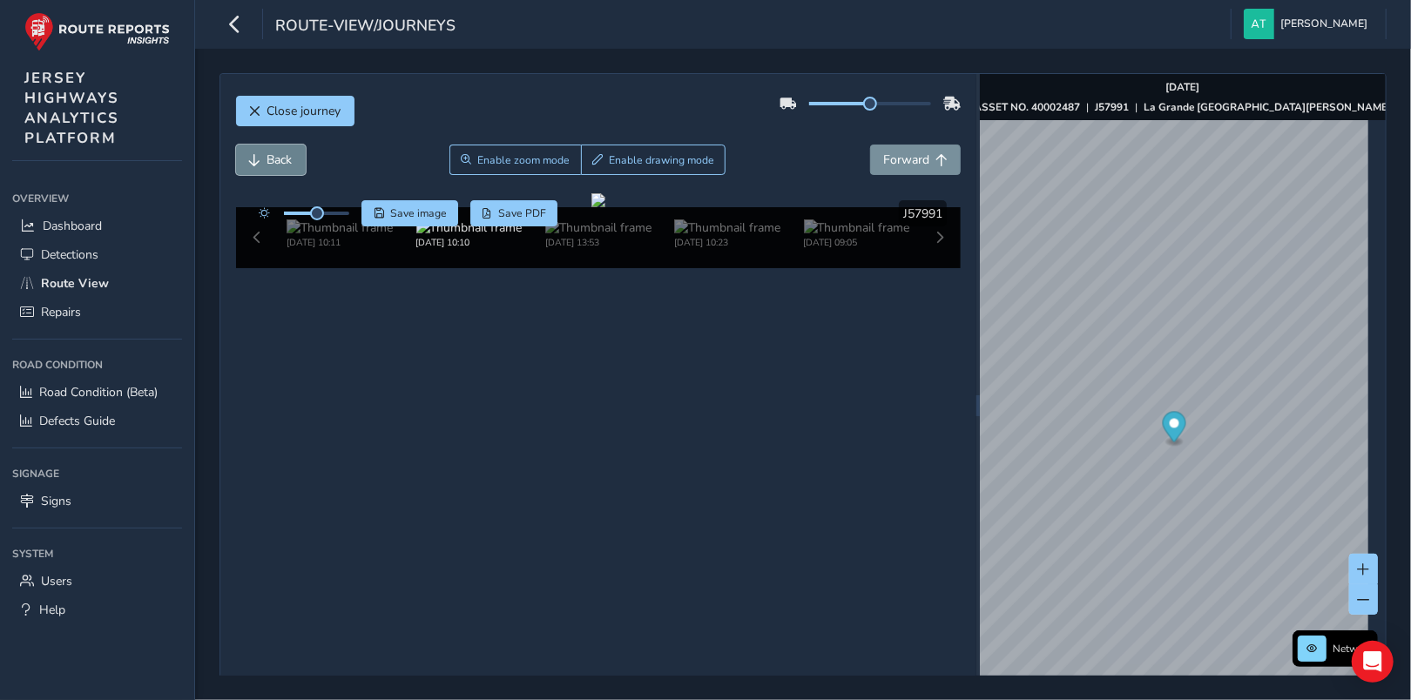
click at [264, 157] on button "Back" at bounding box center [271, 160] width 70 height 30
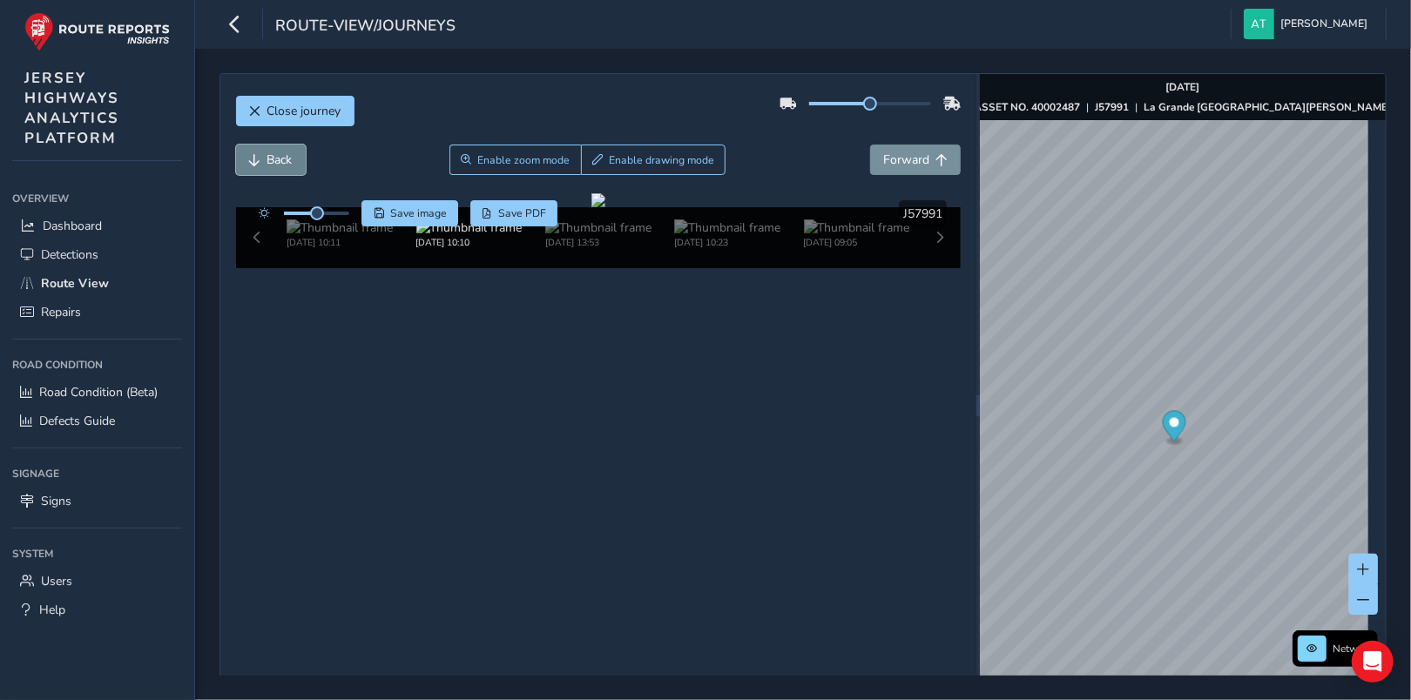
click at [264, 157] on button "Back" at bounding box center [271, 160] width 70 height 30
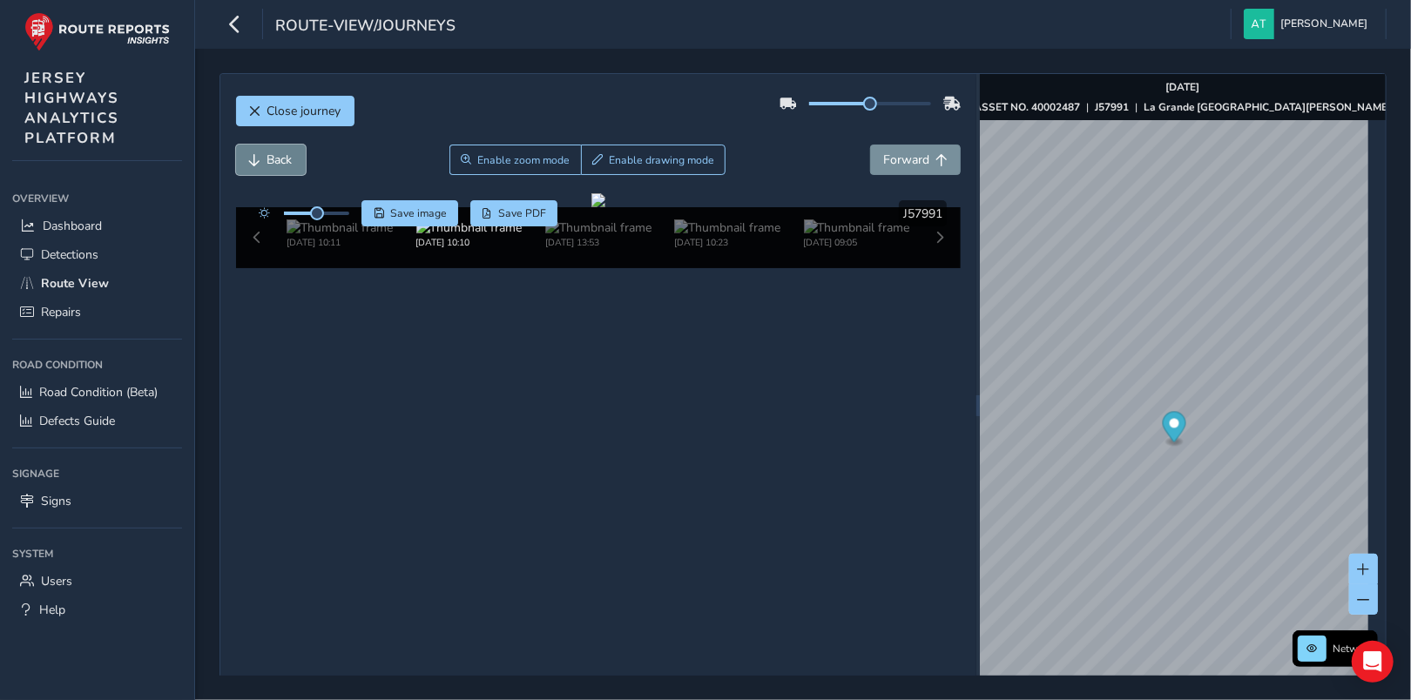
click at [264, 157] on button "Back" at bounding box center [271, 160] width 70 height 30
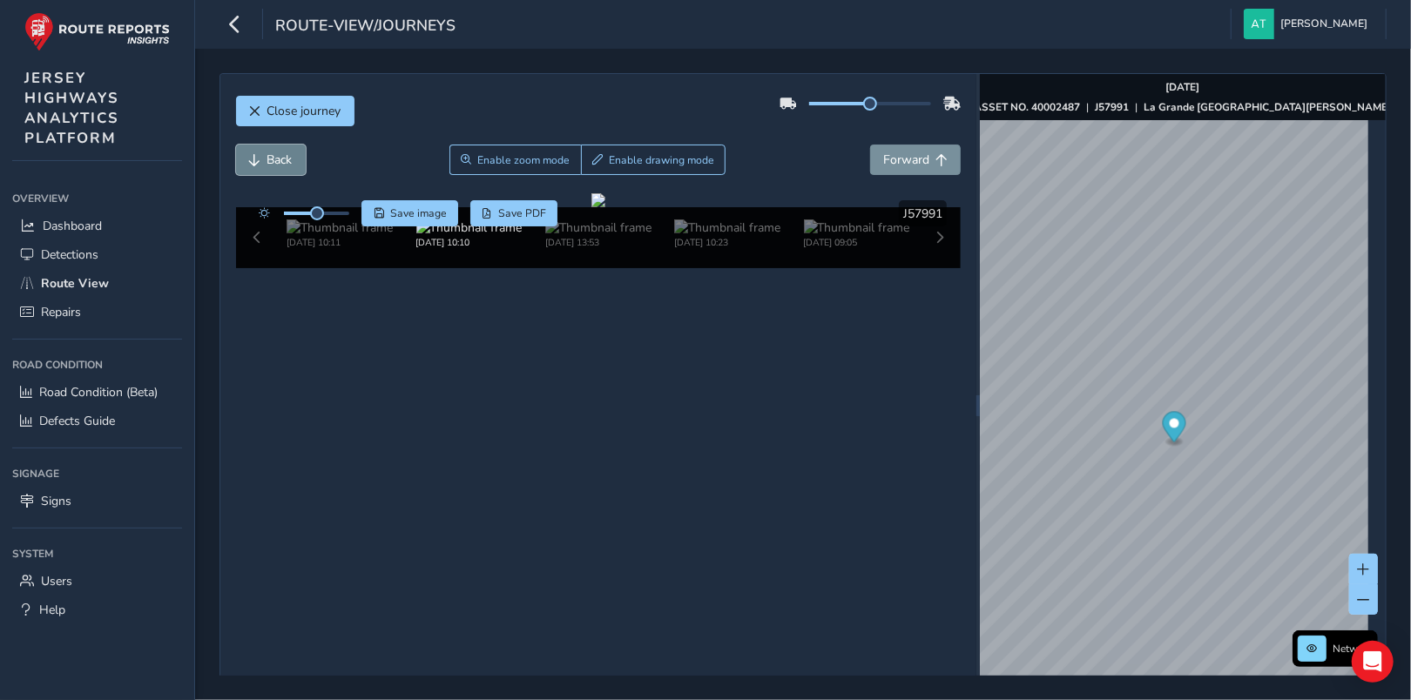
click at [264, 157] on button "Back" at bounding box center [271, 160] width 70 height 30
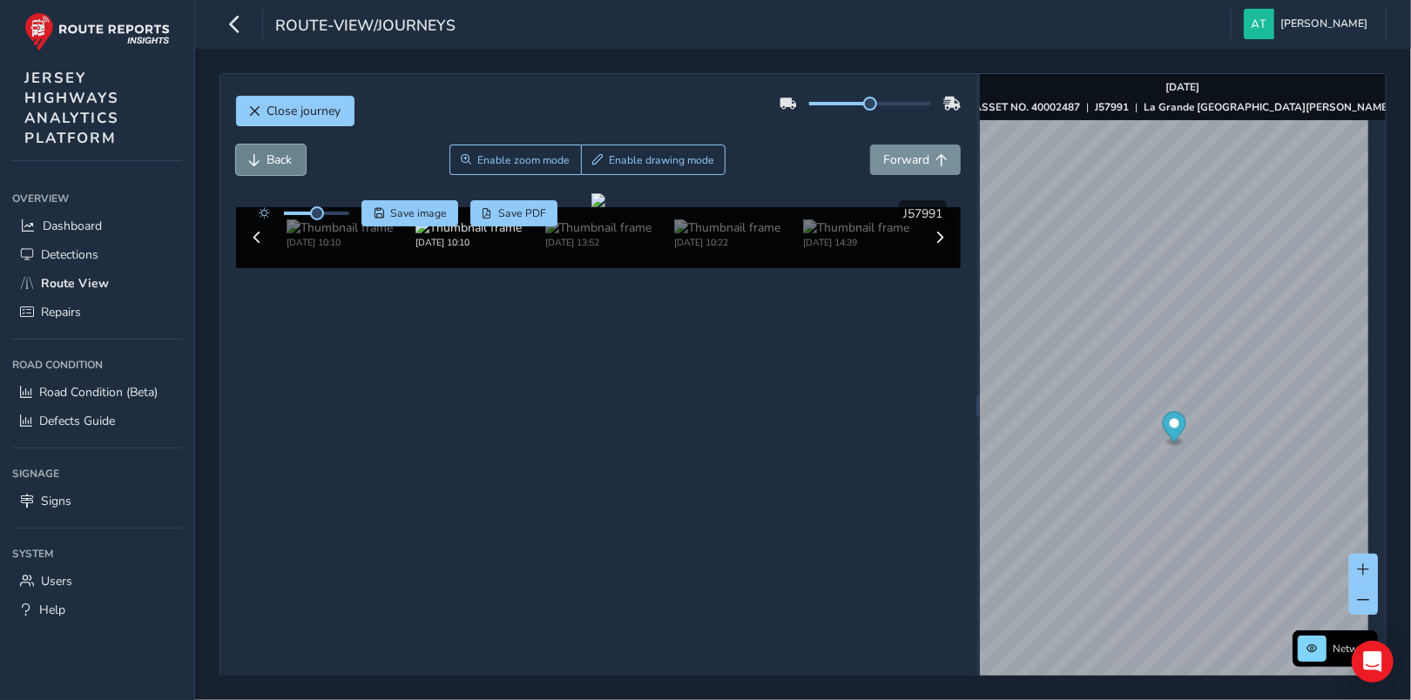
click at [264, 157] on button "Back" at bounding box center [271, 160] width 70 height 30
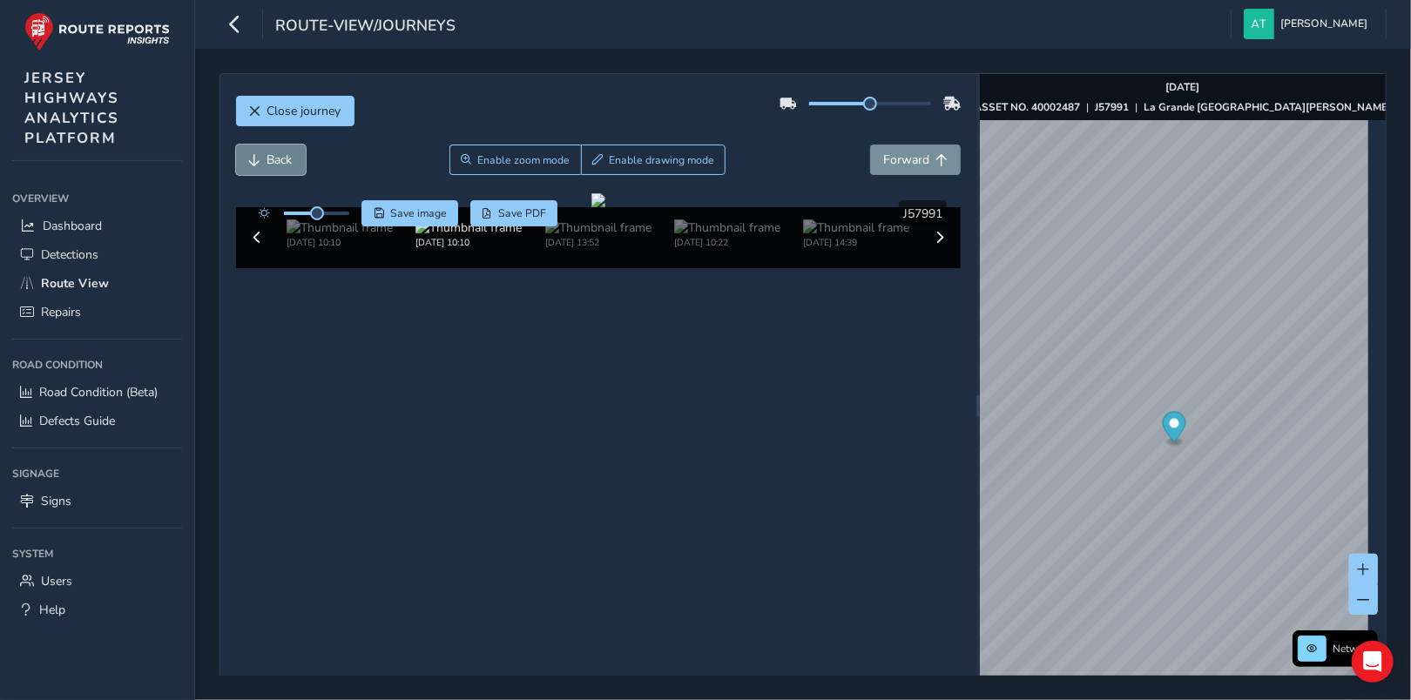
click at [264, 157] on button "Back" at bounding box center [271, 160] width 70 height 30
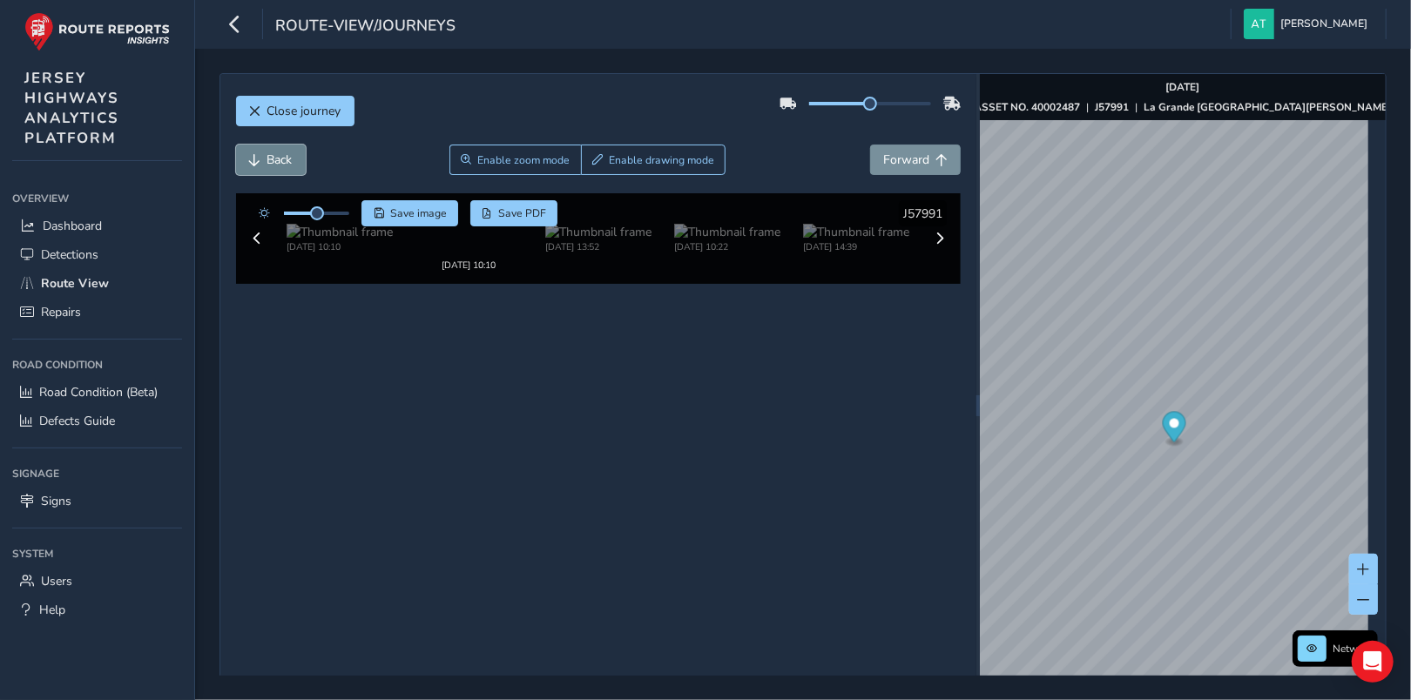
click at [264, 157] on button "Back" at bounding box center [271, 160] width 70 height 30
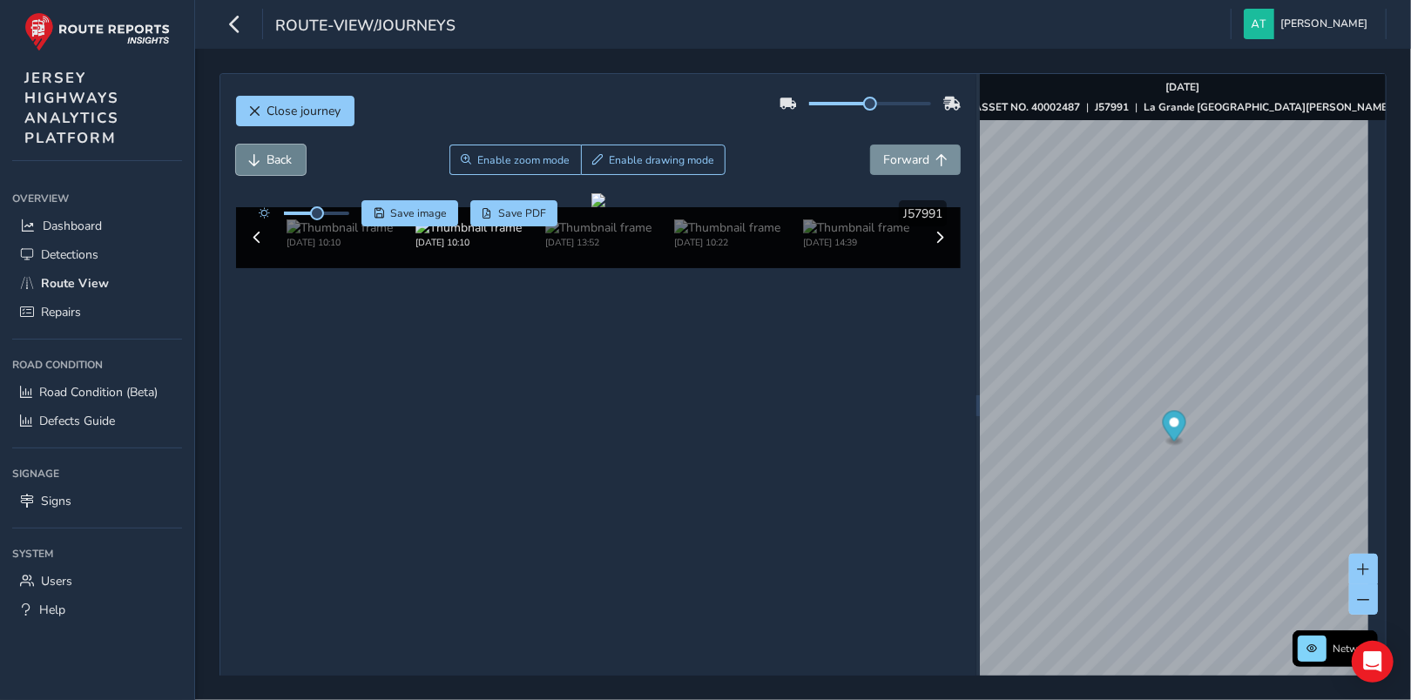
click at [264, 157] on button "Back" at bounding box center [271, 160] width 70 height 30
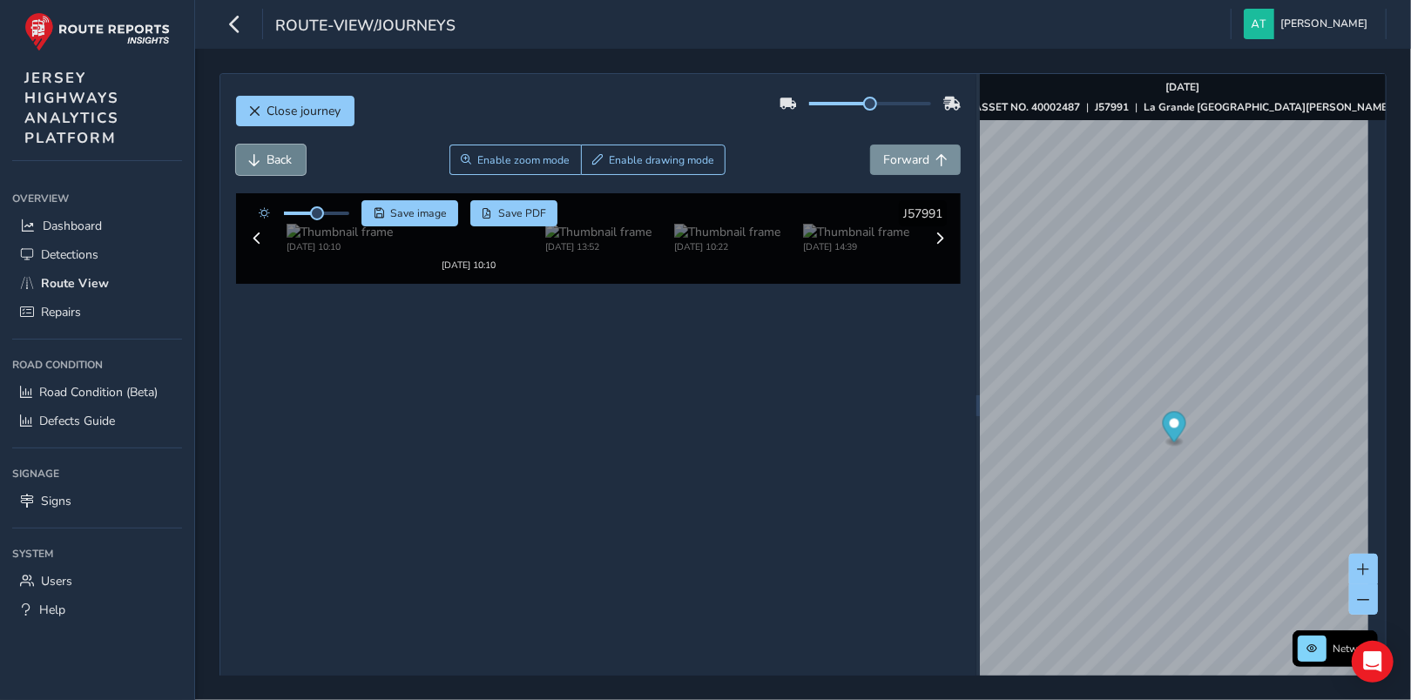
click at [264, 157] on button "Back" at bounding box center [271, 160] width 70 height 30
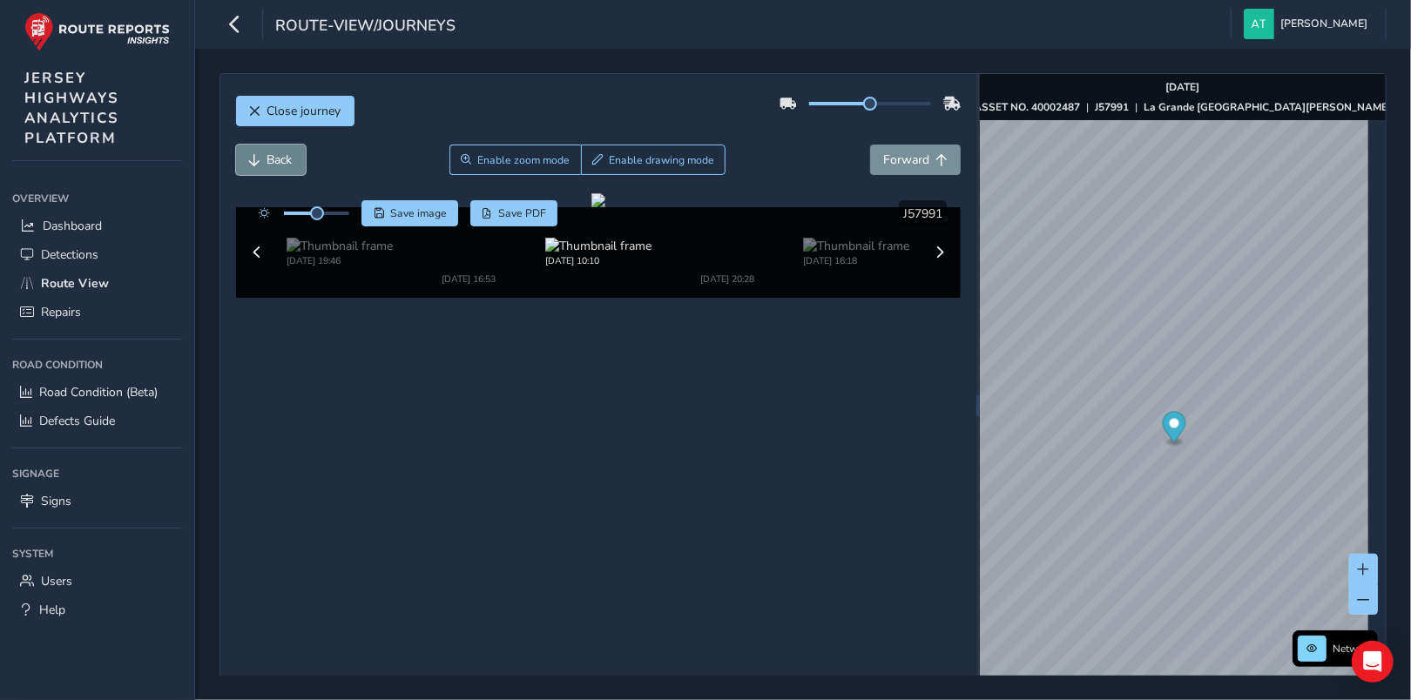
click at [264, 157] on button "Back" at bounding box center [271, 160] width 70 height 30
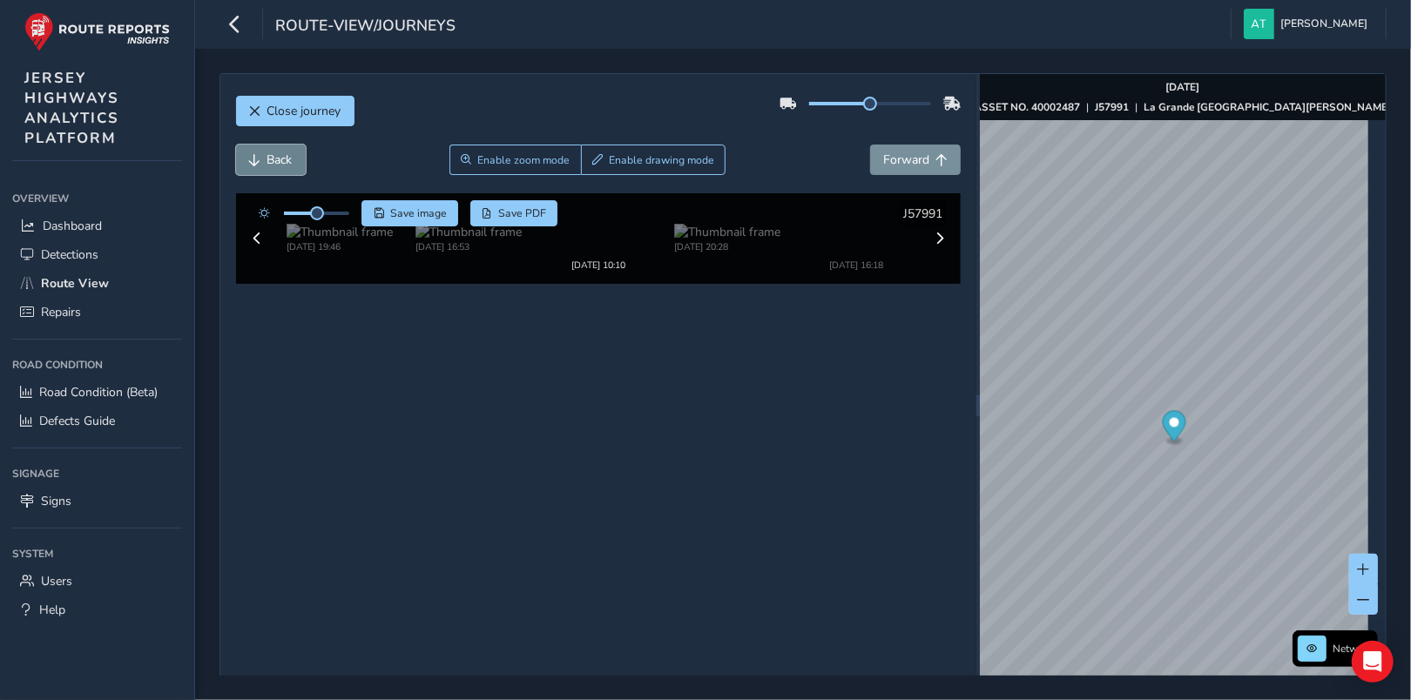
click at [264, 157] on button "Back" at bounding box center [271, 160] width 70 height 30
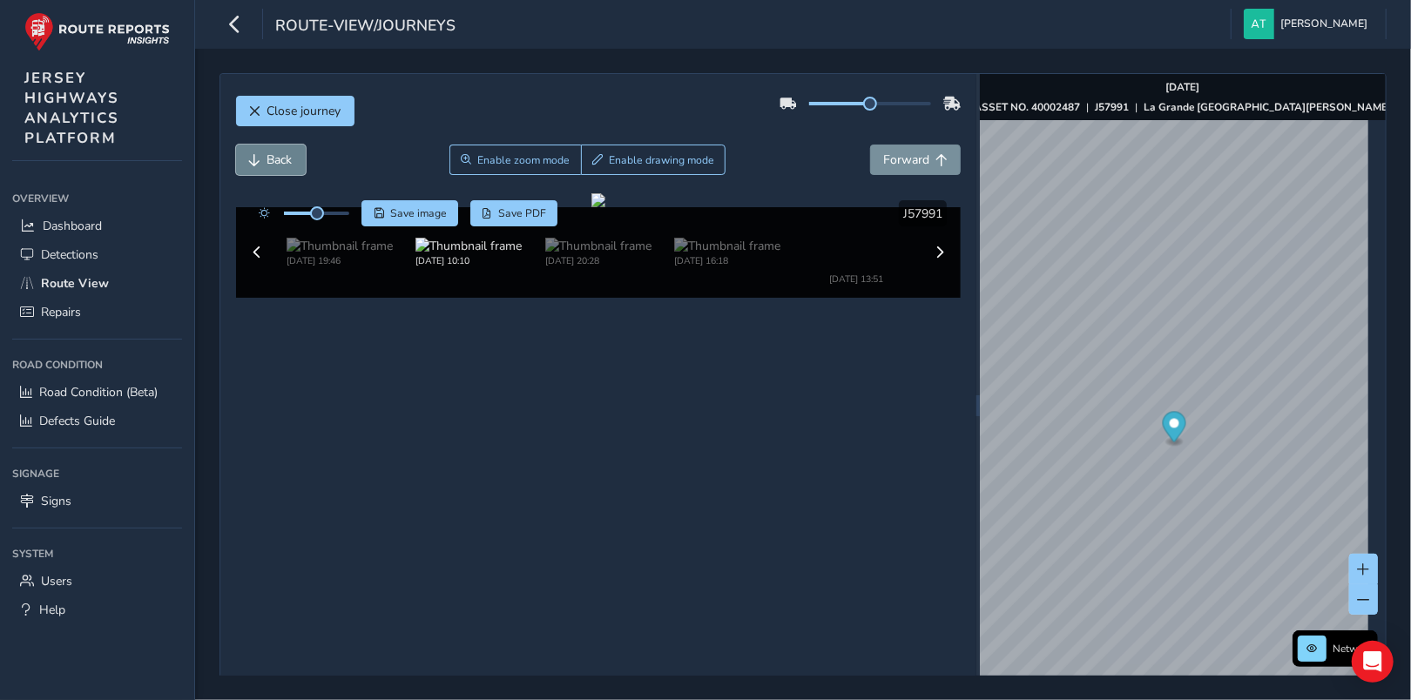
click at [264, 157] on button "Back" at bounding box center [271, 160] width 70 height 30
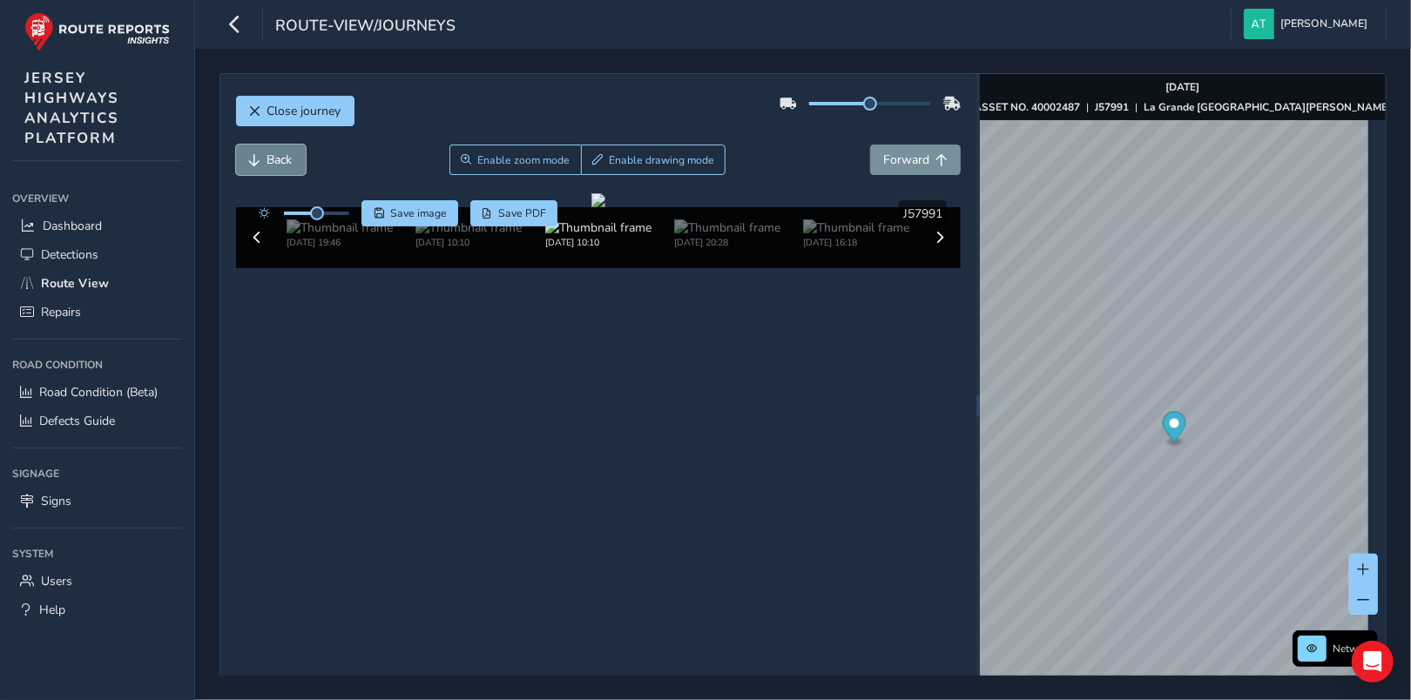
click at [264, 157] on button "Back" at bounding box center [271, 160] width 70 height 30
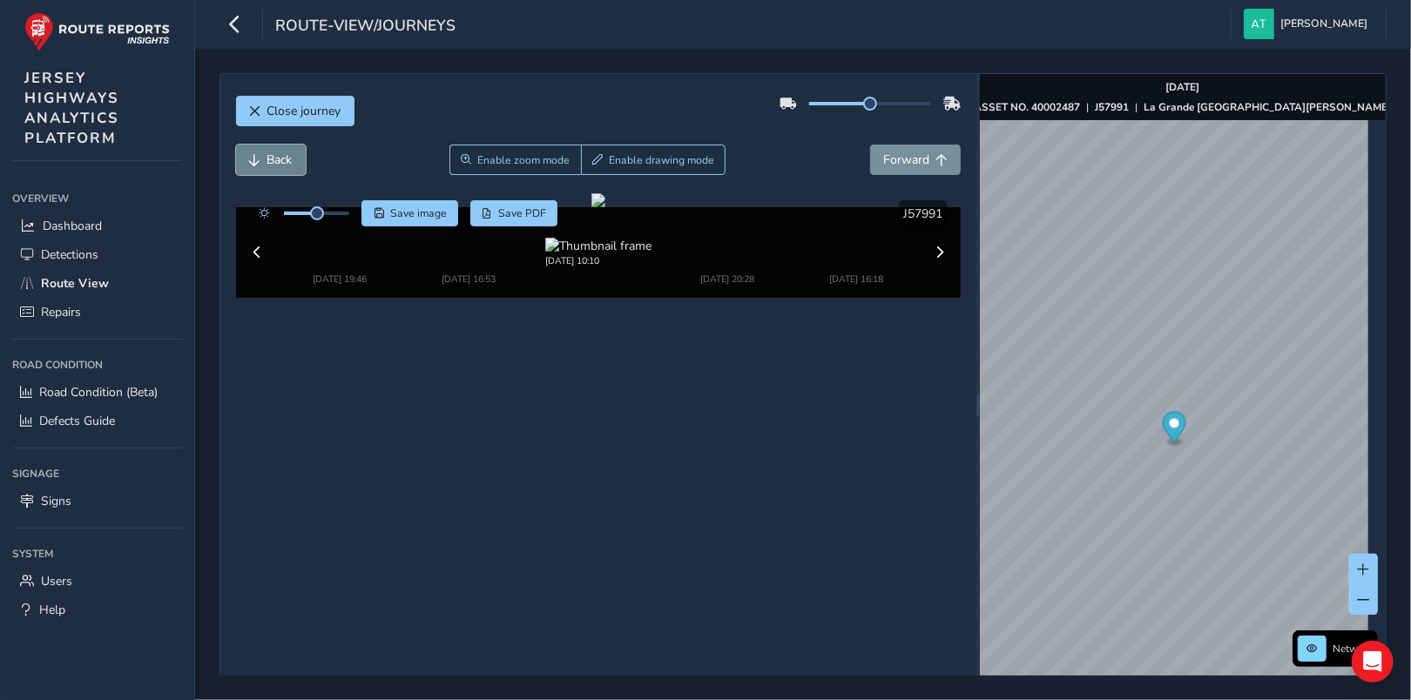
click at [264, 157] on button "Back" at bounding box center [271, 160] width 70 height 30
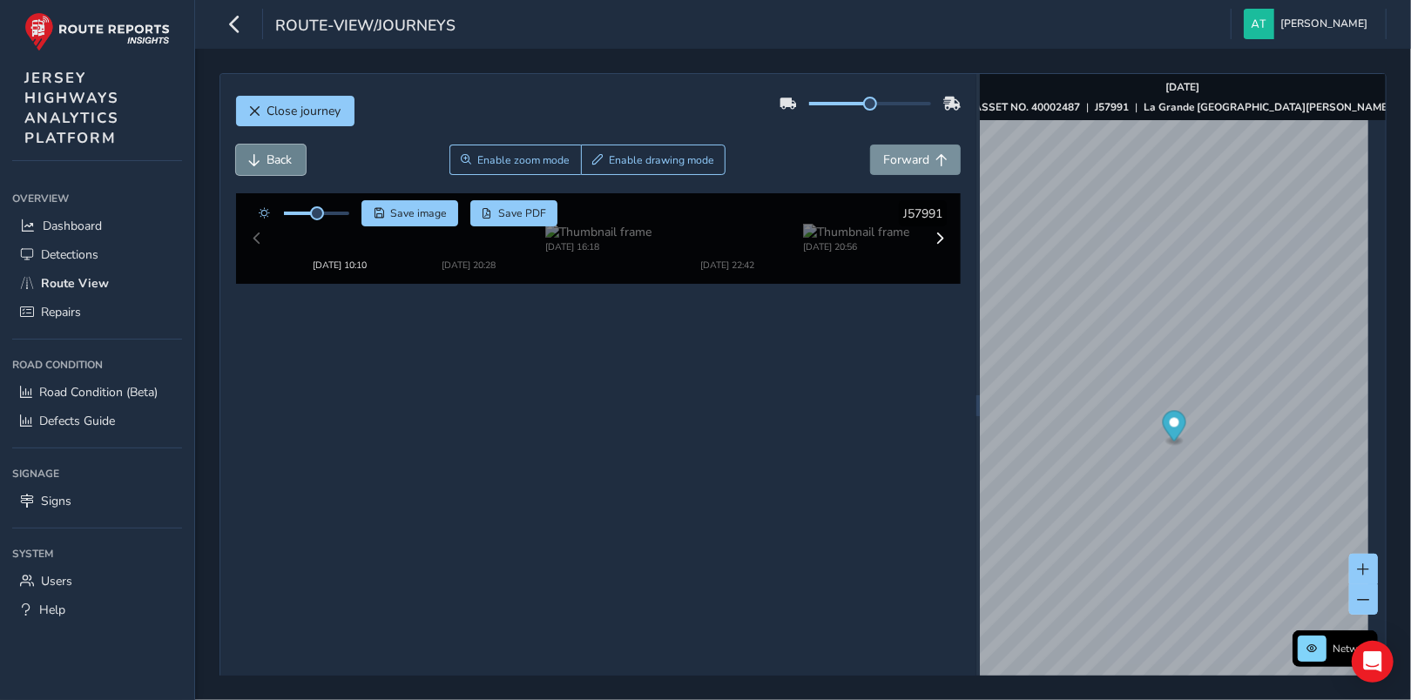
click at [264, 157] on button "Back" at bounding box center [271, 160] width 70 height 30
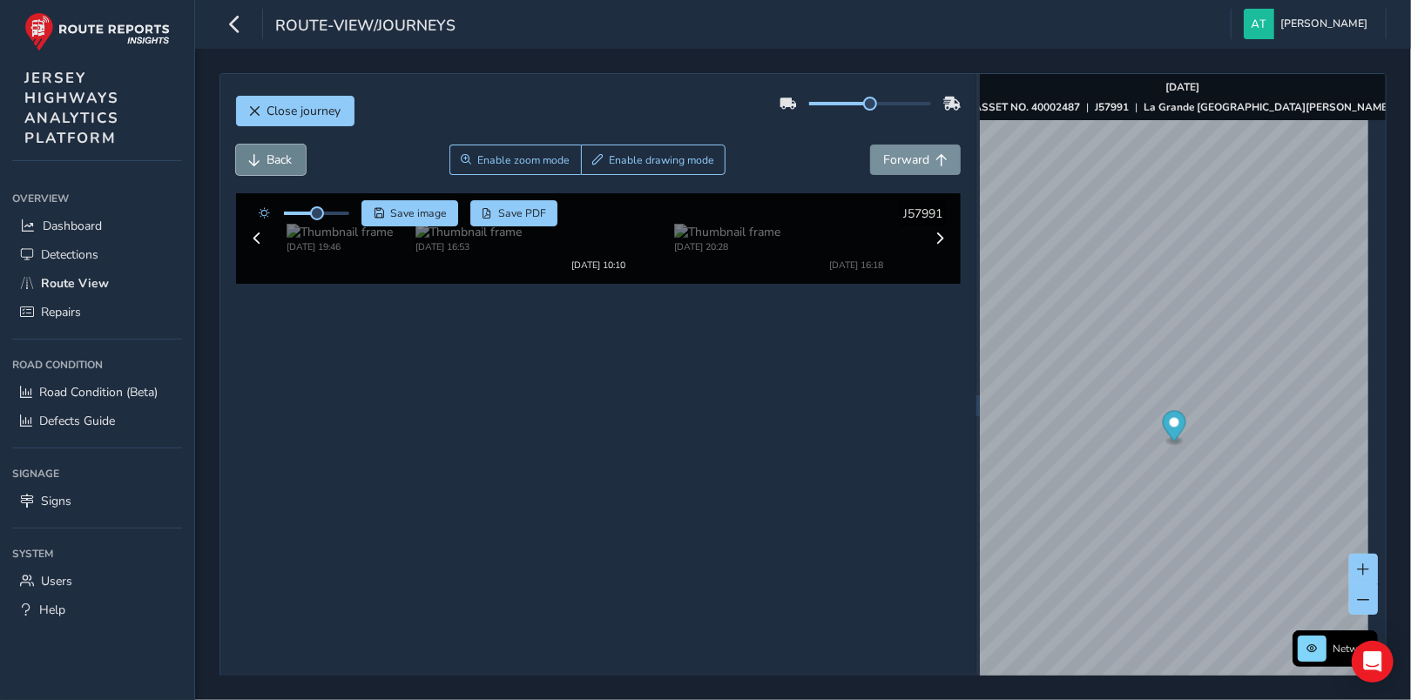
click at [264, 157] on button "Back" at bounding box center [271, 160] width 70 height 30
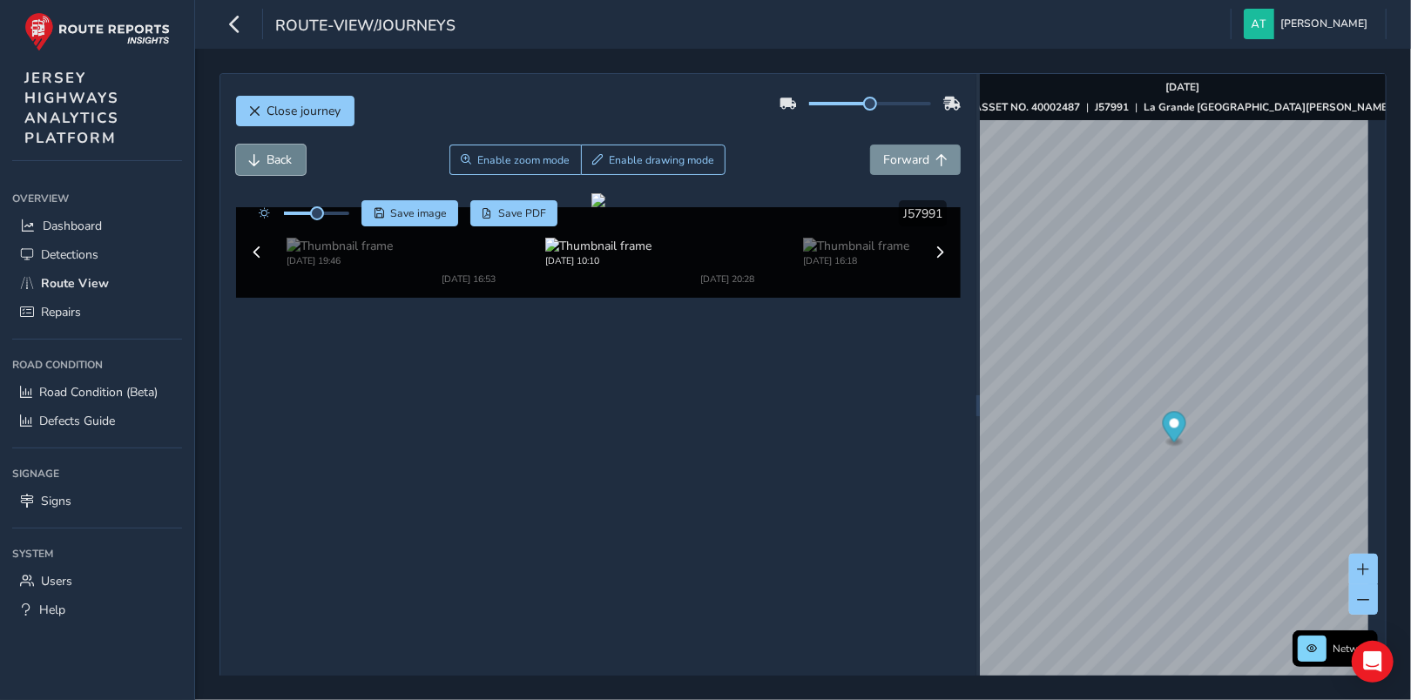
click at [264, 157] on button "Back" at bounding box center [271, 160] width 70 height 30
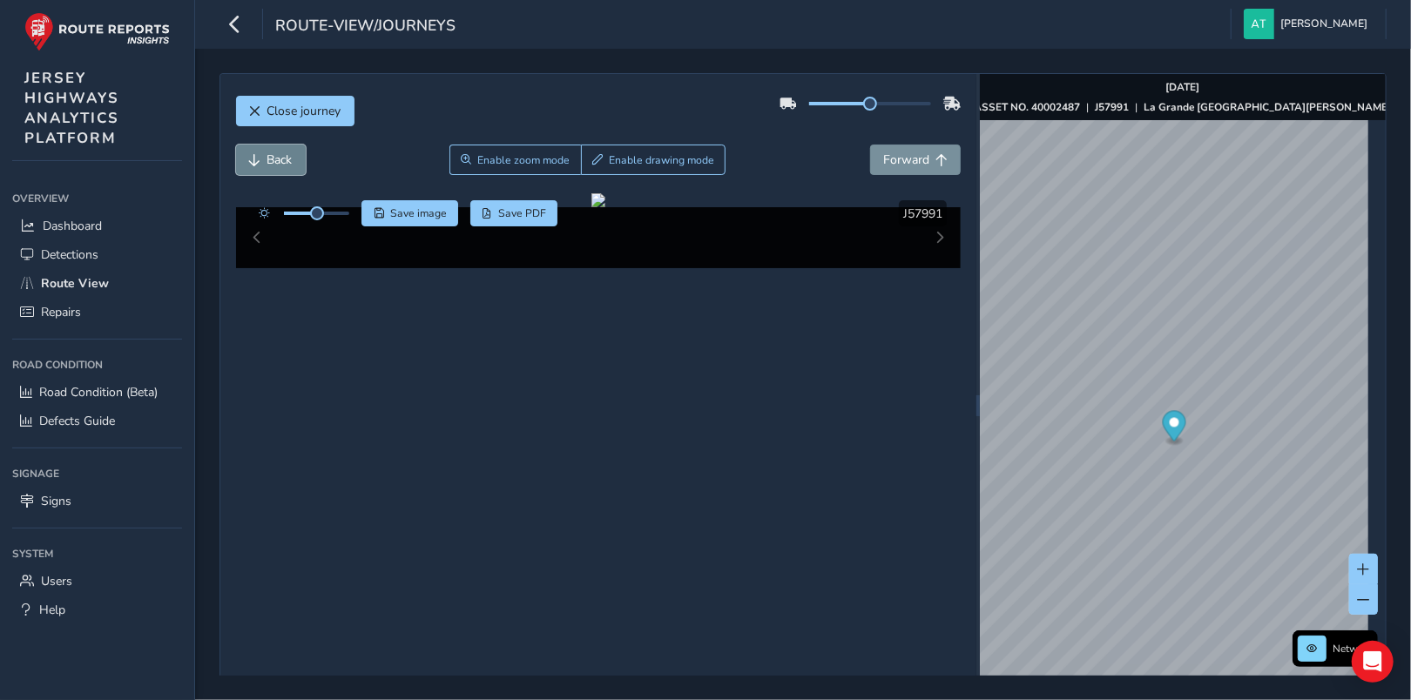
click at [264, 157] on button "Back" at bounding box center [271, 160] width 70 height 30
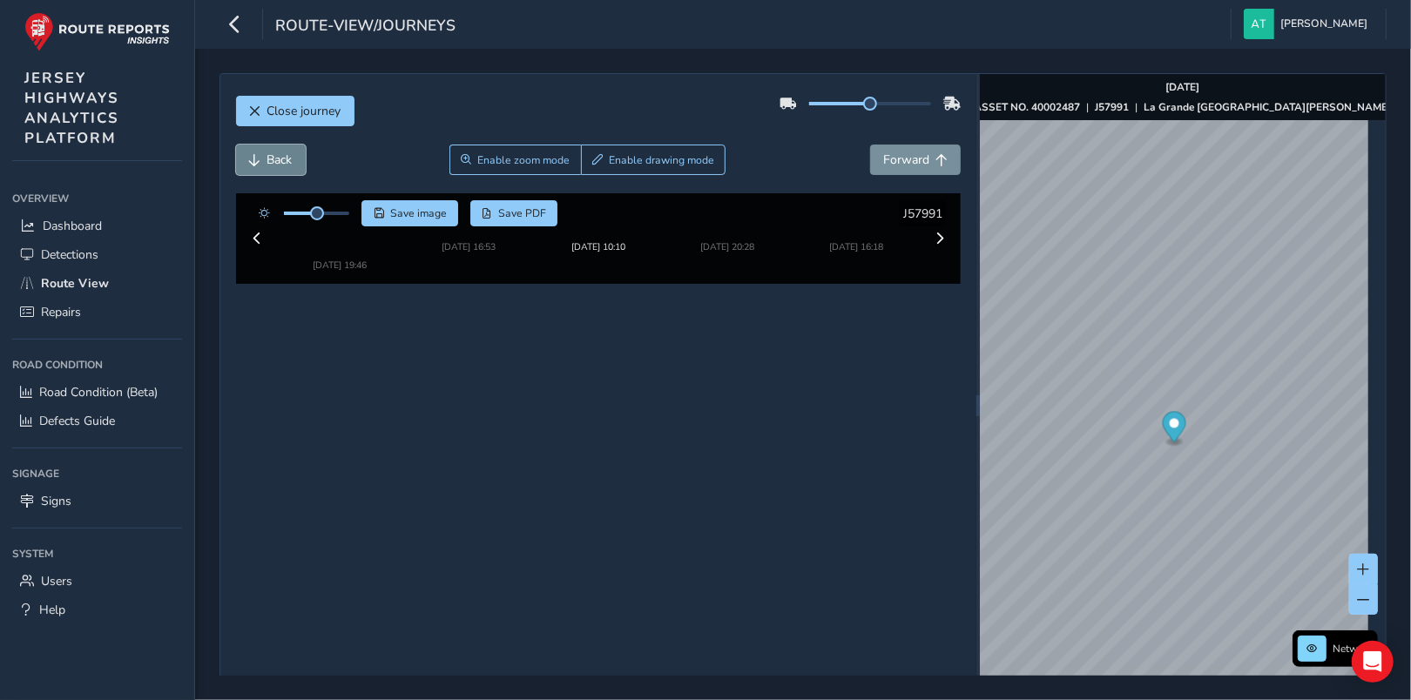
click at [264, 157] on button "Back" at bounding box center [271, 160] width 70 height 30
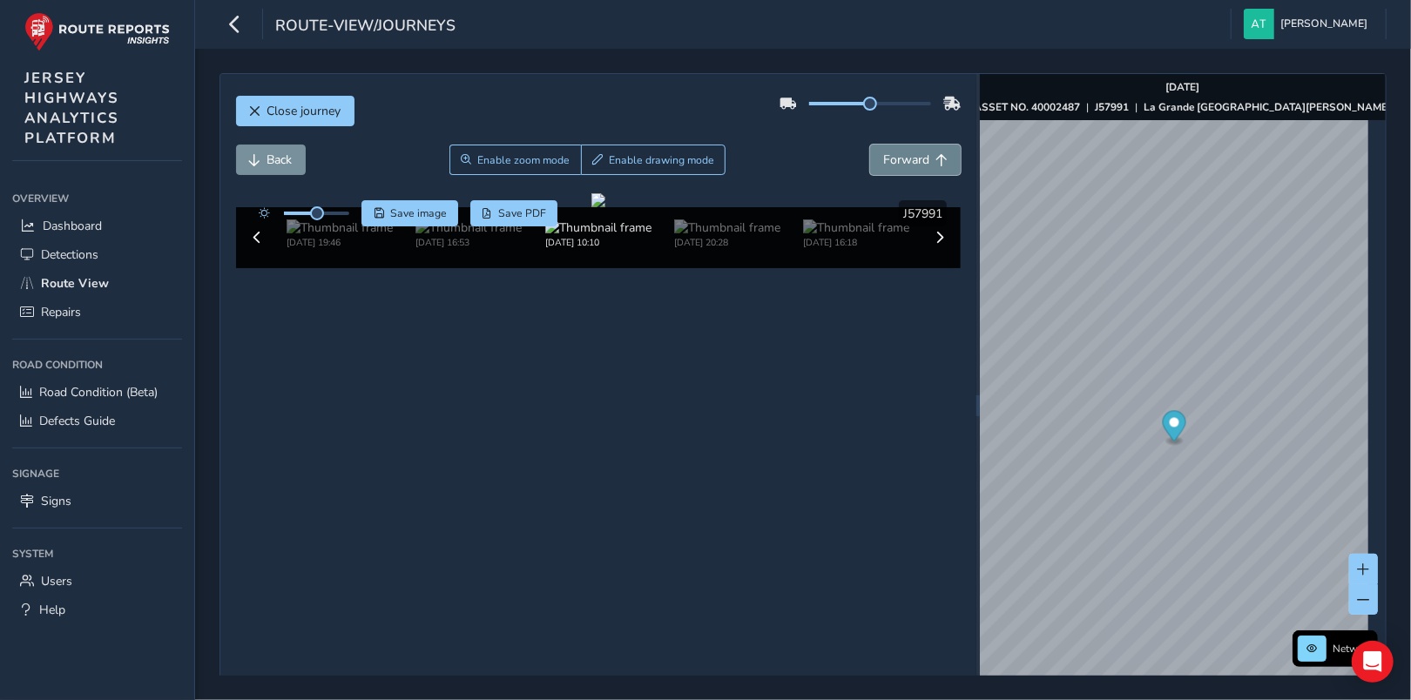
click at [937, 162] on span "Forward" at bounding box center [942, 160] width 12 height 12
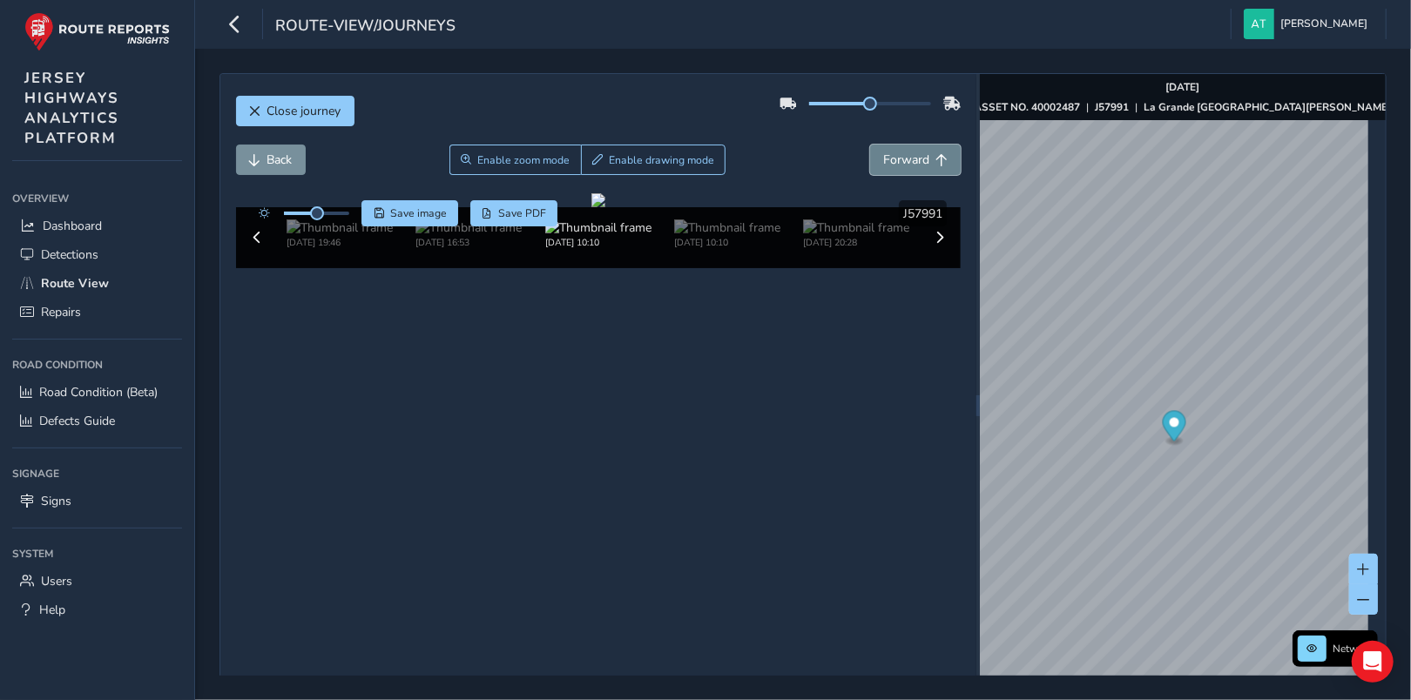
click at [937, 162] on span "Forward" at bounding box center [942, 160] width 12 height 12
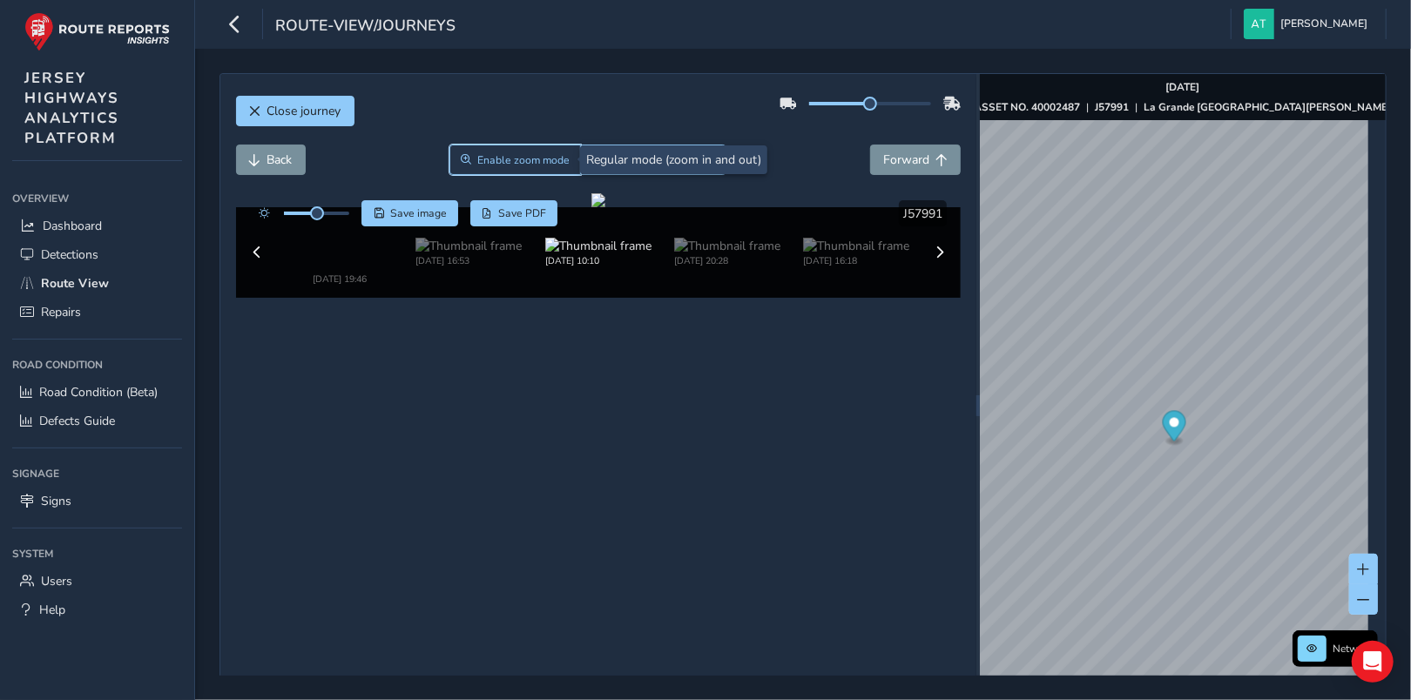
click at [507, 160] on span "Enable zoom mode" at bounding box center [523, 160] width 92 height 14
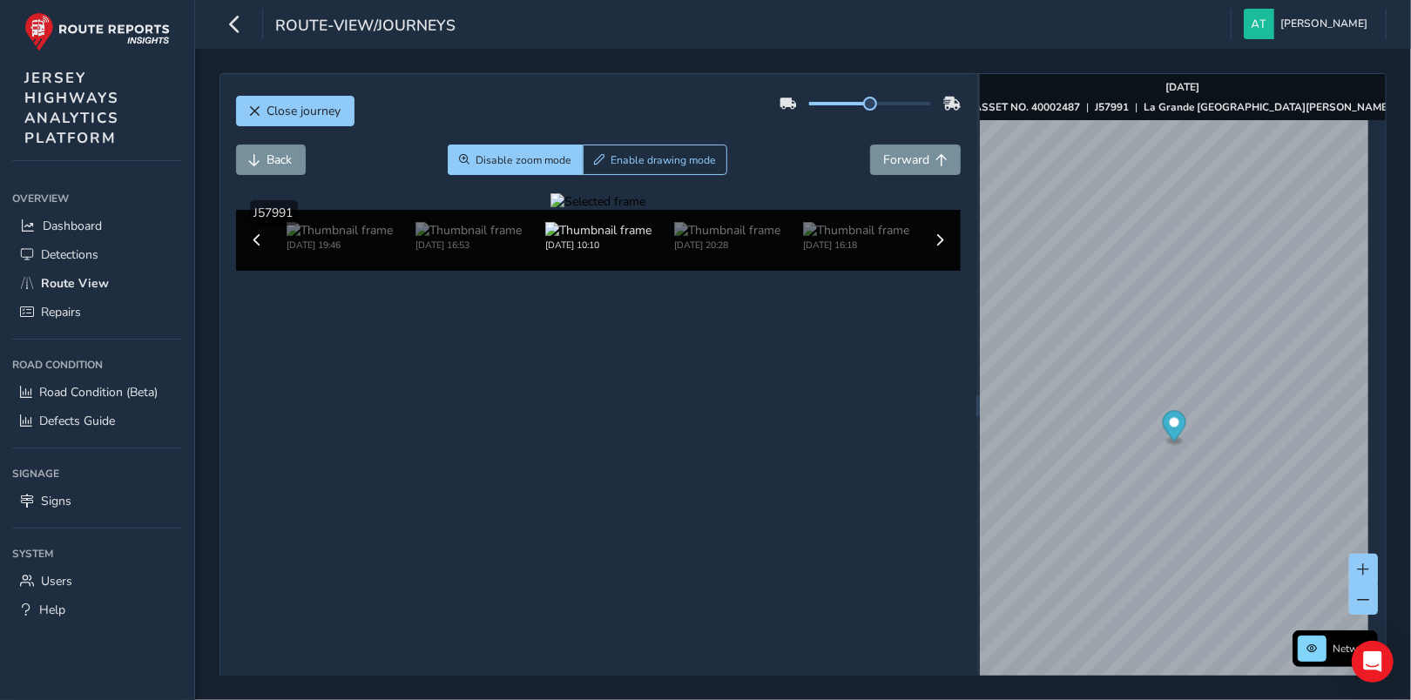
drag, startPoint x: 698, startPoint y: 448, endPoint x: 660, endPoint y: 473, distance: 45.2
click at [645, 210] on div at bounding box center [598, 201] width 95 height 17
click at [278, 152] on span "Back" at bounding box center [279, 160] width 25 height 17
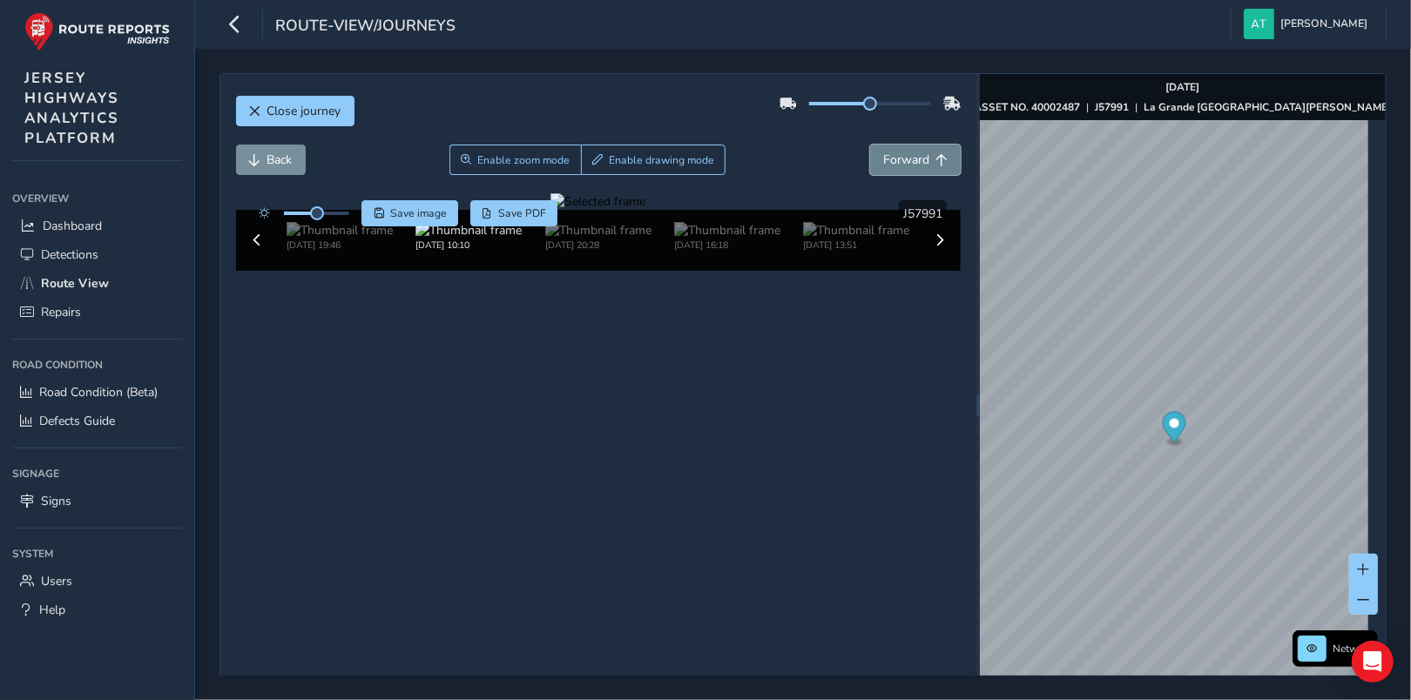
click at [920, 163] on span "Forward" at bounding box center [906, 160] width 46 height 17
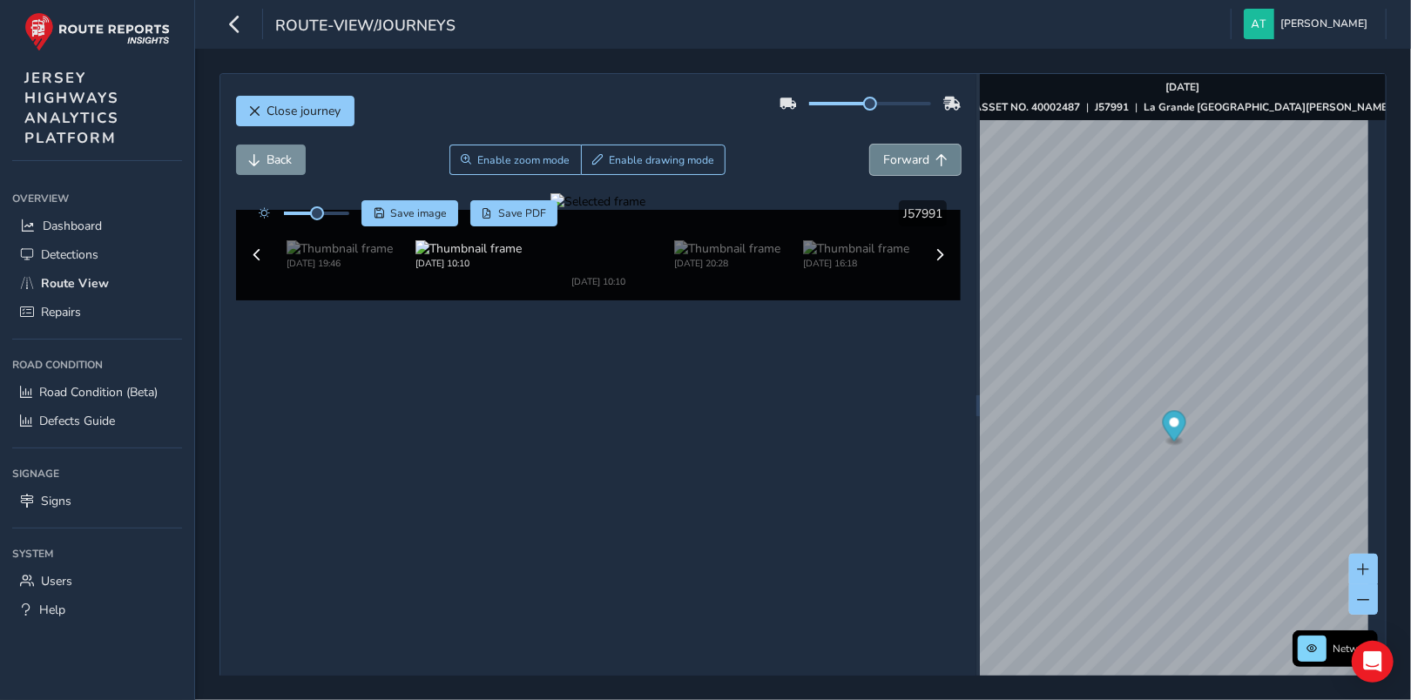
click at [920, 163] on span "Forward" at bounding box center [906, 160] width 46 height 17
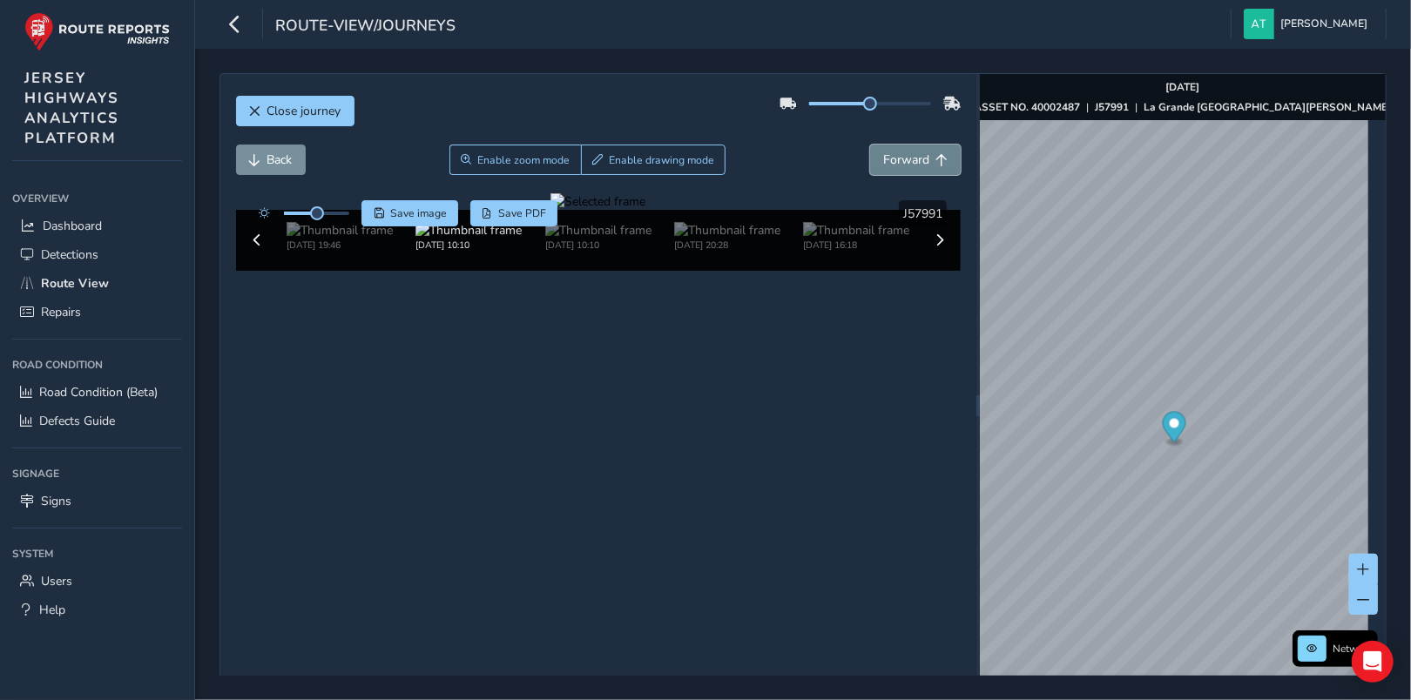
click at [920, 163] on span "Forward" at bounding box center [906, 160] width 46 height 17
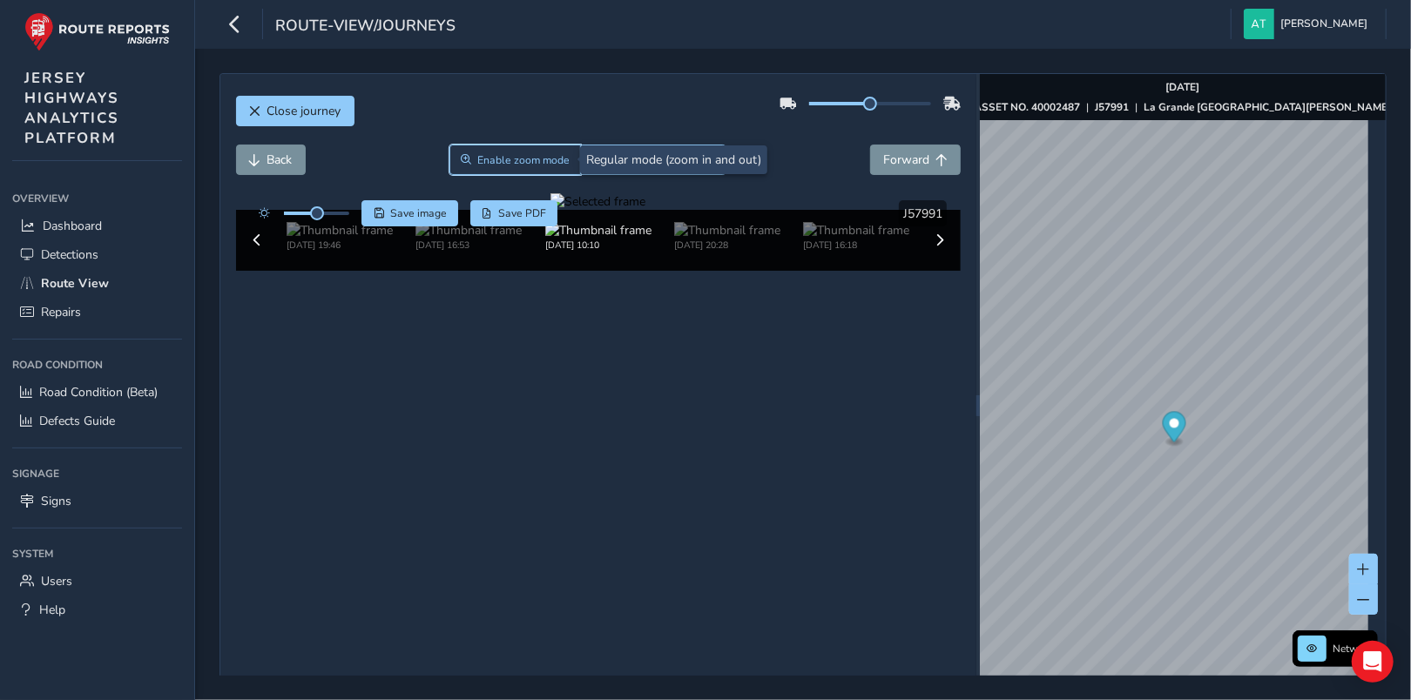
click at [509, 156] on span "Enable zoom mode" at bounding box center [523, 160] width 92 height 14
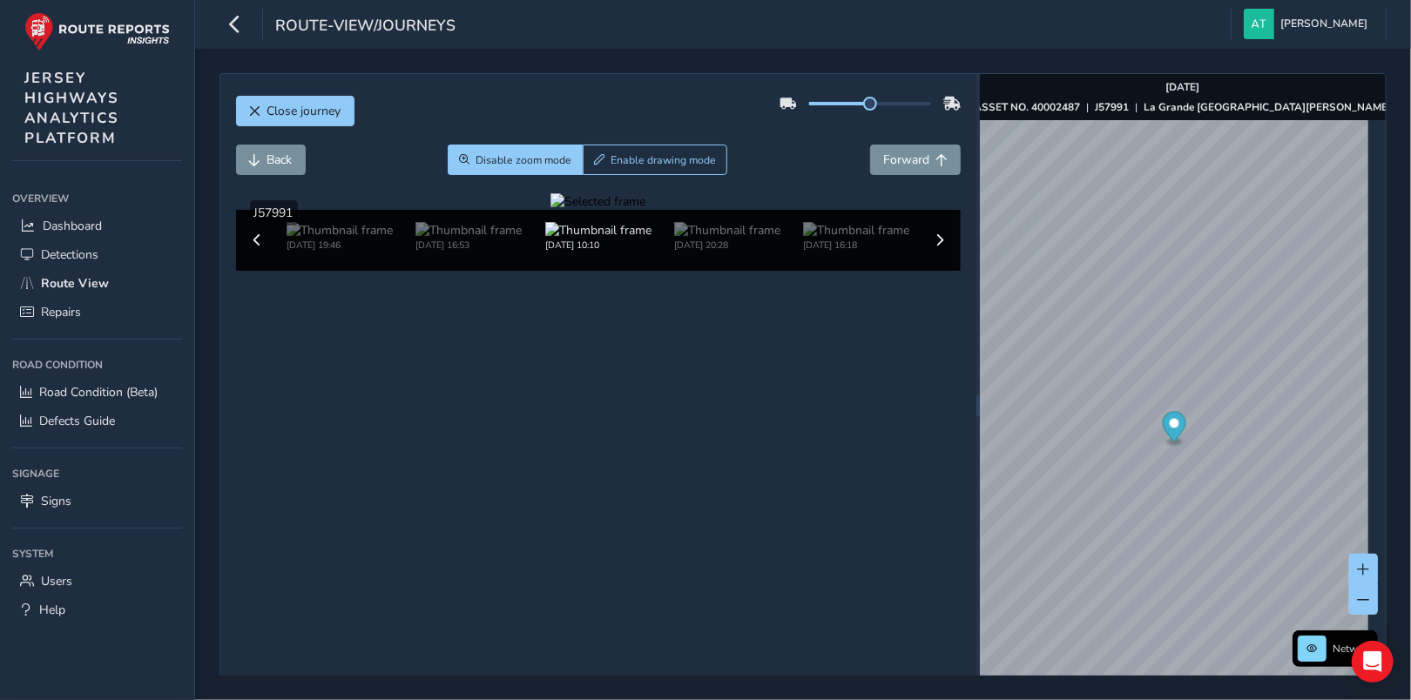
click at [645, 210] on div at bounding box center [598, 201] width 95 height 17
click at [258, 106] on span "Close journey" at bounding box center [255, 111] width 12 height 12
